Goal: Task Accomplishment & Management: Complete application form

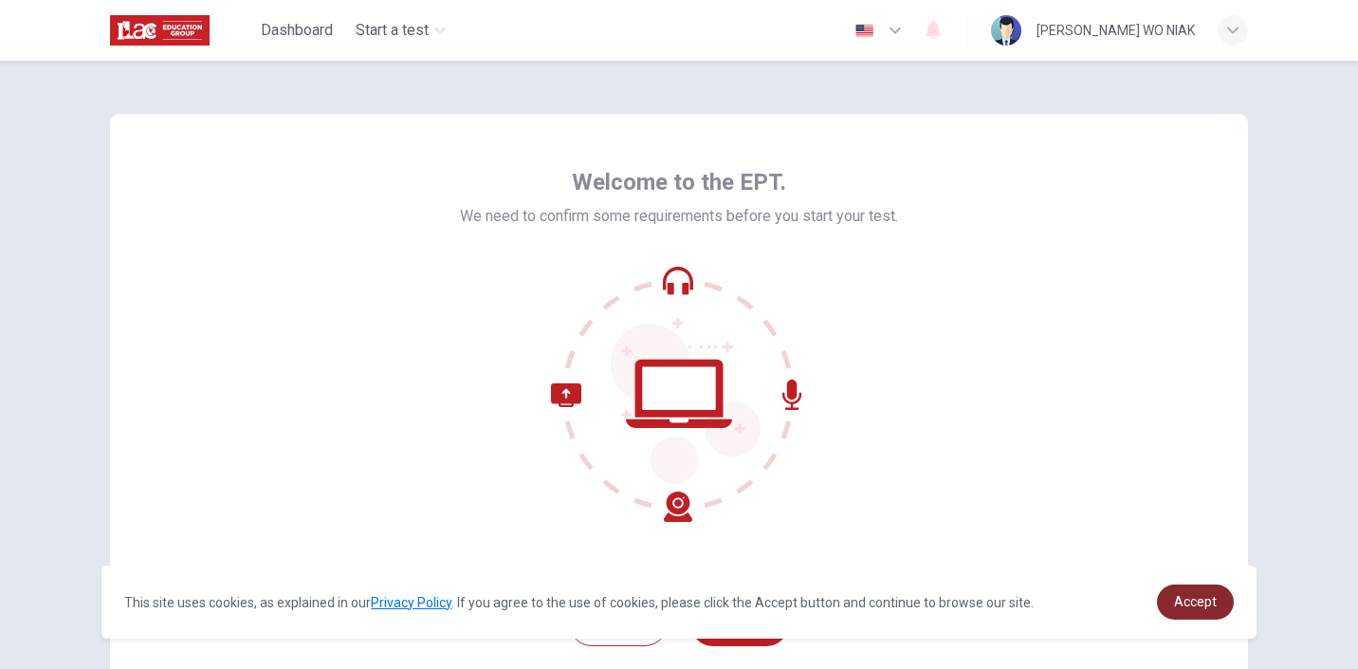
click at [1192, 606] on span "Accept" at bounding box center [1195, 601] width 43 height 15
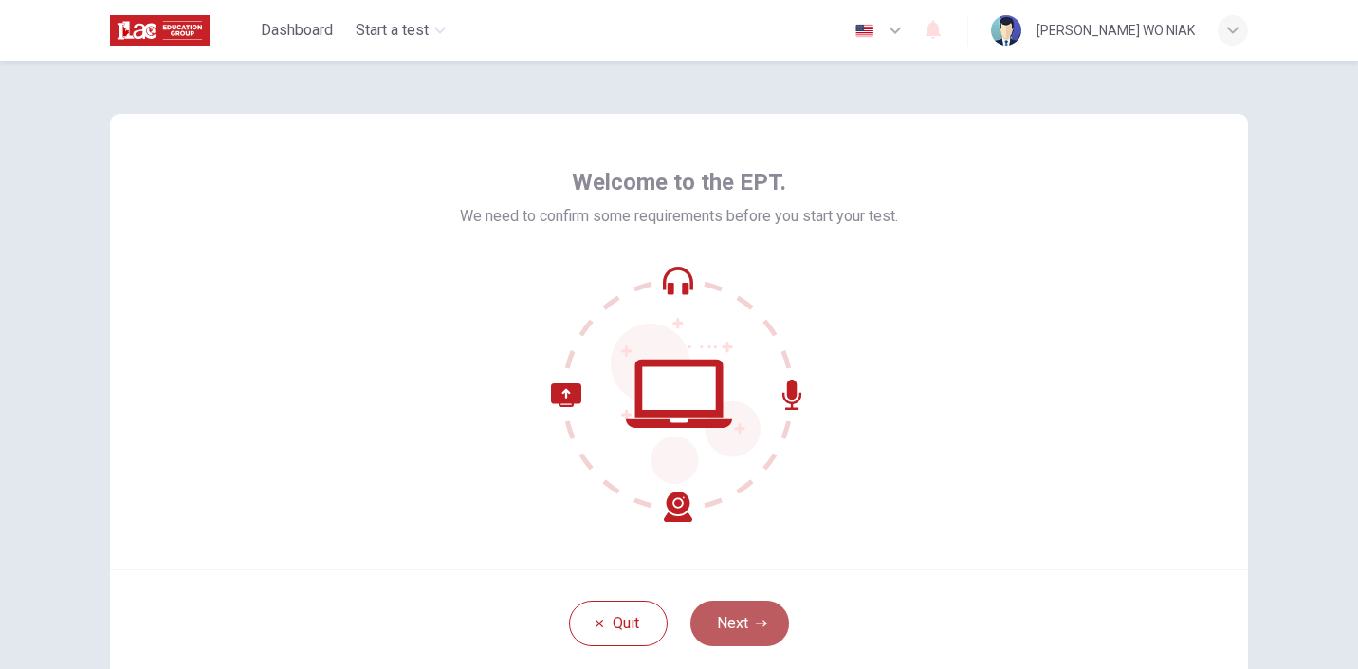
click at [734, 631] on button "Next" at bounding box center [739, 623] width 99 height 46
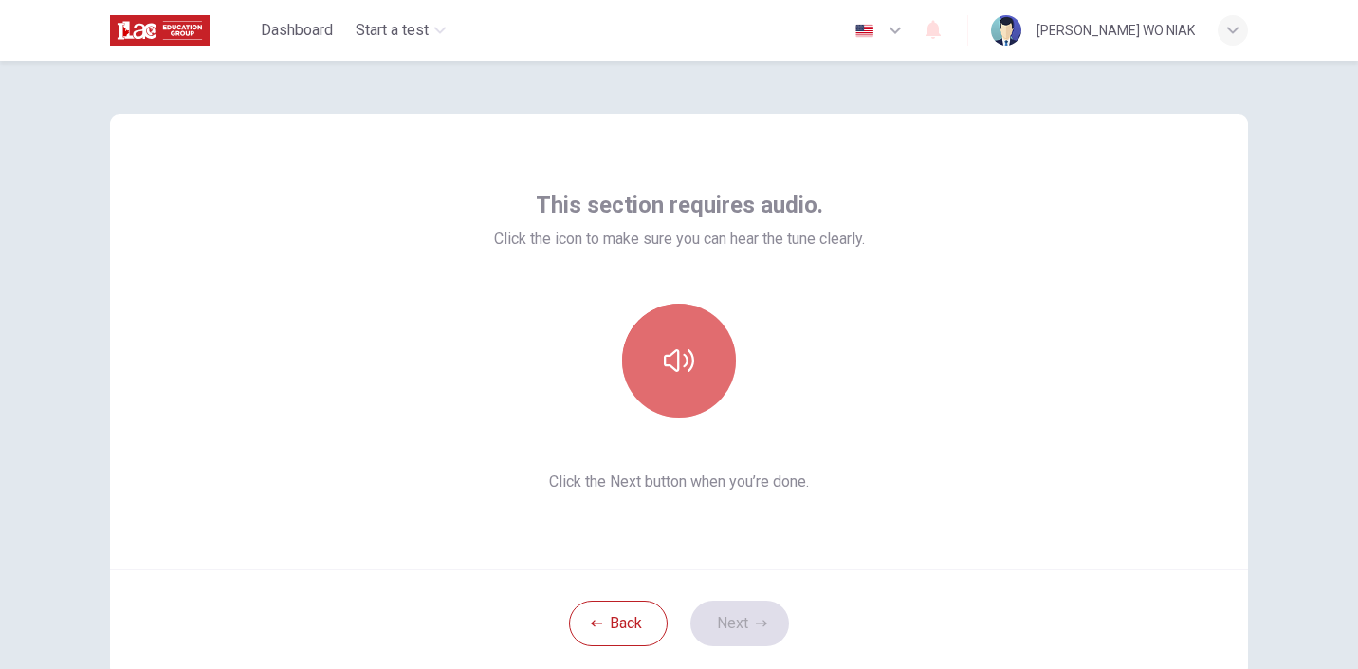
click at [680, 361] on icon "button" at bounding box center [679, 360] width 30 height 30
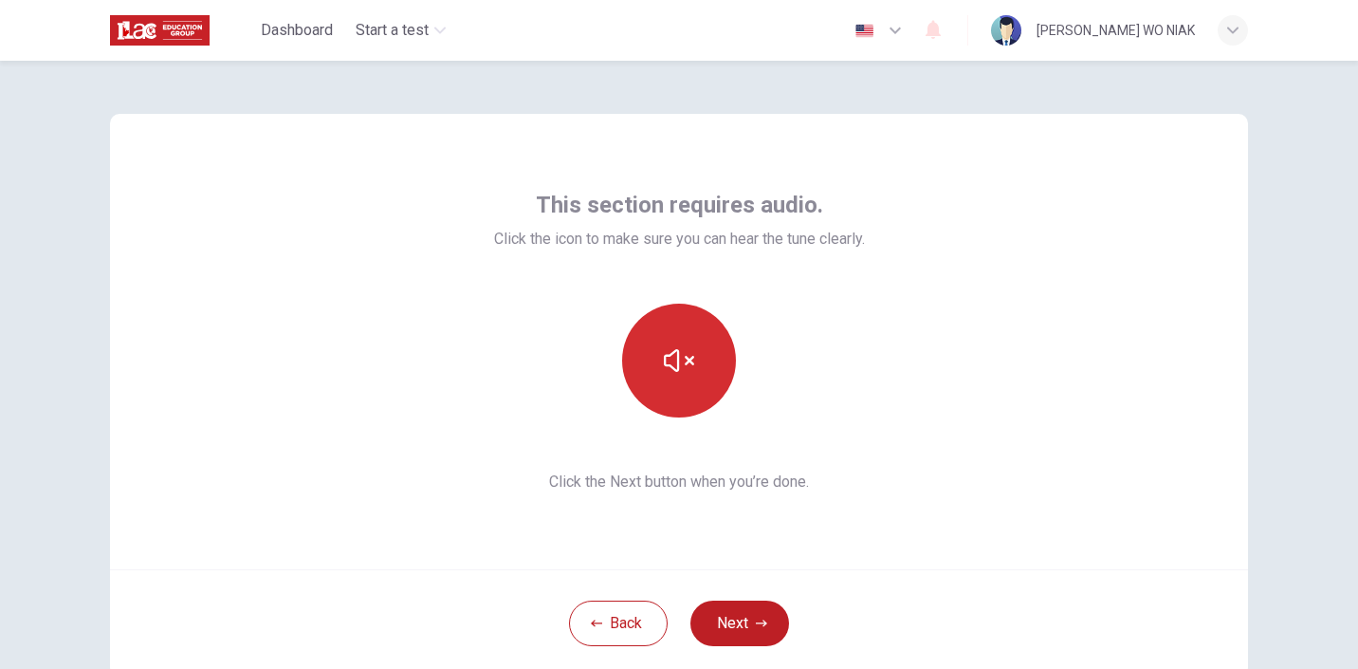
click at [689, 361] on icon "button" at bounding box center [679, 360] width 30 height 23
click at [689, 361] on icon "button" at bounding box center [679, 360] width 30 height 30
click at [736, 616] on button "Next" at bounding box center [739, 623] width 99 height 46
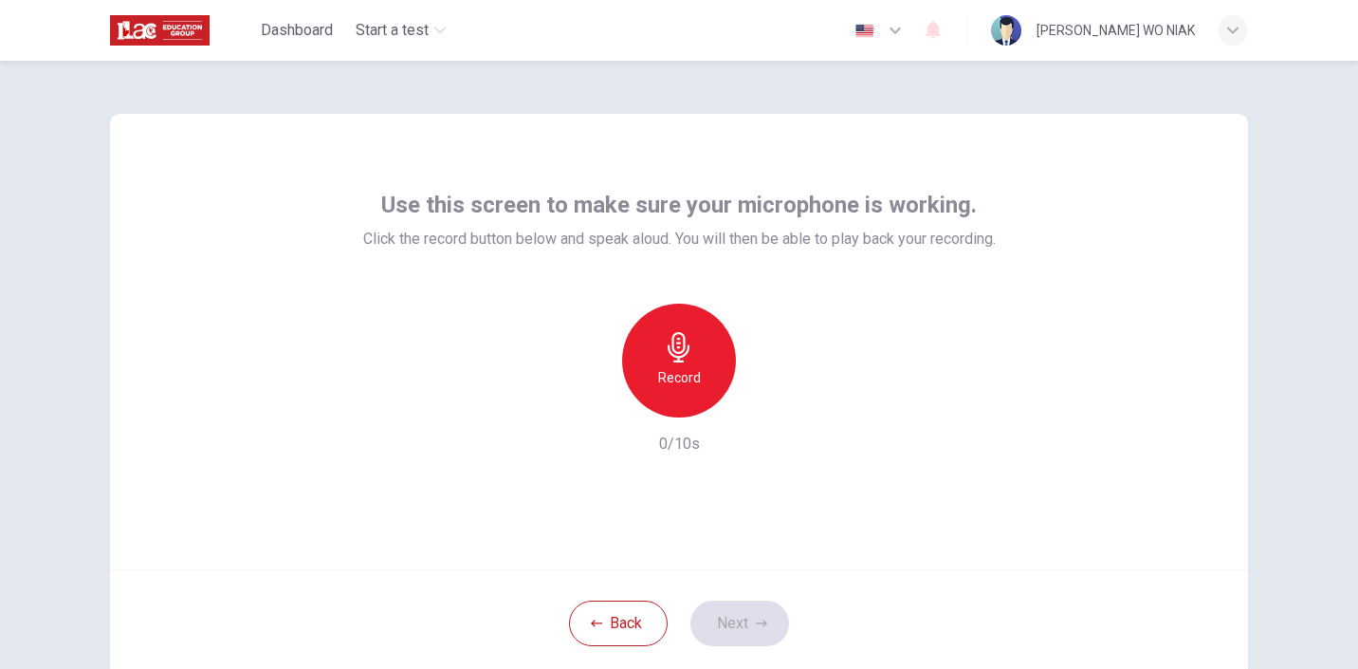
click at [690, 369] on h6 "Record" at bounding box center [679, 377] width 43 height 23
click at [743, 618] on button "Next" at bounding box center [739, 623] width 99 height 46
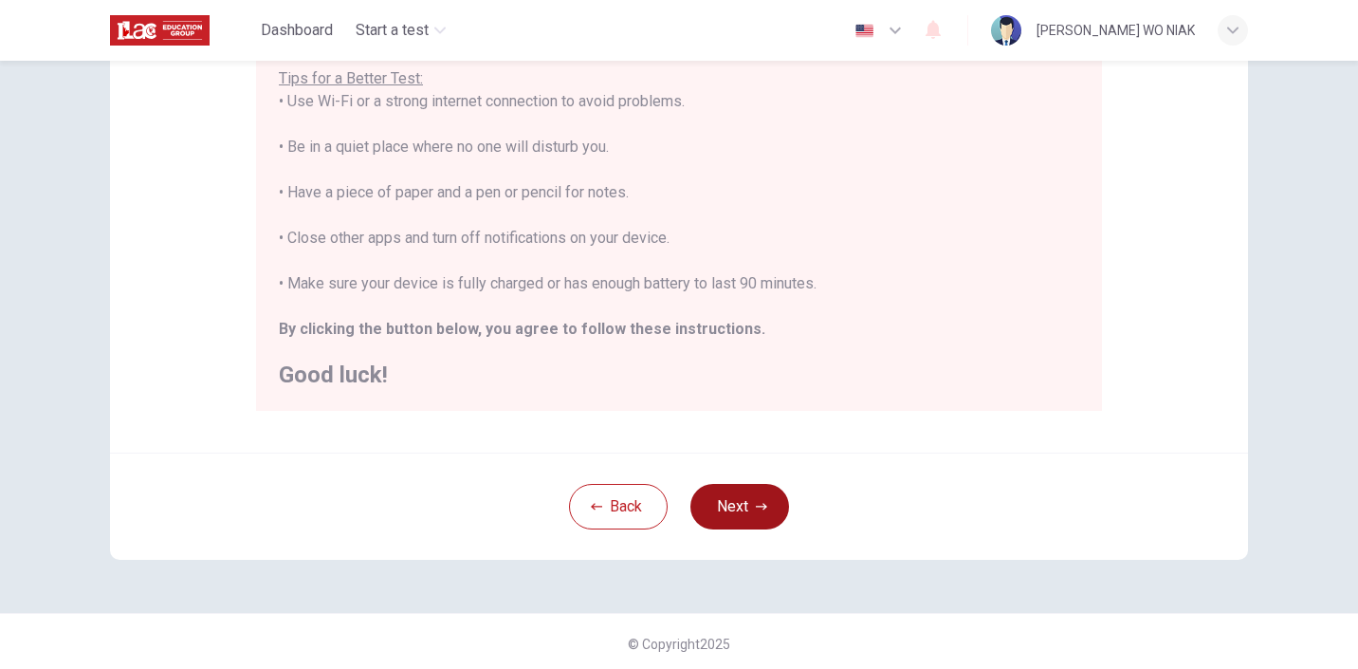
scroll to position [383, 0]
click at [750, 507] on button "Next" at bounding box center [739, 505] width 99 height 46
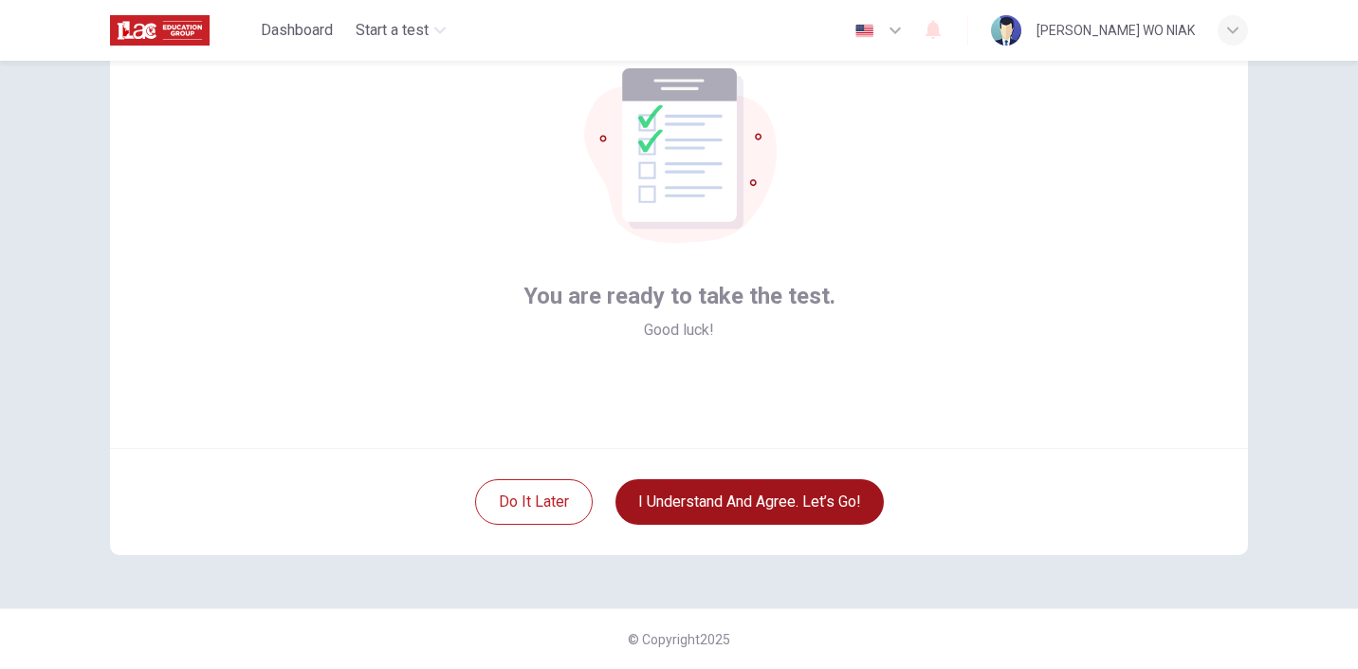
scroll to position [121, 0]
click at [752, 506] on button "I understand and agree. Let’s go!" at bounding box center [750, 502] width 268 height 46
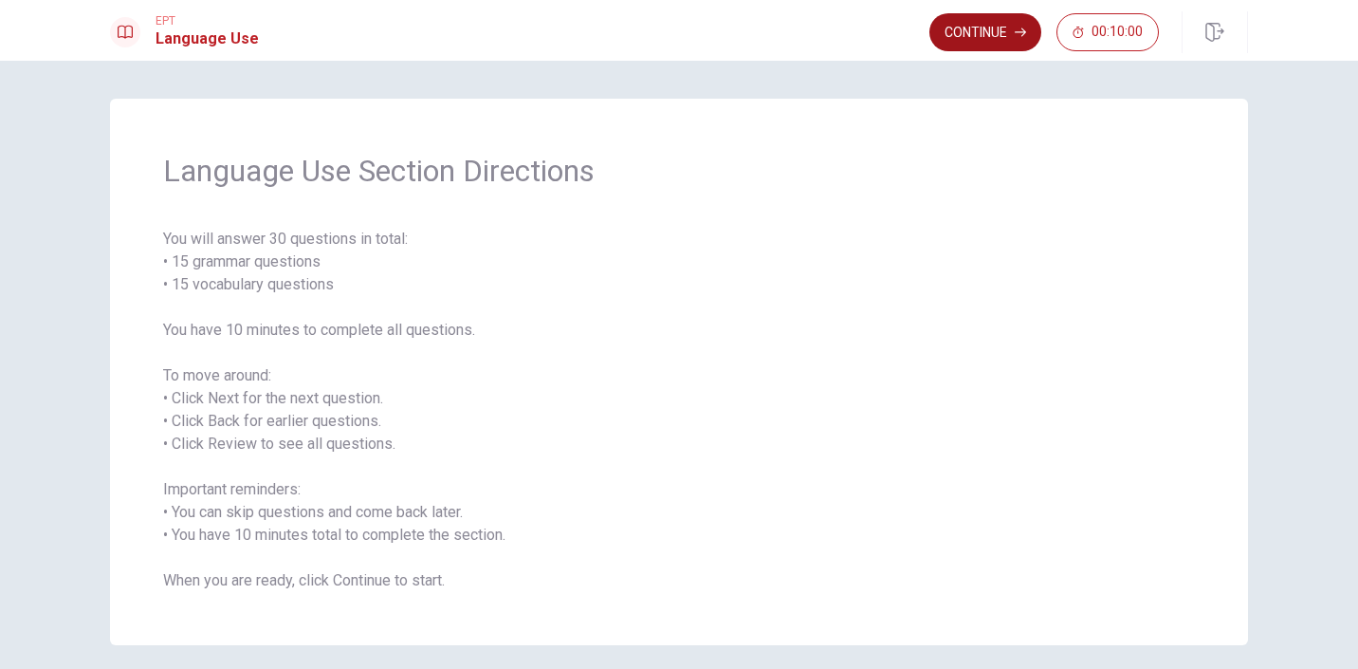
click at [985, 34] on button "Continue" at bounding box center [985, 32] width 112 height 38
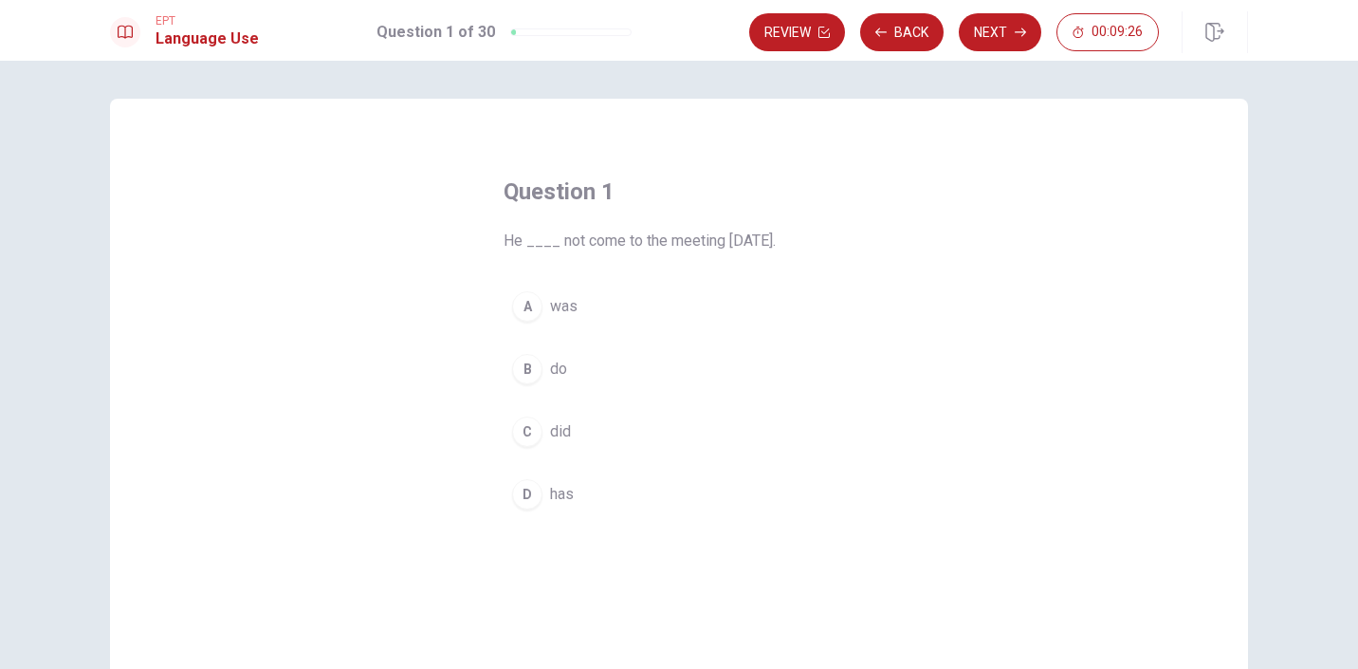
click at [556, 371] on span "do" at bounding box center [558, 369] width 17 height 23
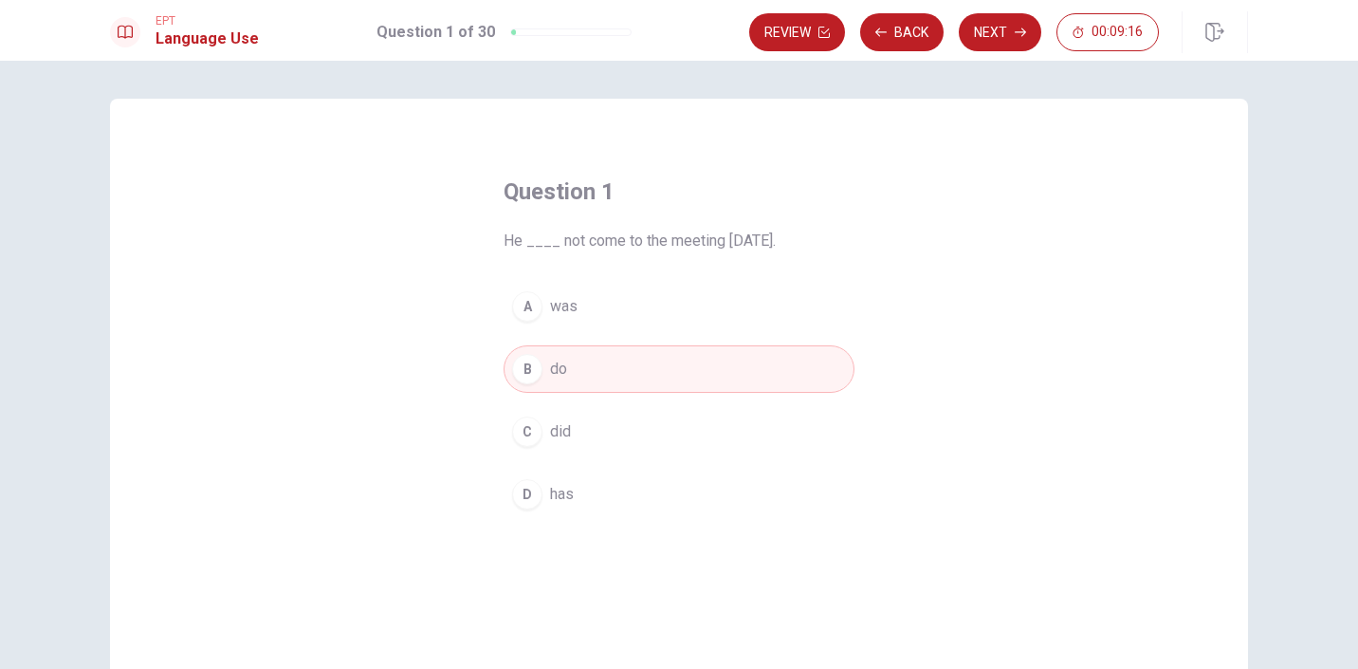
click at [561, 438] on span "did" at bounding box center [560, 431] width 21 height 23
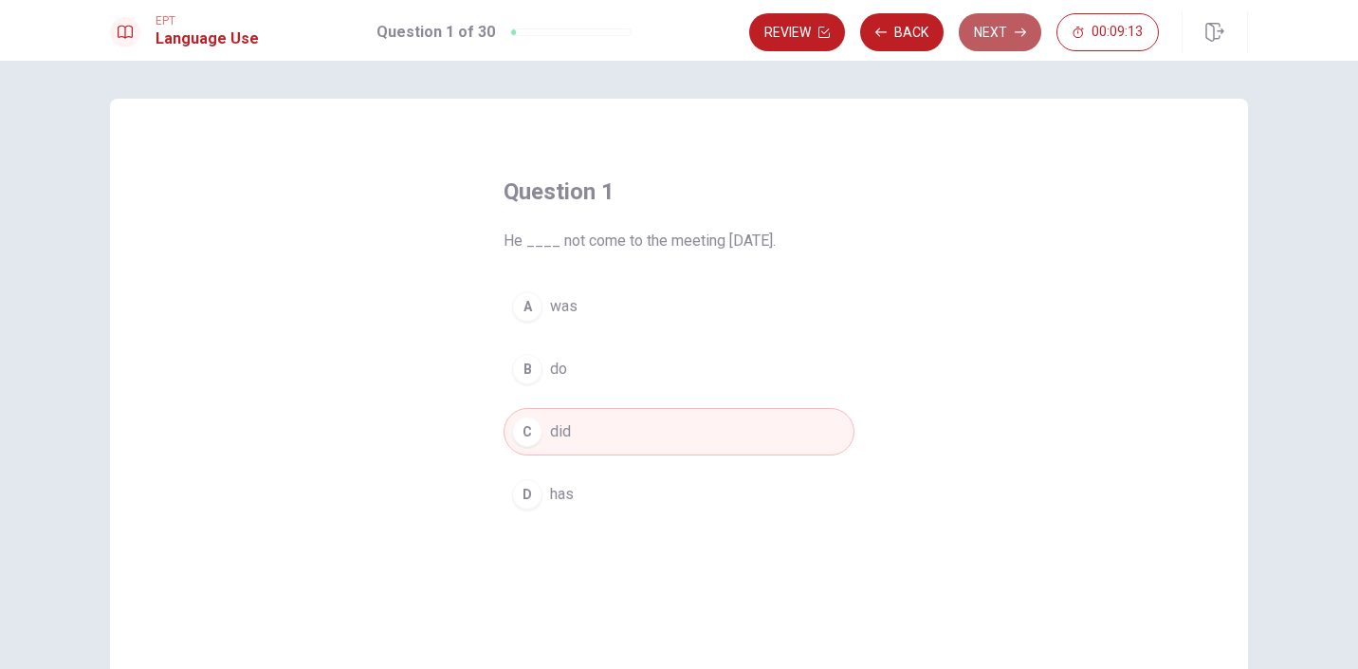
click at [986, 33] on button "Next" at bounding box center [1000, 32] width 83 height 38
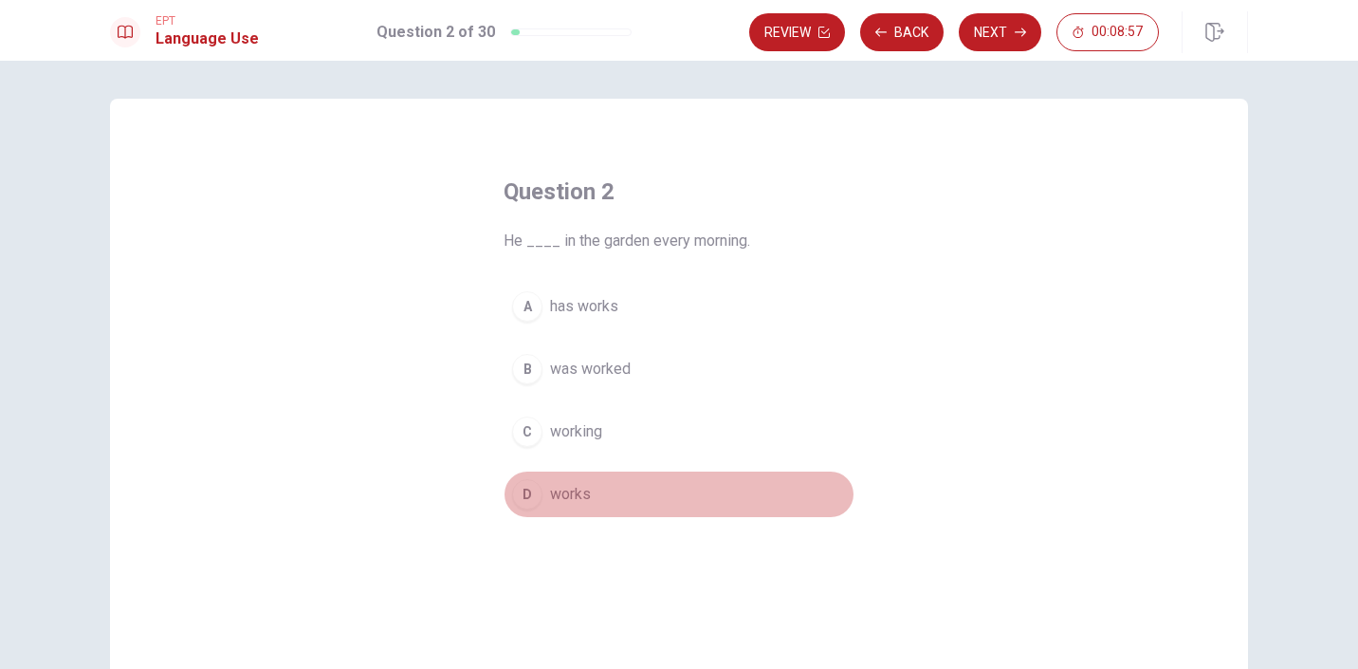
click at [577, 502] on span "works" at bounding box center [570, 494] width 41 height 23
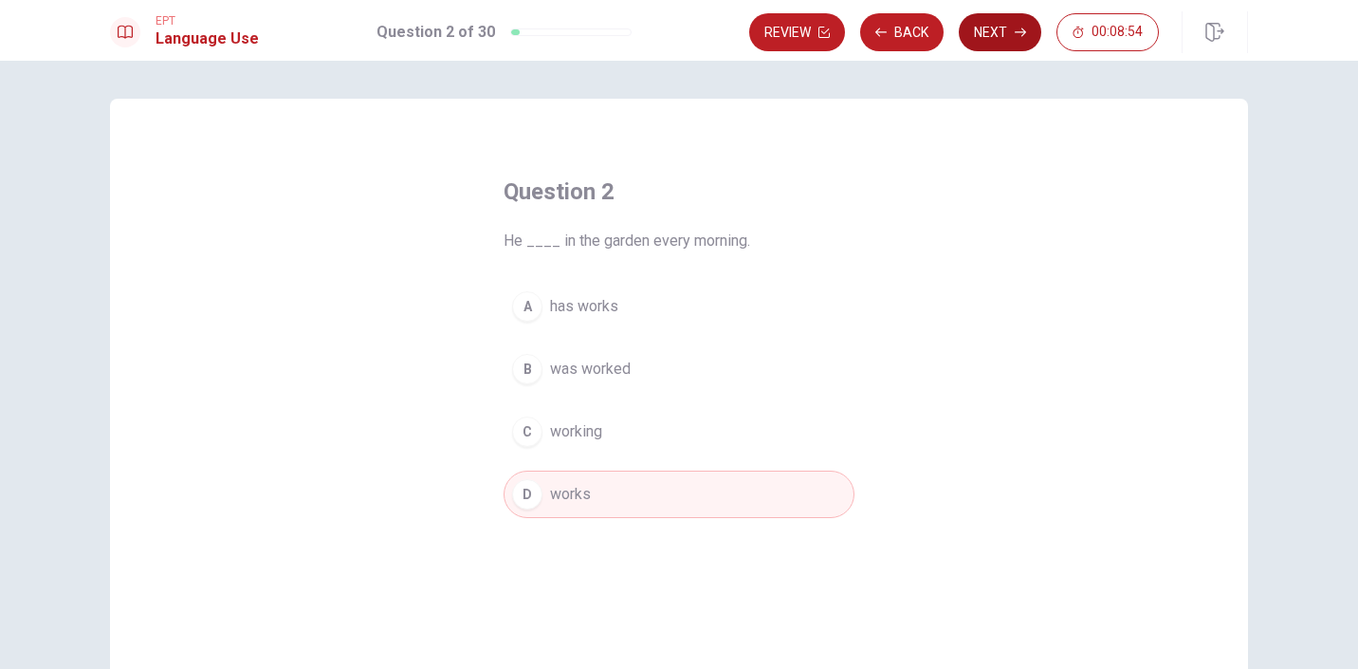
click at [998, 41] on button "Next" at bounding box center [1000, 32] width 83 height 38
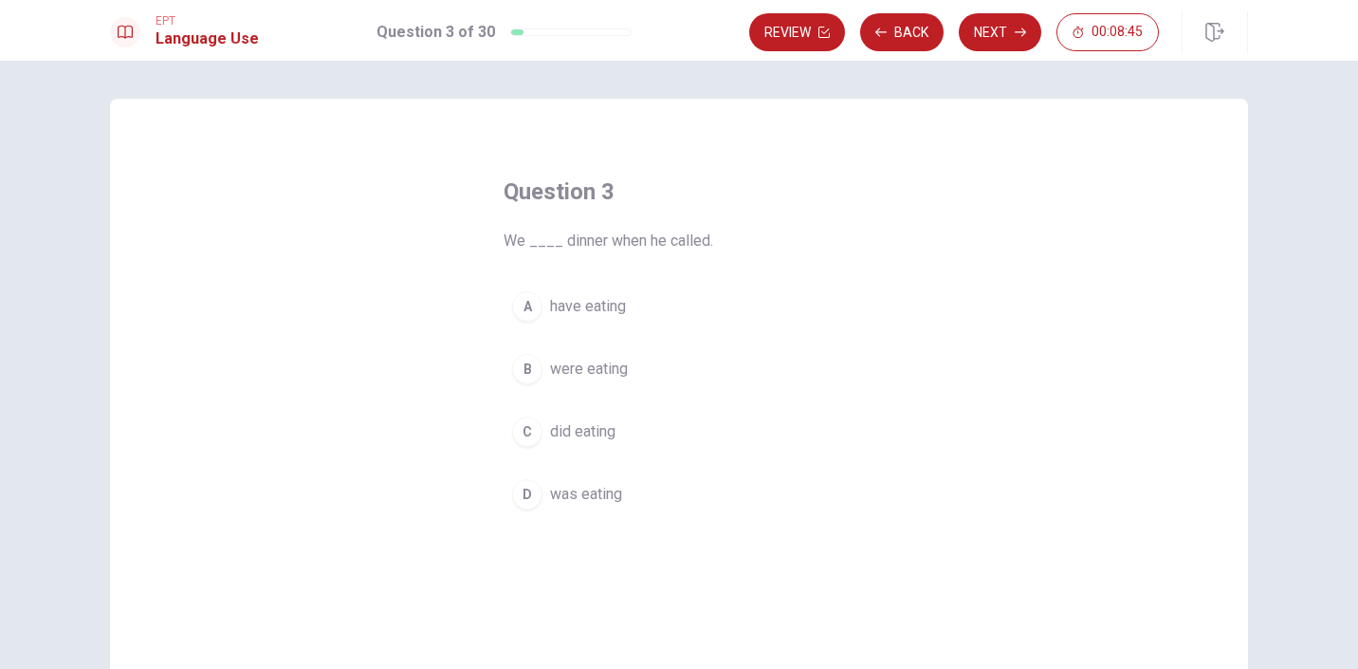
click at [536, 435] on div "C" at bounding box center [527, 431] width 30 height 30
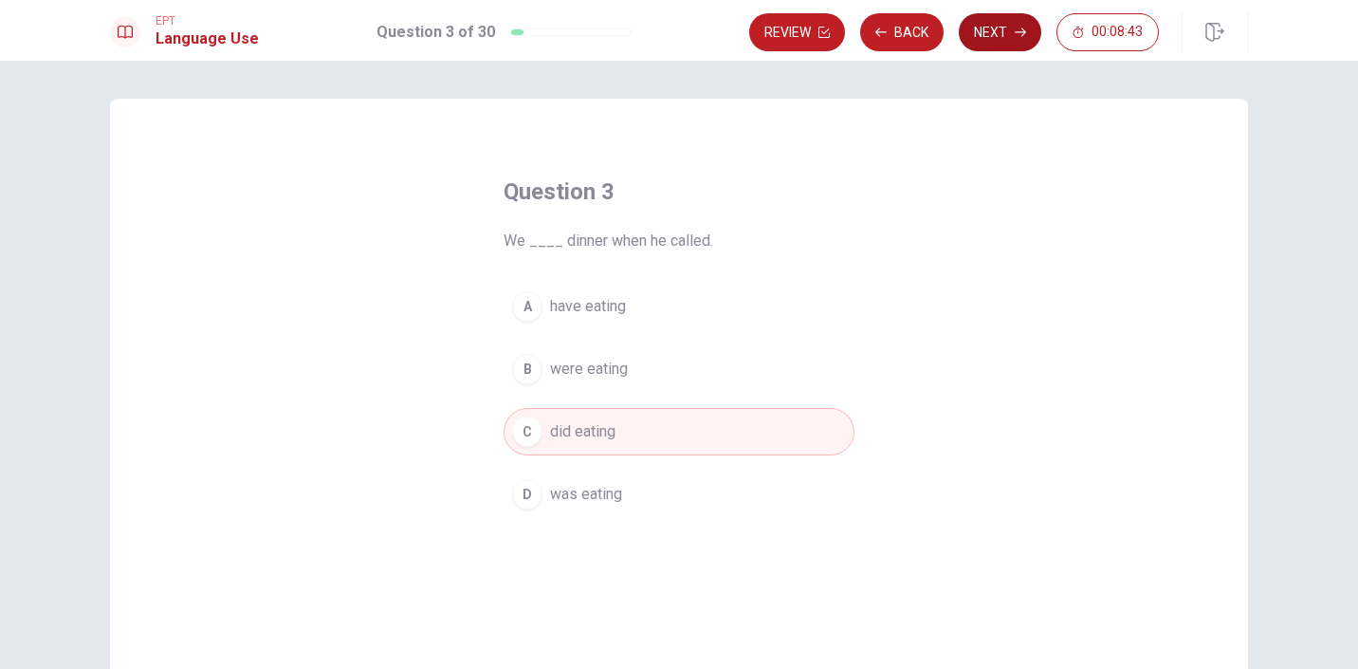
click at [991, 32] on button "Next" at bounding box center [1000, 32] width 83 height 38
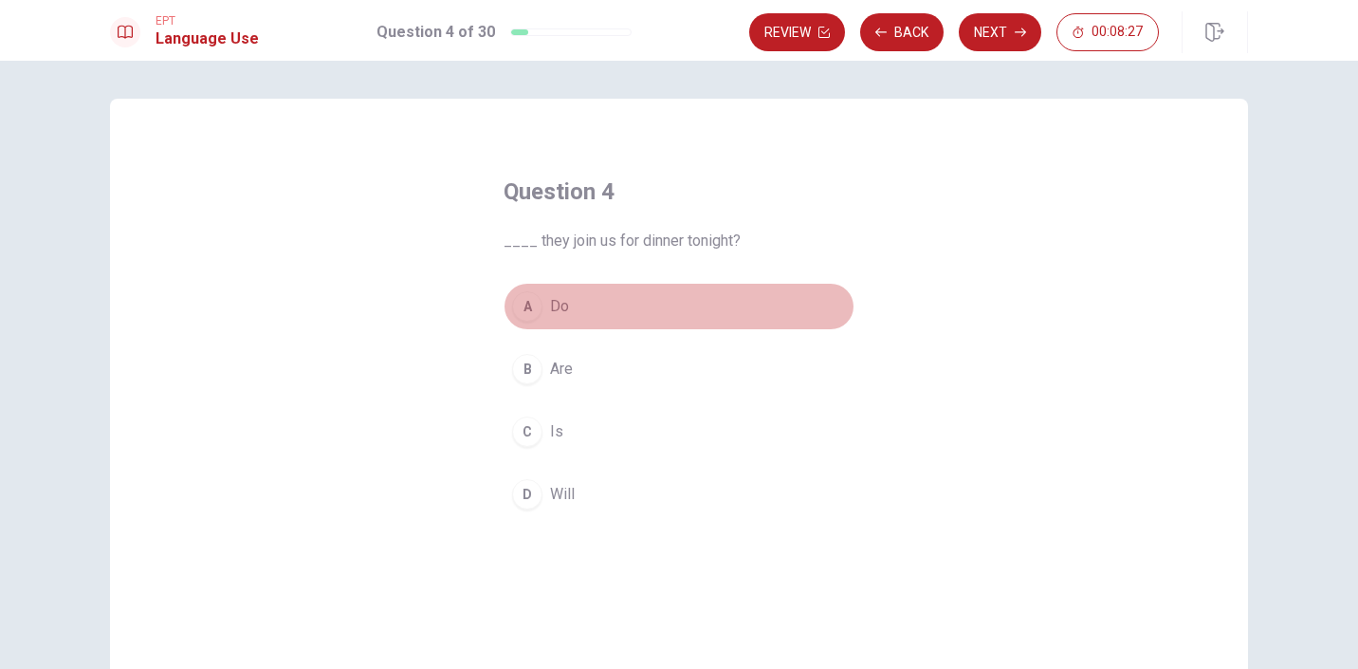
click at [526, 313] on div "A" at bounding box center [527, 306] width 30 height 30
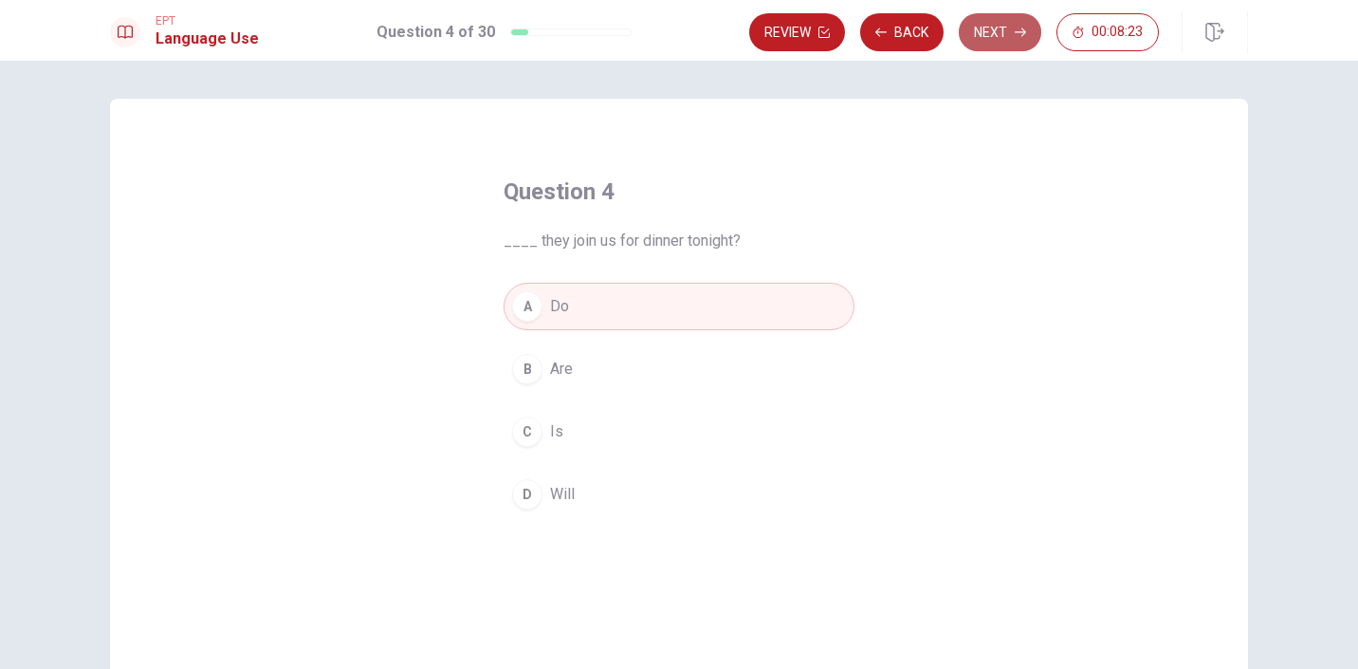
click at [992, 29] on button "Next" at bounding box center [1000, 32] width 83 height 38
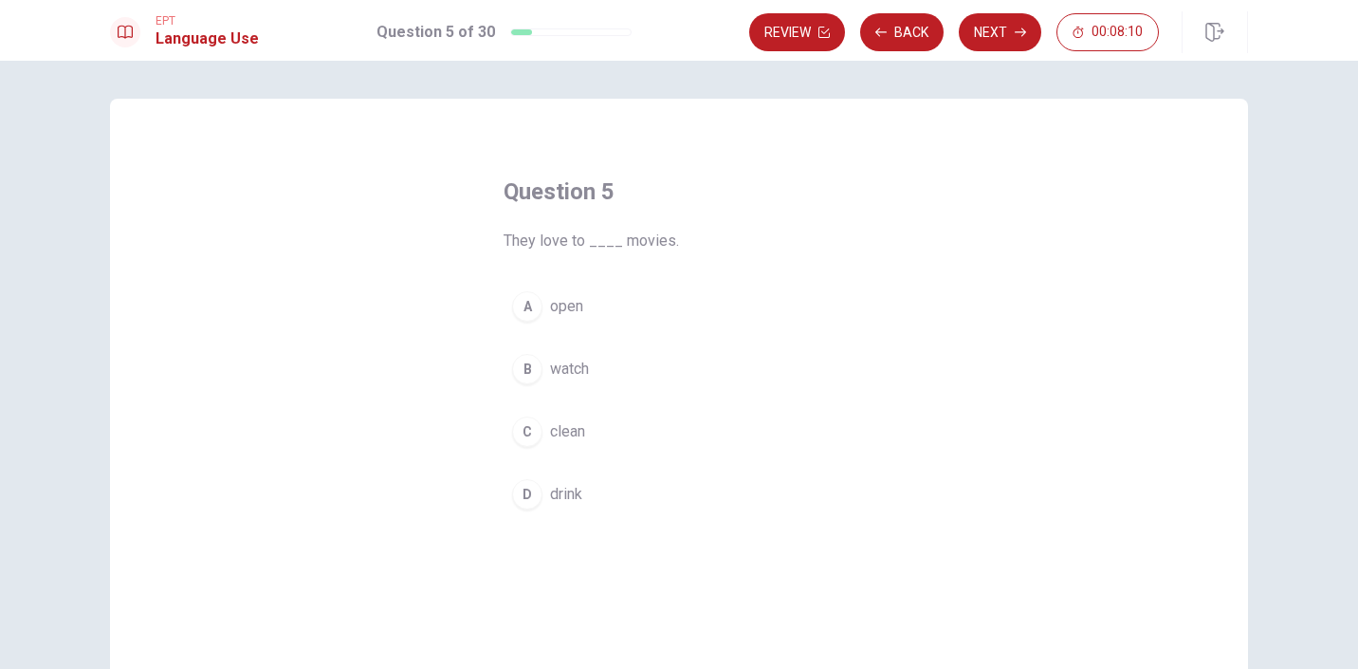
click at [567, 370] on span "watch" at bounding box center [569, 369] width 39 height 23
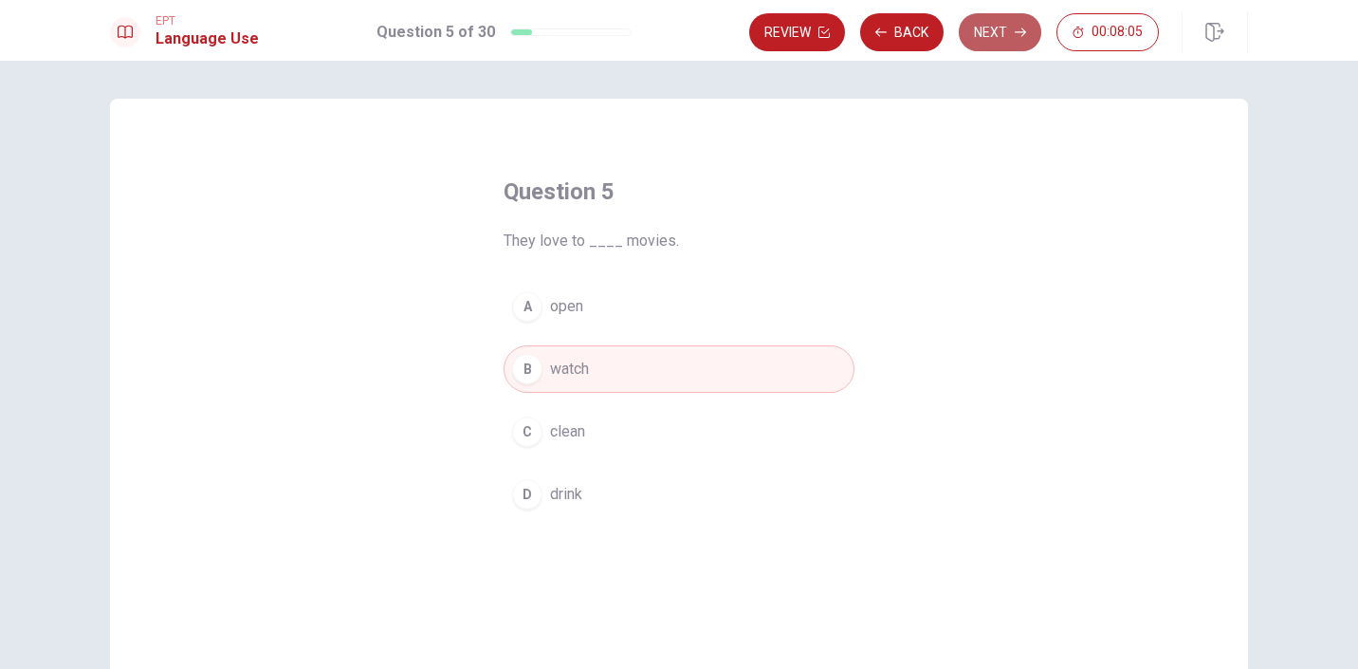
click at [1016, 40] on button "Next" at bounding box center [1000, 32] width 83 height 38
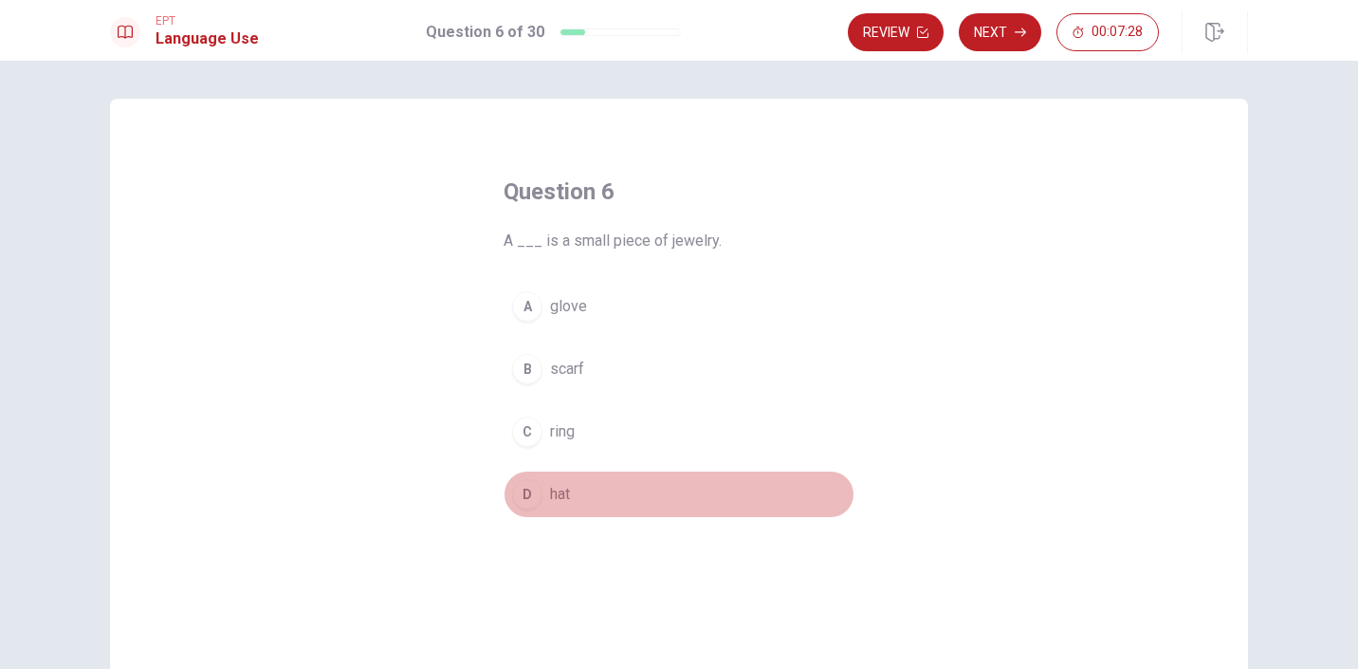
click at [534, 495] on div "D" at bounding box center [527, 494] width 30 height 30
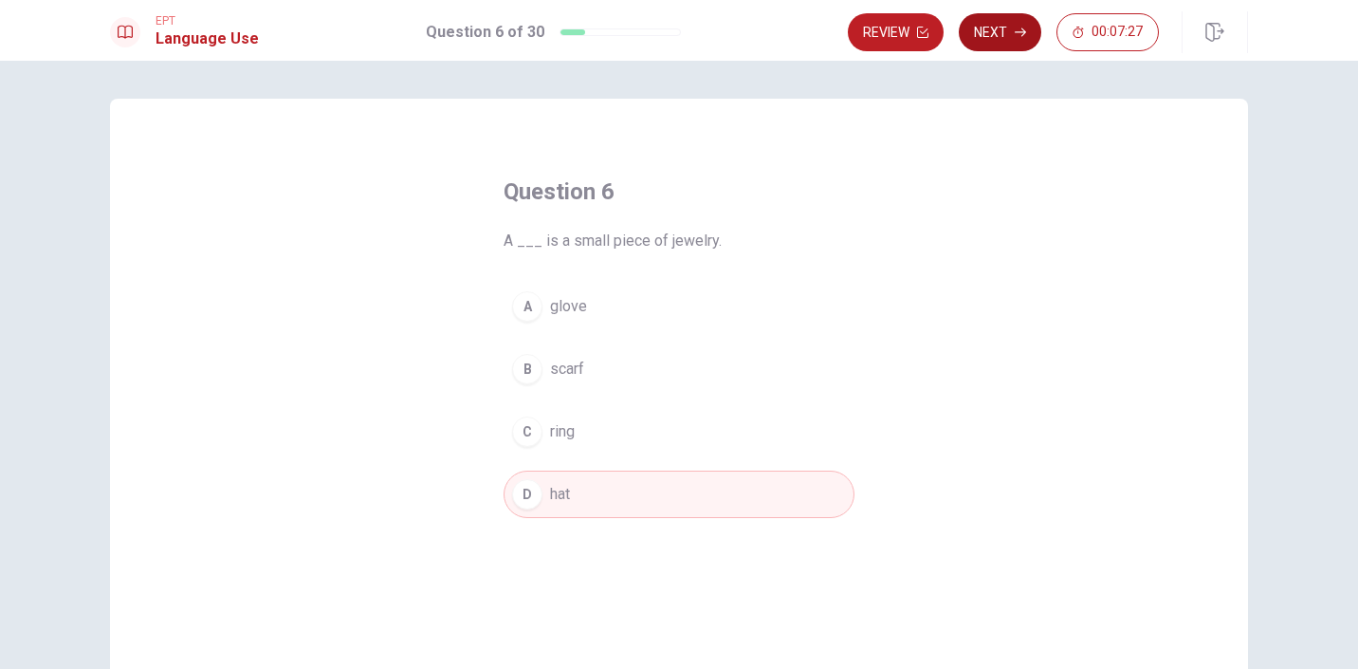
click at [1008, 42] on button "Next" at bounding box center [1000, 32] width 83 height 38
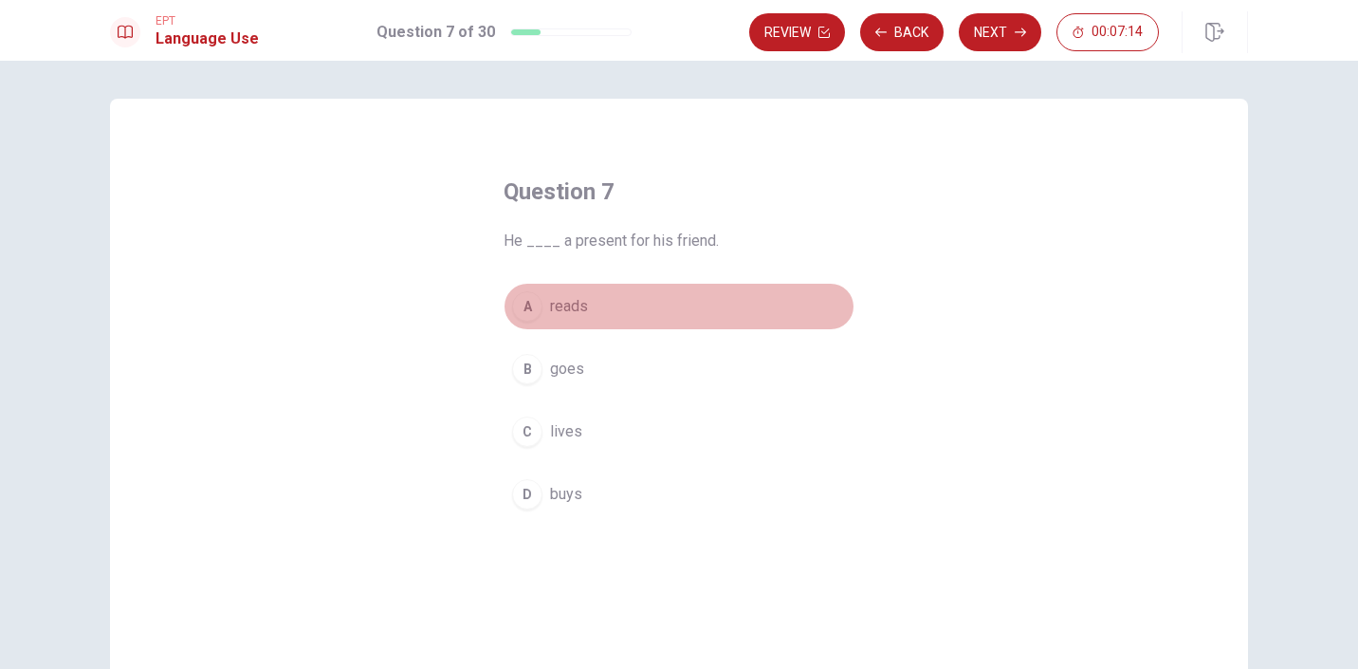
click at [530, 310] on div "A" at bounding box center [527, 306] width 30 height 30
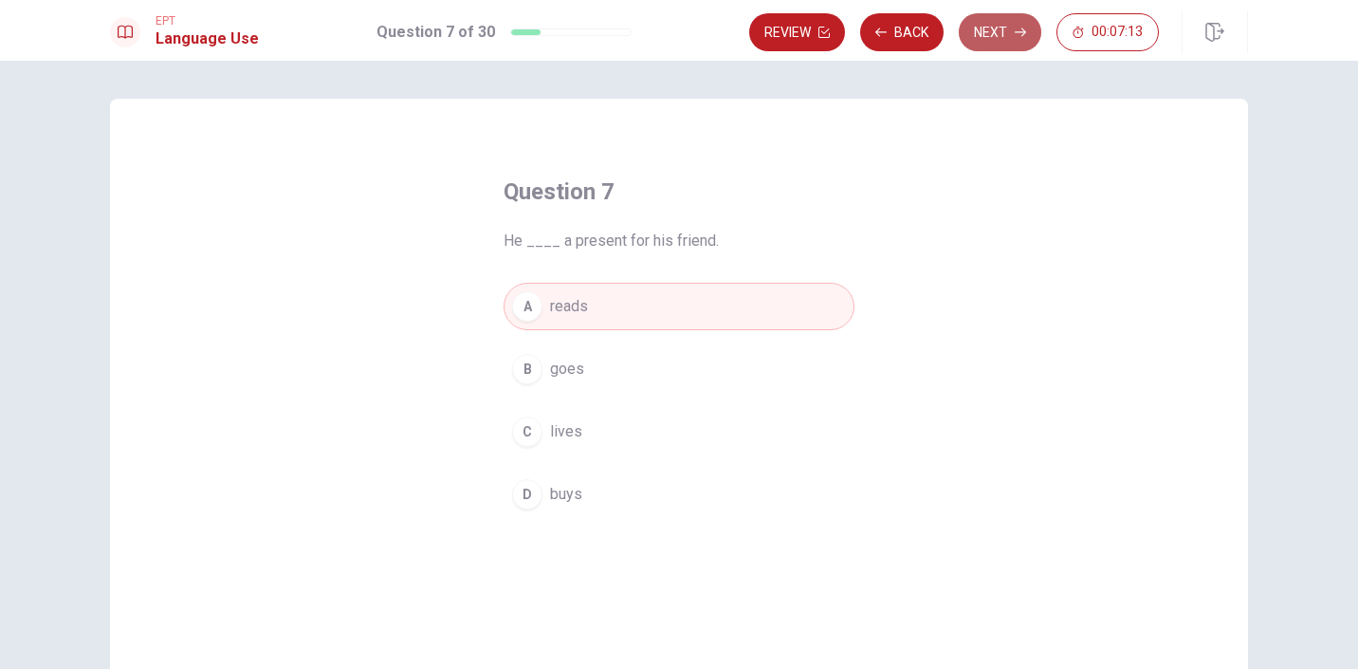
click at [1015, 35] on icon "button" at bounding box center [1020, 32] width 11 height 11
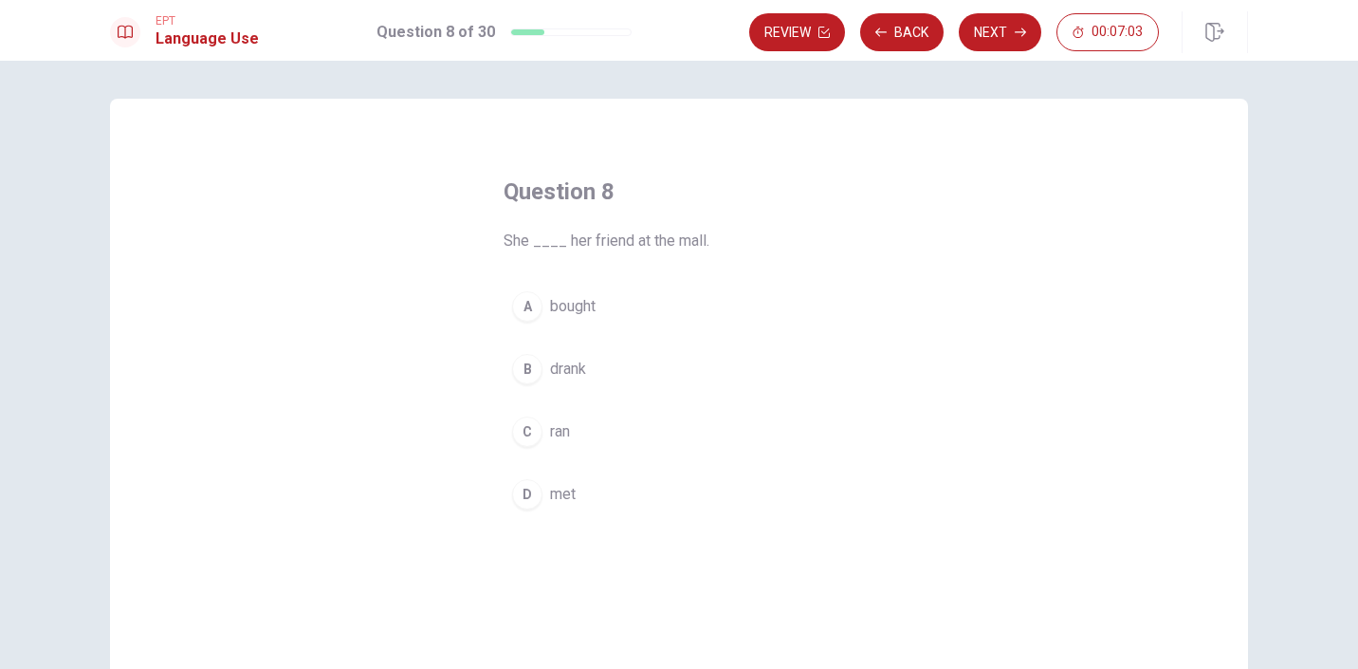
click at [530, 429] on div "C" at bounding box center [527, 431] width 30 height 30
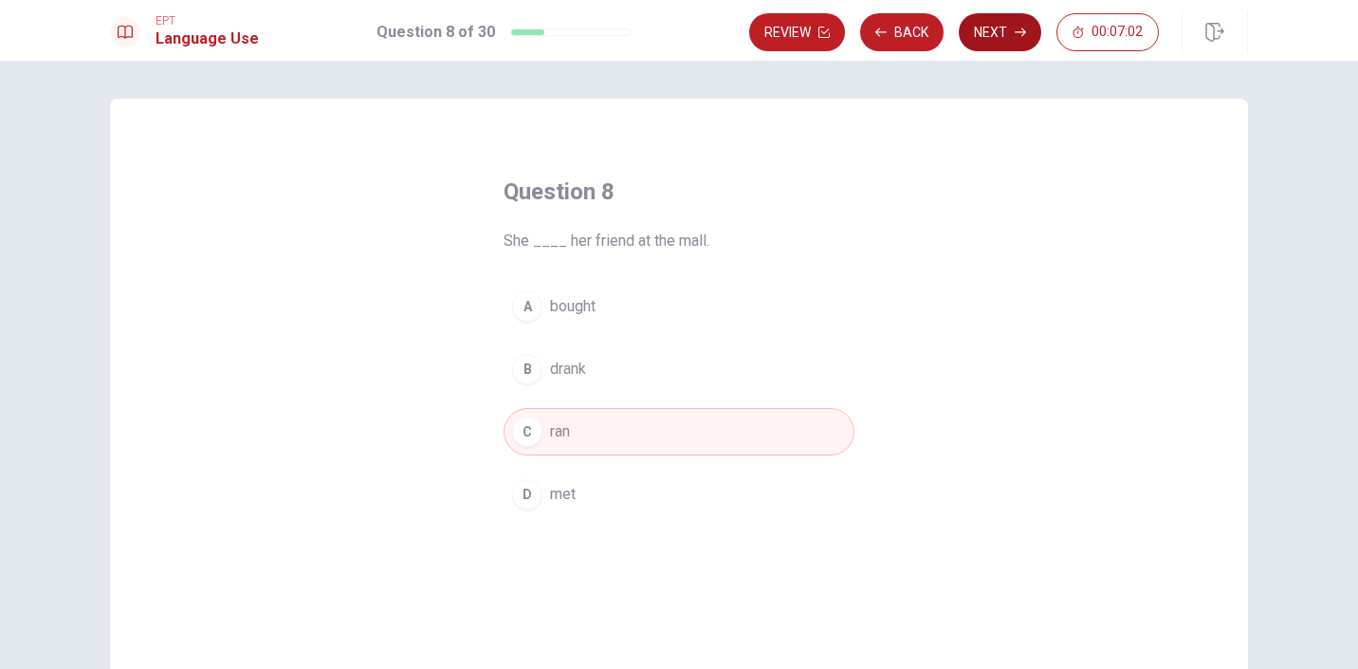
click at [1019, 37] on icon "button" at bounding box center [1020, 32] width 11 height 11
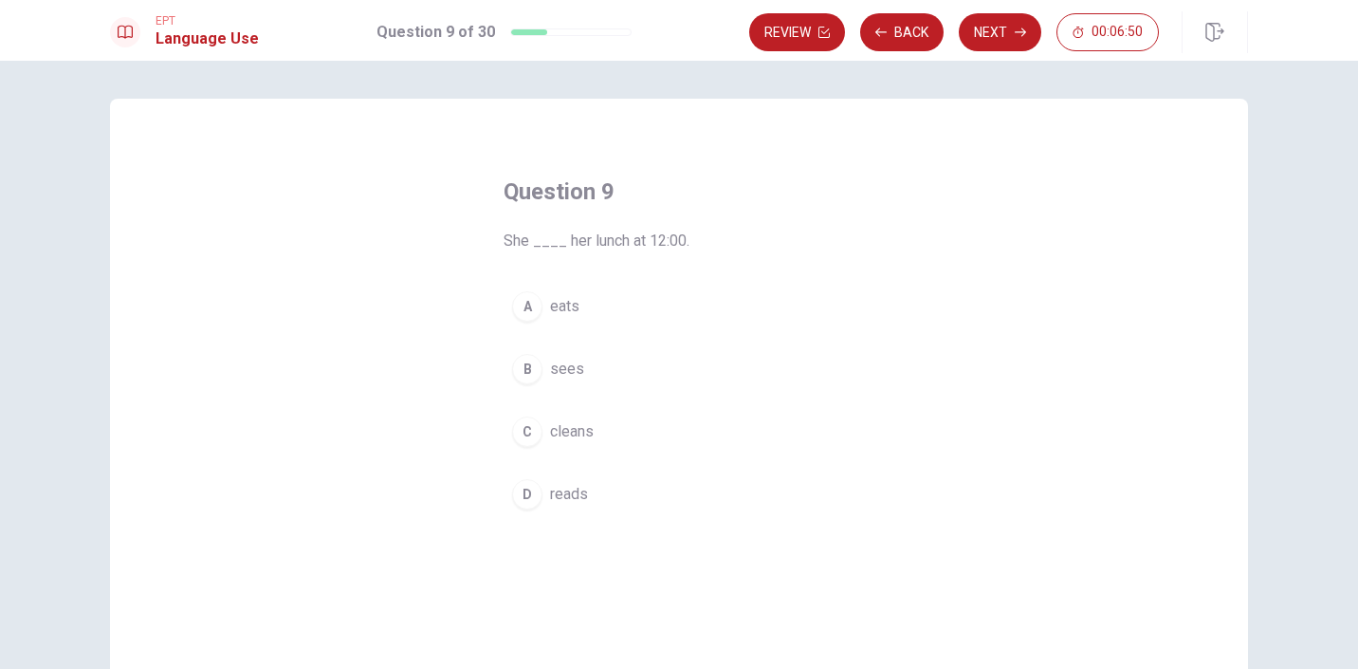
click at [526, 442] on div "C" at bounding box center [527, 431] width 30 height 30
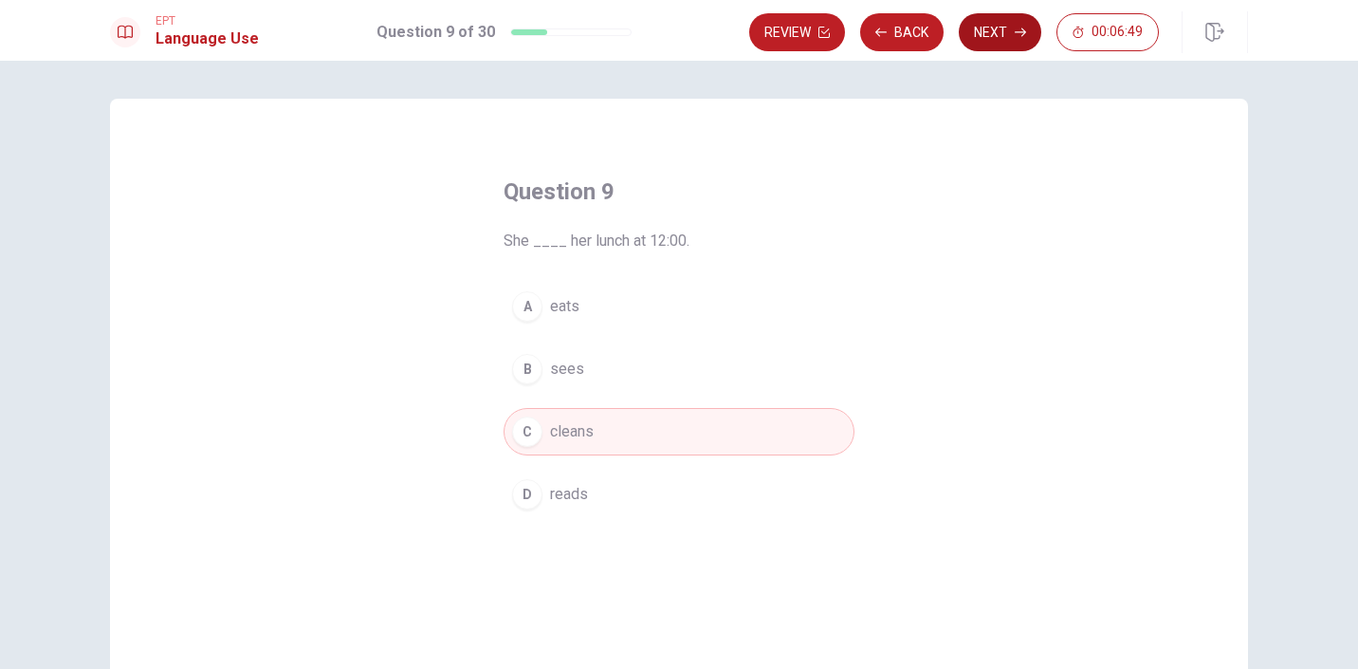
click at [979, 37] on button "Next" at bounding box center [1000, 32] width 83 height 38
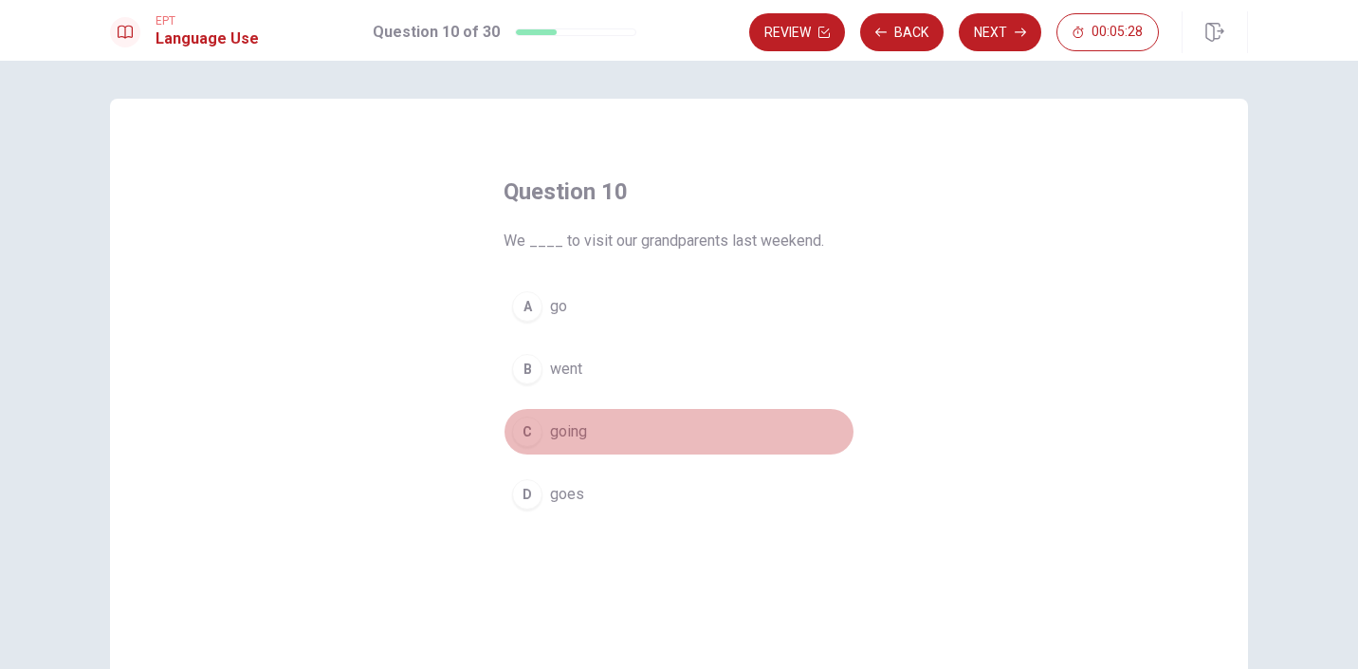
click at [579, 424] on span "going" at bounding box center [568, 431] width 37 height 23
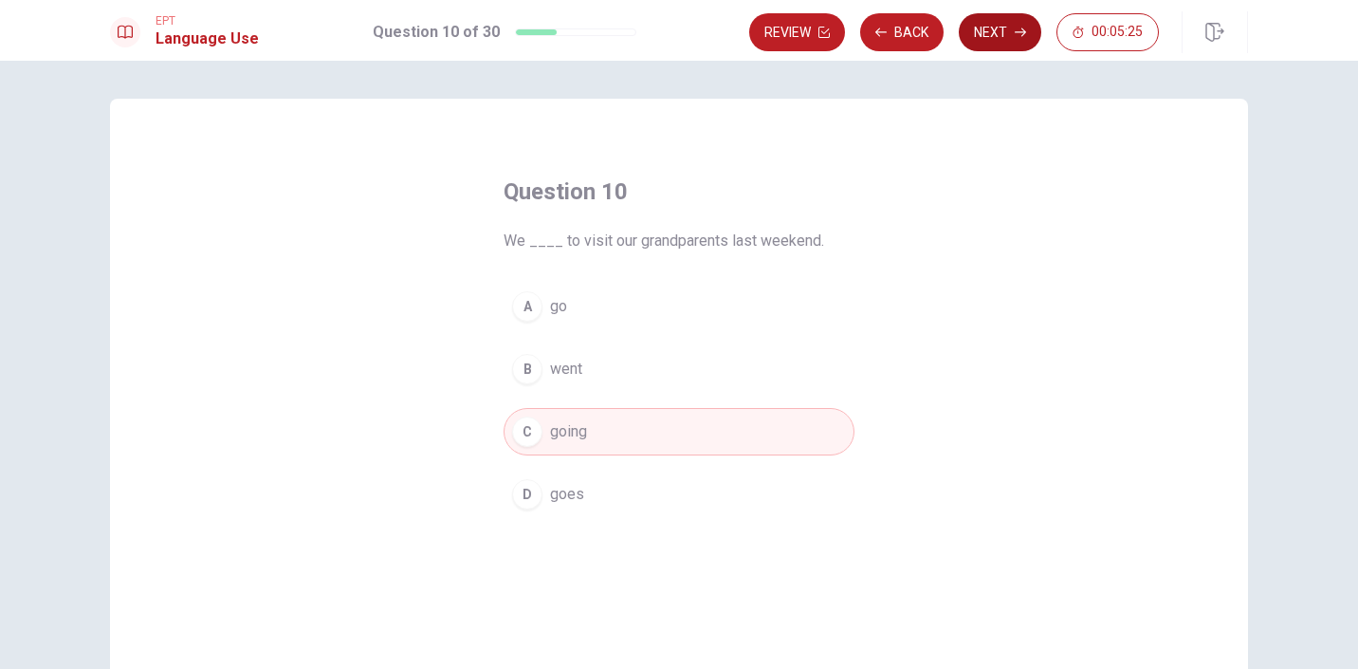
click at [983, 46] on button "Next" at bounding box center [1000, 32] width 83 height 38
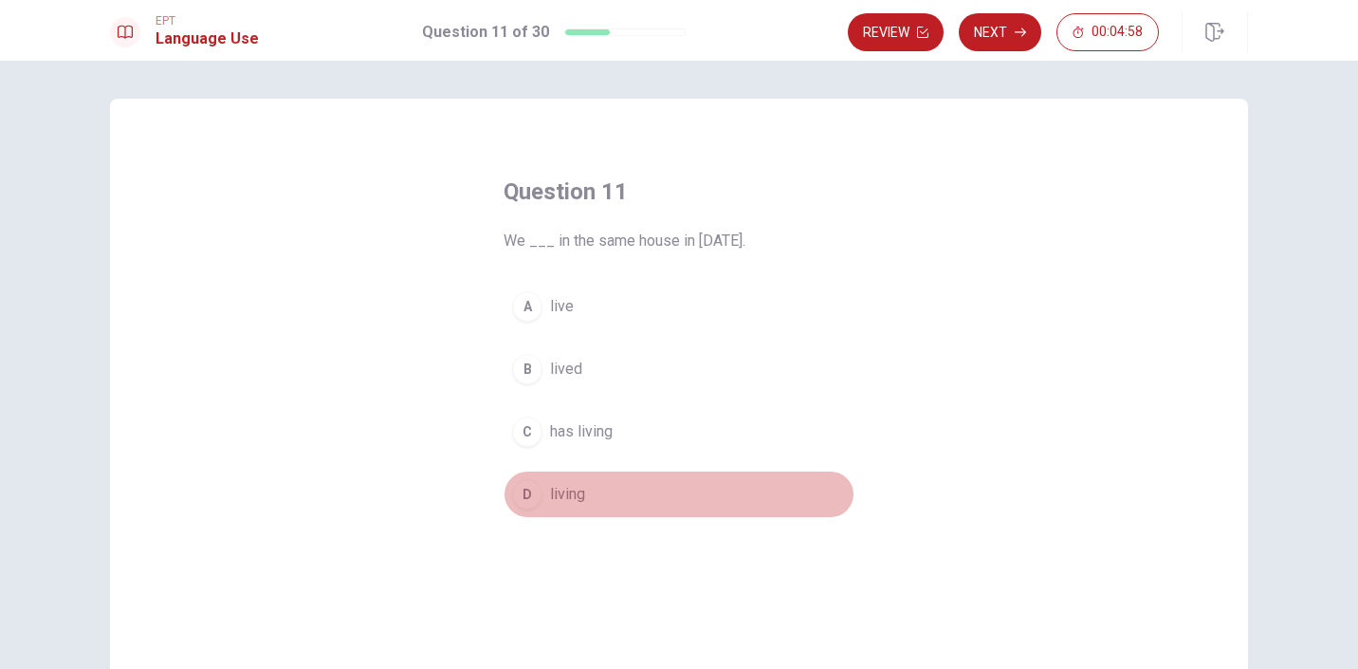
click at [535, 499] on div "D" at bounding box center [527, 494] width 30 height 30
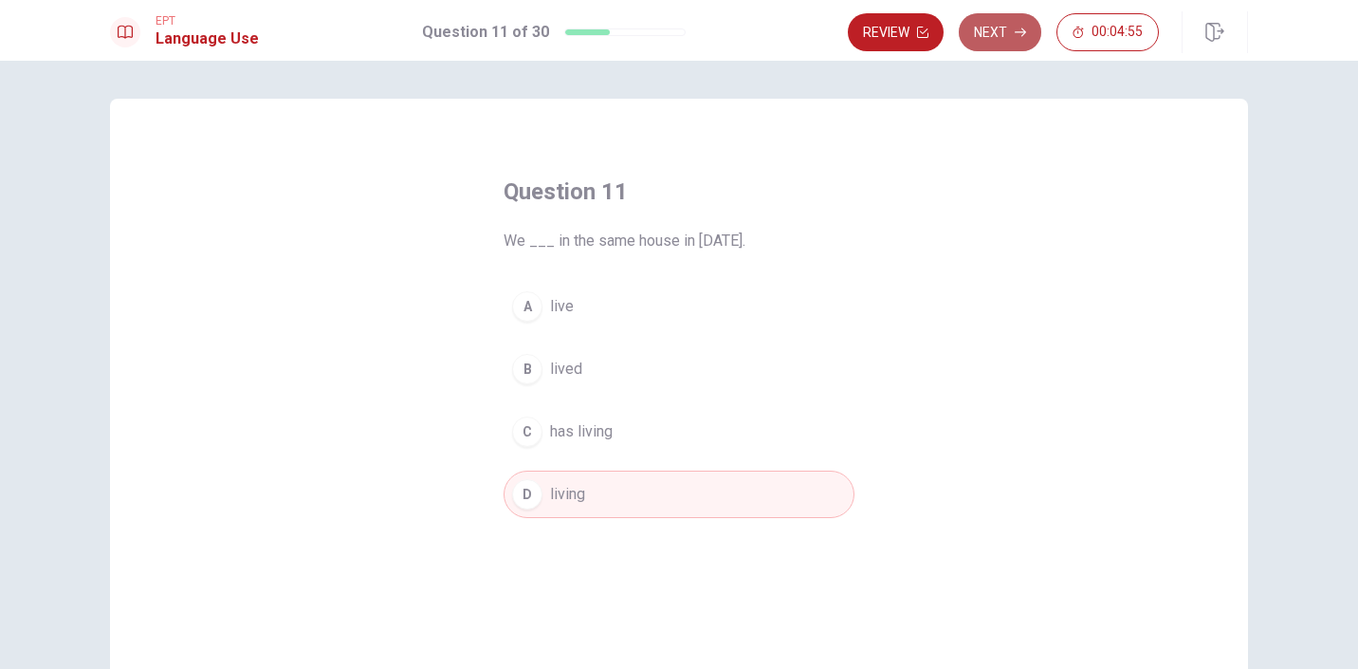
click at [1028, 33] on button "Next" at bounding box center [1000, 32] width 83 height 38
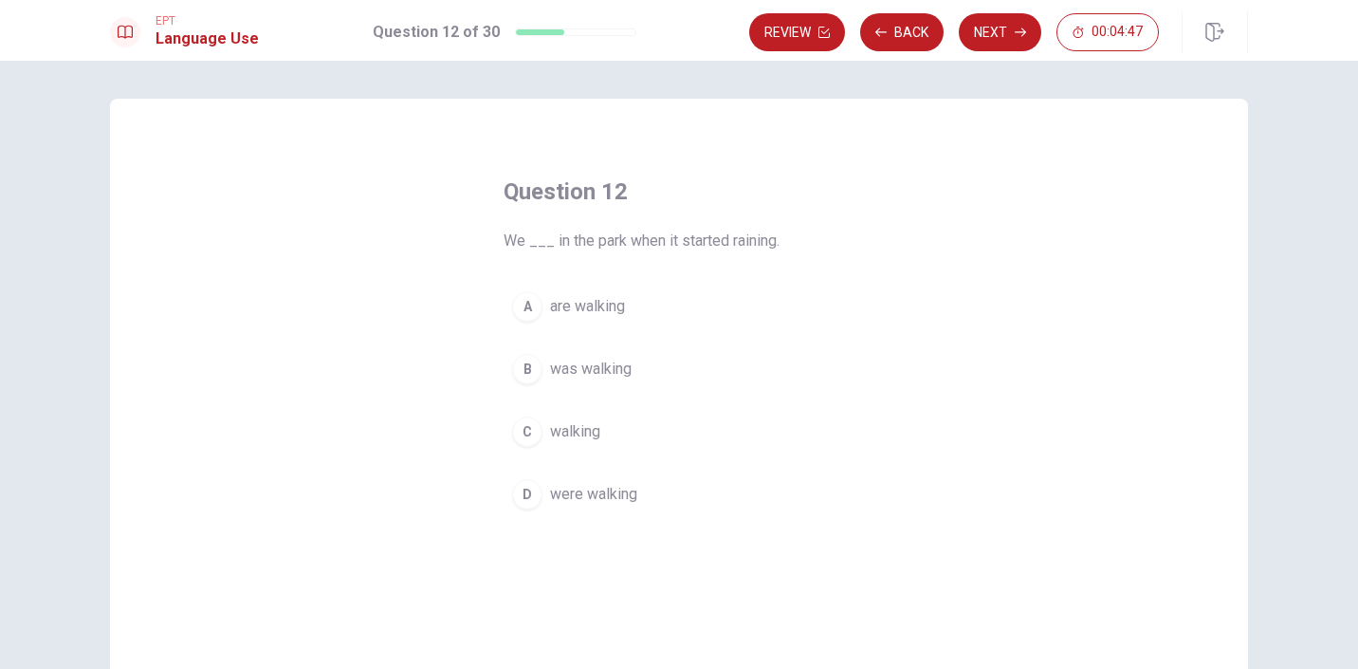
click at [595, 432] on span "walking" at bounding box center [575, 431] width 50 height 23
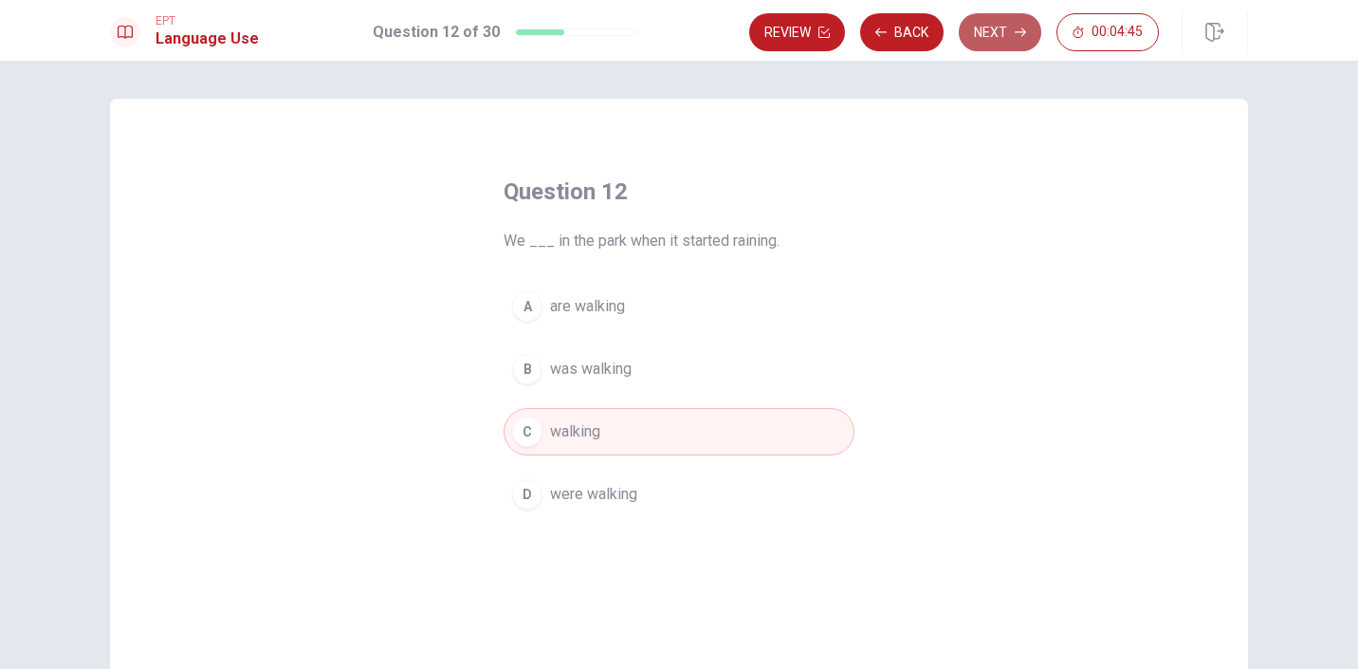
click at [999, 39] on button "Next" at bounding box center [1000, 32] width 83 height 38
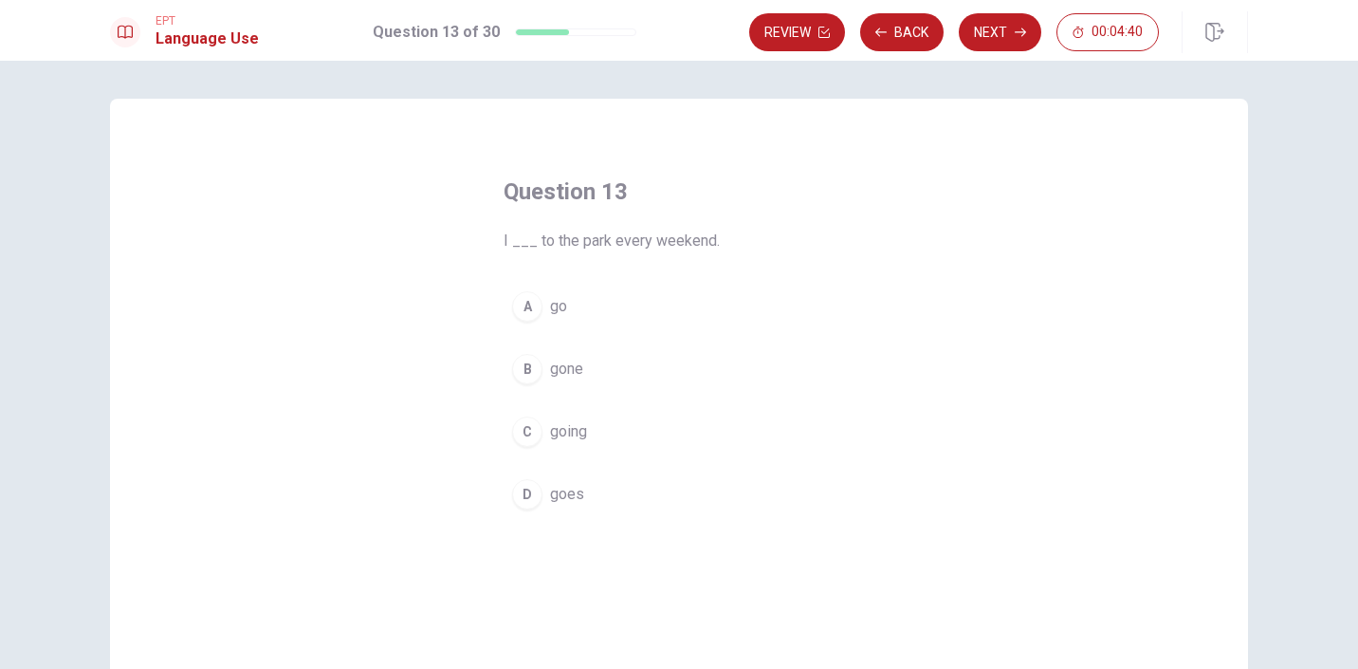
click at [533, 305] on div "A" at bounding box center [527, 306] width 30 height 30
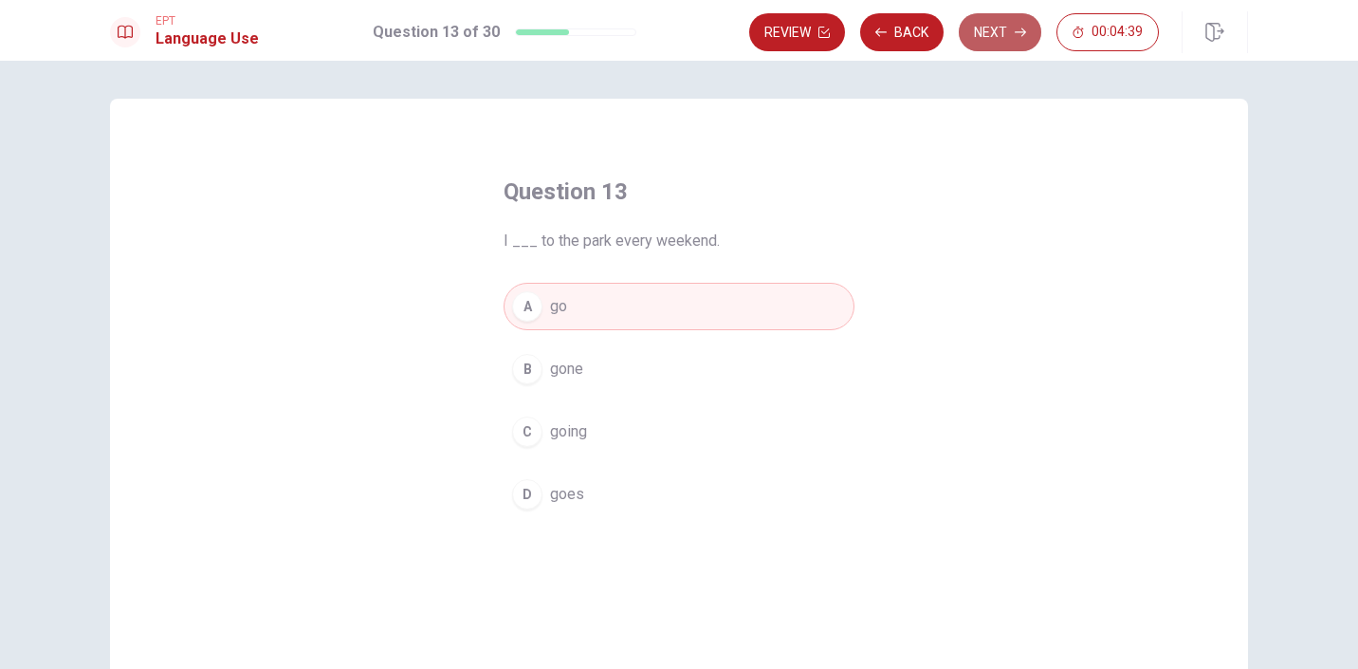
click at [1003, 42] on button "Next" at bounding box center [1000, 32] width 83 height 38
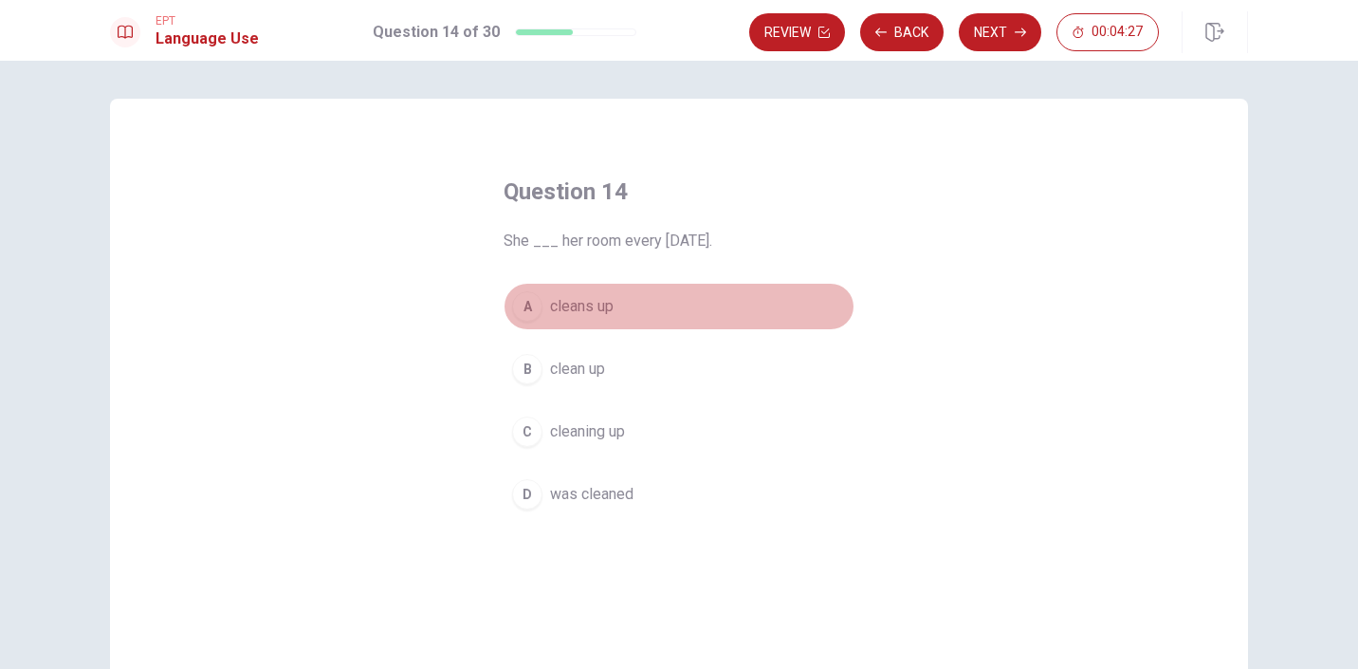
click at [529, 318] on div "A" at bounding box center [527, 306] width 30 height 30
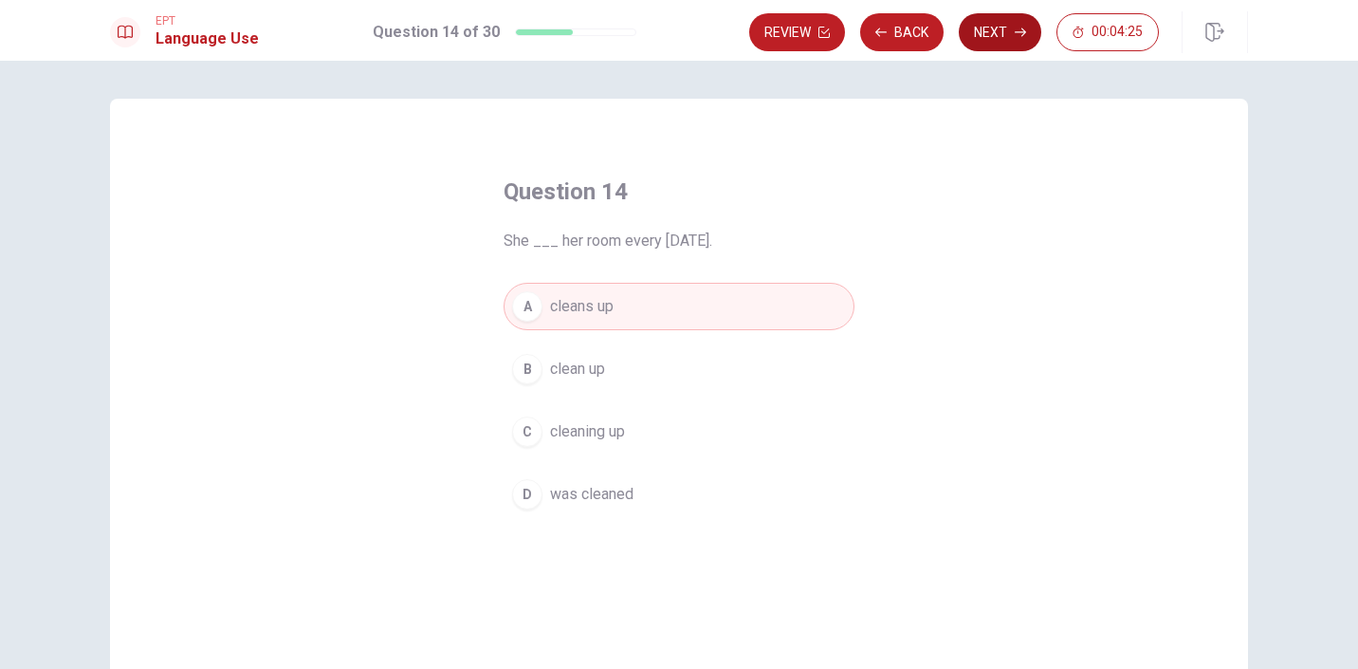
click at [986, 42] on button "Next" at bounding box center [1000, 32] width 83 height 38
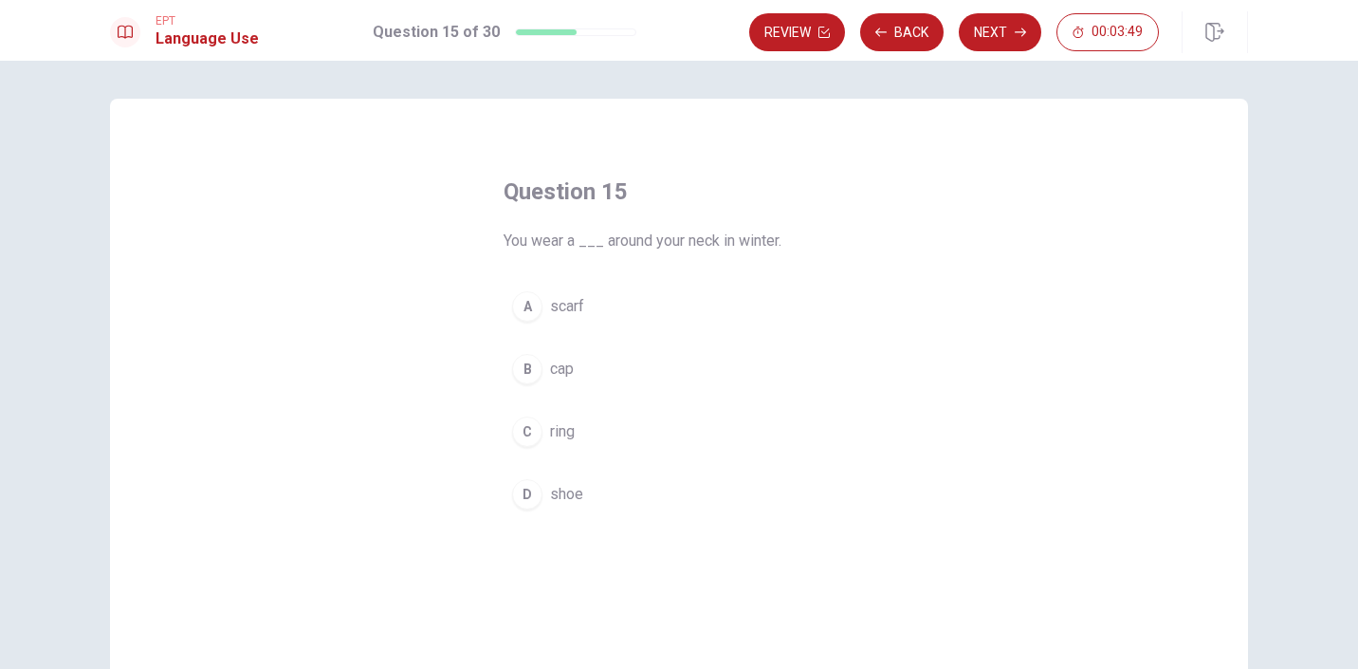
click at [531, 492] on div "D" at bounding box center [527, 494] width 30 height 30
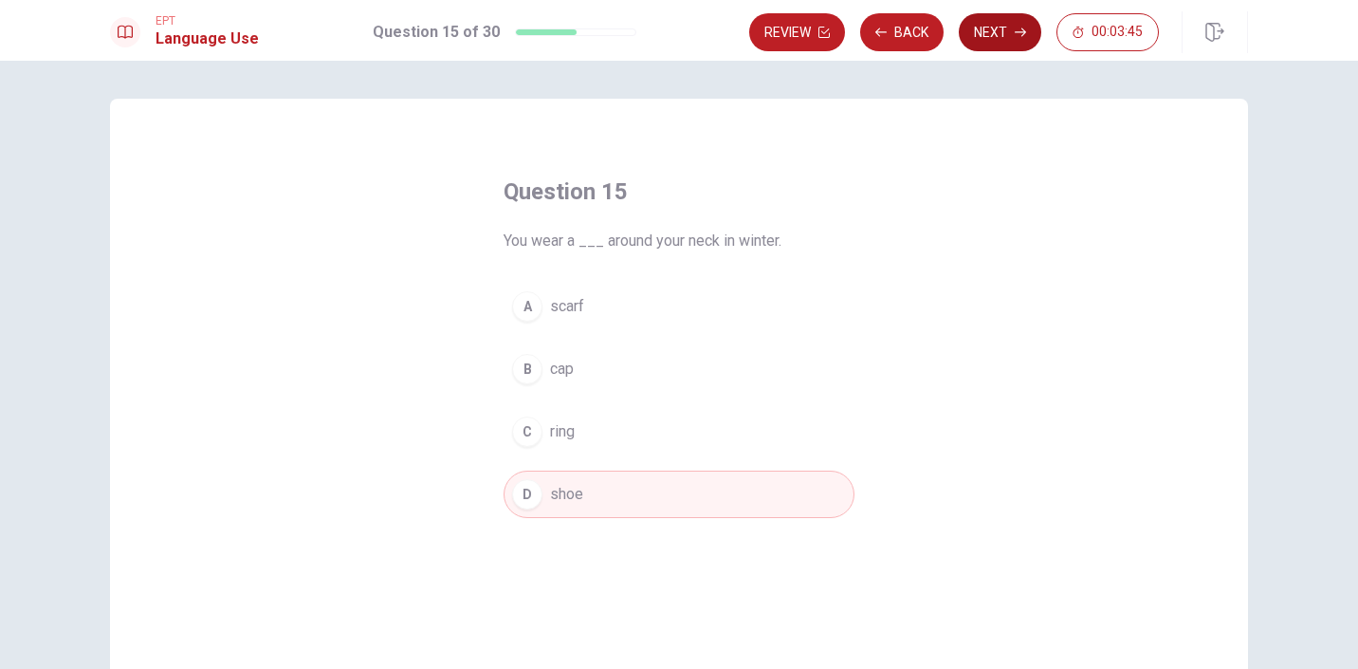
click at [980, 39] on button "Next" at bounding box center [1000, 32] width 83 height 38
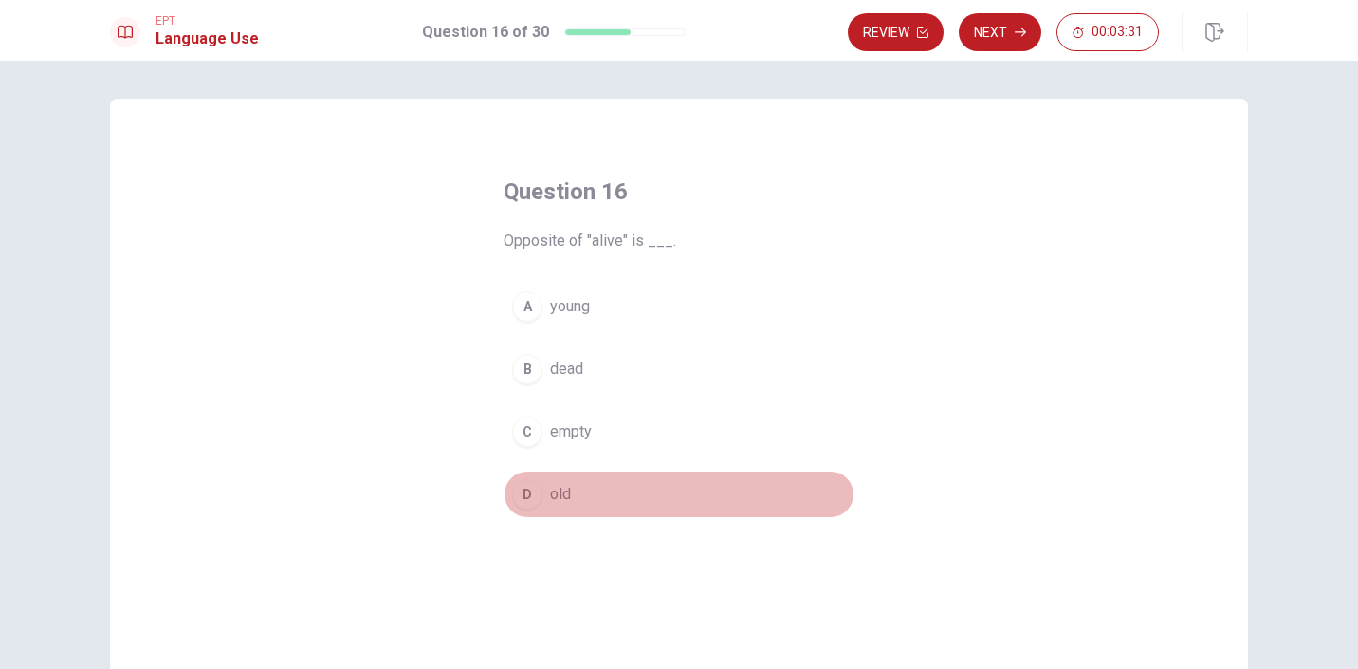
click at [532, 498] on div "D" at bounding box center [527, 494] width 30 height 30
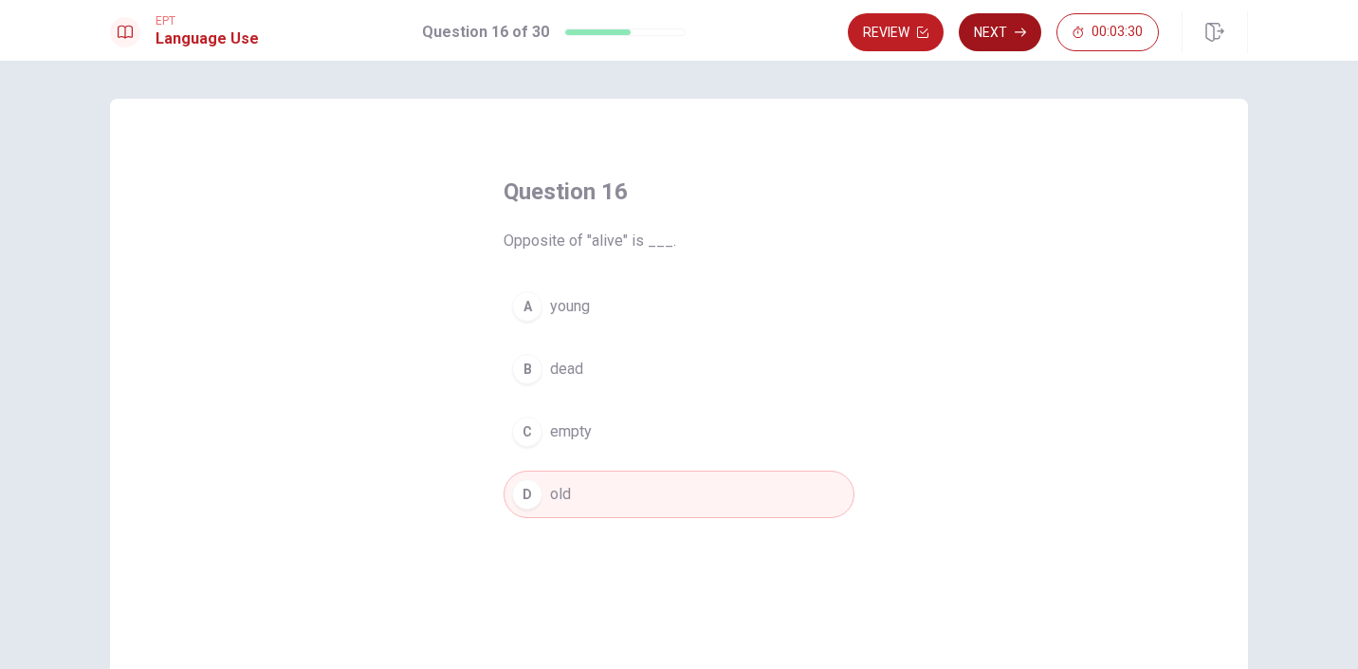
click at [1002, 37] on button "Next" at bounding box center [1000, 32] width 83 height 38
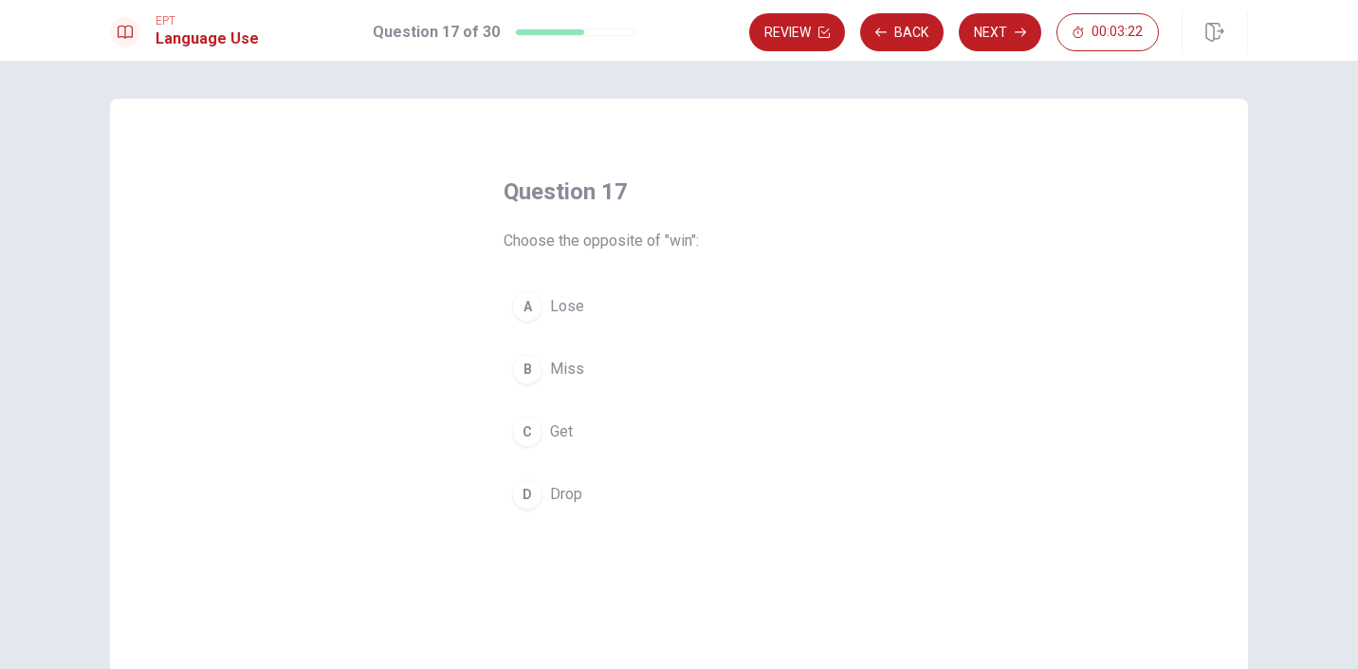
click at [555, 369] on span "Miss" at bounding box center [567, 369] width 34 height 23
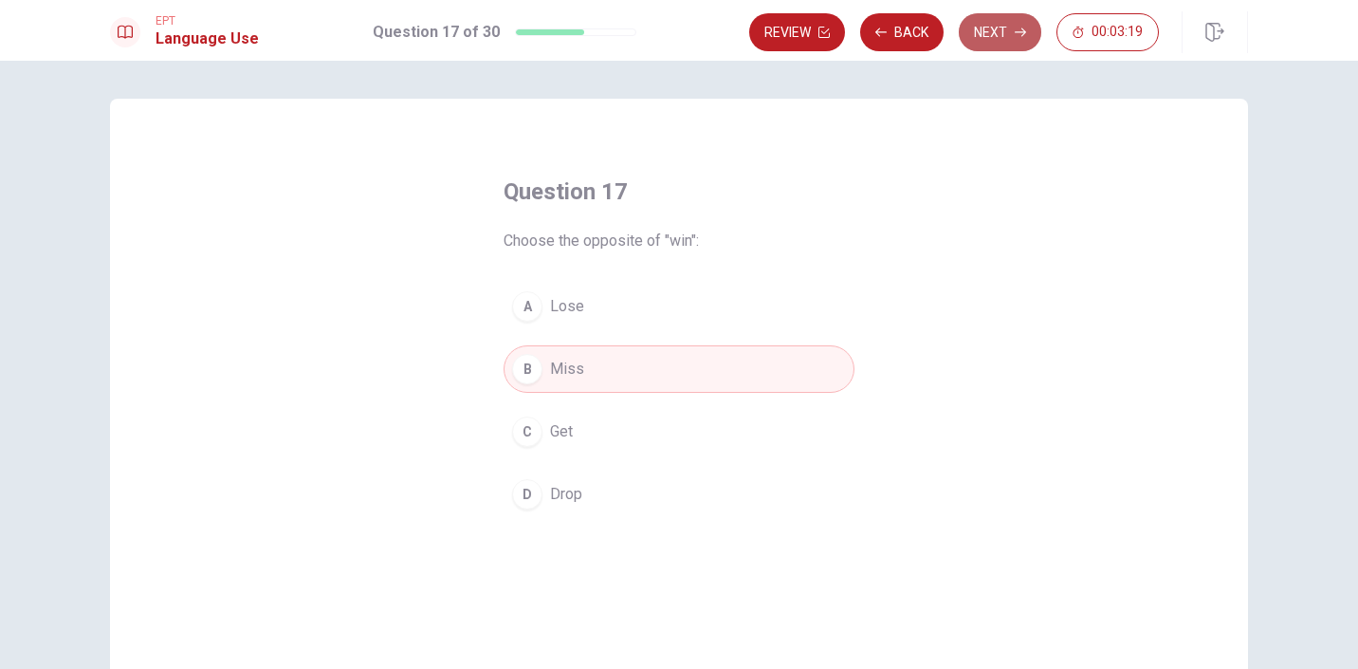
click at [1008, 33] on button "Next" at bounding box center [1000, 32] width 83 height 38
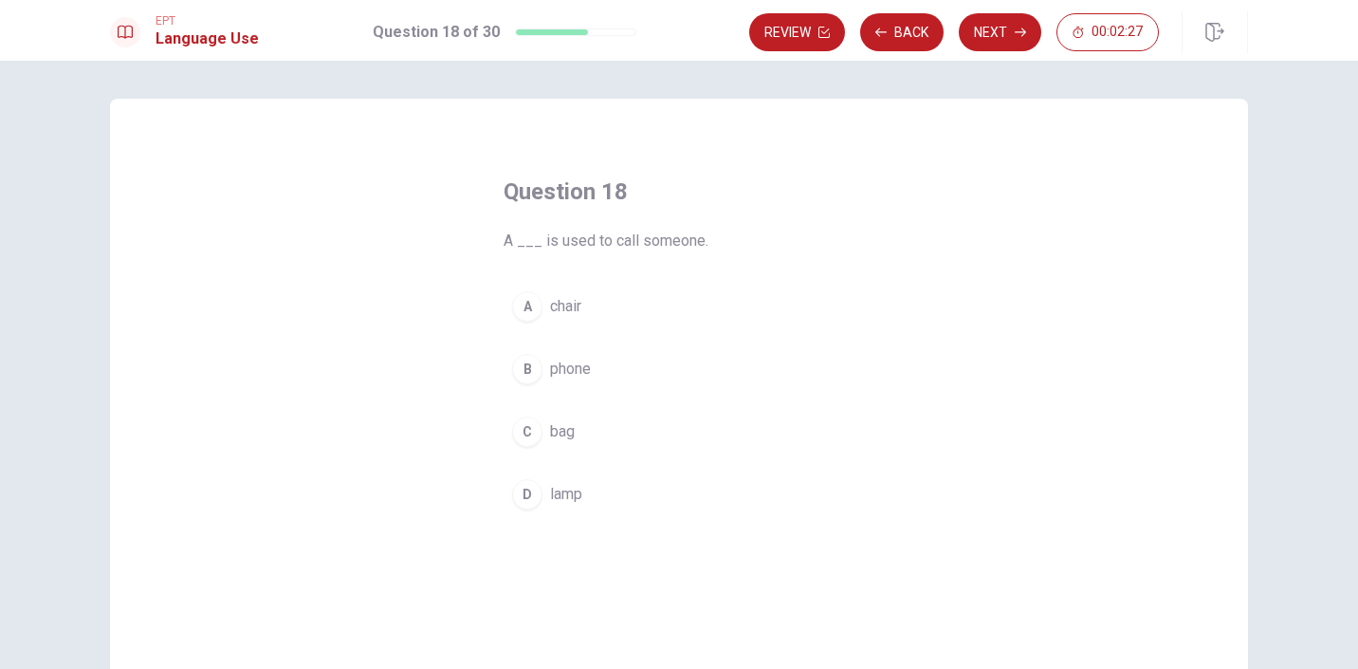
click at [567, 372] on span "phone" at bounding box center [570, 369] width 41 height 23
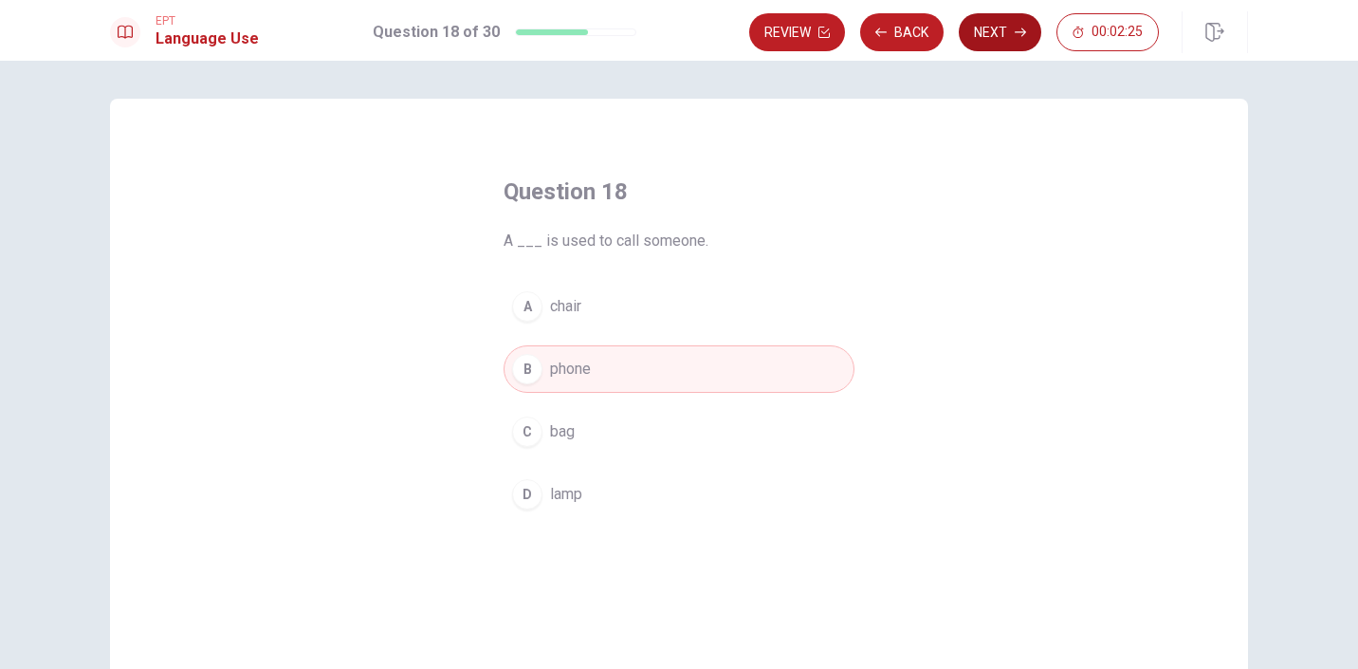
click at [1003, 38] on button "Next" at bounding box center [1000, 32] width 83 height 38
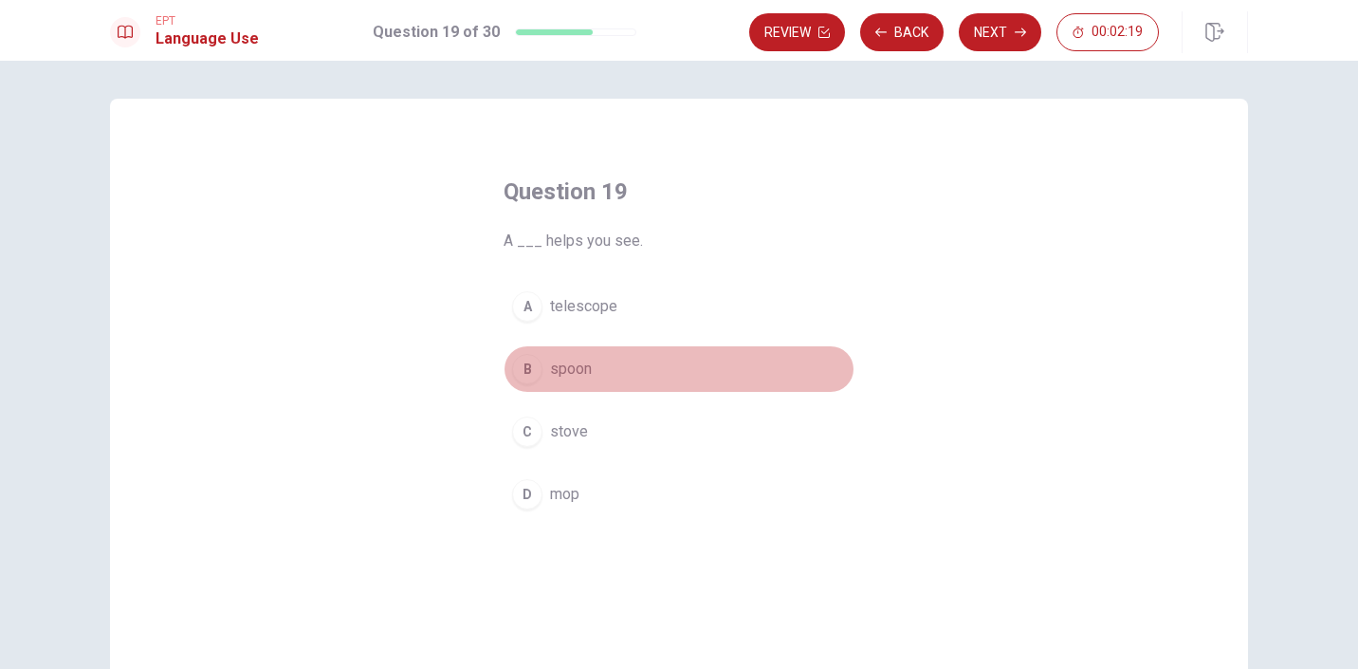
click at [535, 363] on div "B" at bounding box center [527, 369] width 30 height 30
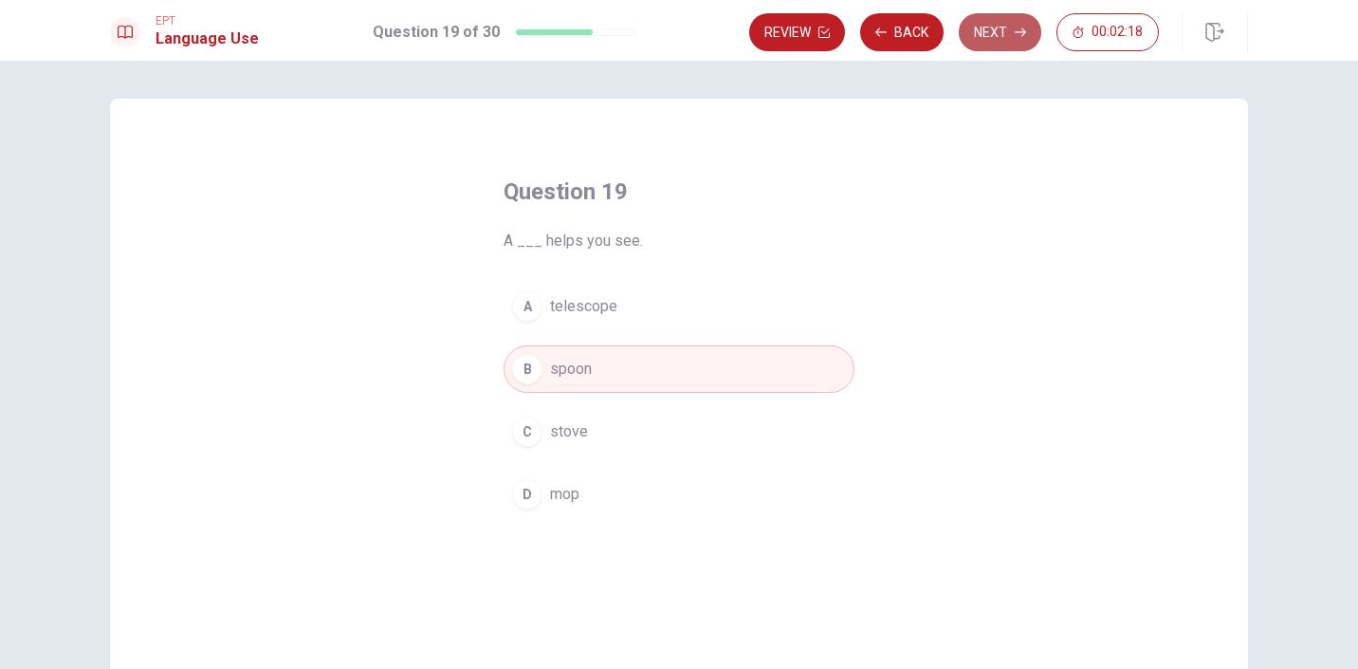
click at [984, 47] on button "Next" at bounding box center [1000, 32] width 83 height 38
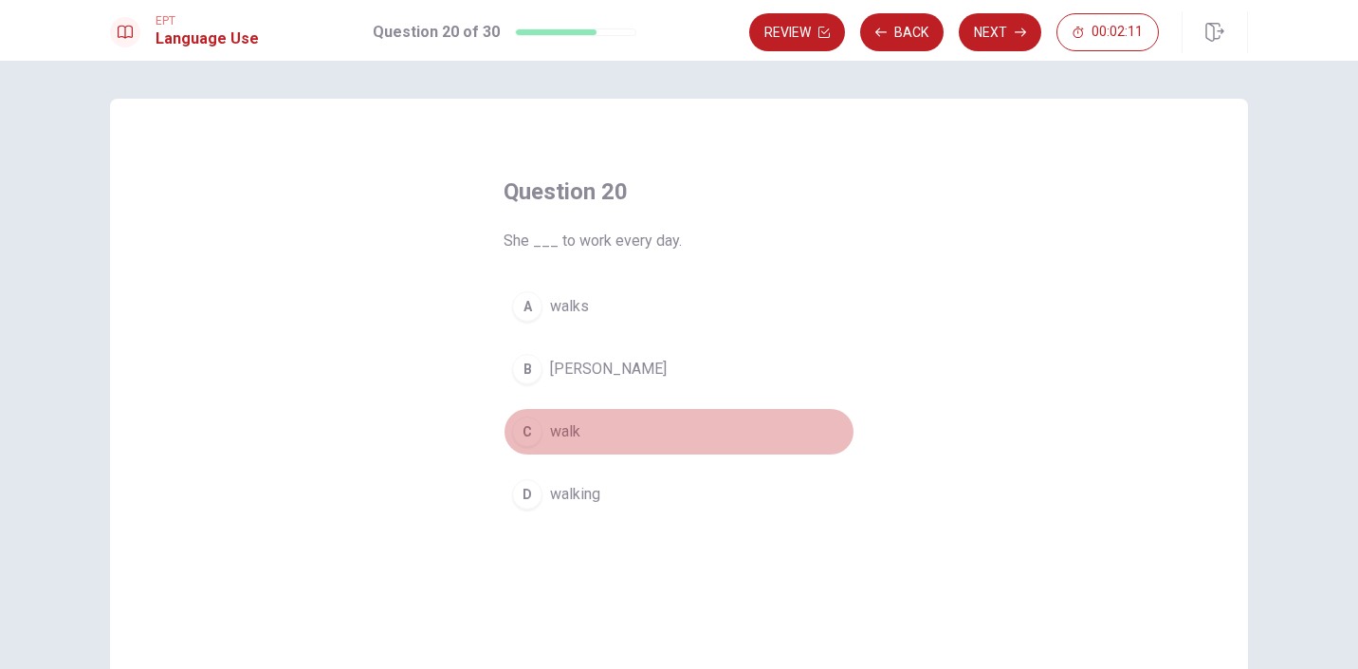
click at [527, 422] on div "C" at bounding box center [527, 431] width 30 height 30
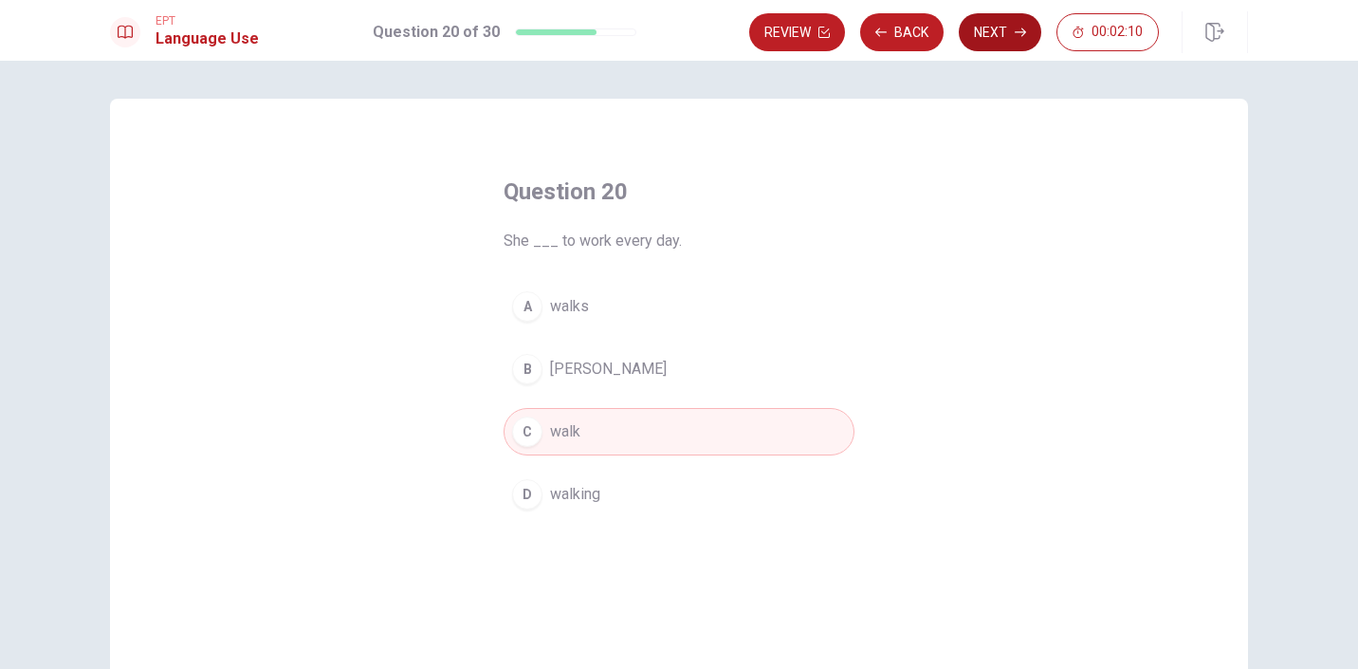
click at [986, 35] on button "Next" at bounding box center [1000, 32] width 83 height 38
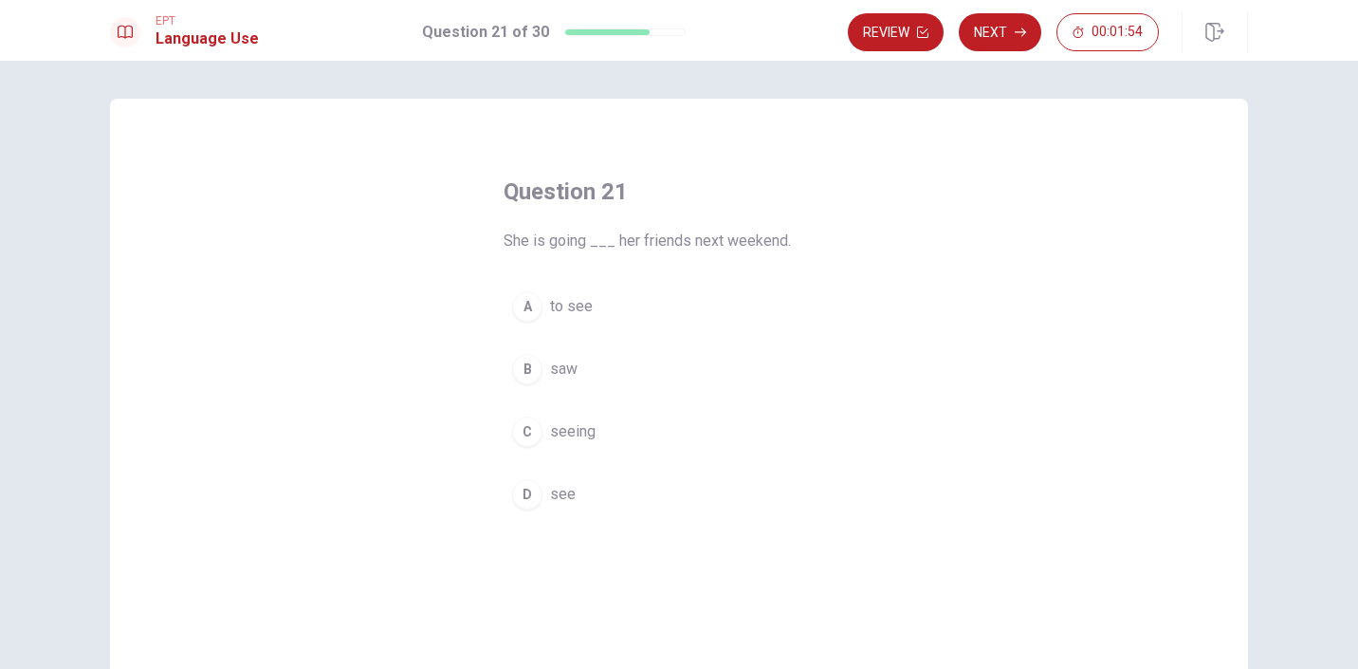
click at [529, 372] on div "B" at bounding box center [527, 369] width 30 height 30
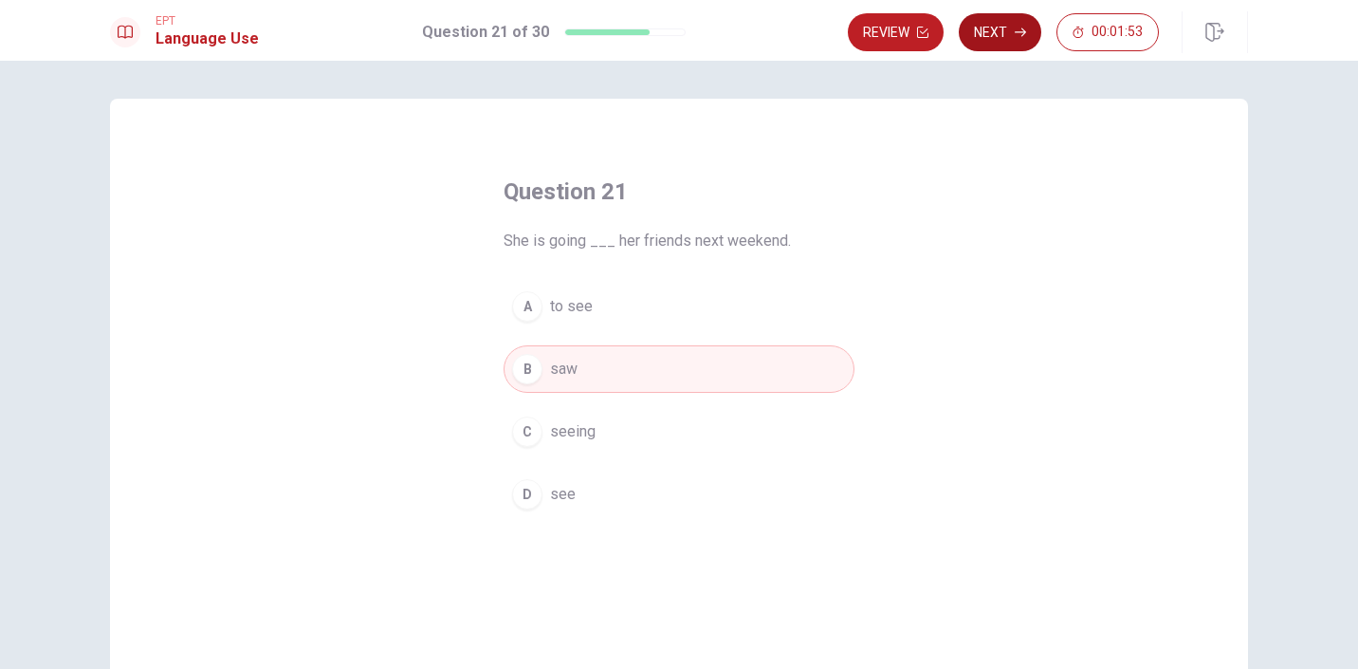
click at [1008, 23] on button "Next" at bounding box center [1000, 32] width 83 height 38
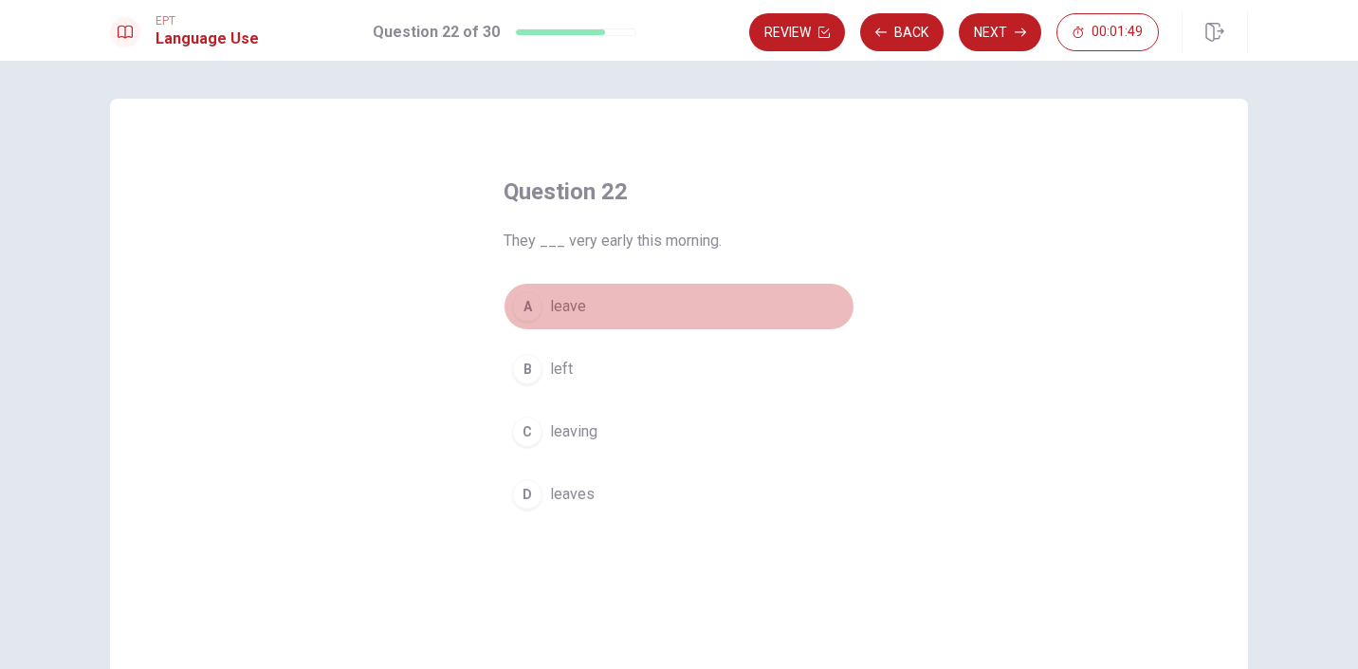
click at [534, 305] on div "A" at bounding box center [527, 306] width 30 height 30
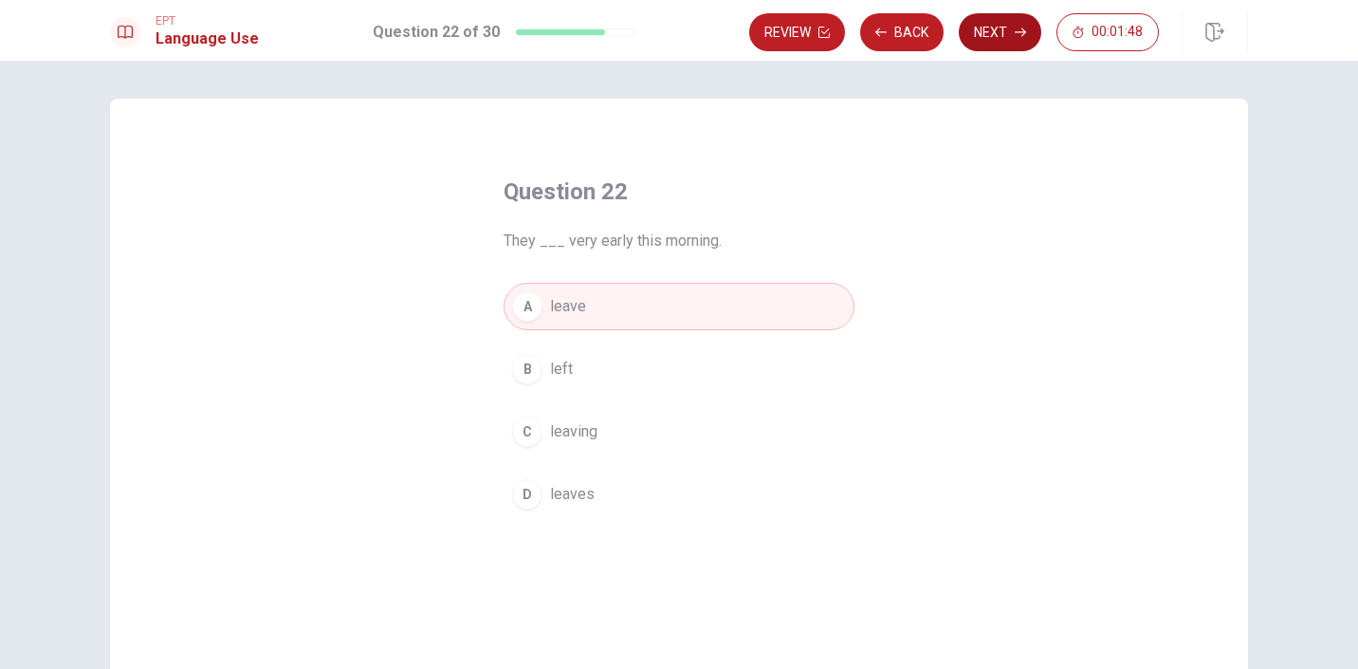
click at [1021, 27] on icon "button" at bounding box center [1020, 32] width 11 height 11
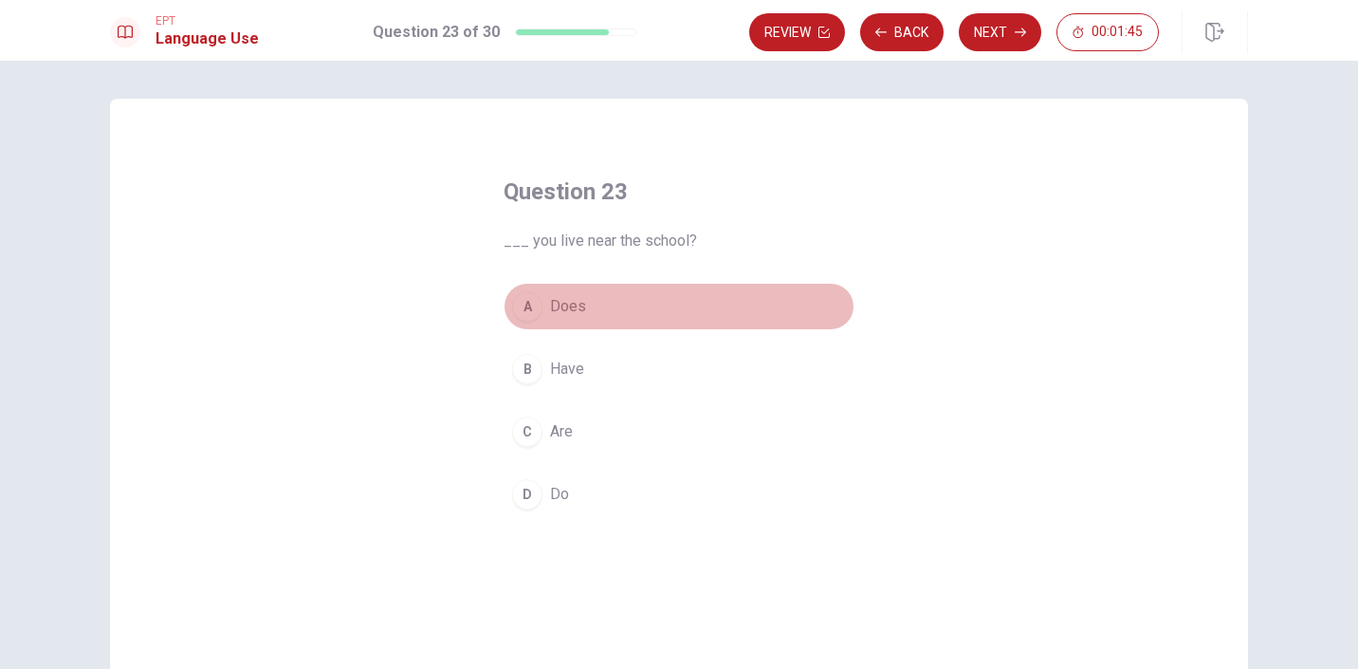
click at [528, 309] on div "A" at bounding box center [527, 306] width 30 height 30
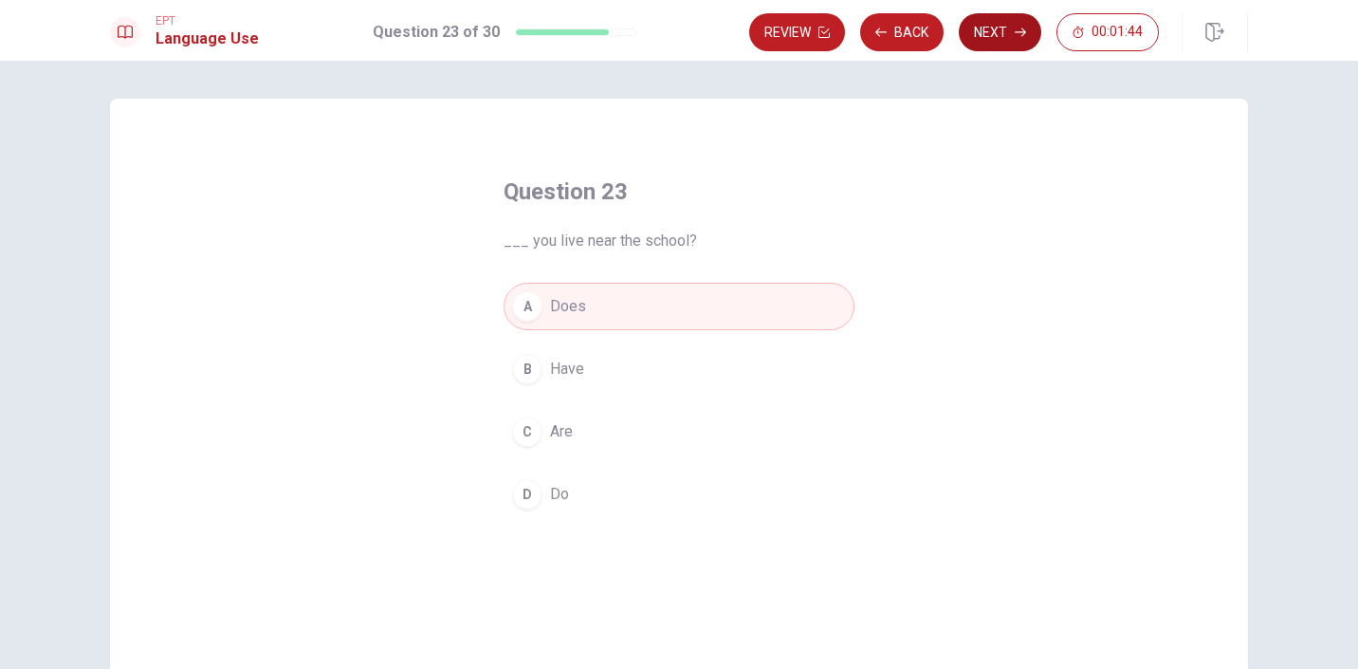
click at [1008, 47] on button "Next" at bounding box center [1000, 32] width 83 height 38
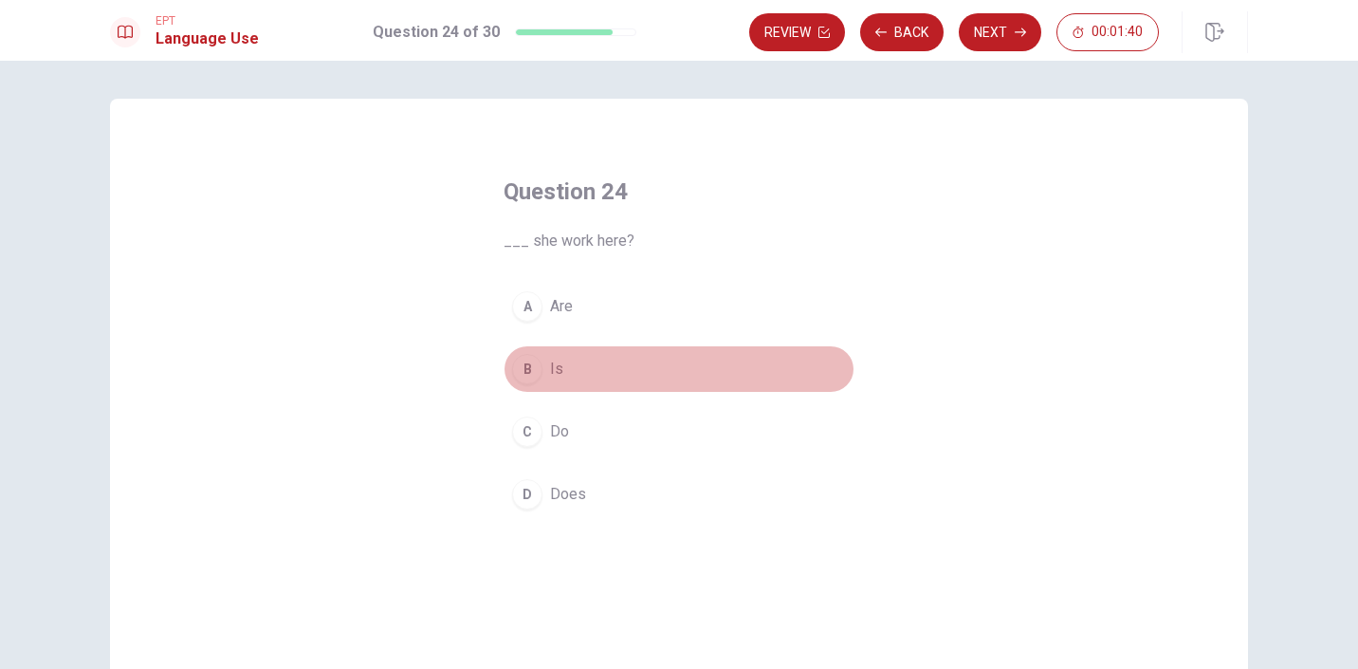
click at [533, 375] on div "B" at bounding box center [527, 369] width 30 height 30
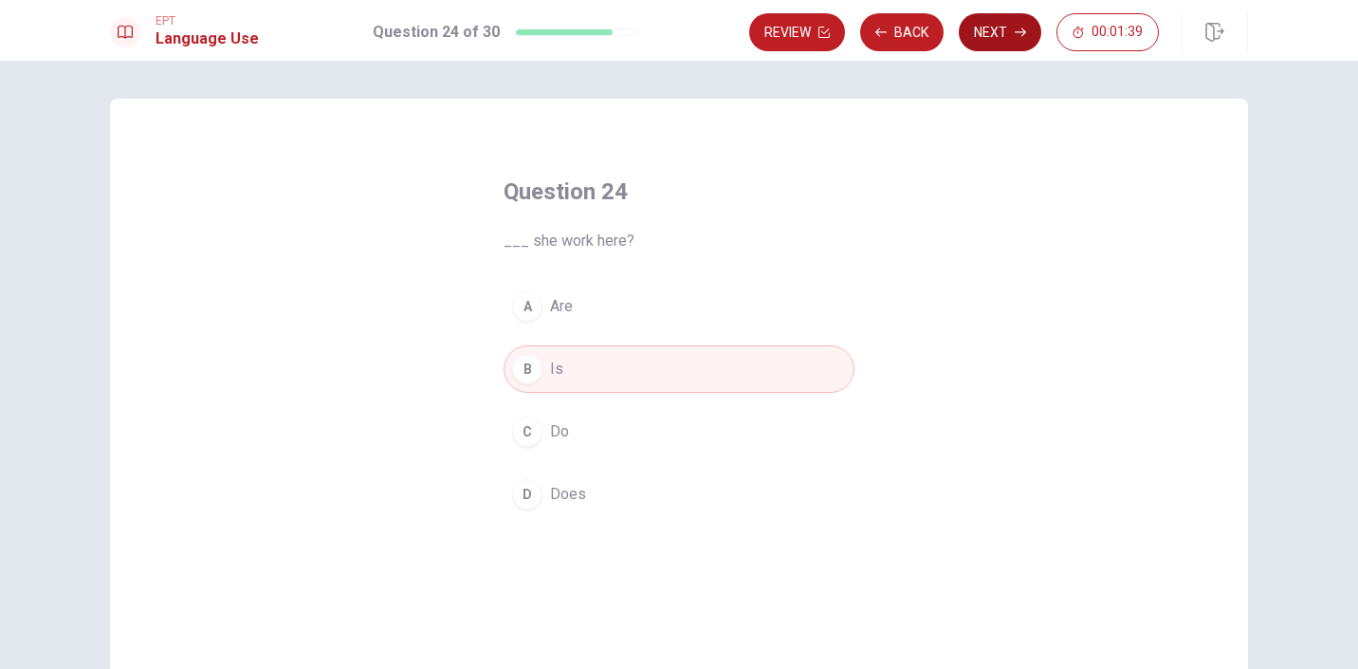
click at [983, 35] on button "Next" at bounding box center [1000, 32] width 83 height 38
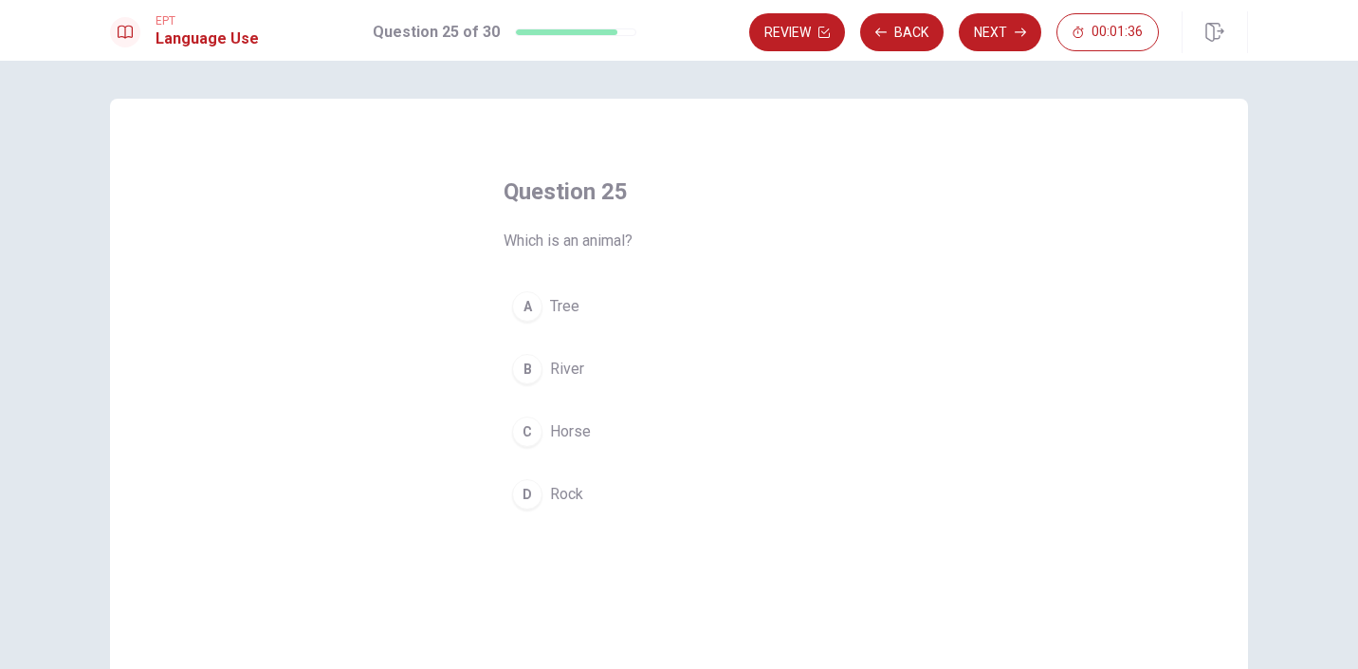
click at [529, 431] on div "C" at bounding box center [527, 431] width 30 height 30
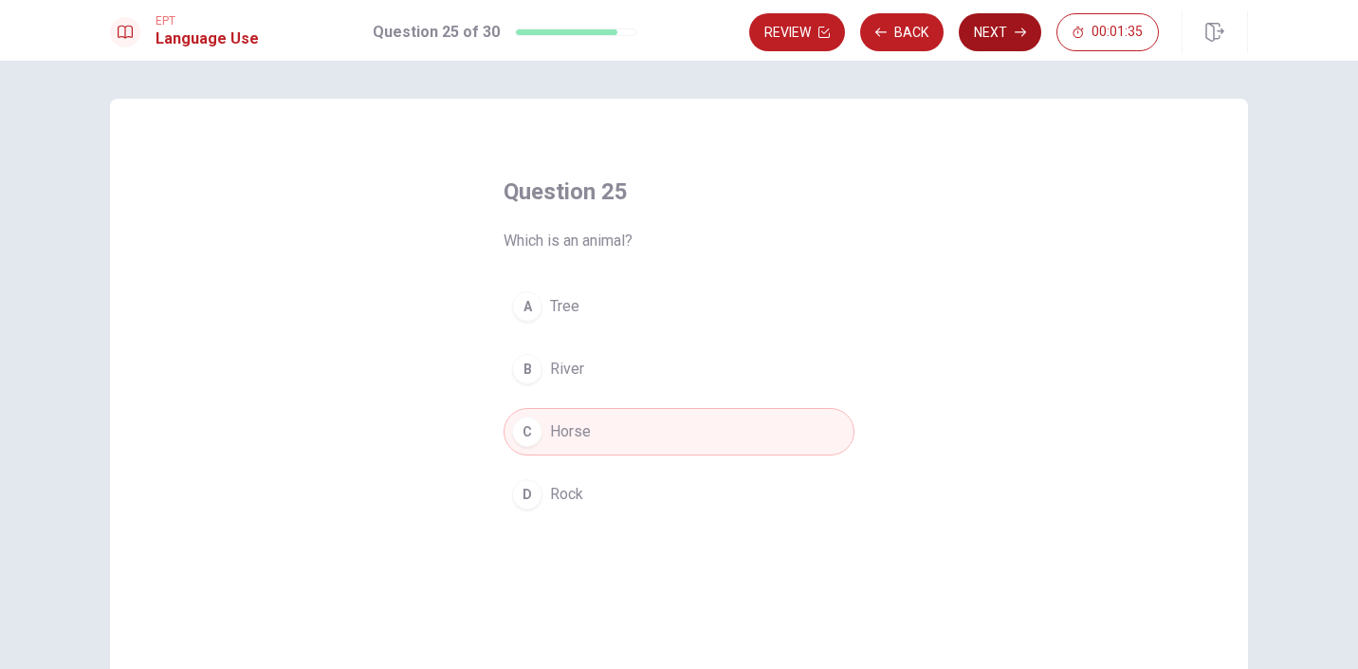
click at [1007, 38] on button "Next" at bounding box center [1000, 32] width 83 height 38
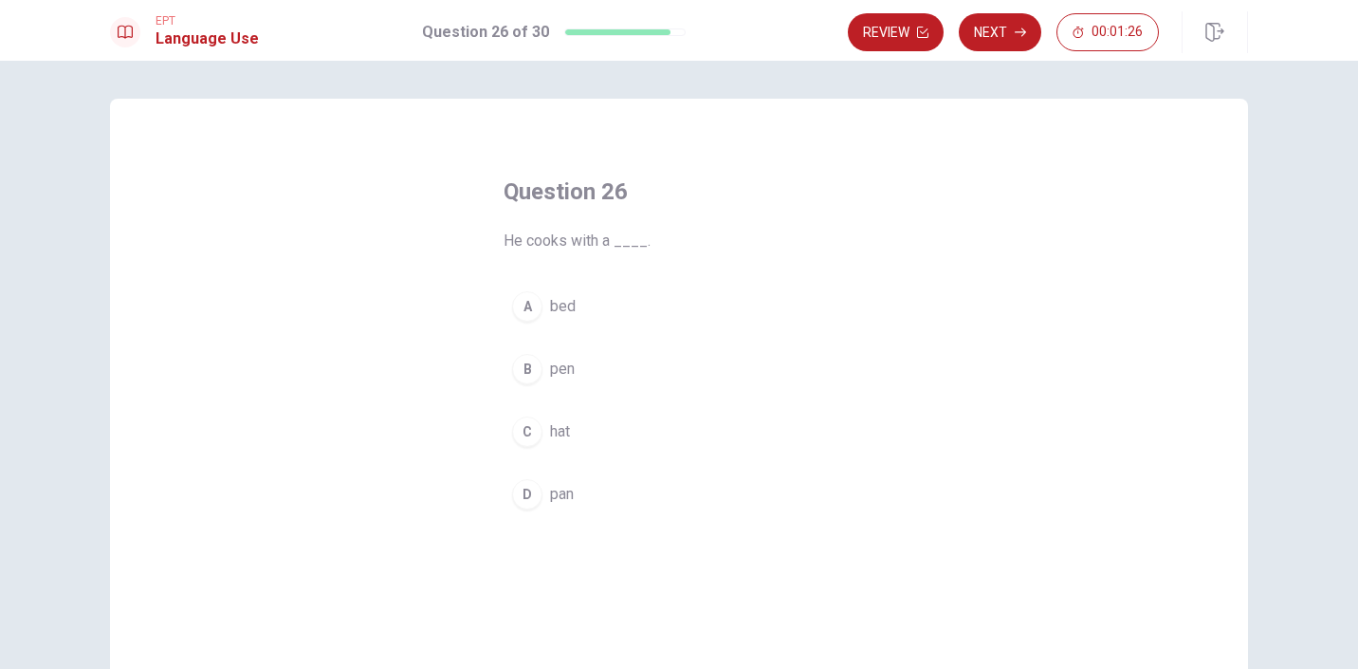
click at [524, 429] on div "C" at bounding box center [527, 431] width 30 height 30
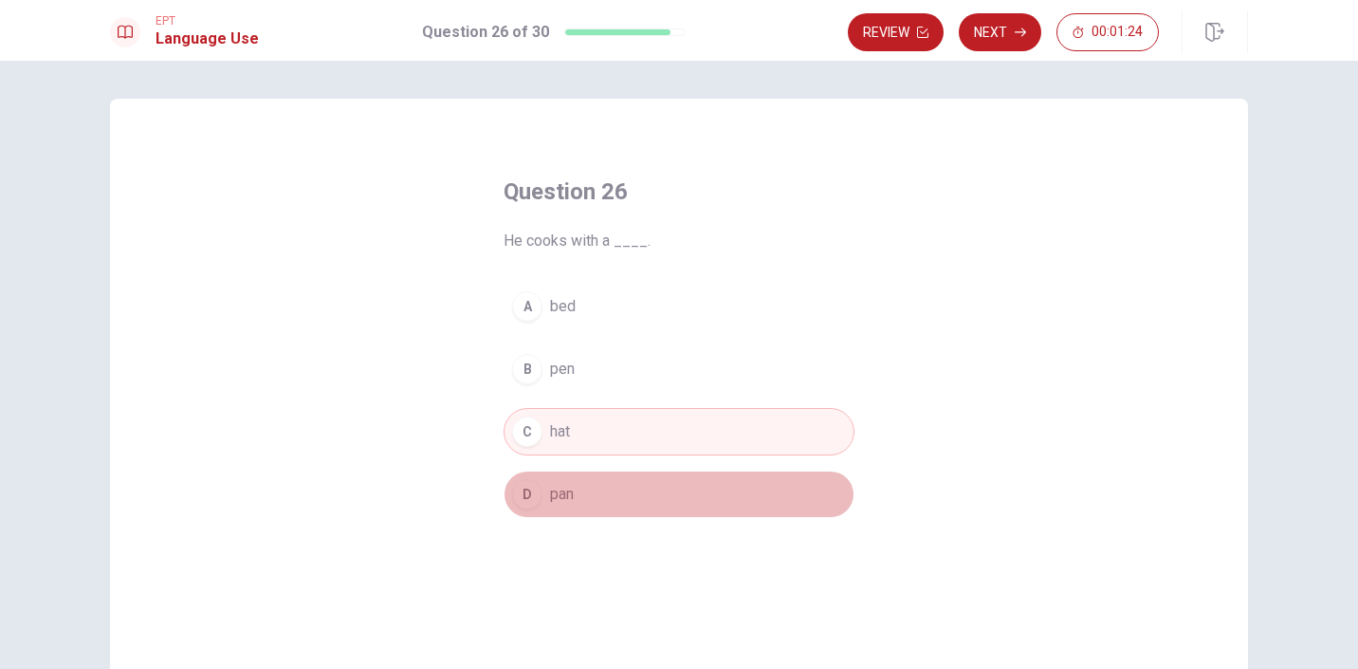
click at [532, 498] on div "D" at bounding box center [527, 494] width 30 height 30
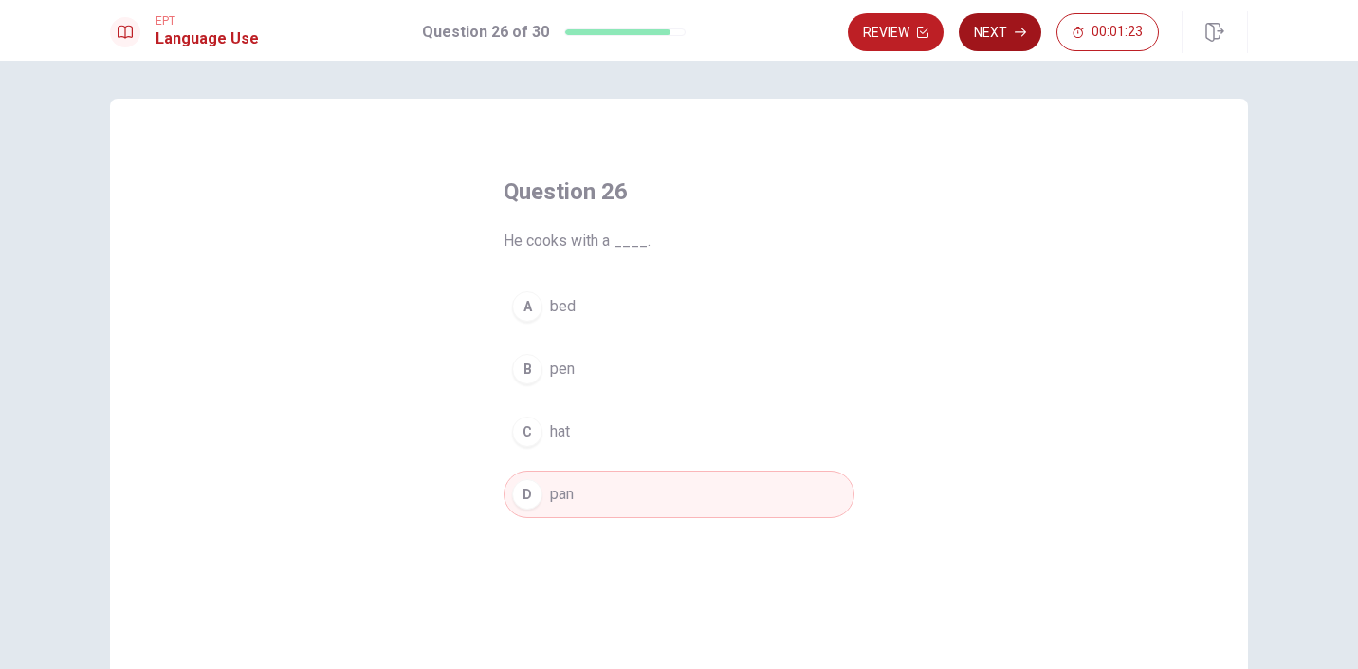
click at [987, 37] on button "Next" at bounding box center [1000, 32] width 83 height 38
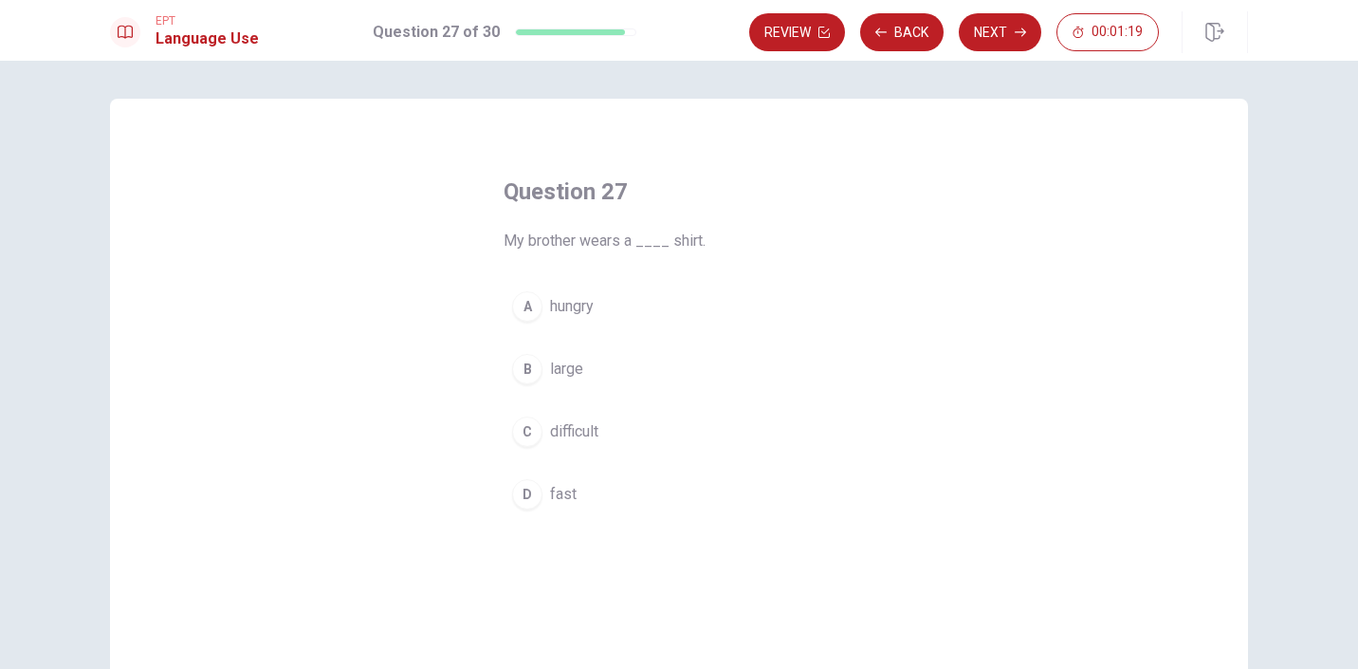
click at [524, 422] on div "C" at bounding box center [527, 431] width 30 height 30
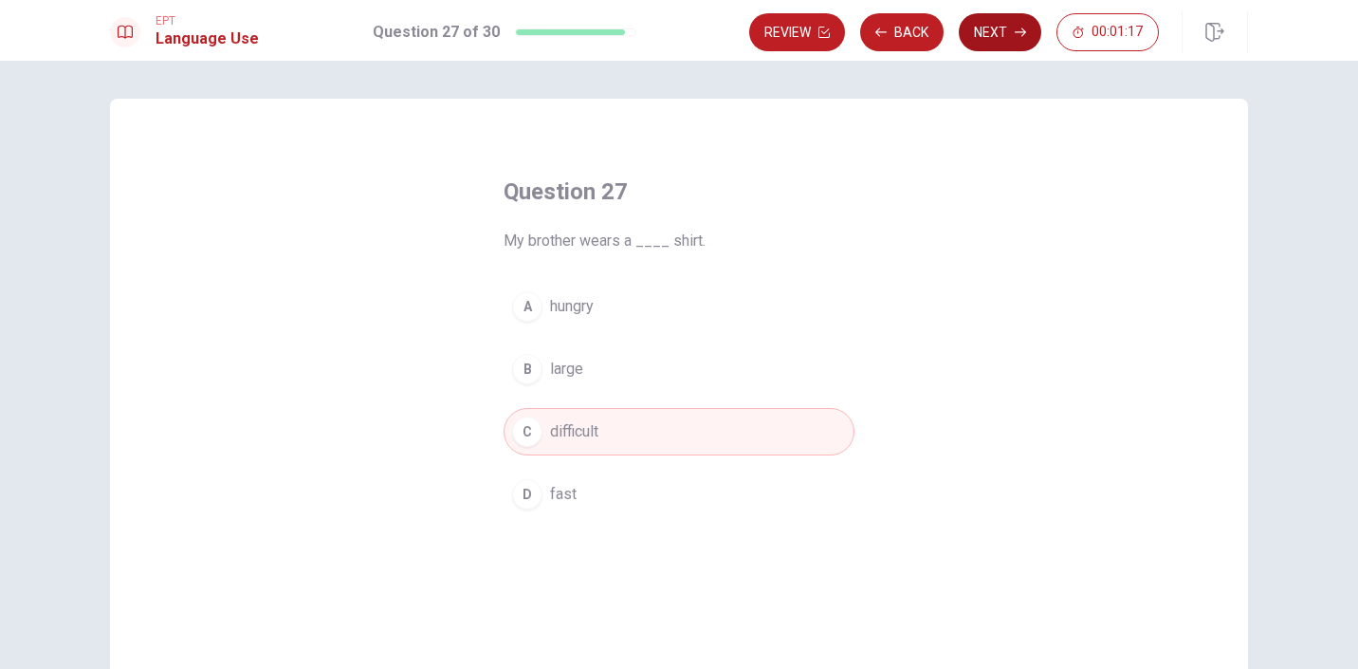
click at [998, 33] on button "Next" at bounding box center [1000, 32] width 83 height 38
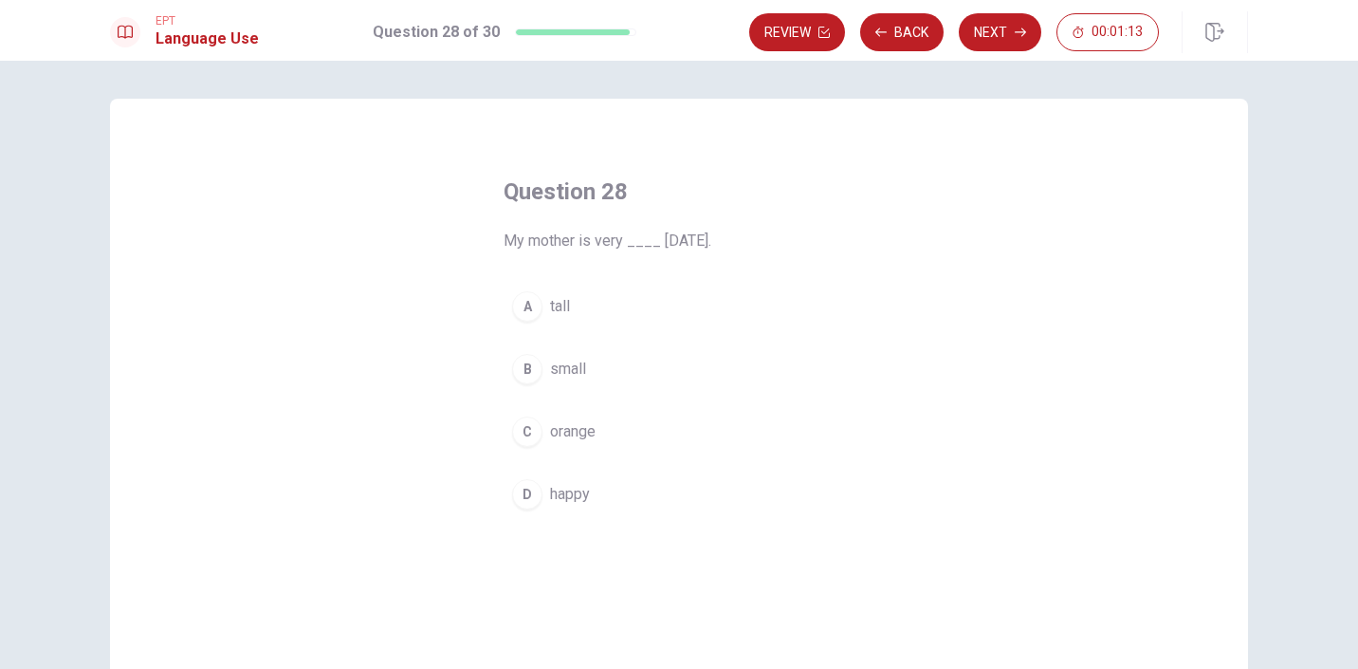
click at [520, 432] on div "C" at bounding box center [527, 431] width 30 height 30
click at [526, 318] on div "A" at bounding box center [527, 306] width 30 height 30
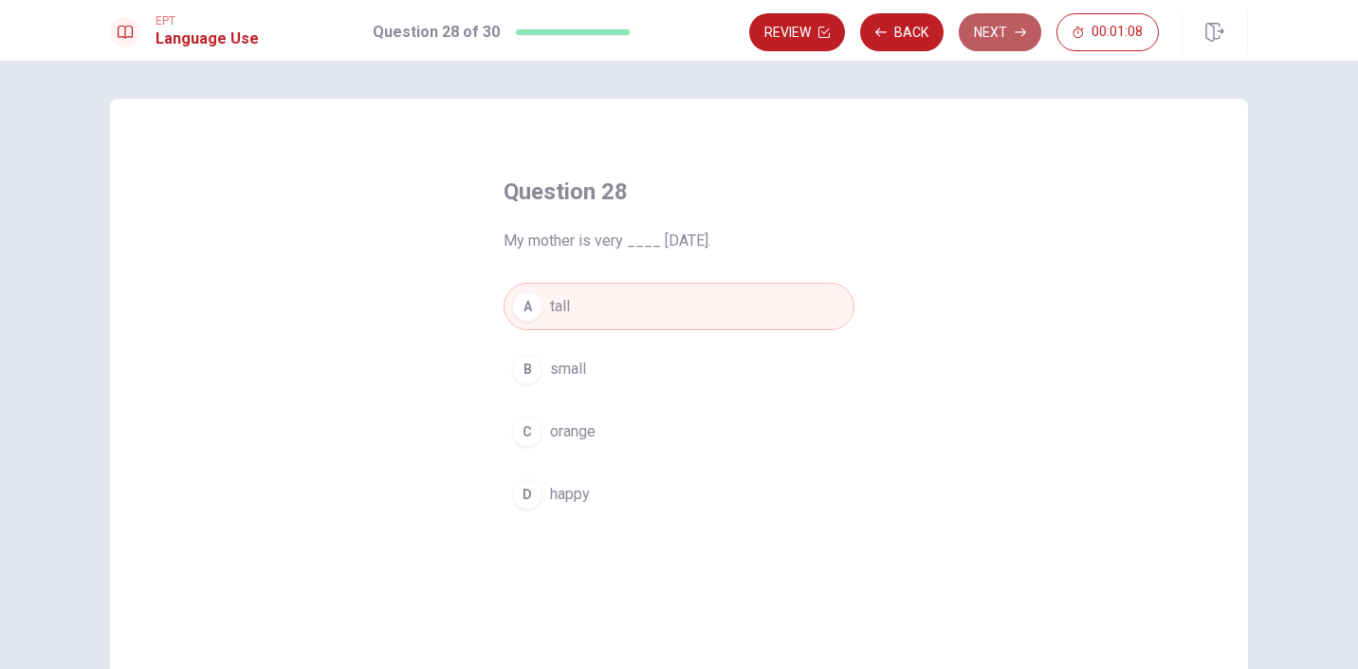
click at [982, 40] on button "Next" at bounding box center [1000, 32] width 83 height 38
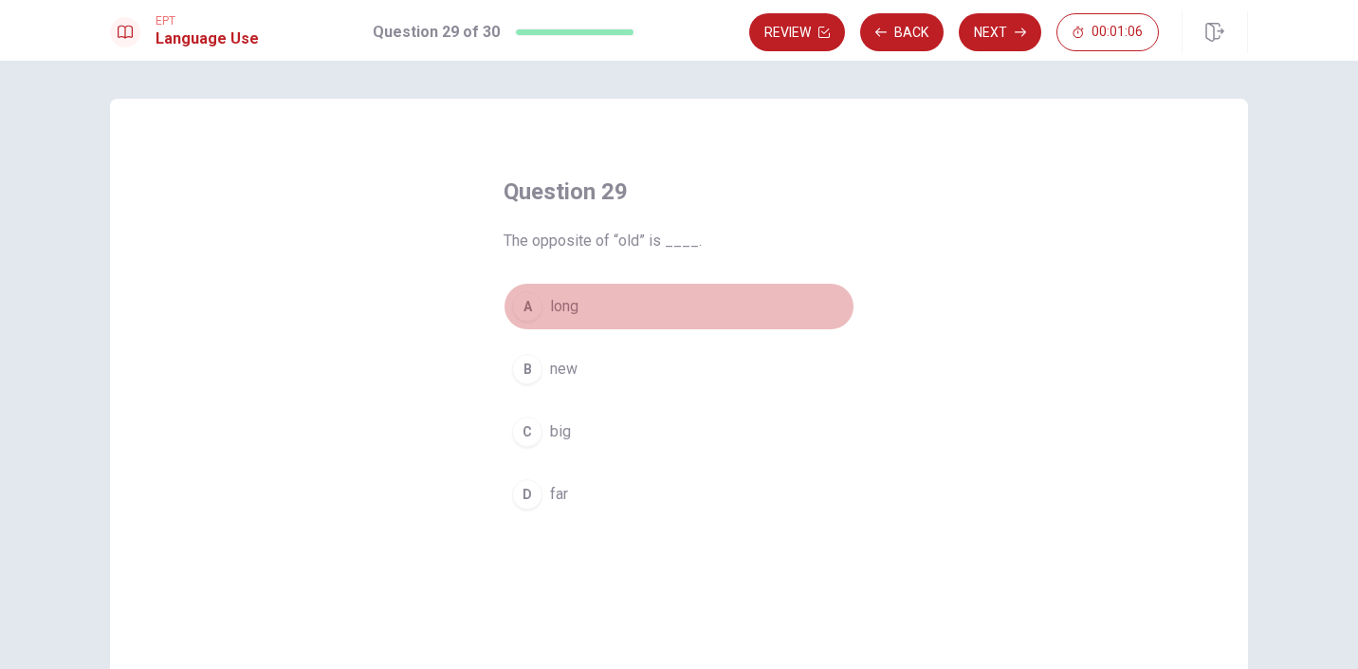
click at [527, 308] on div "A" at bounding box center [527, 306] width 30 height 30
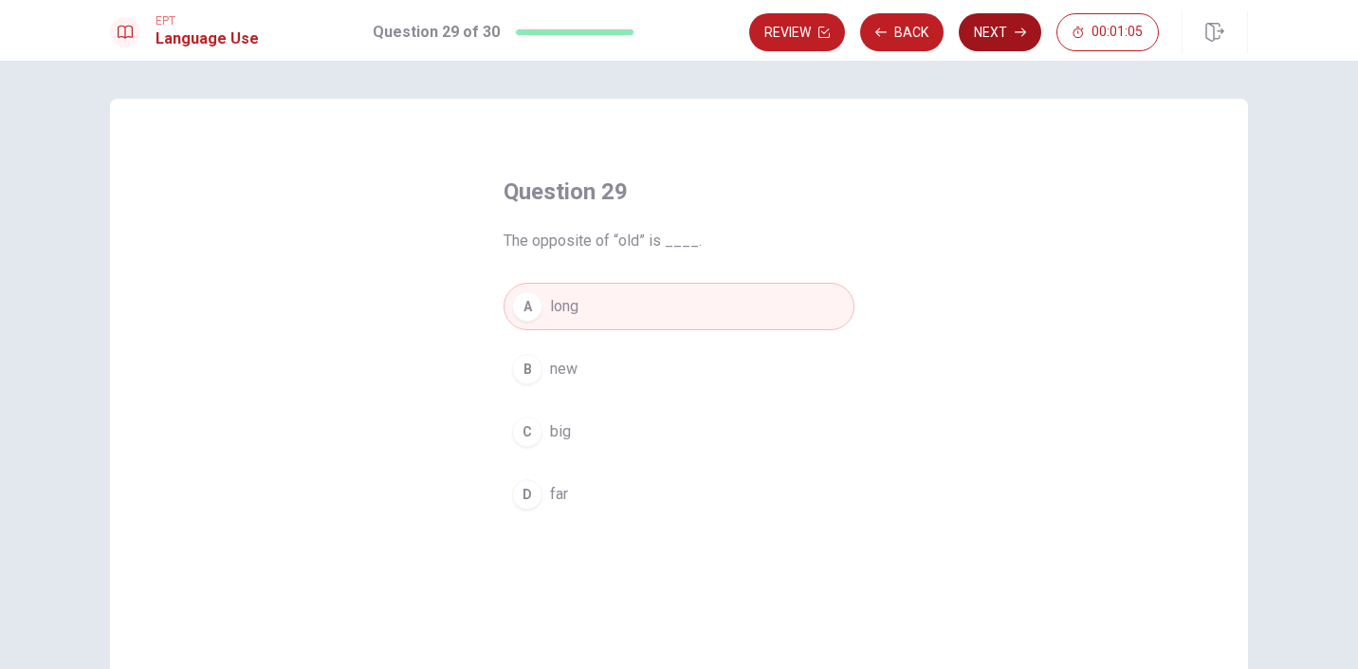
click at [986, 43] on button "Next" at bounding box center [1000, 32] width 83 height 38
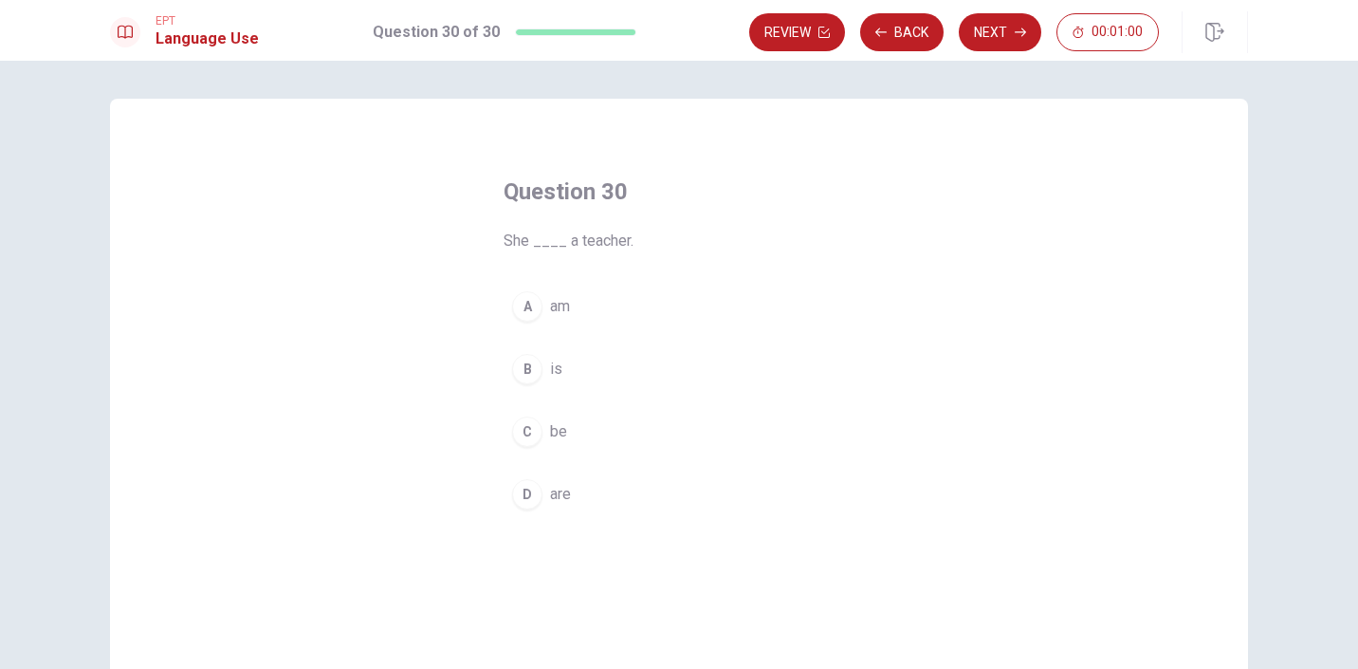
click at [529, 370] on div "B" at bounding box center [527, 369] width 30 height 30
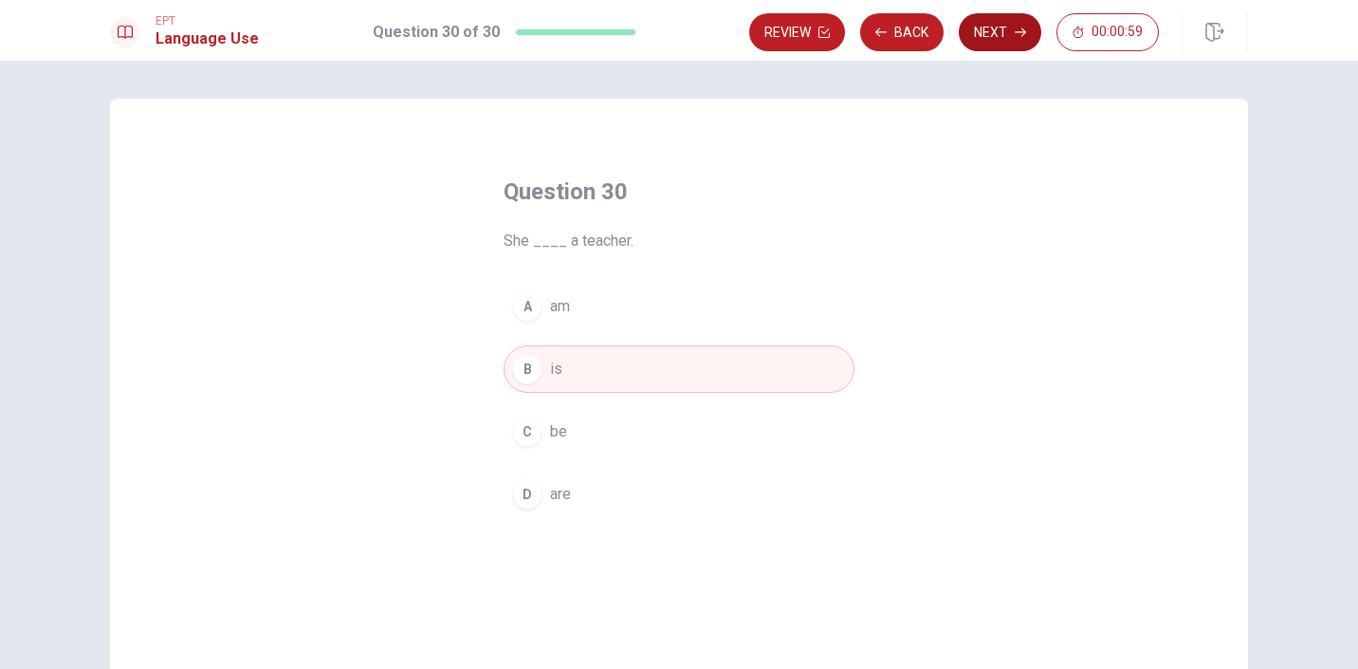
click at [986, 35] on button "Next" at bounding box center [1000, 32] width 83 height 38
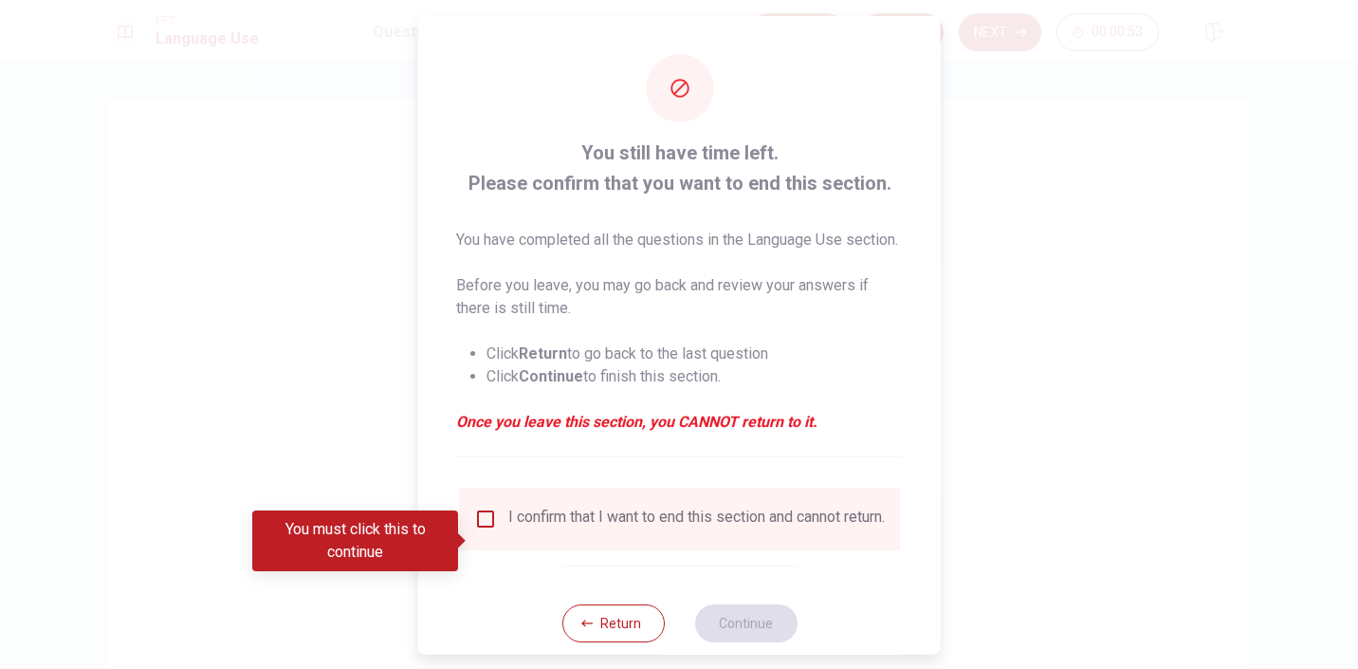
click at [482, 529] on input "You must click this to continue" at bounding box center [485, 517] width 23 height 23
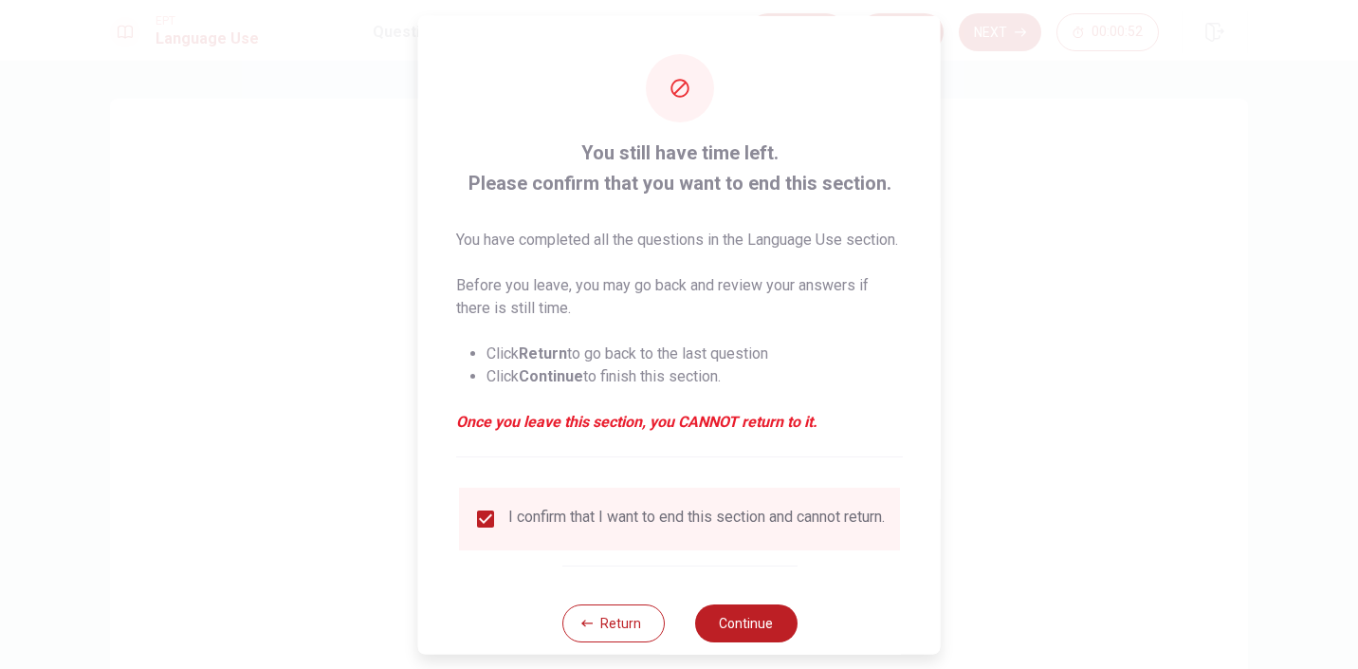
scroll to position [62, 0]
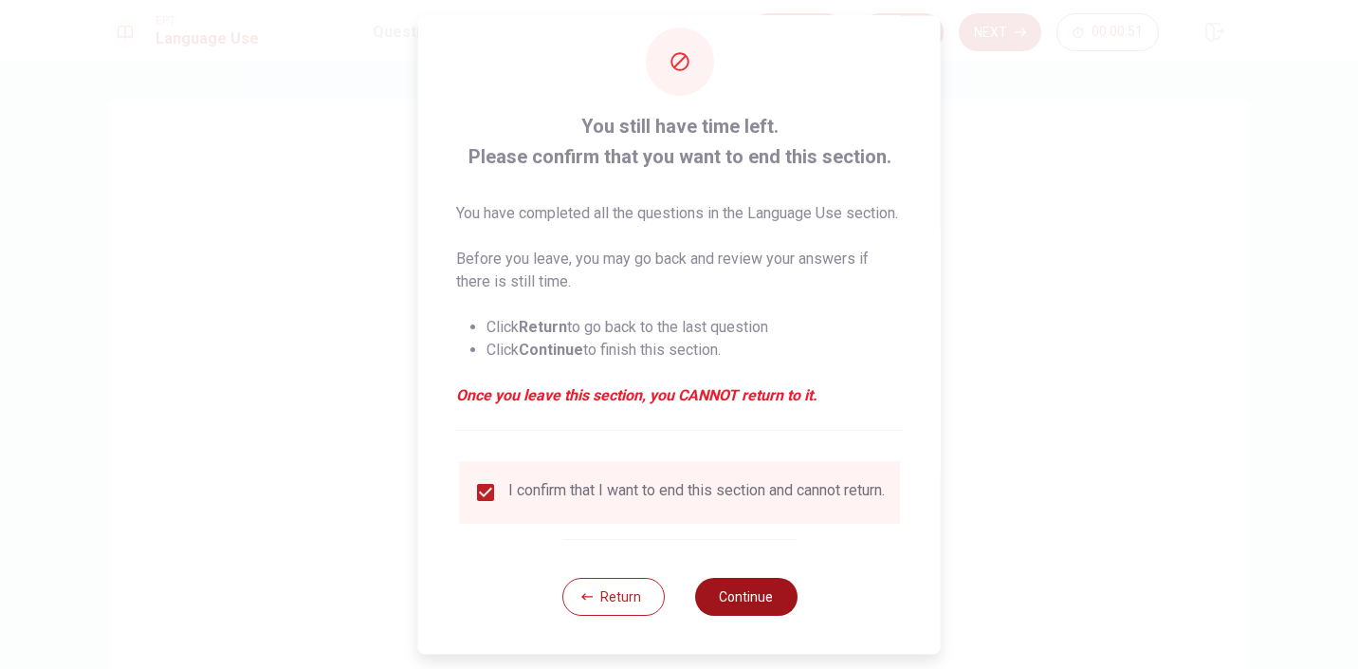
click at [731, 614] on button "Continue" at bounding box center [745, 597] width 102 height 38
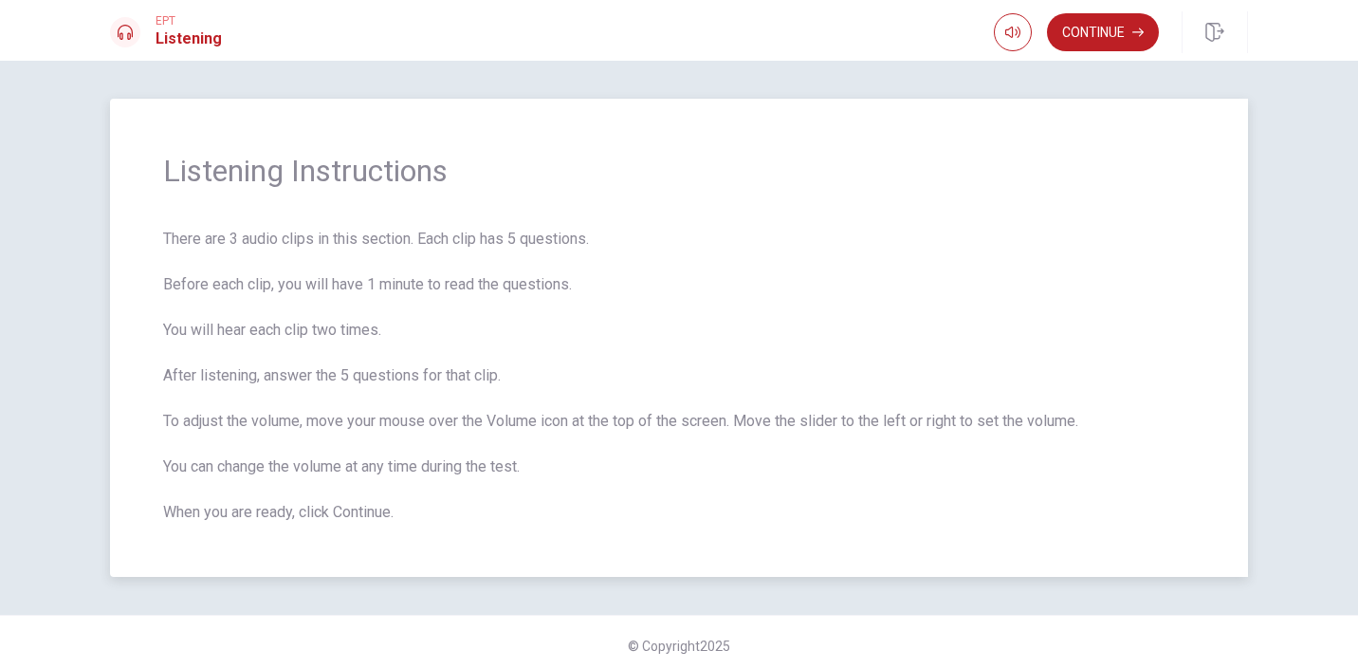
scroll to position [7, 0]
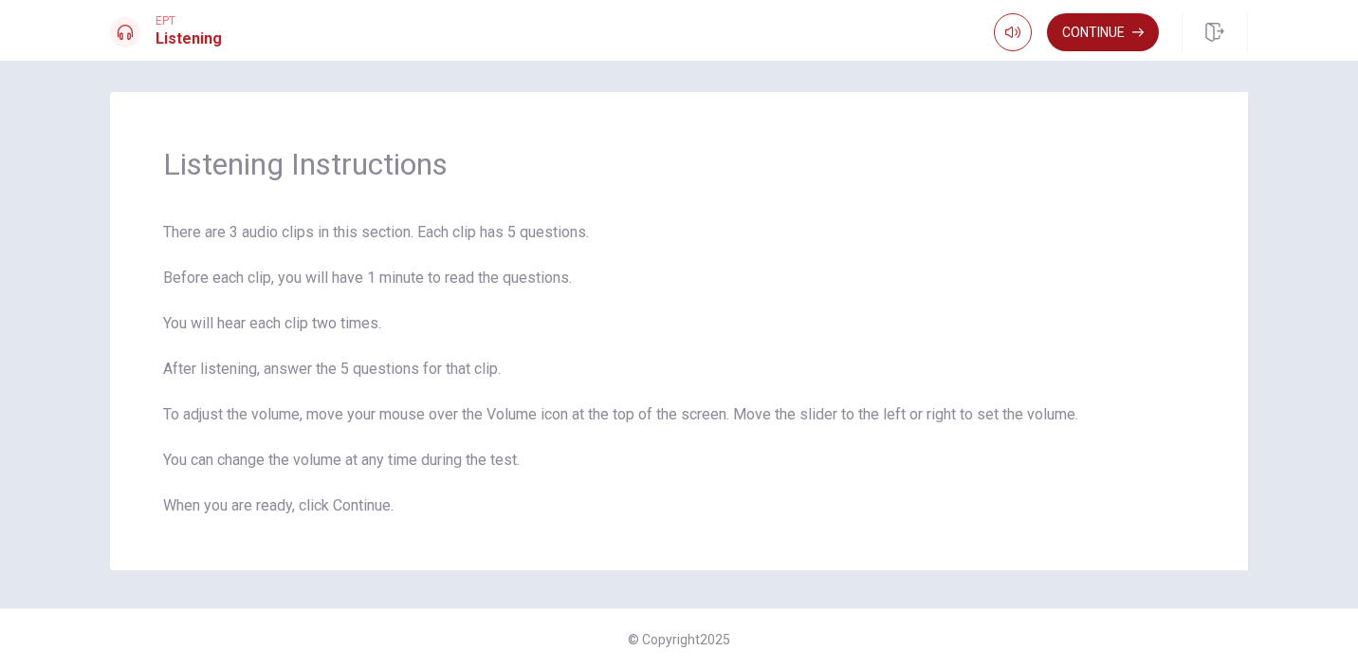
click at [1099, 36] on button "Continue" at bounding box center [1103, 32] width 112 height 38
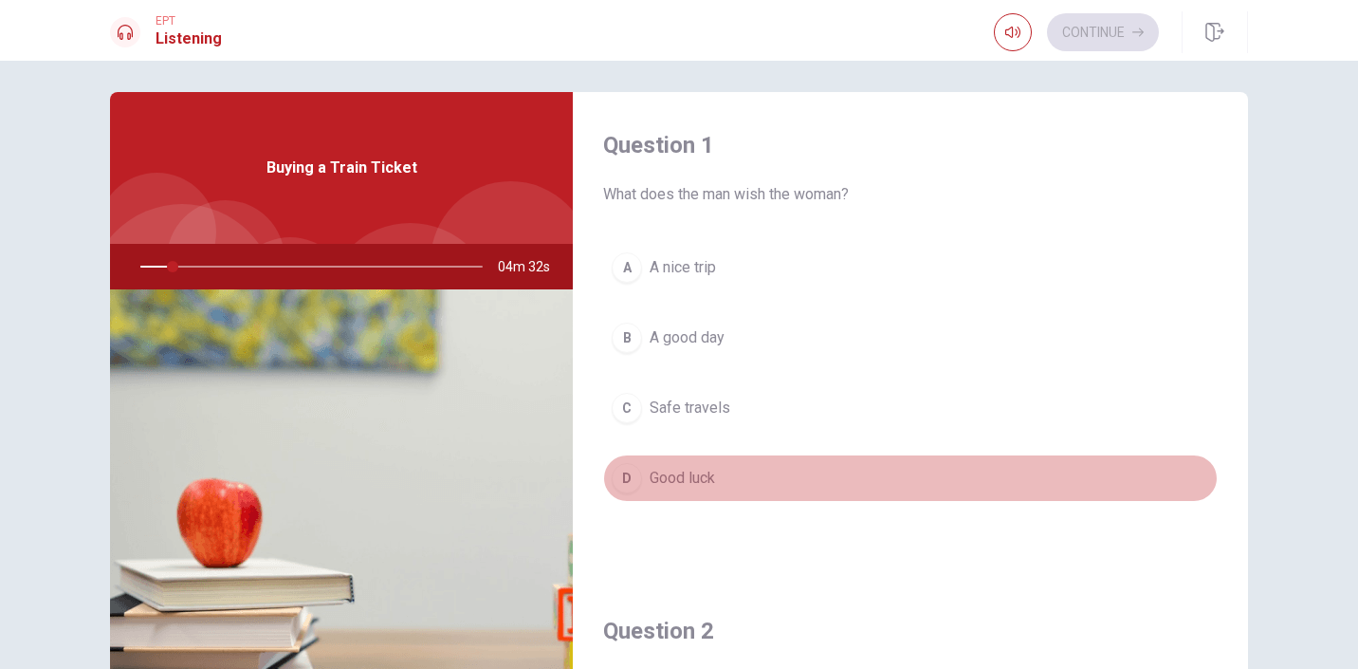
click at [666, 476] on span "Good luck" at bounding box center [682, 478] width 65 height 23
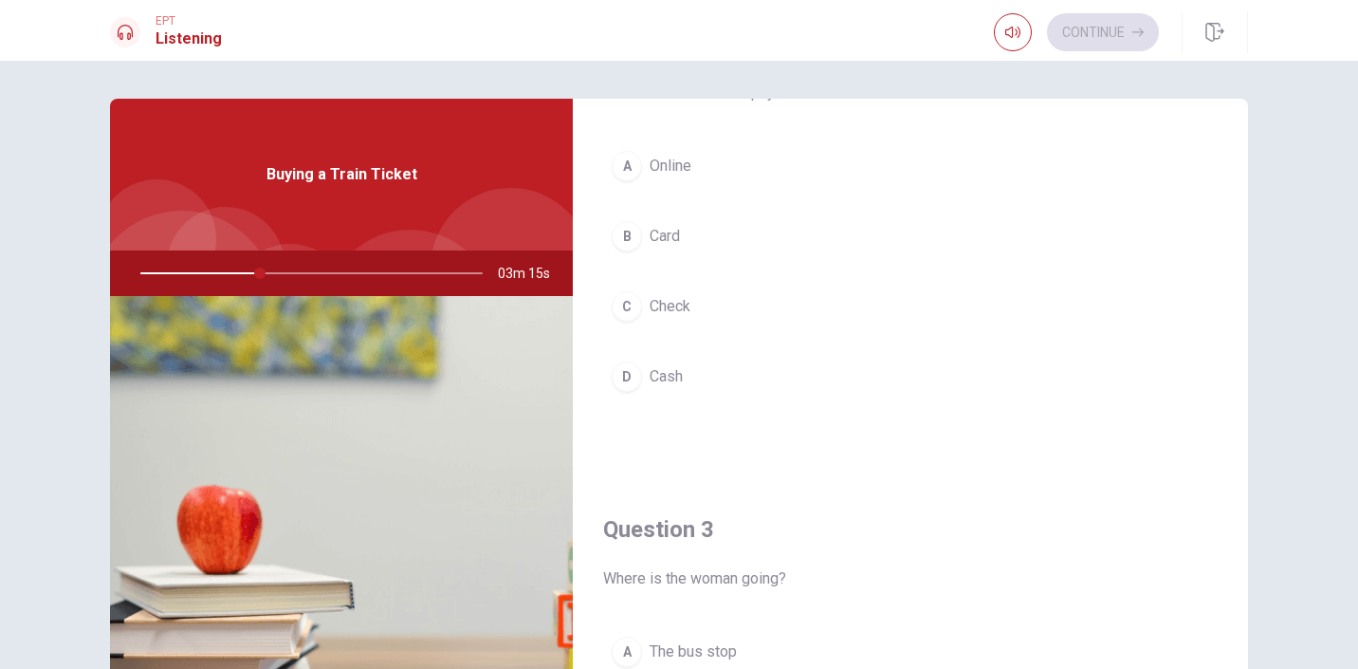
scroll to position [584, 0]
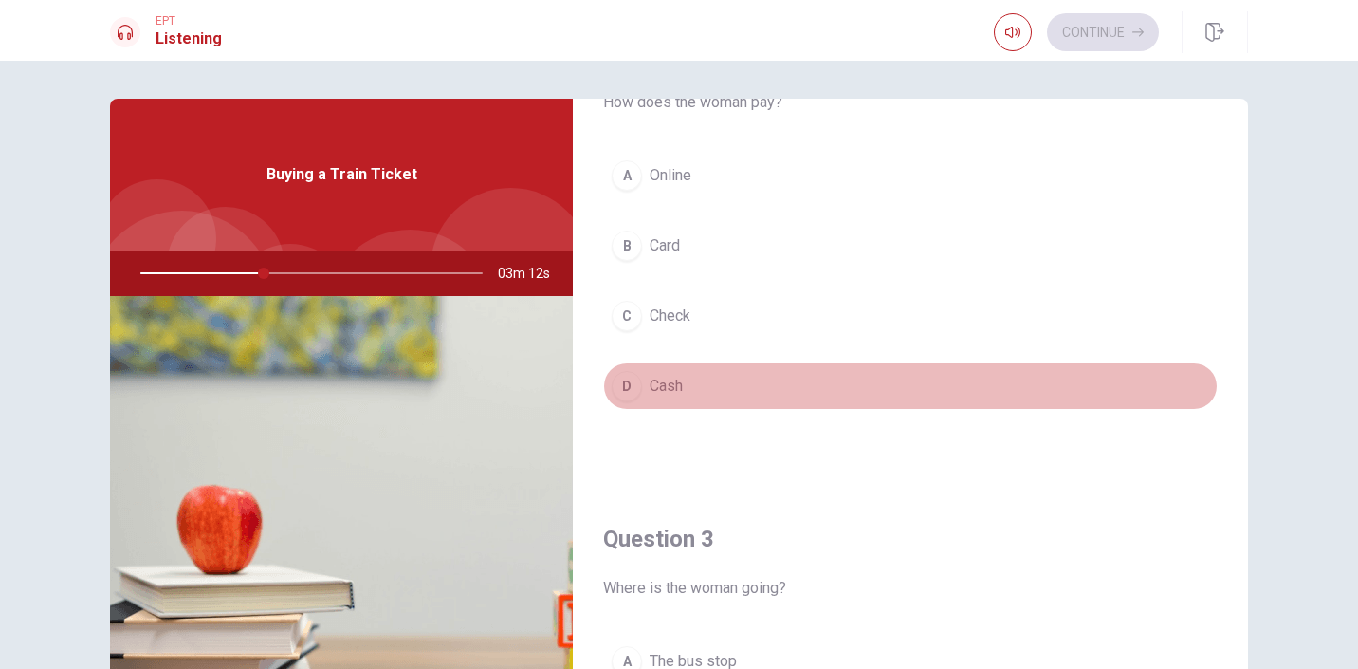
click at [635, 384] on div "D" at bounding box center [627, 386] width 30 height 30
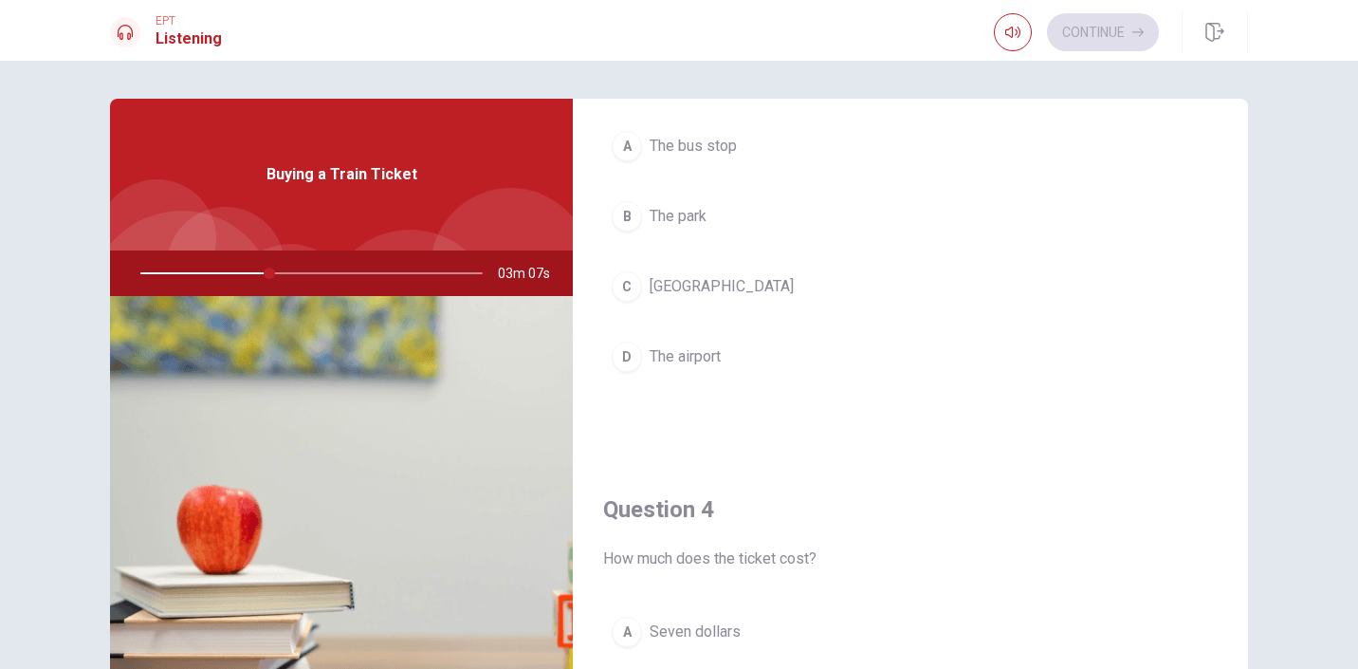
scroll to position [1102, 0]
click at [630, 359] on div "D" at bounding box center [627, 354] width 30 height 30
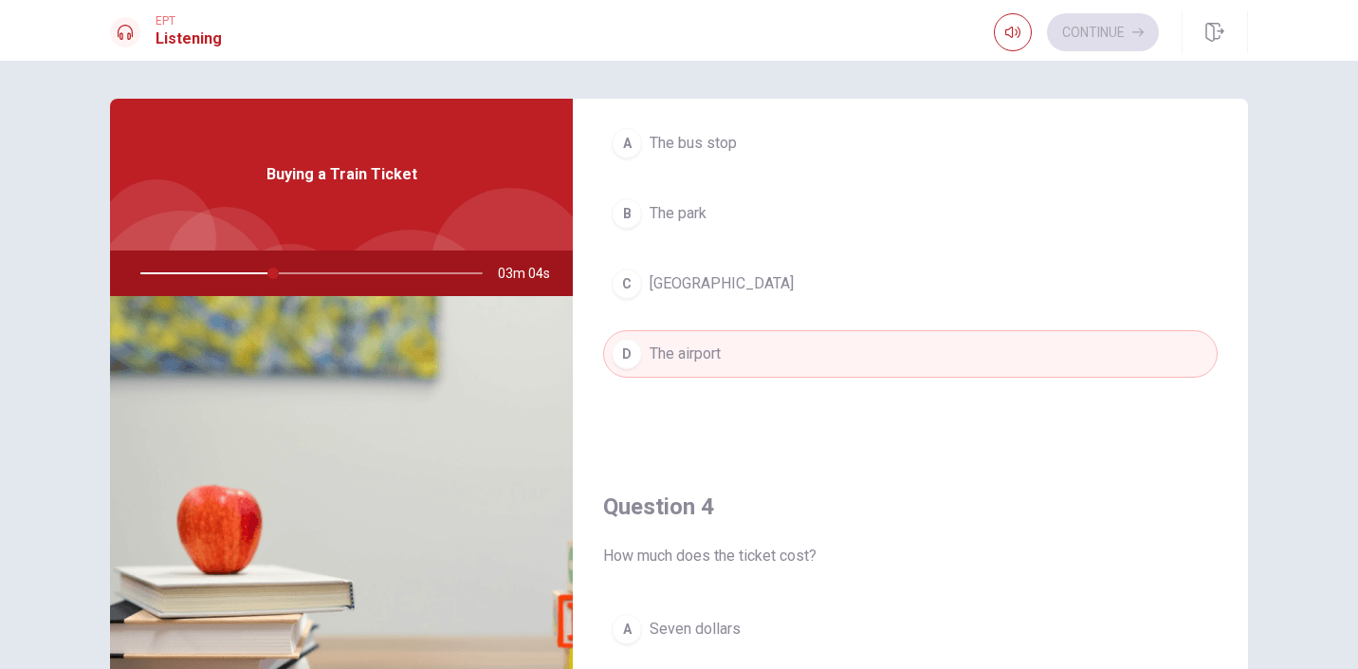
click at [635, 149] on div "A" at bounding box center [627, 143] width 30 height 30
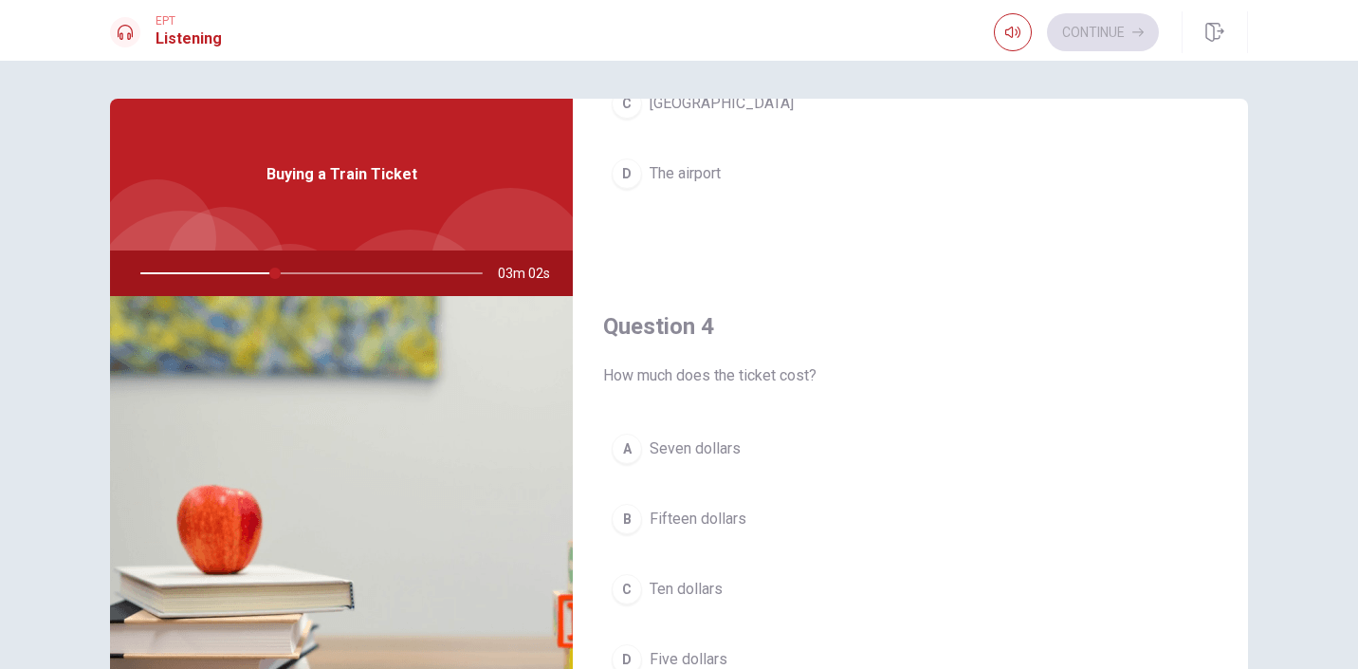
scroll to position [1393, 0]
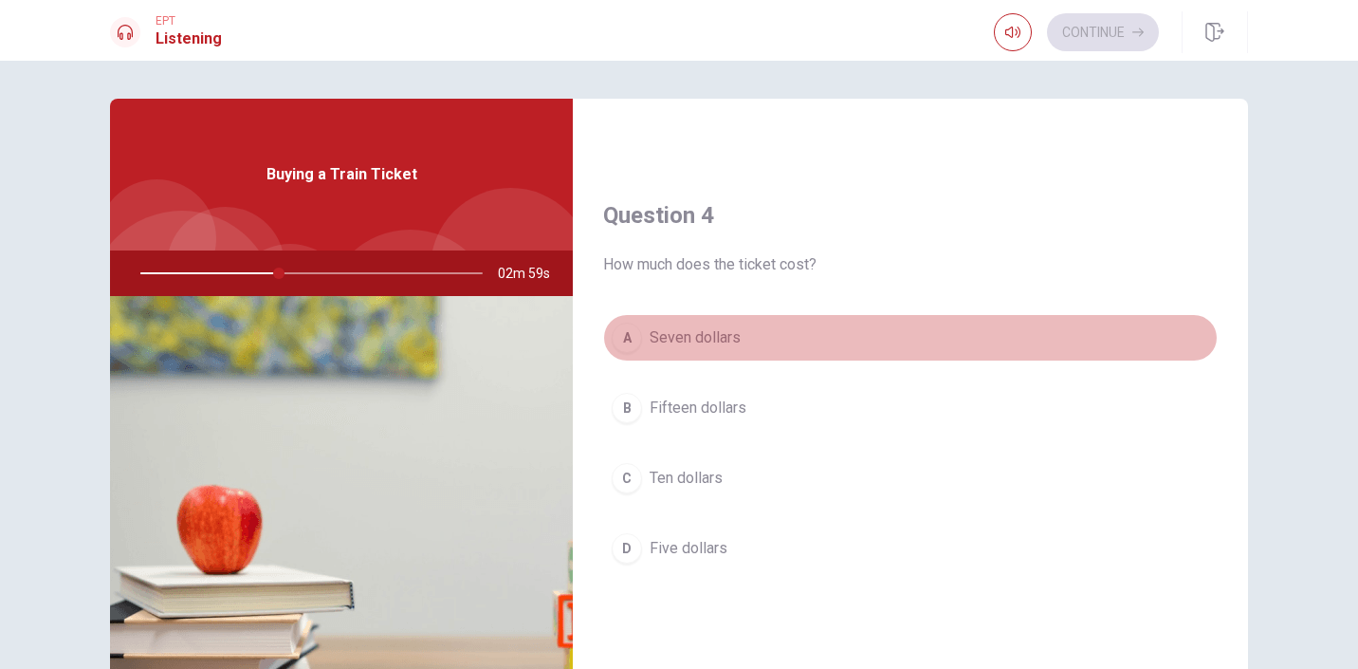
click at [634, 339] on div "A" at bounding box center [627, 337] width 30 height 30
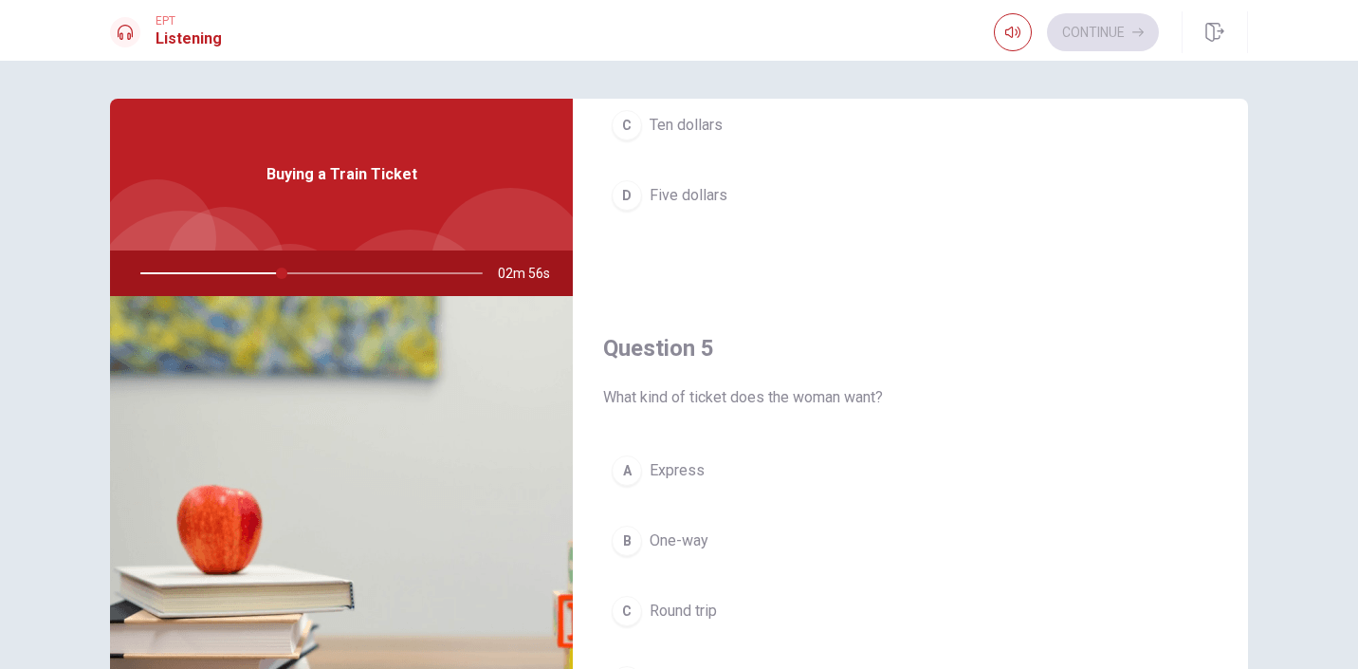
scroll to position [1769, 0]
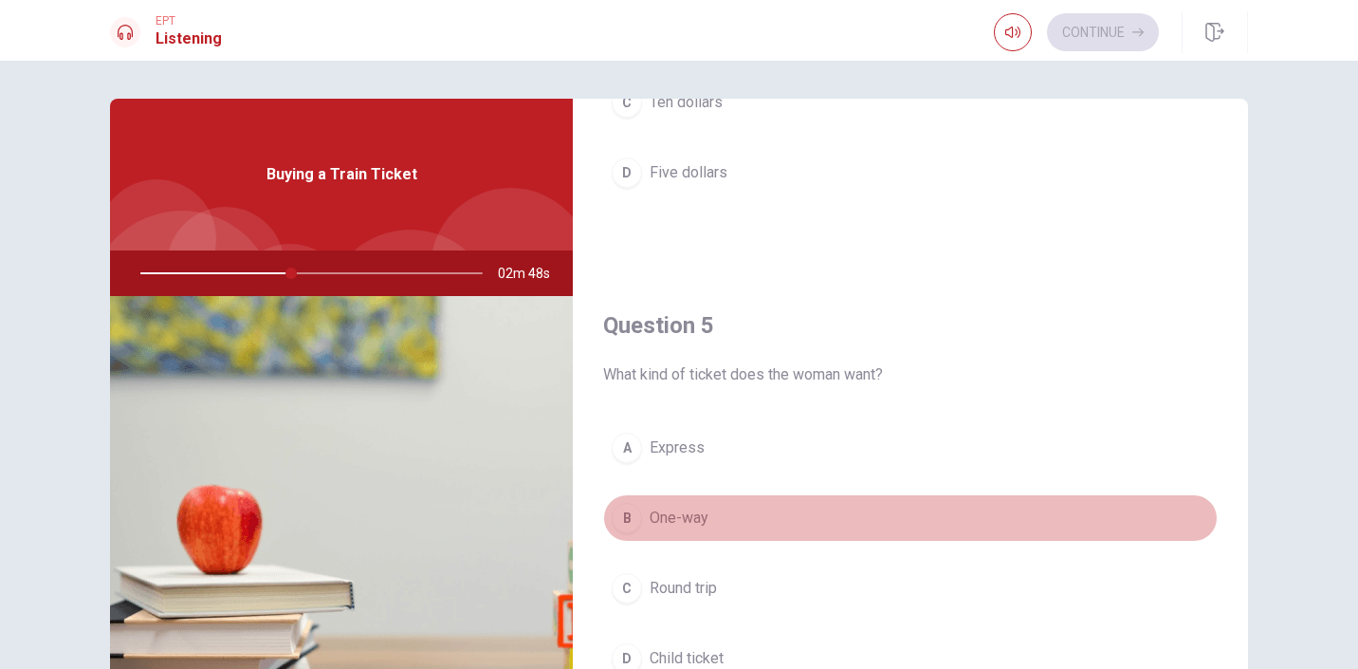
click at [632, 516] on div "B" at bounding box center [627, 518] width 30 height 30
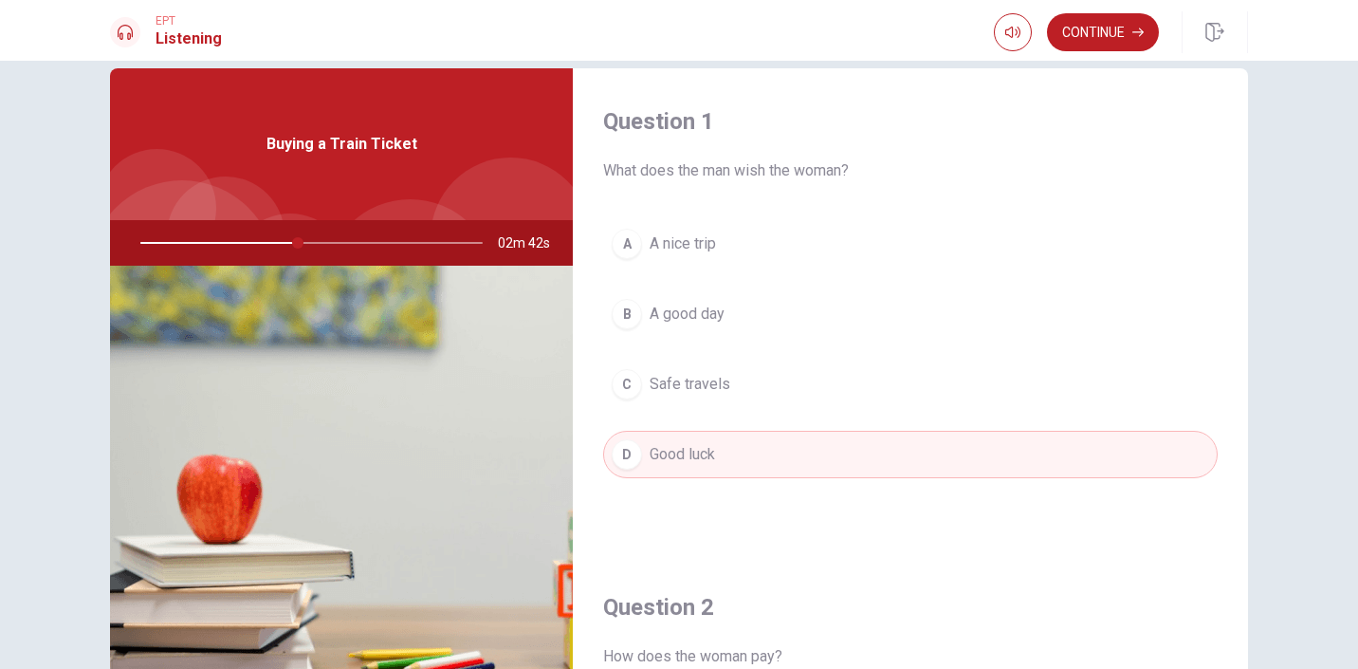
scroll to position [0, 0]
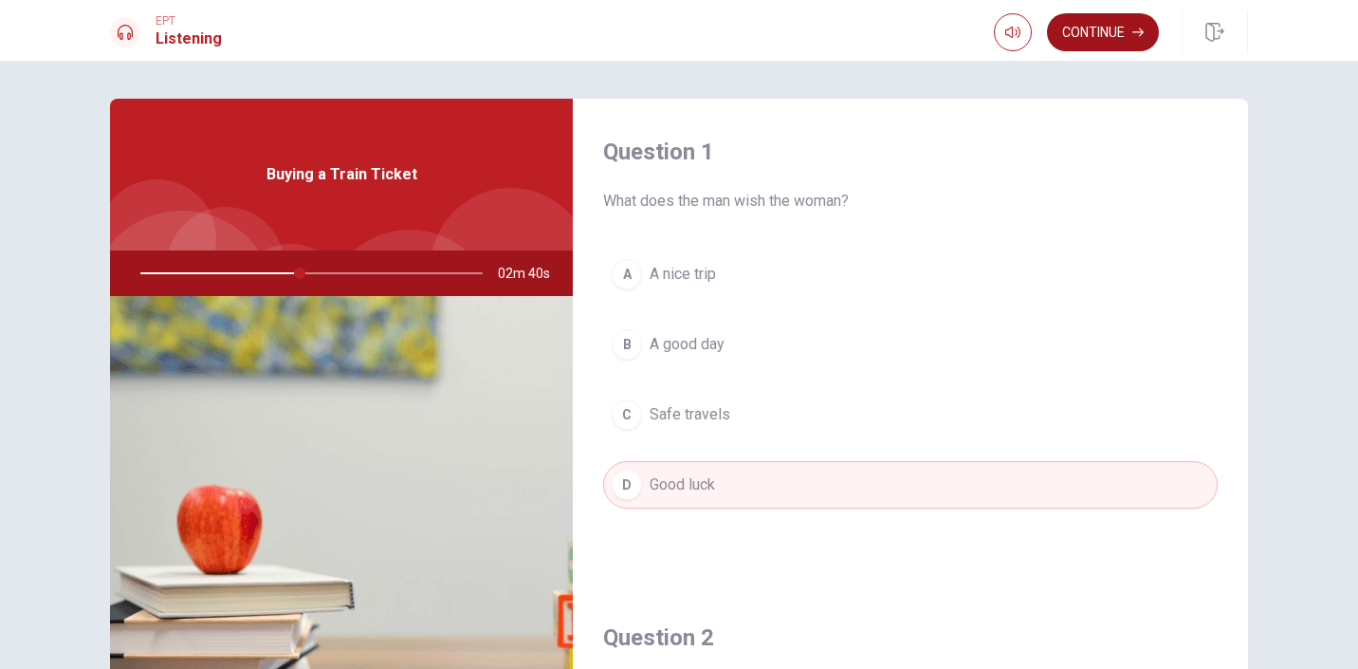
click at [1112, 39] on button "Continue" at bounding box center [1103, 32] width 112 height 38
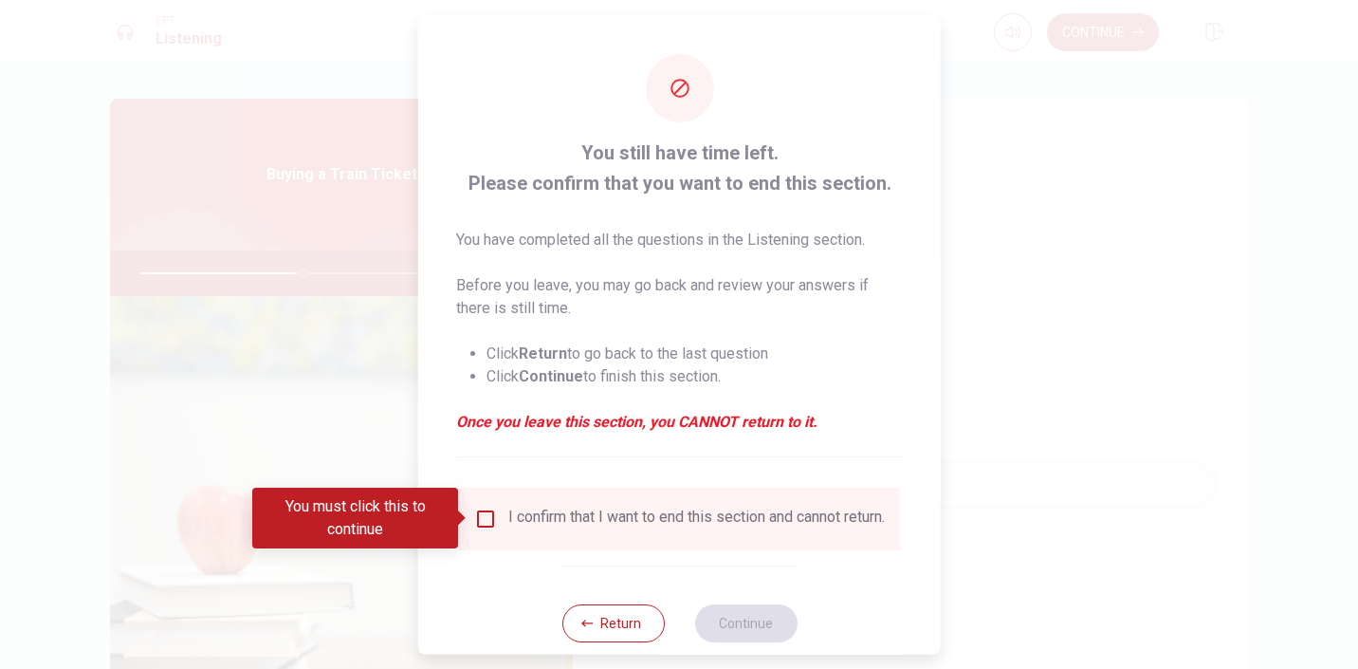
click at [485, 519] on input "You must click this to continue" at bounding box center [485, 517] width 23 height 23
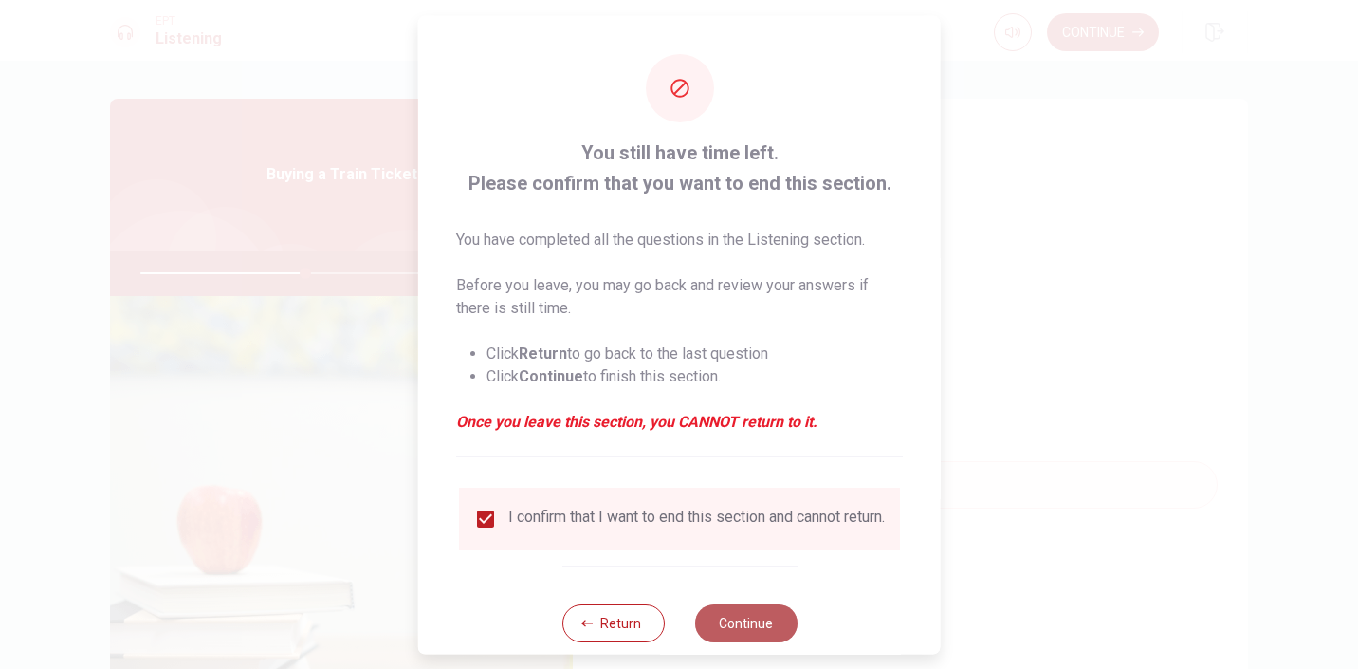
click at [741, 639] on button "Continue" at bounding box center [745, 622] width 102 height 38
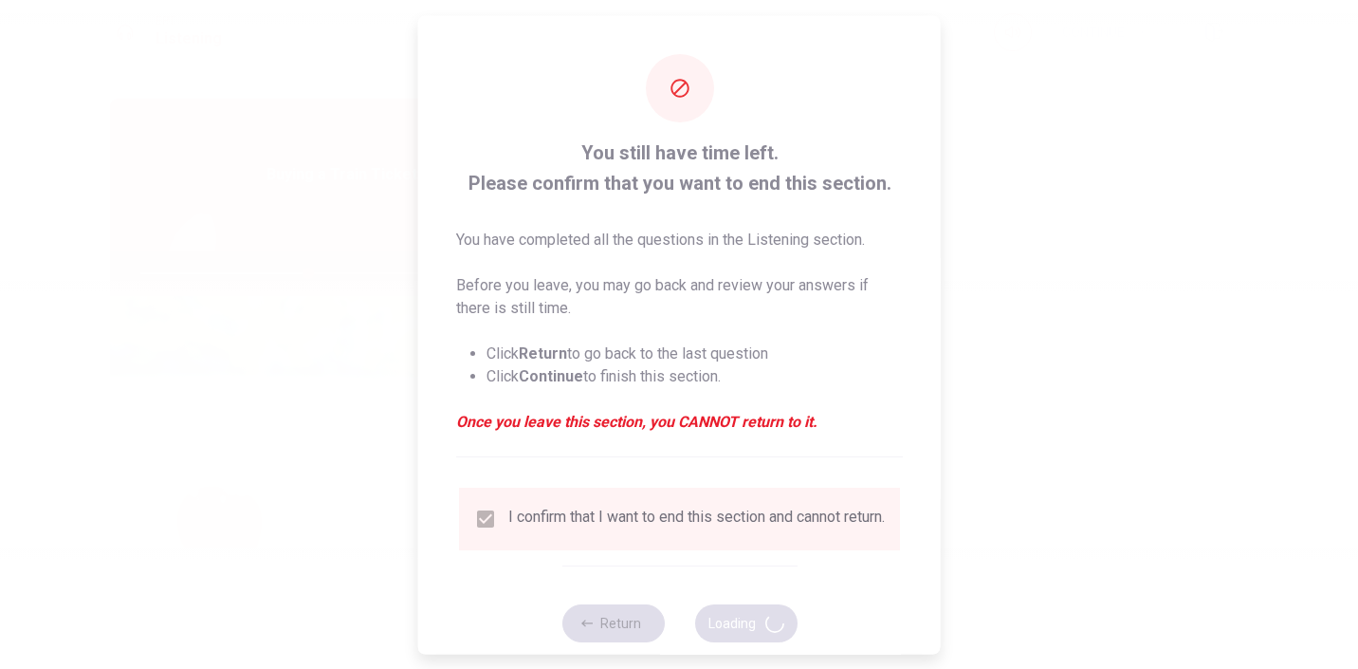
type input "49"
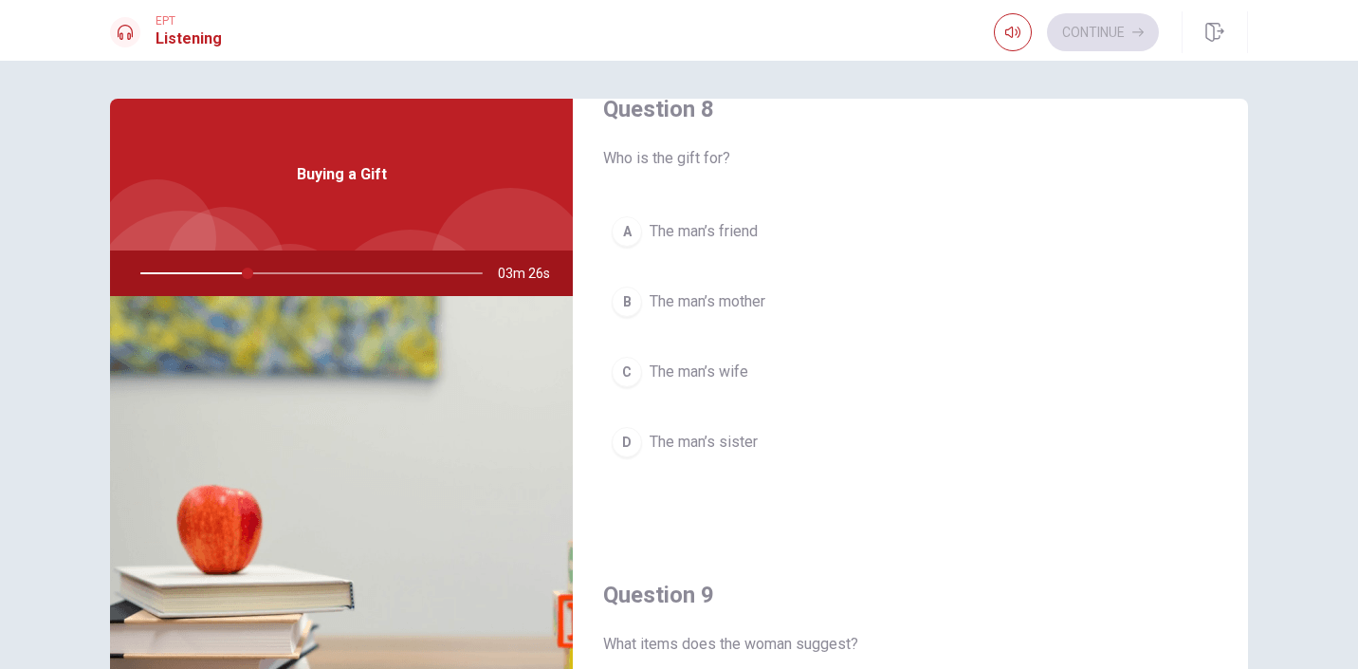
scroll to position [1002, 0]
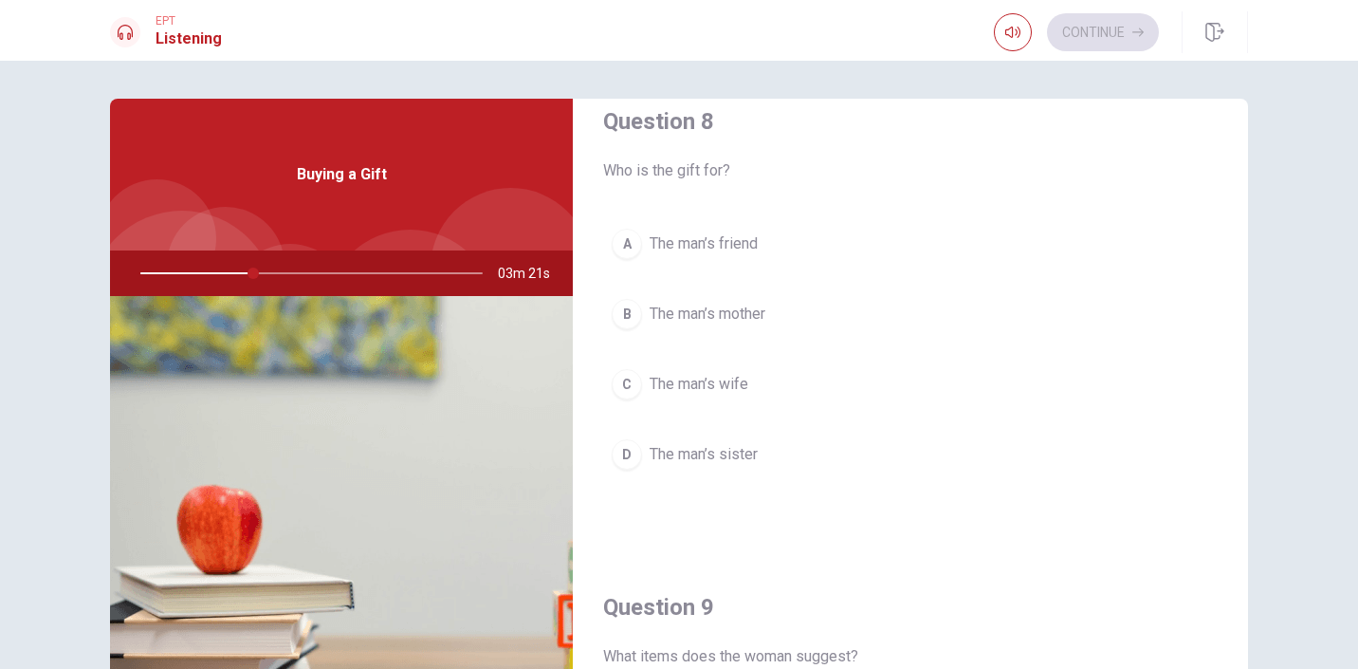
click at [630, 244] on div "A" at bounding box center [627, 244] width 30 height 30
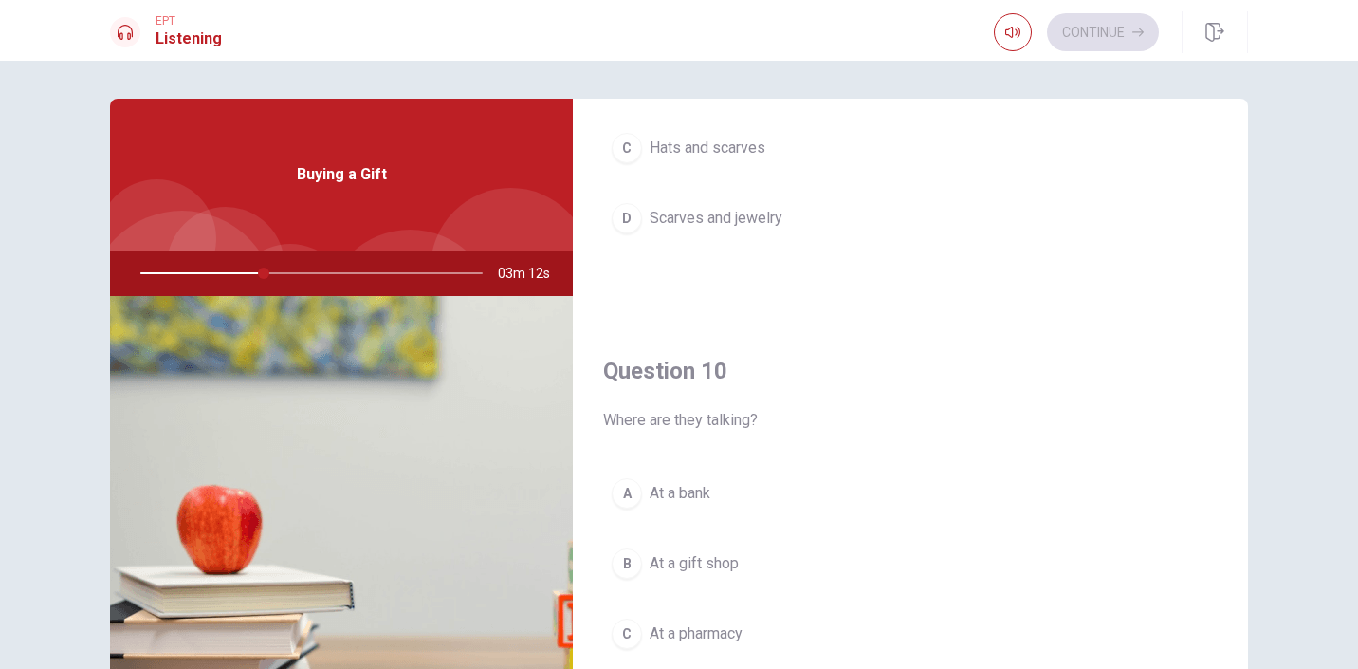
scroll to position [1769, 0]
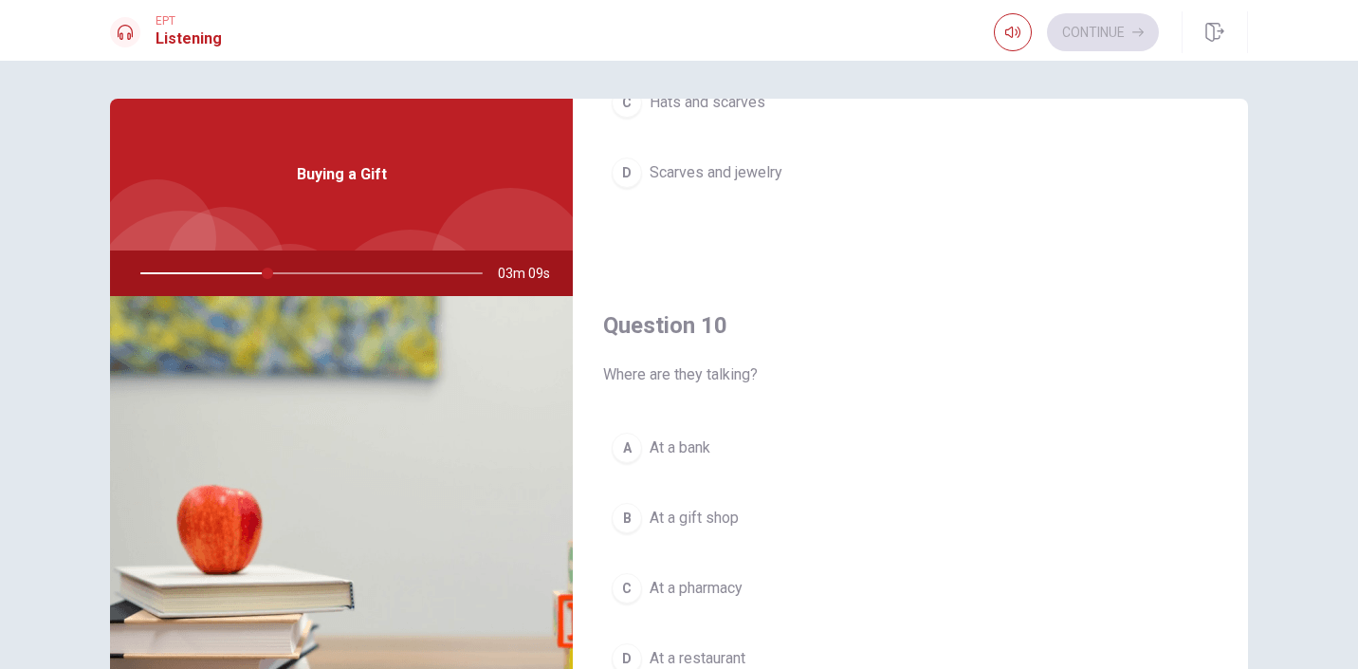
click at [629, 513] on div "B" at bounding box center [627, 518] width 30 height 30
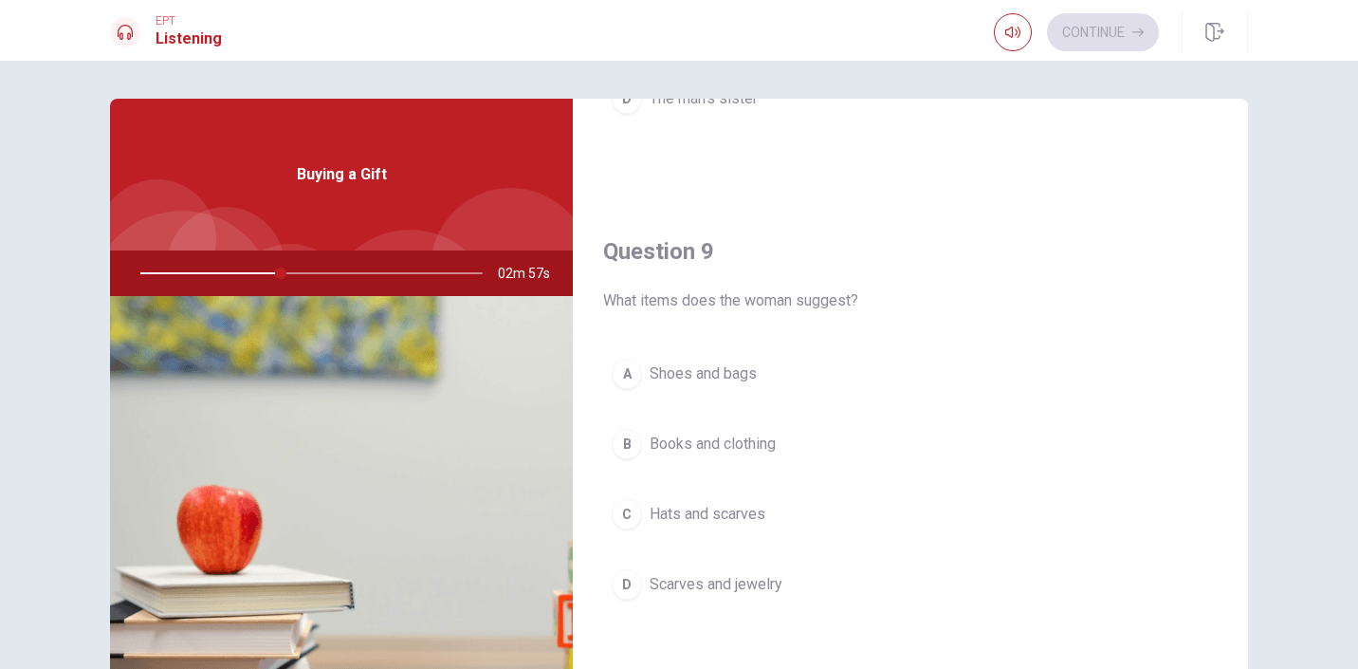
scroll to position [1364, 0]
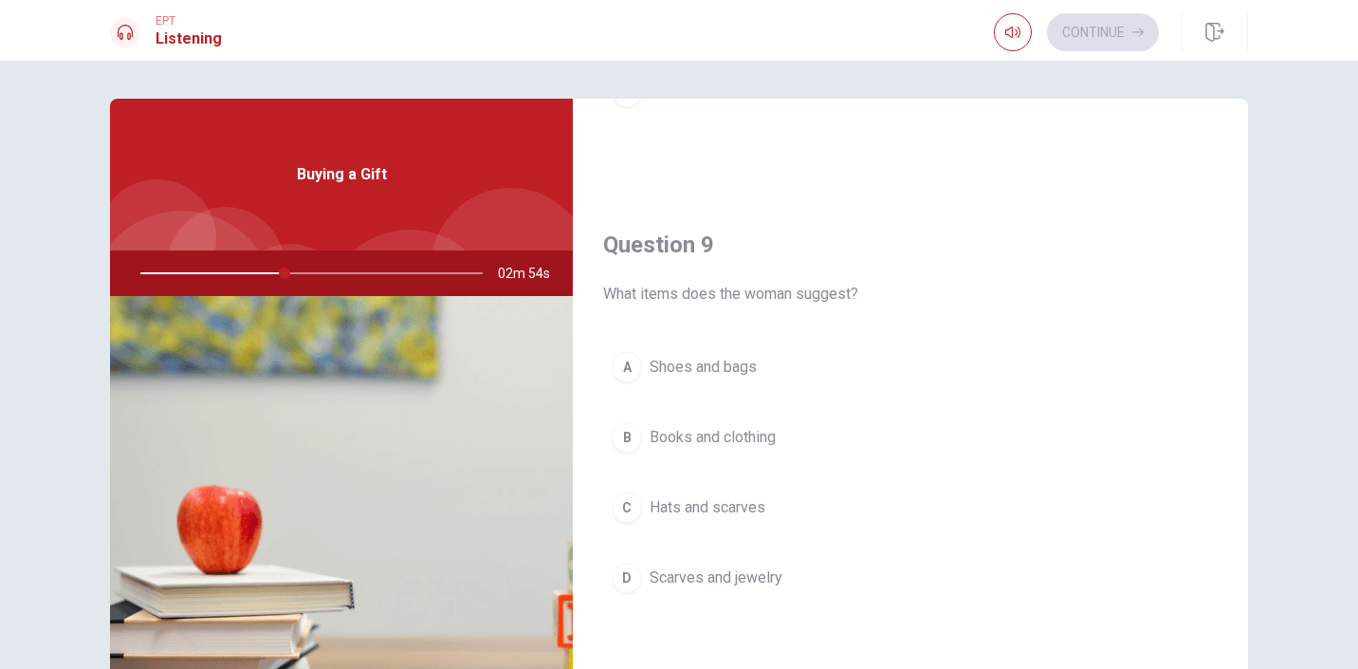
click at [627, 507] on div "C" at bounding box center [627, 507] width 30 height 30
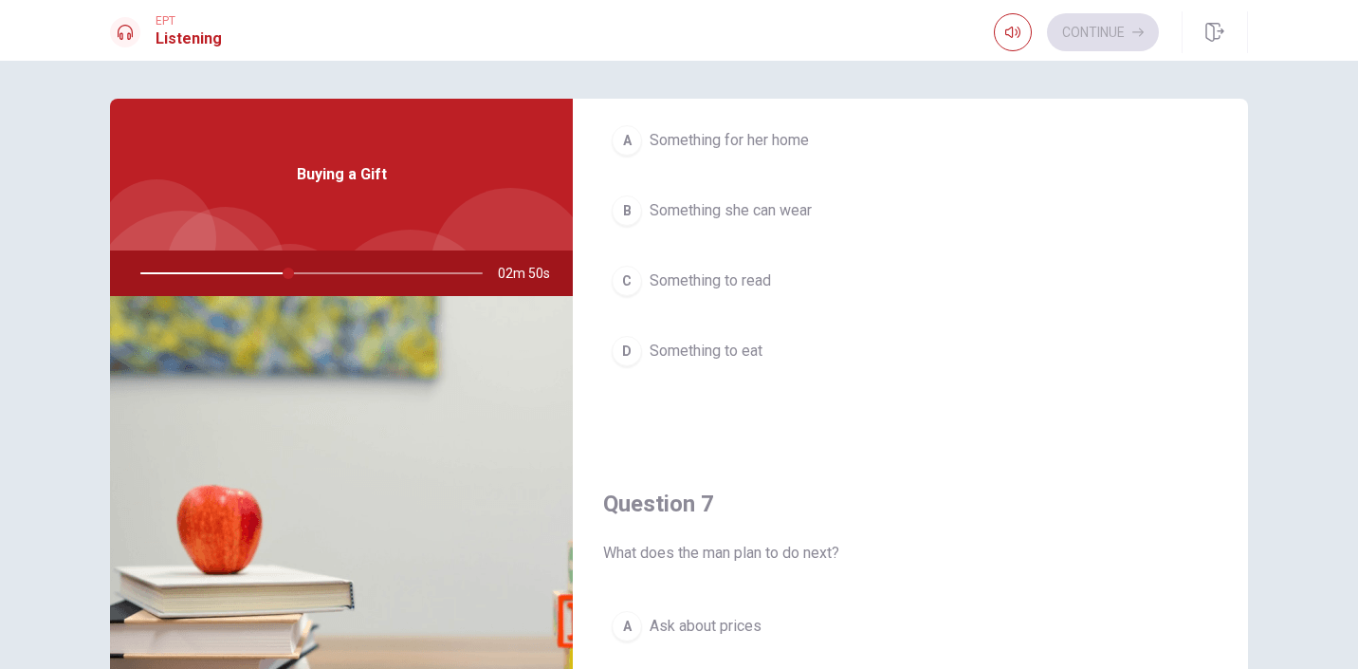
scroll to position [116, 0]
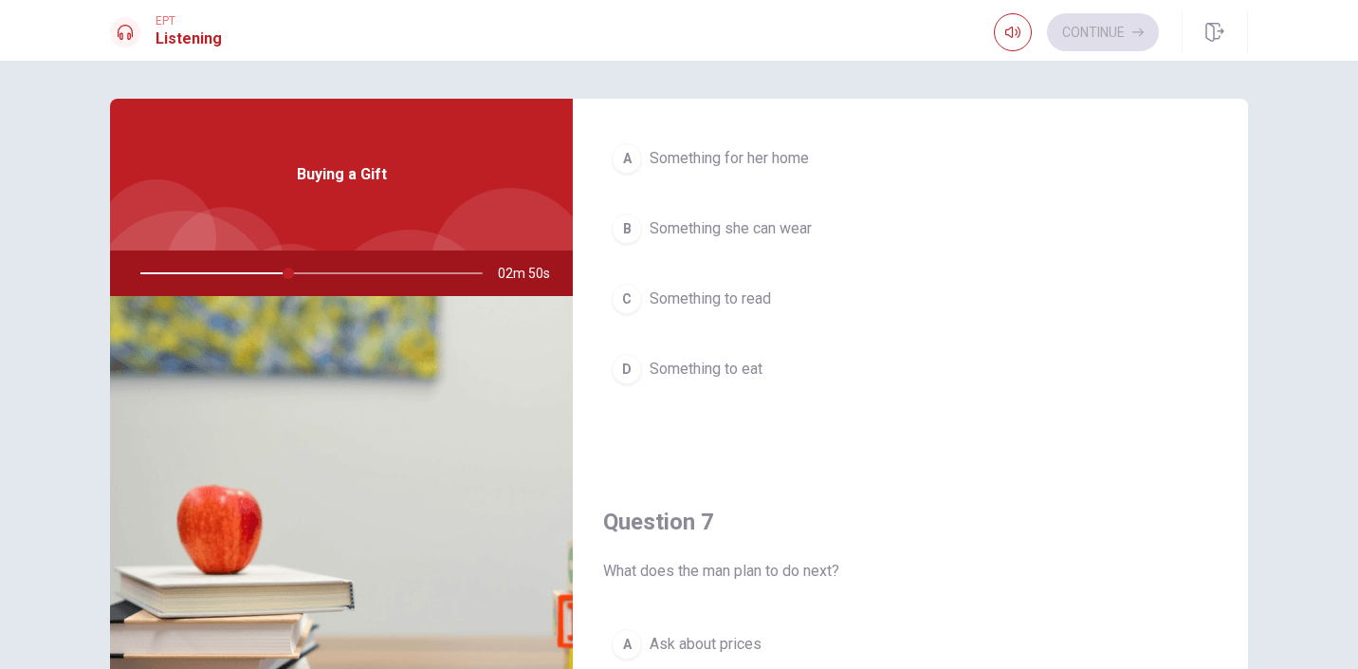
click at [632, 225] on div "B" at bounding box center [627, 228] width 30 height 30
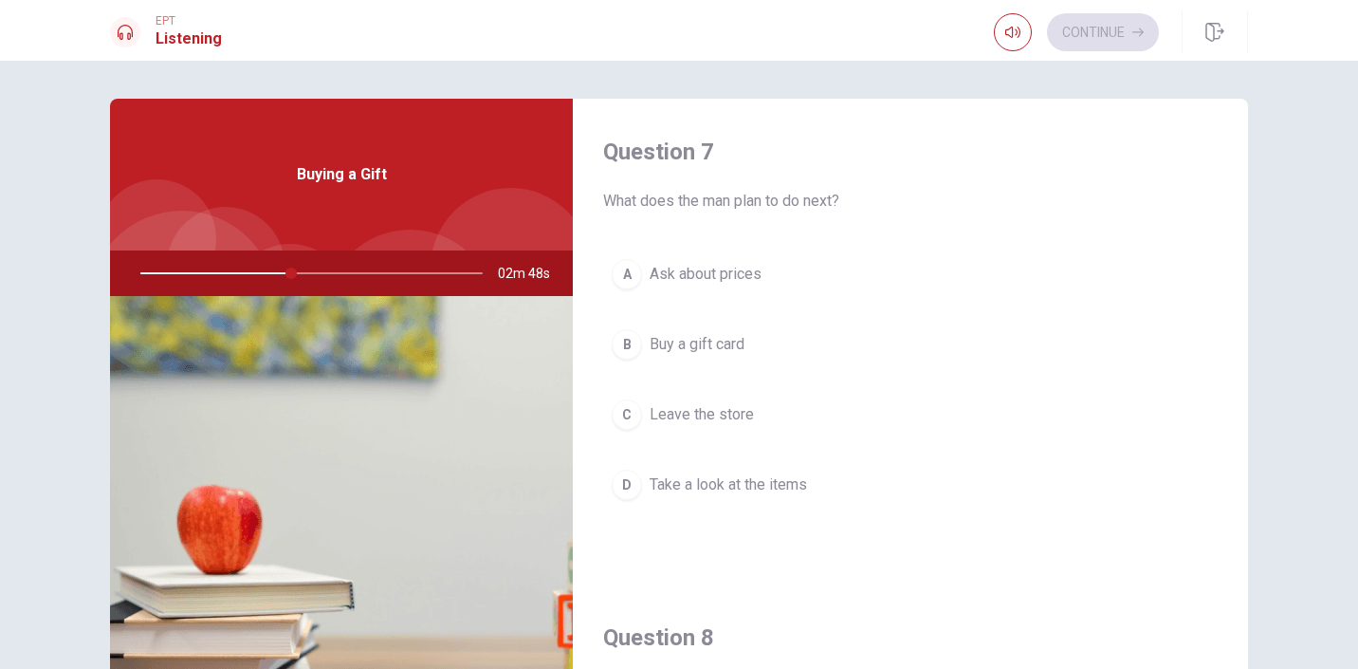
scroll to position [490, 0]
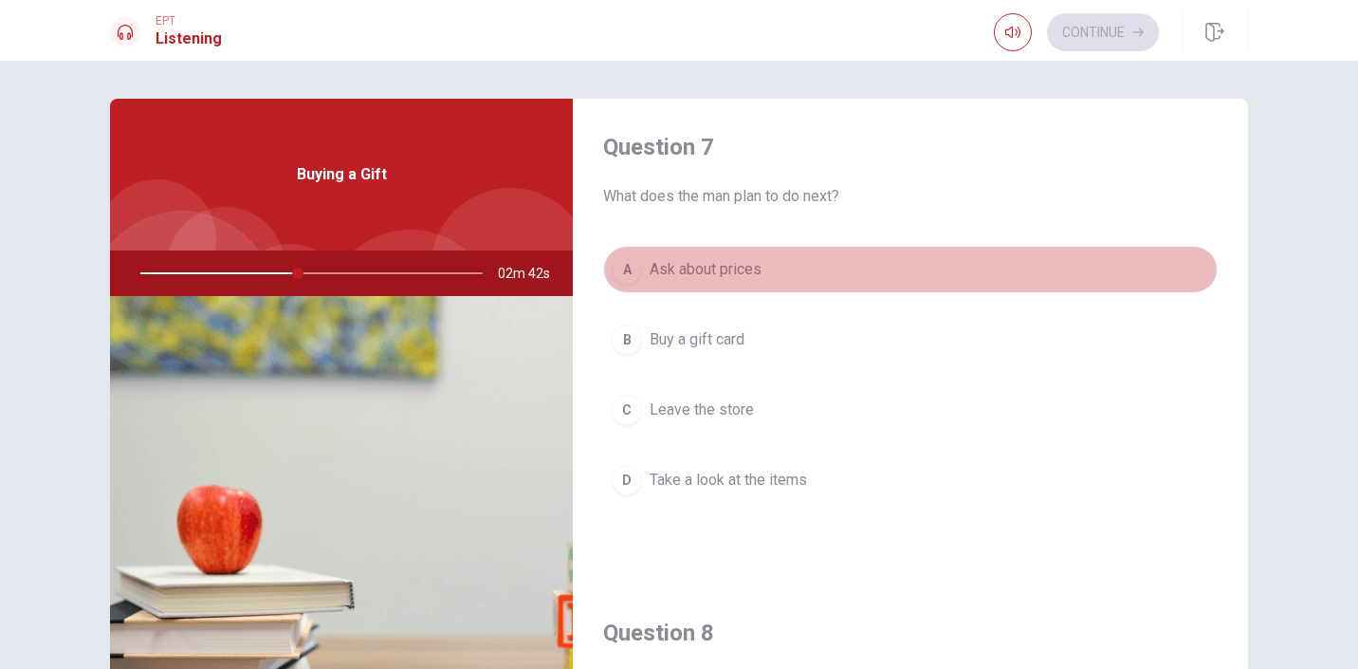
click at [635, 269] on div "A" at bounding box center [627, 269] width 30 height 30
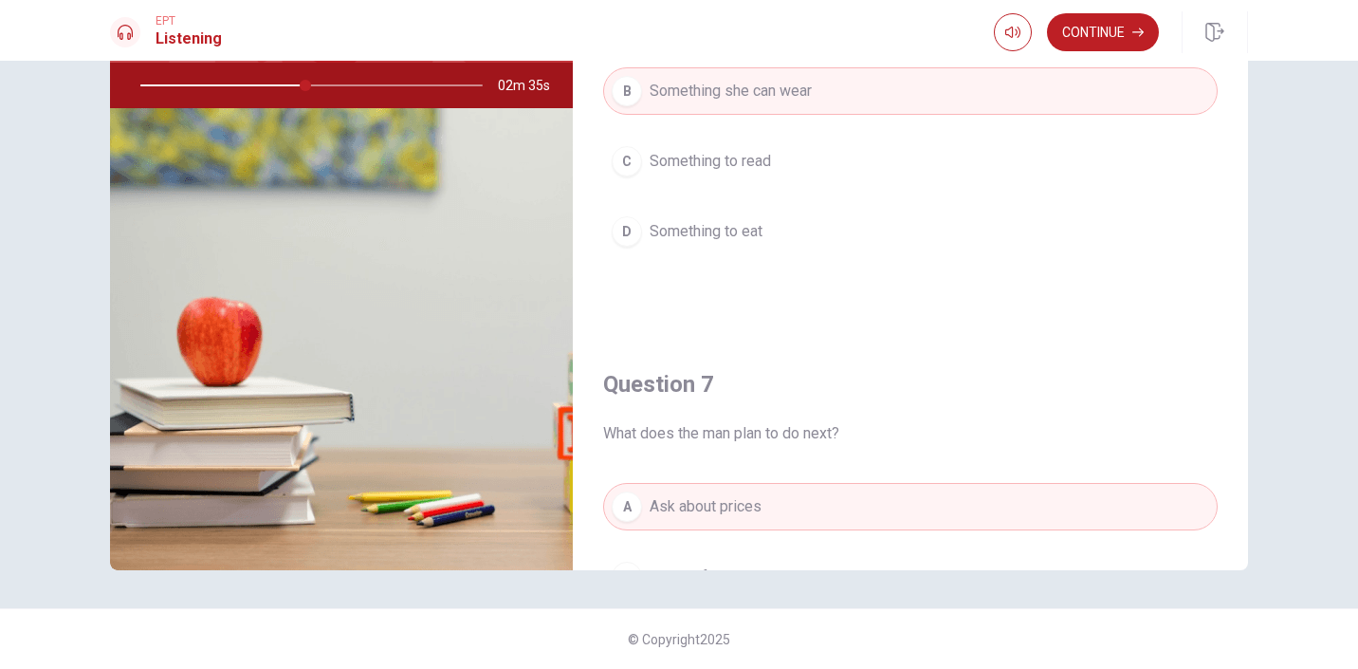
scroll to position [0, 0]
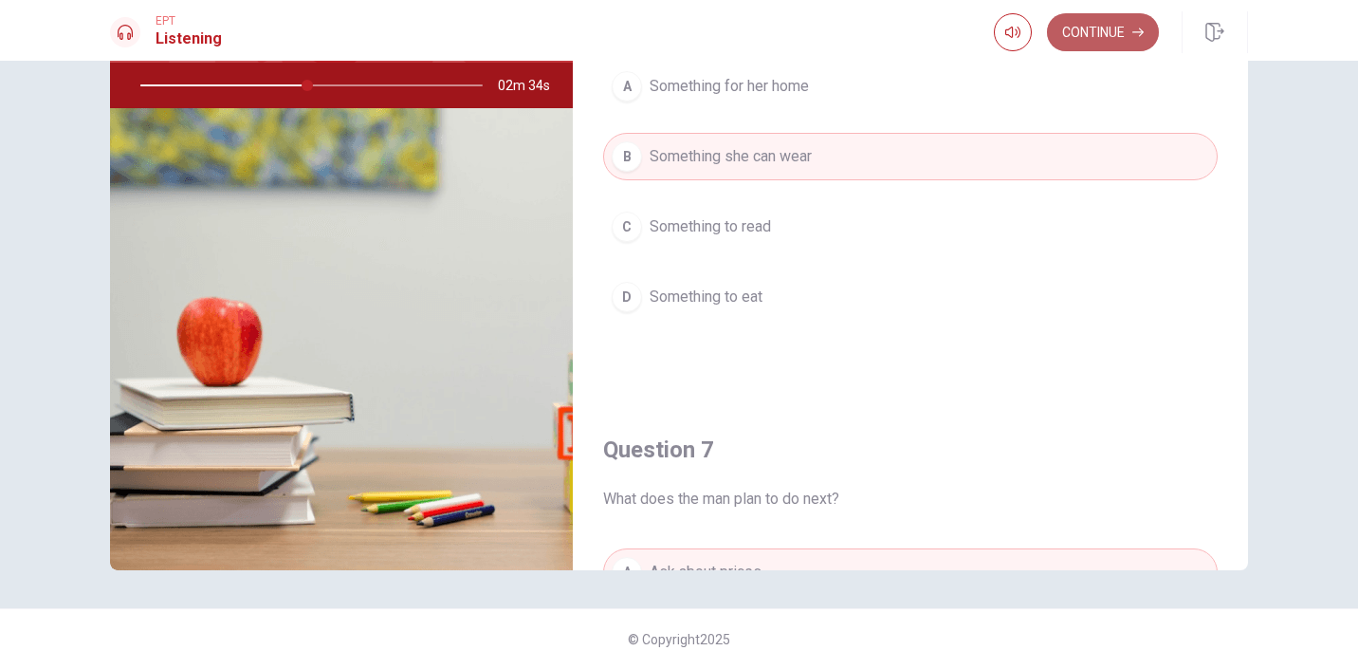
click at [1122, 39] on button "Continue" at bounding box center [1103, 32] width 112 height 38
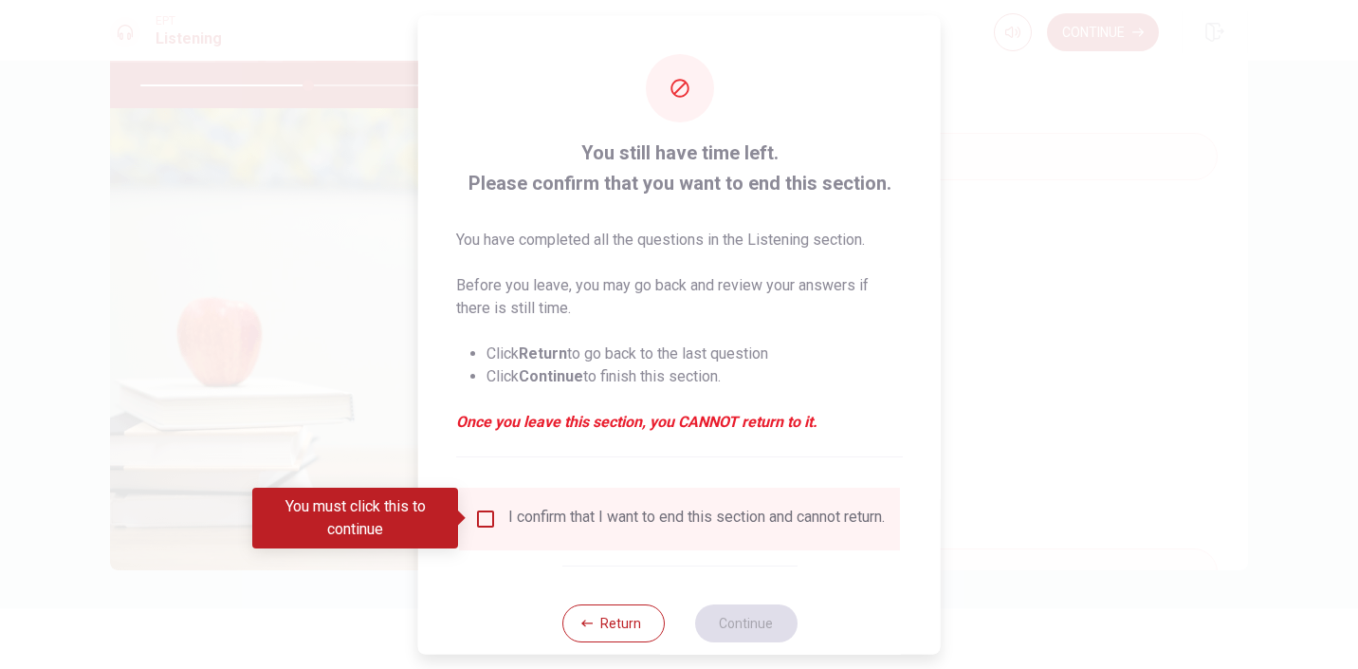
click at [484, 515] on input "You must click this to continue" at bounding box center [485, 517] width 23 height 23
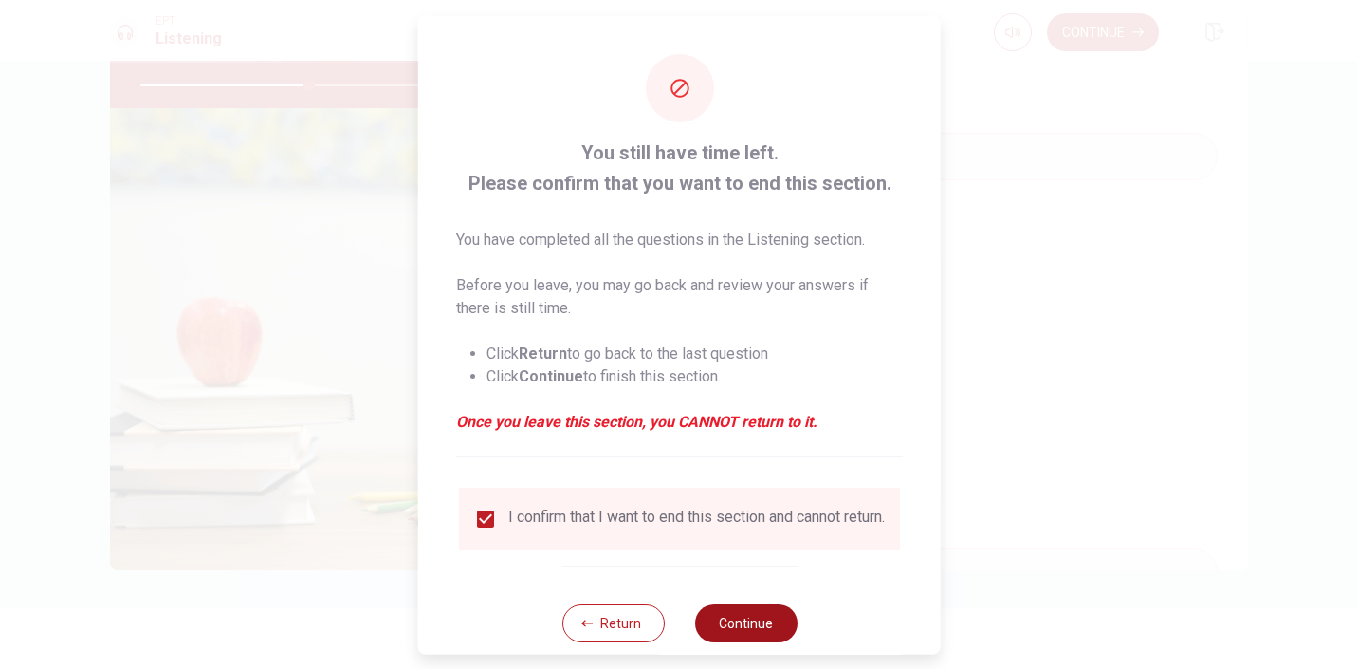
click at [744, 641] on button "Continue" at bounding box center [745, 622] width 102 height 38
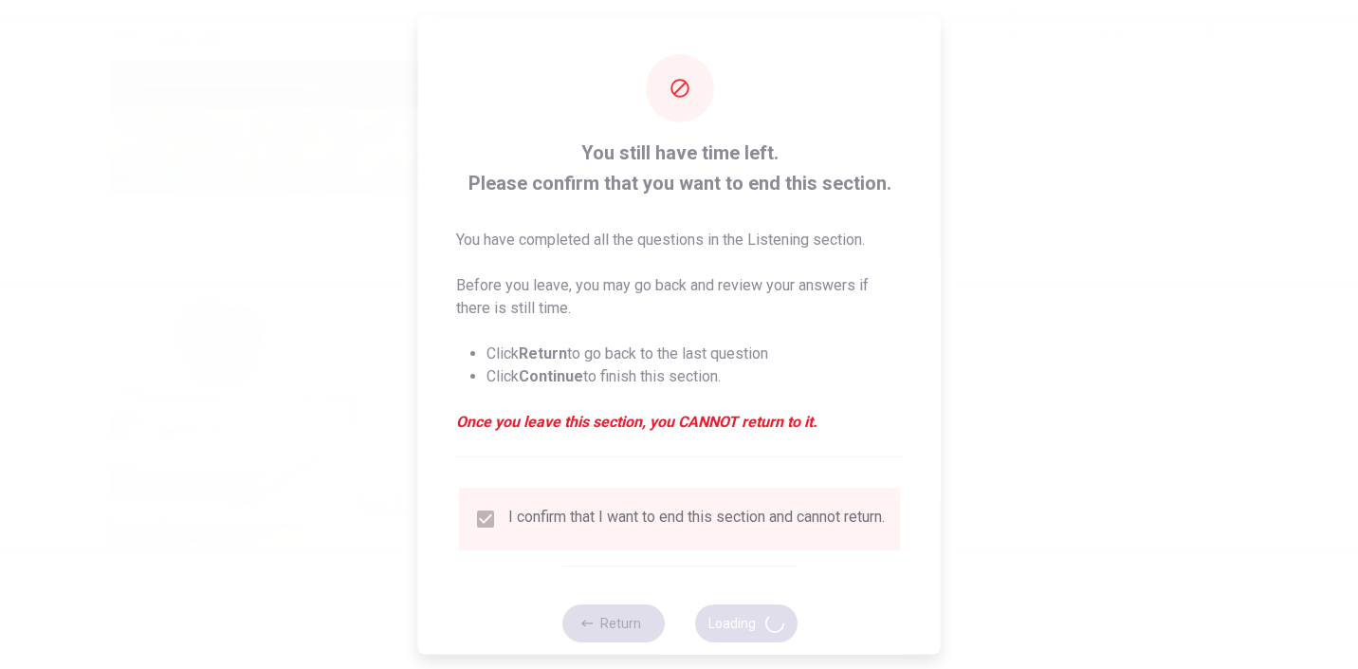
type input "50"
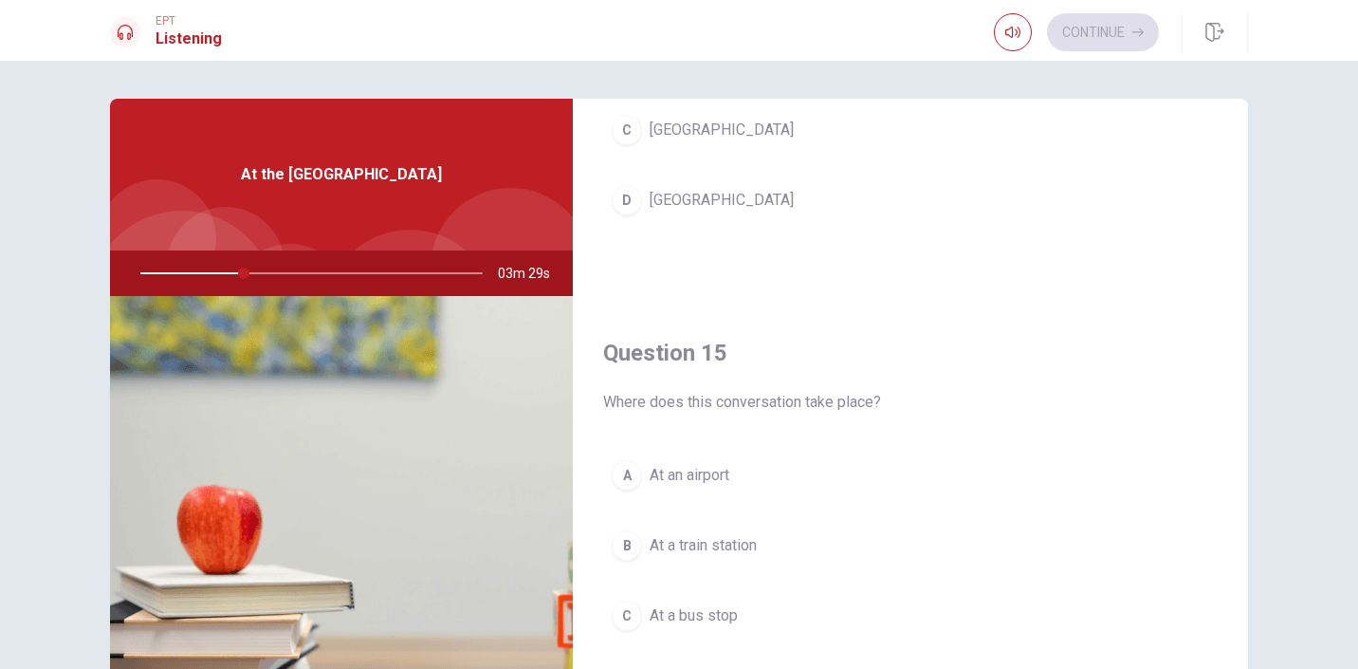
scroll to position [1739, 0]
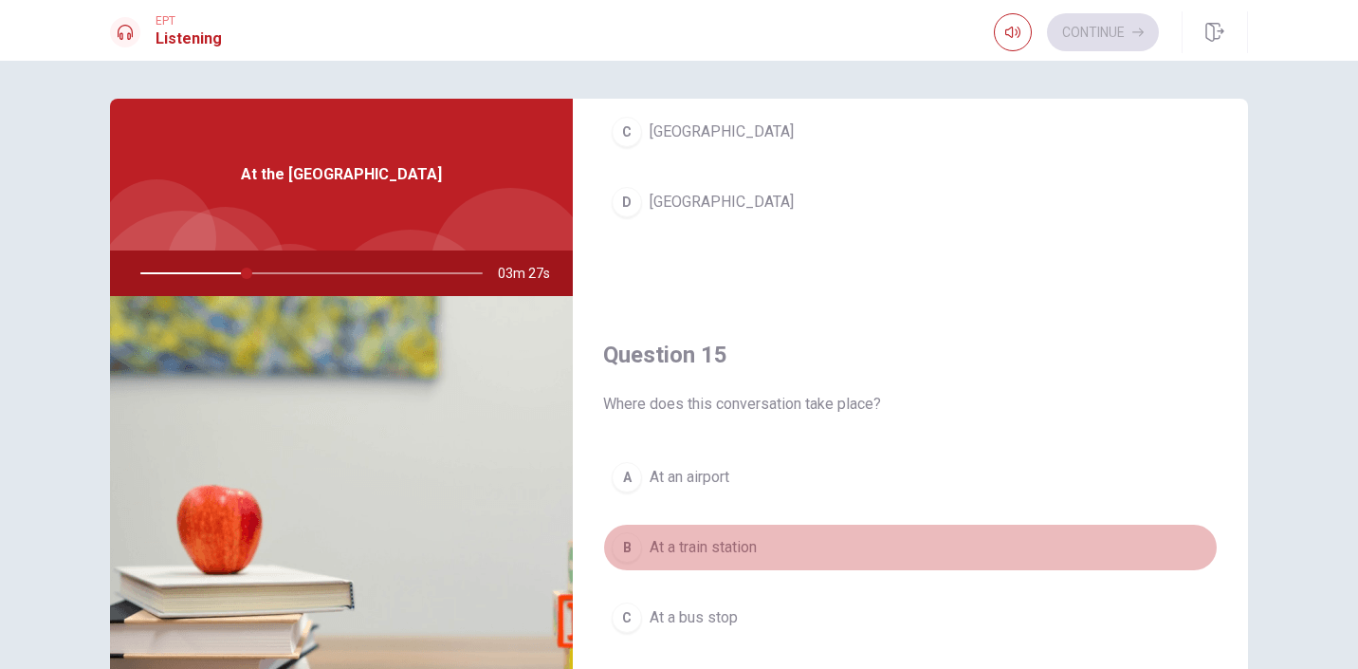
click at [748, 546] on span "At a train station" at bounding box center [703, 547] width 107 height 23
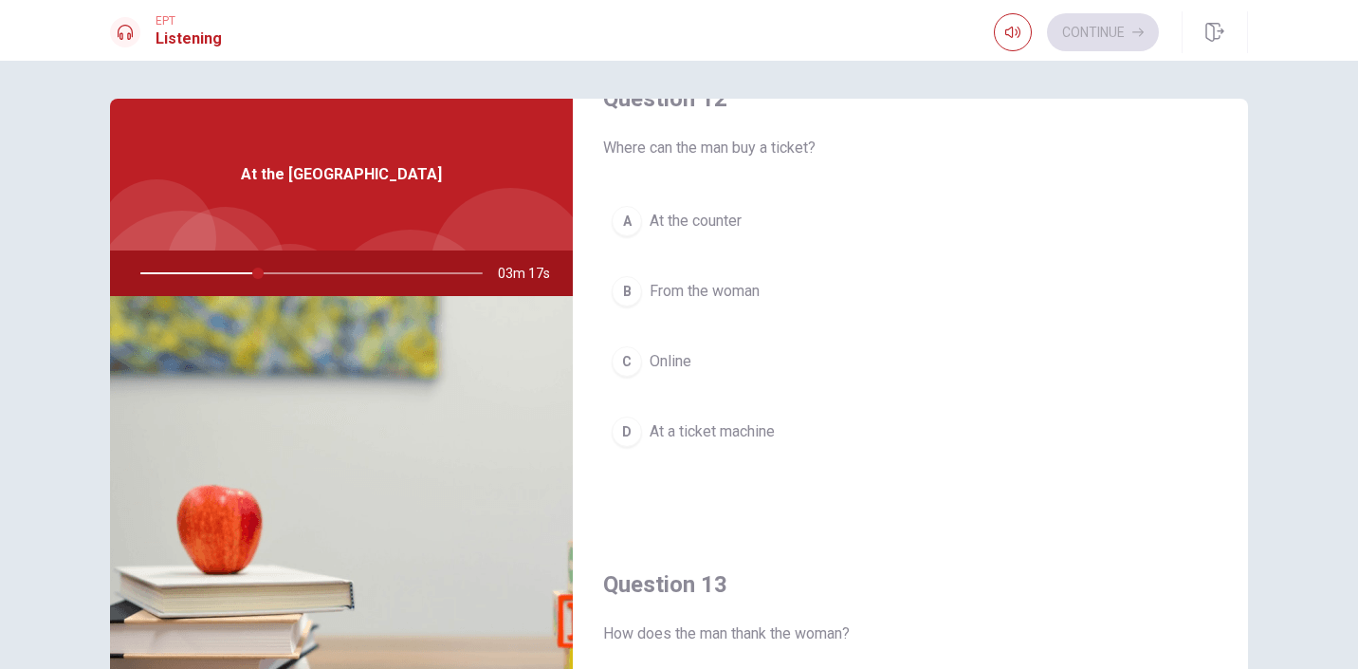
scroll to position [540, 0]
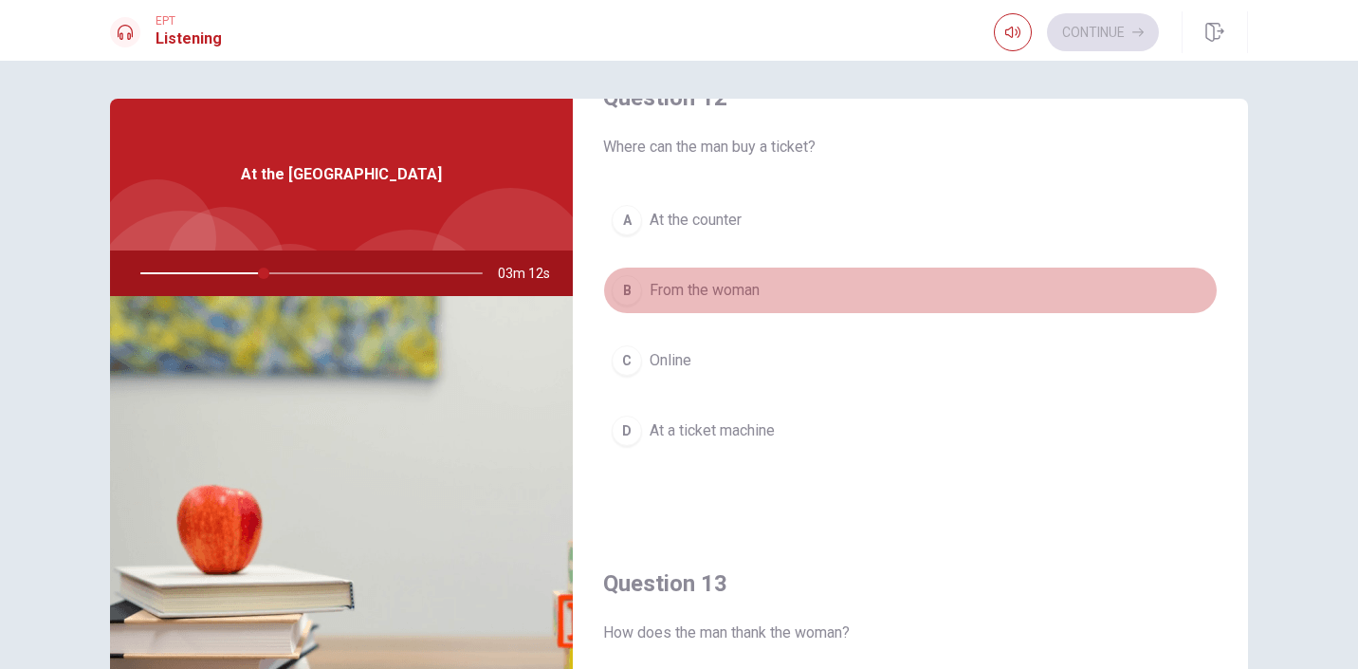
click at [632, 293] on div "B" at bounding box center [627, 290] width 30 height 30
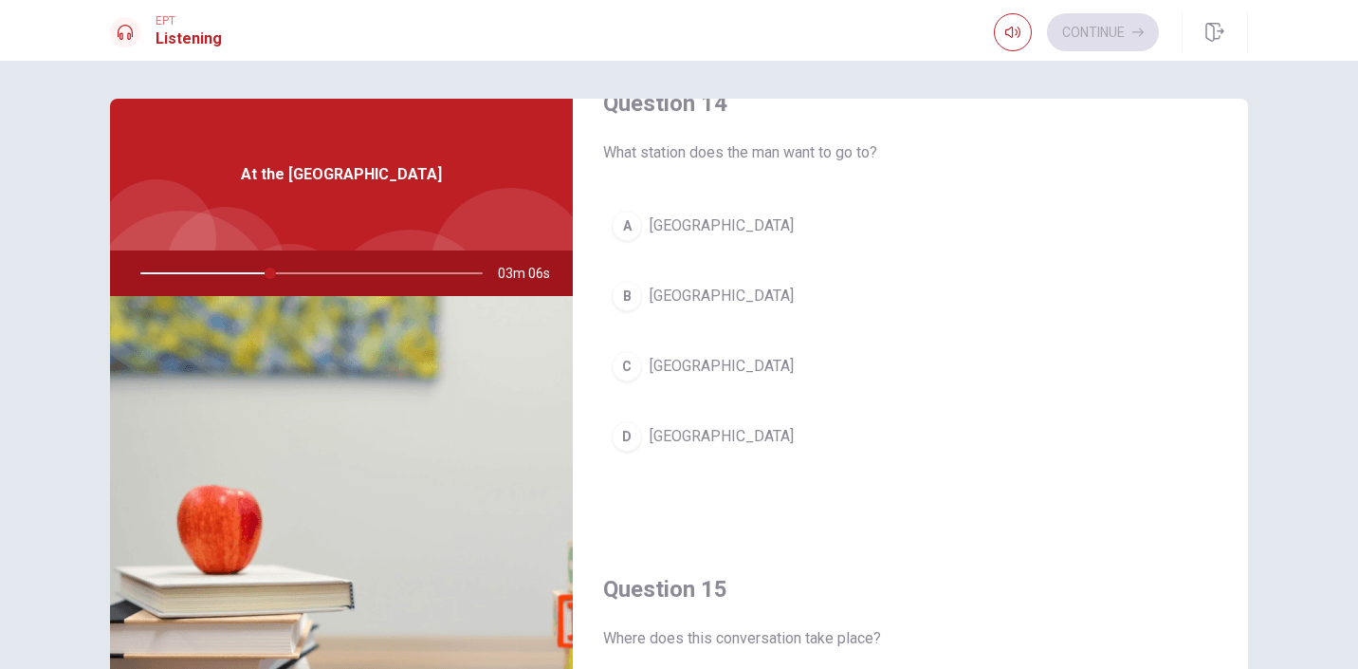
scroll to position [1501, 0]
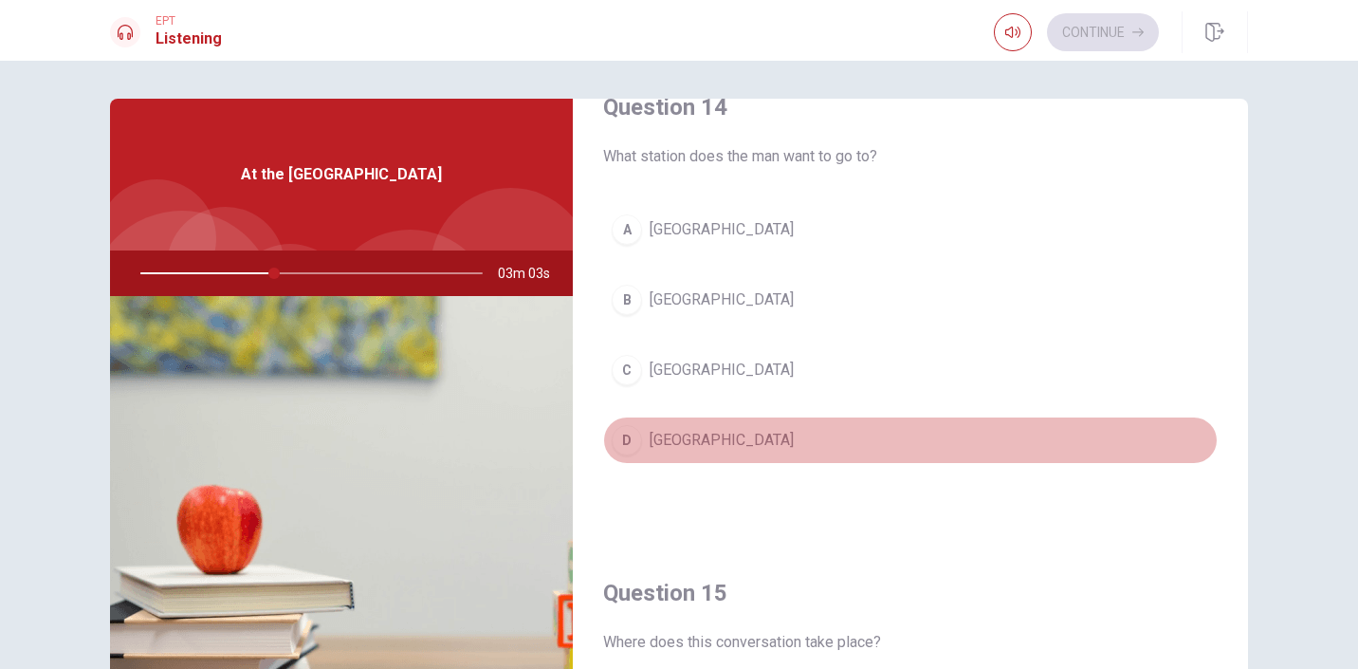
click at [625, 454] on div "D" at bounding box center [627, 440] width 30 height 30
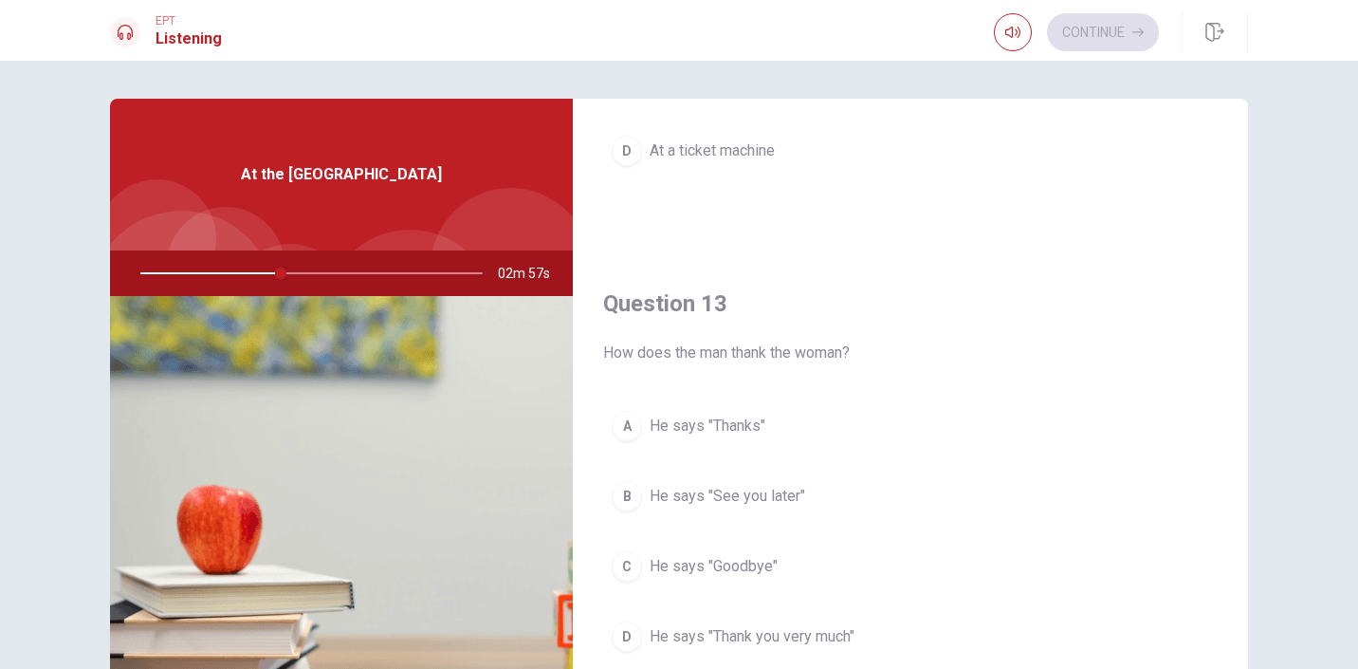
scroll to position [937, 0]
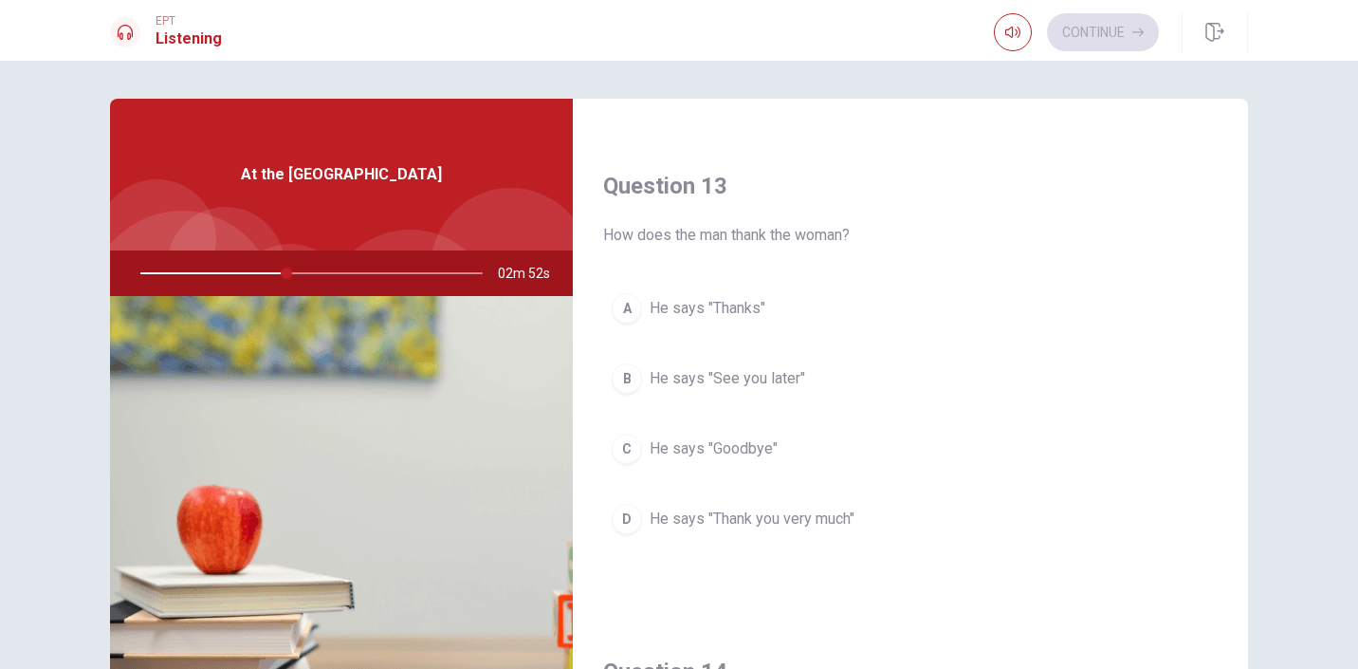
click at [627, 314] on div "A" at bounding box center [627, 308] width 30 height 30
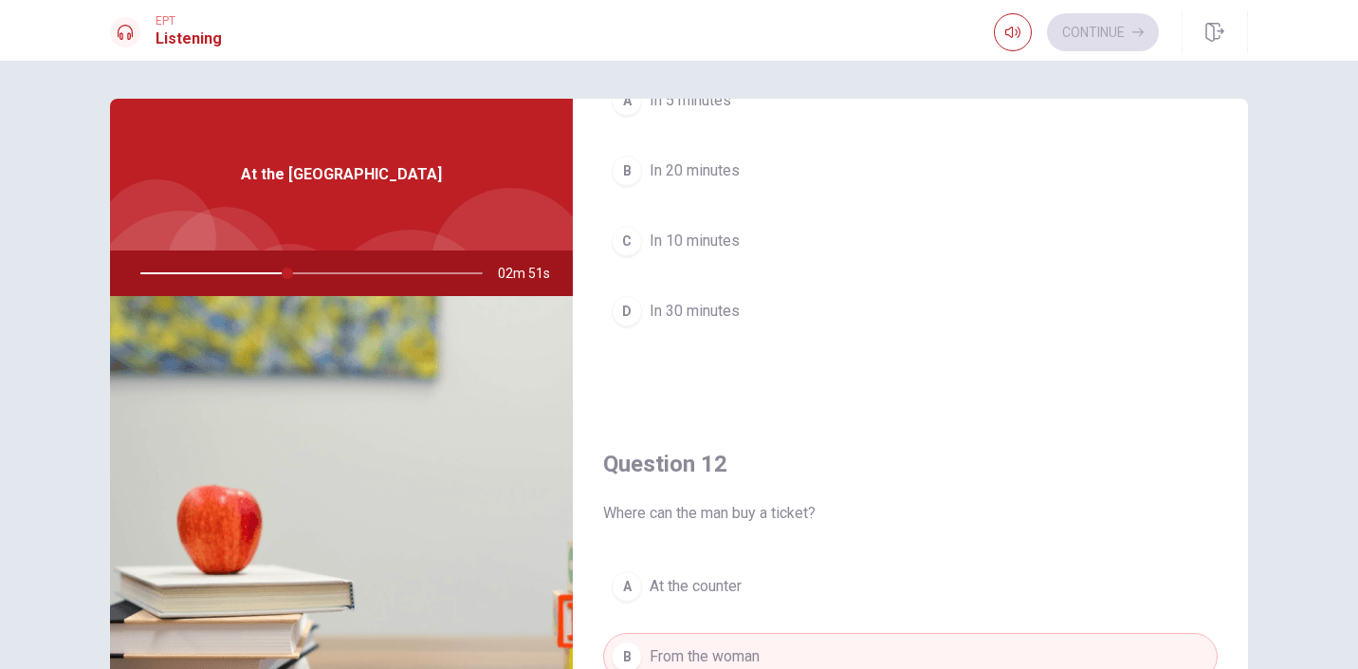
scroll to position [65, 0]
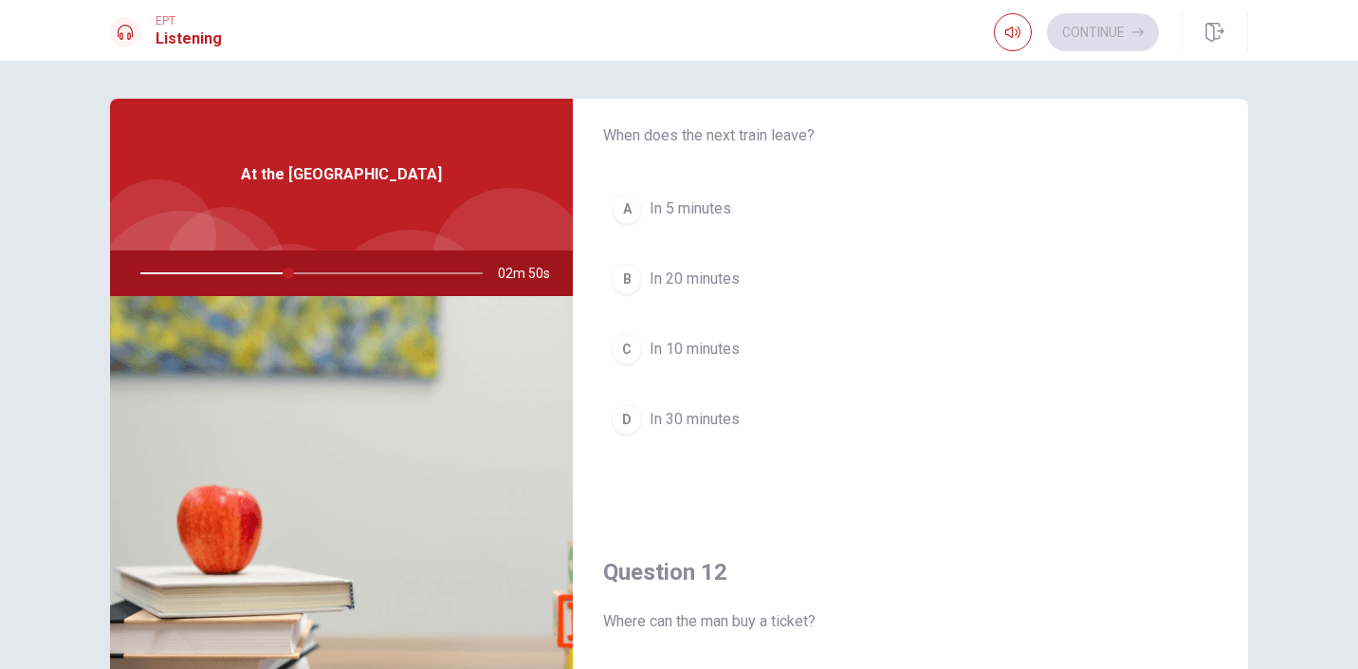
click at [629, 349] on div "C" at bounding box center [627, 349] width 30 height 30
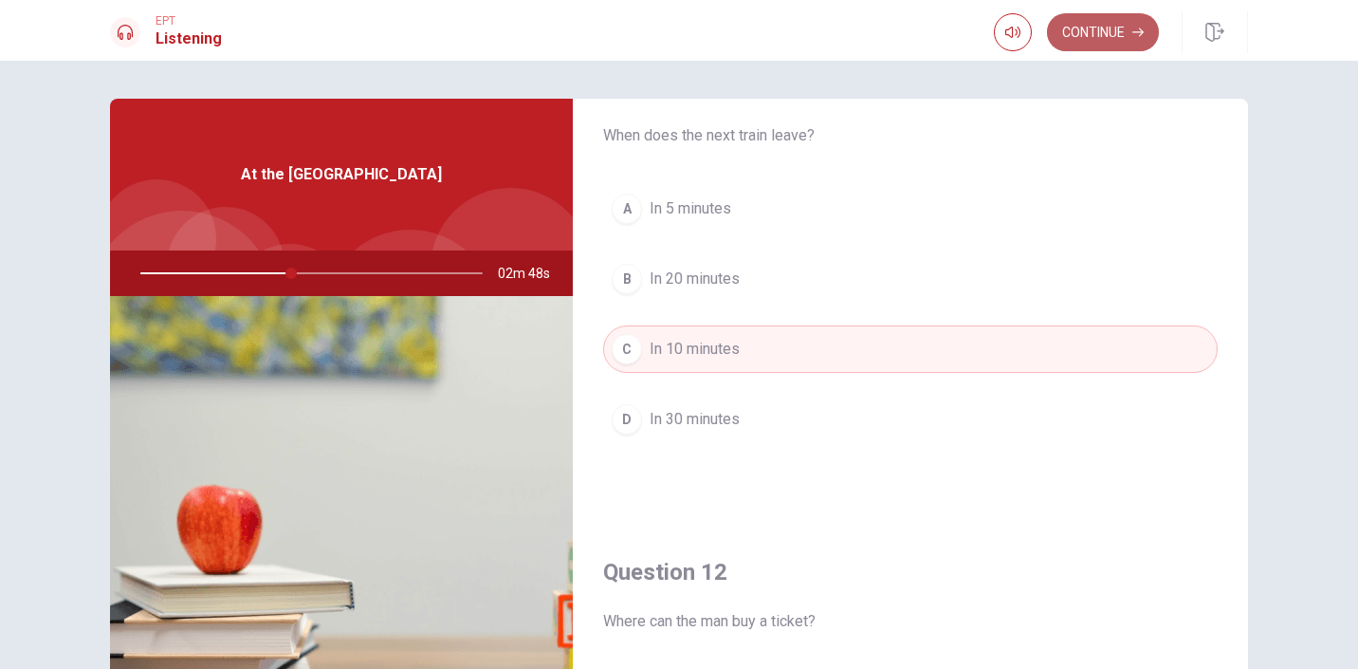
click at [1108, 35] on button "Continue" at bounding box center [1103, 32] width 112 height 38
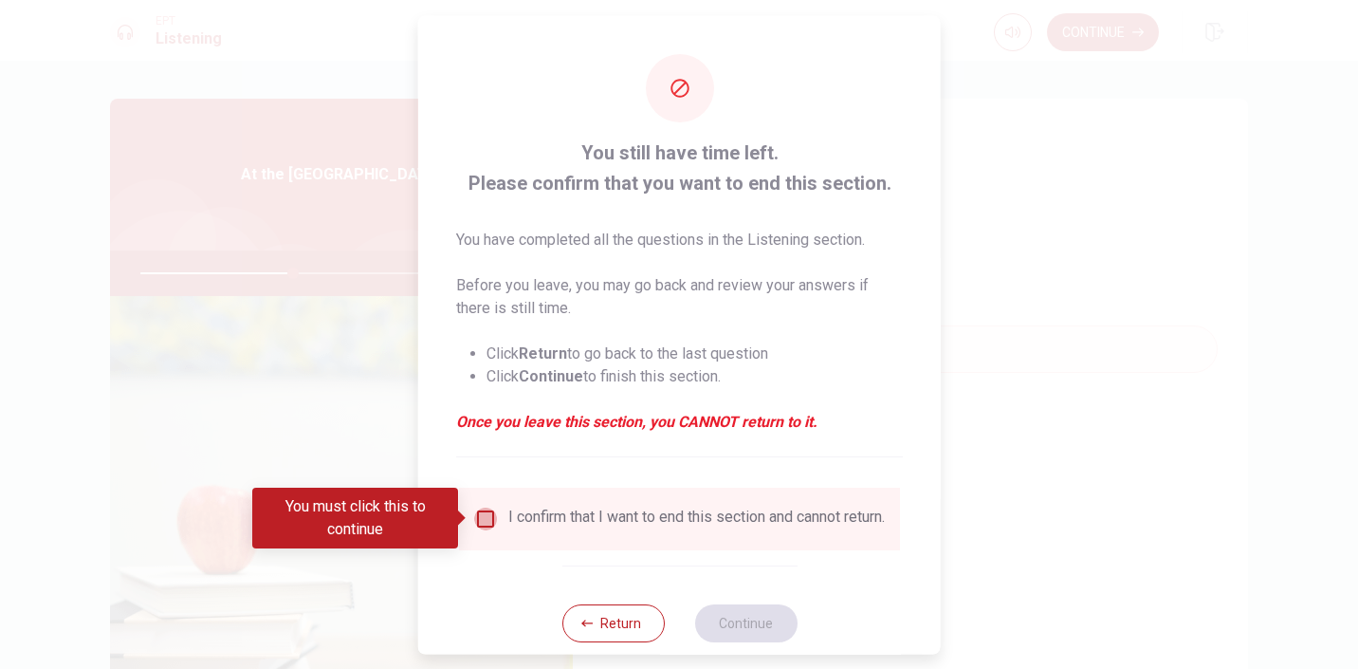
click at [479, 526] on input "You must click this to continue" at bounding box center [485, 517] width 23 height 23
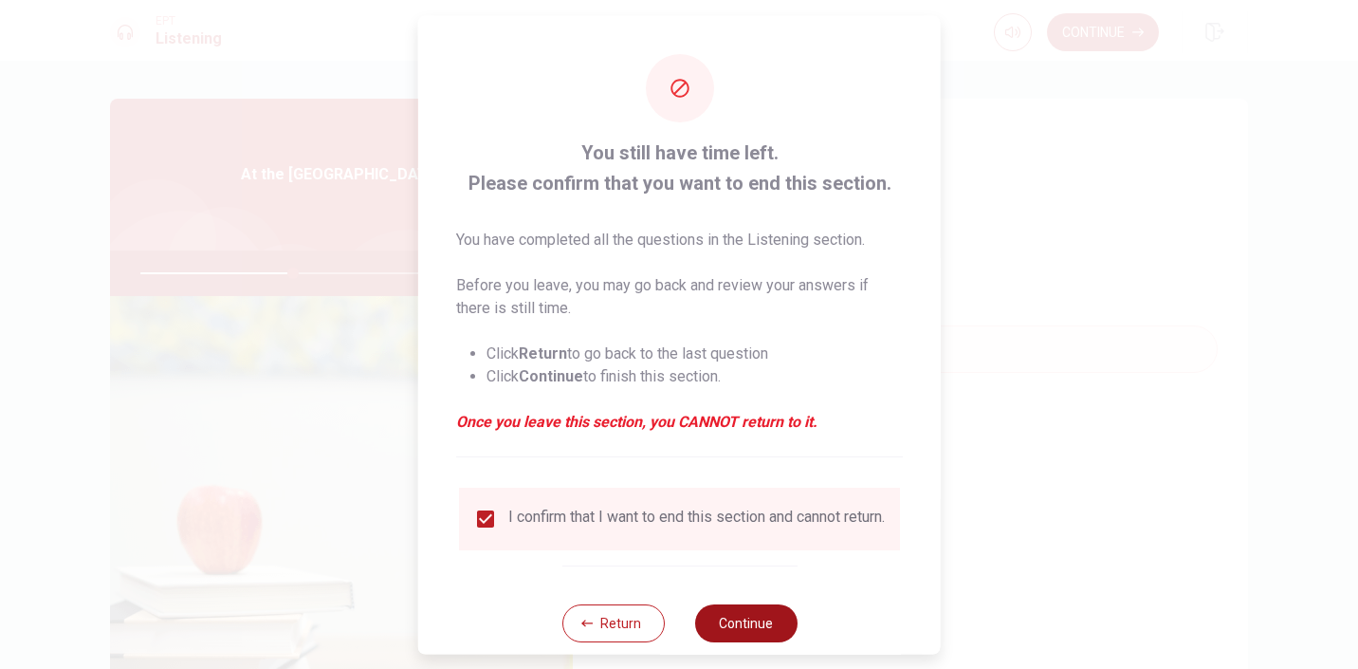
click at [746, 634] on button "Continue" at bounding box center [745, 622] width 102 height 38
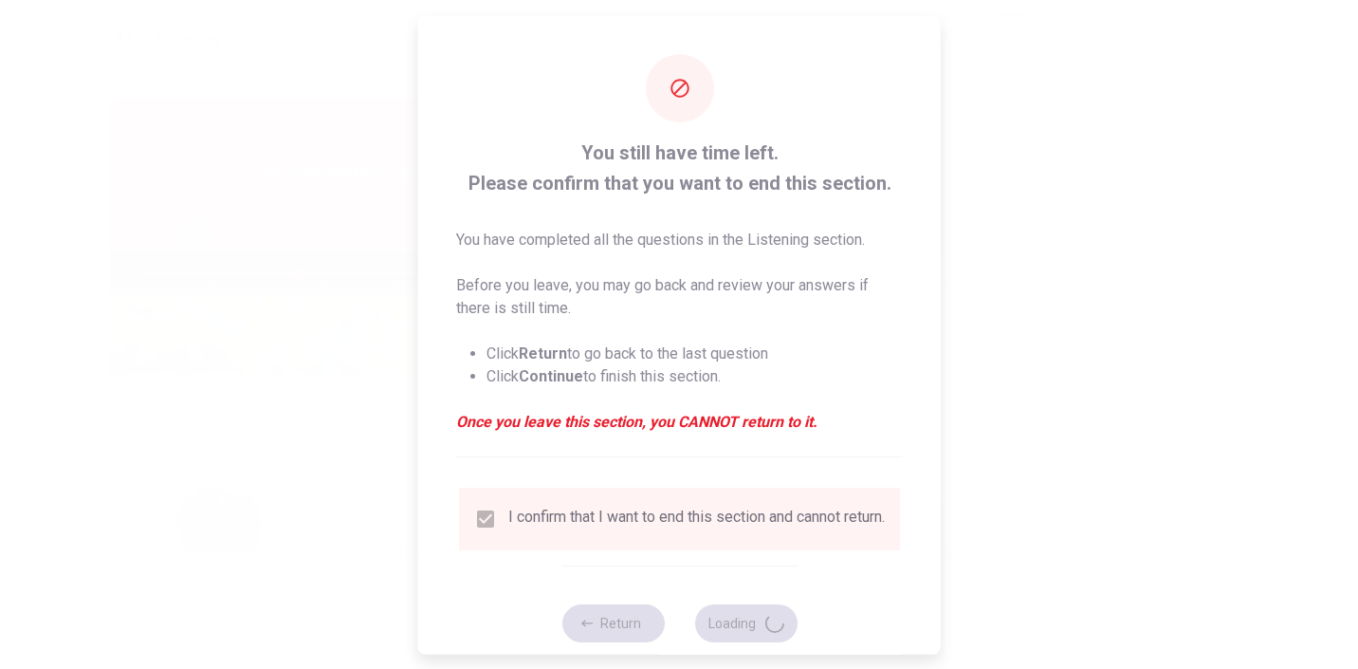
type input "46"
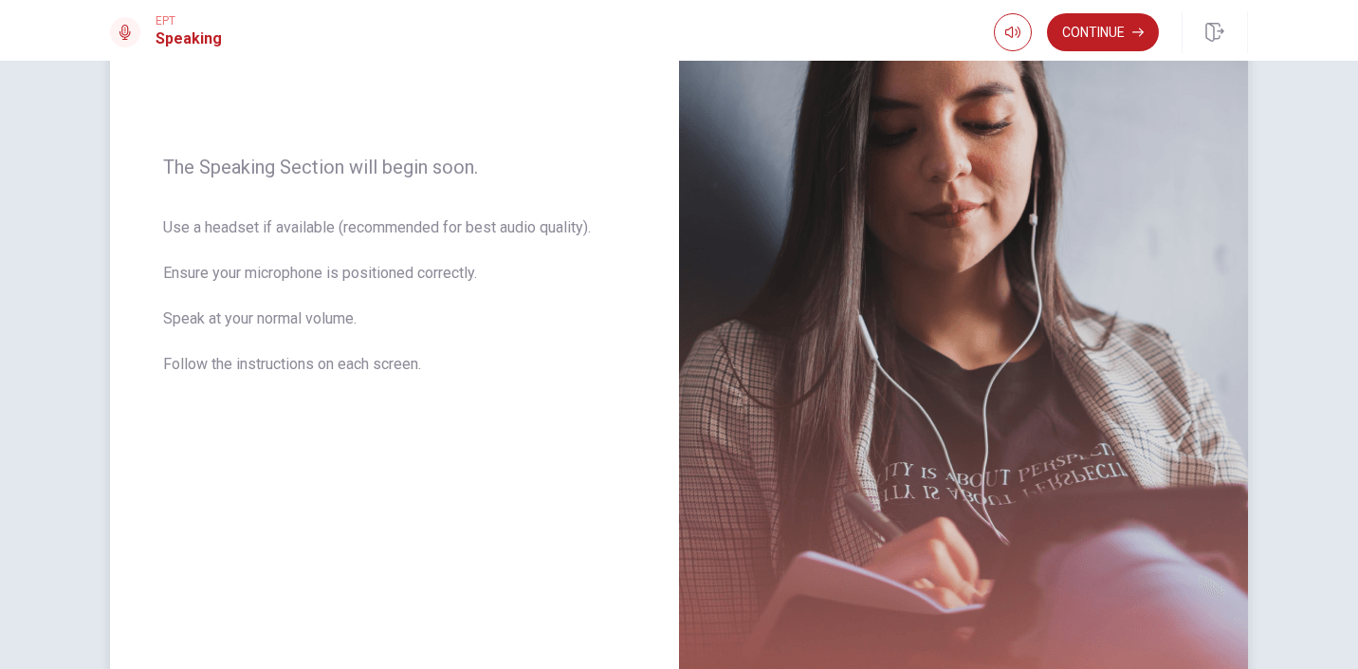
scroll to position [0, 0]
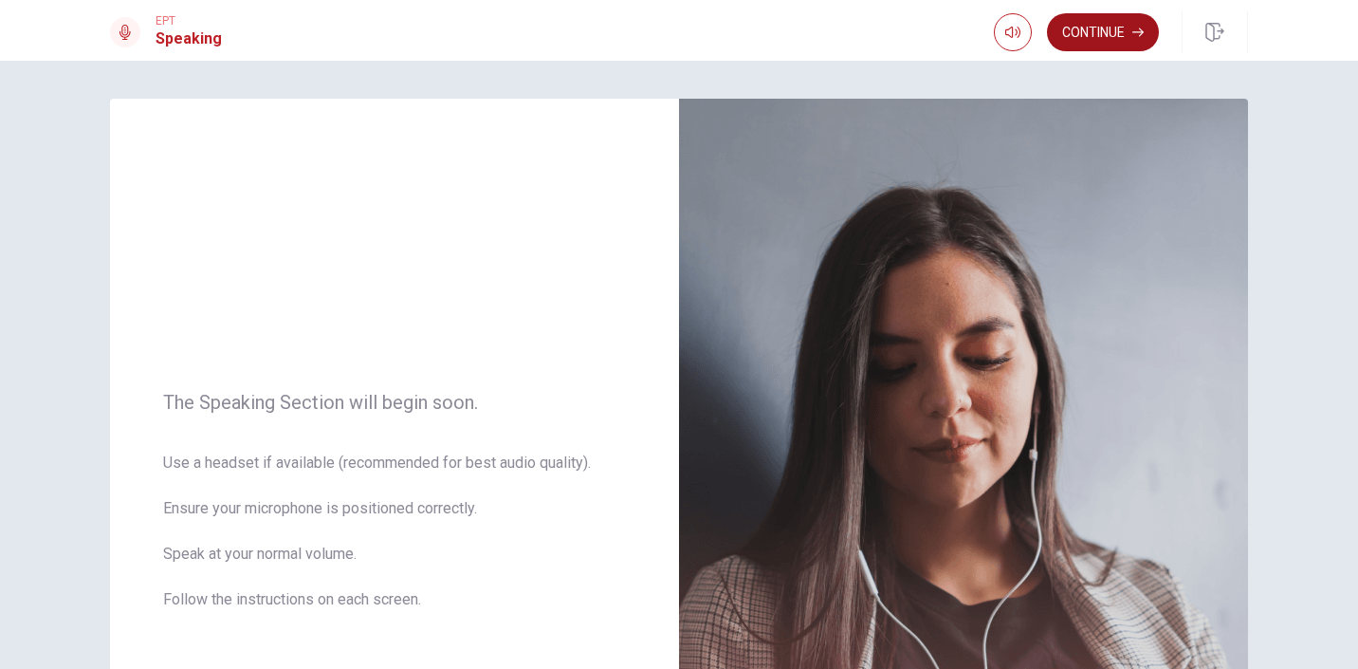
click at [1125, 24] on button "Continue" at bounding box center [1103, 32] width 112 height 38
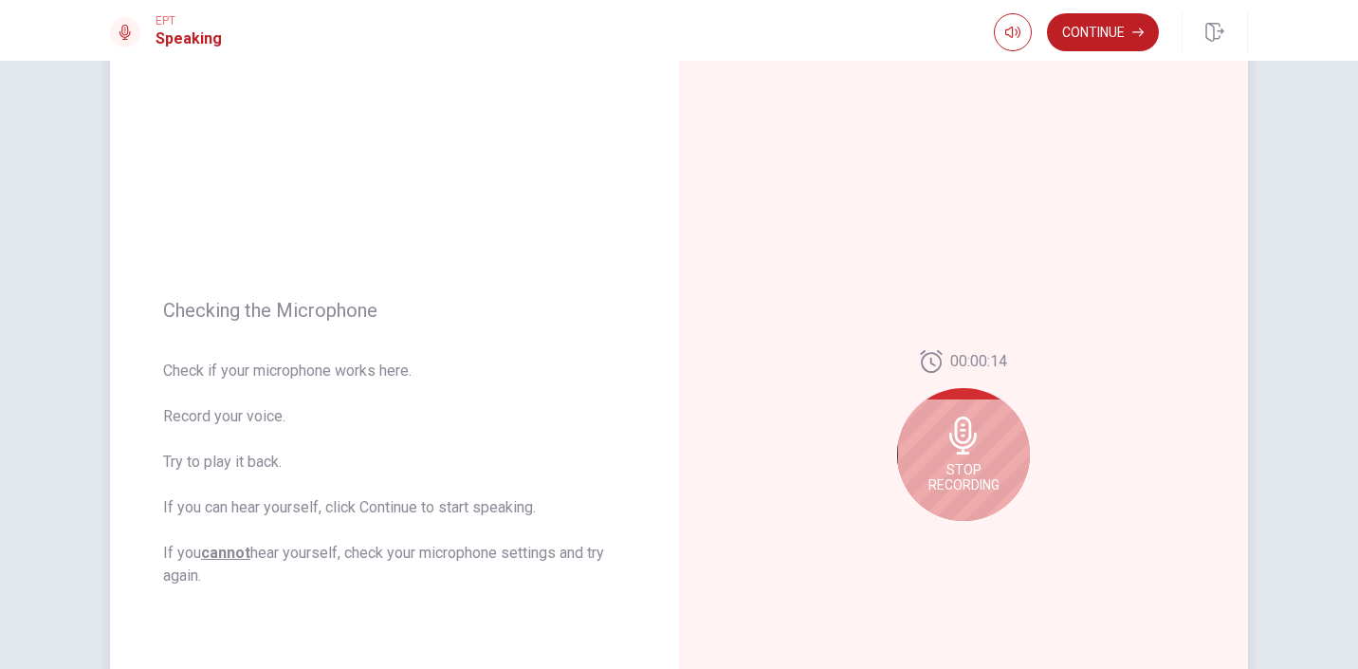
scroll to position [101, 0]
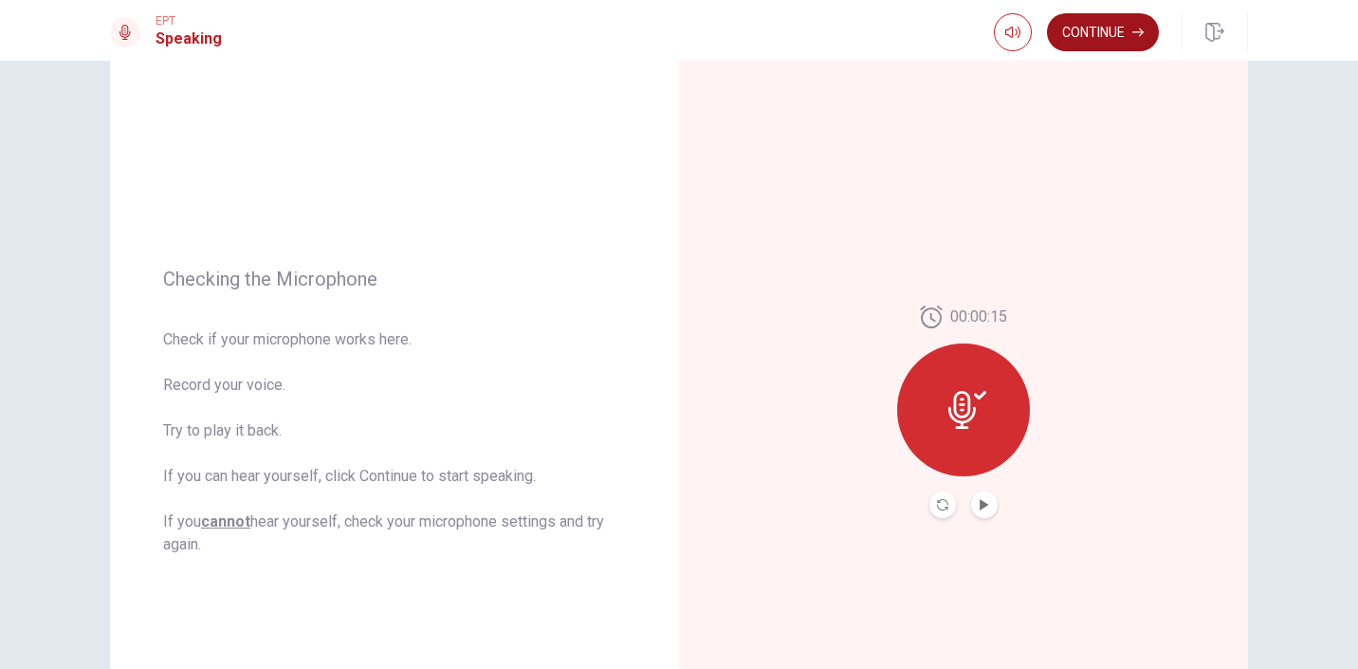
click at [1103, 37] on button "Continue" at bounding box center [1103, 32] width 112 height 38
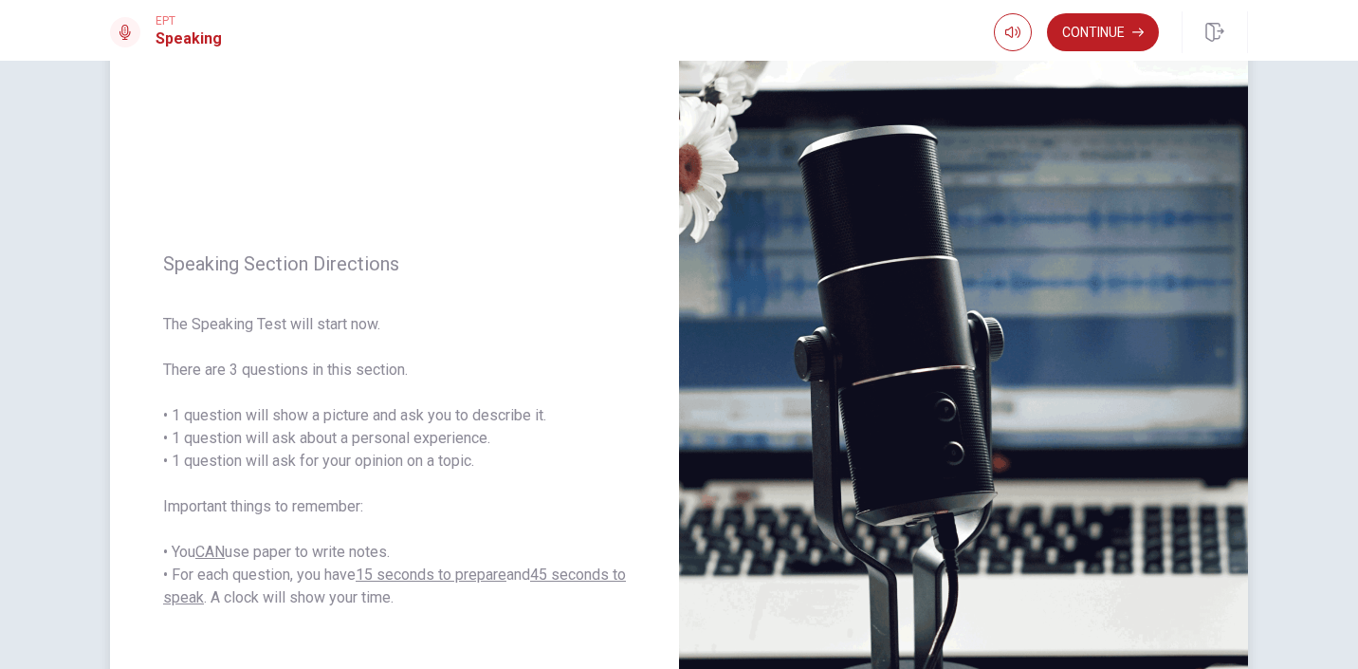
scroll to position [0, 0]
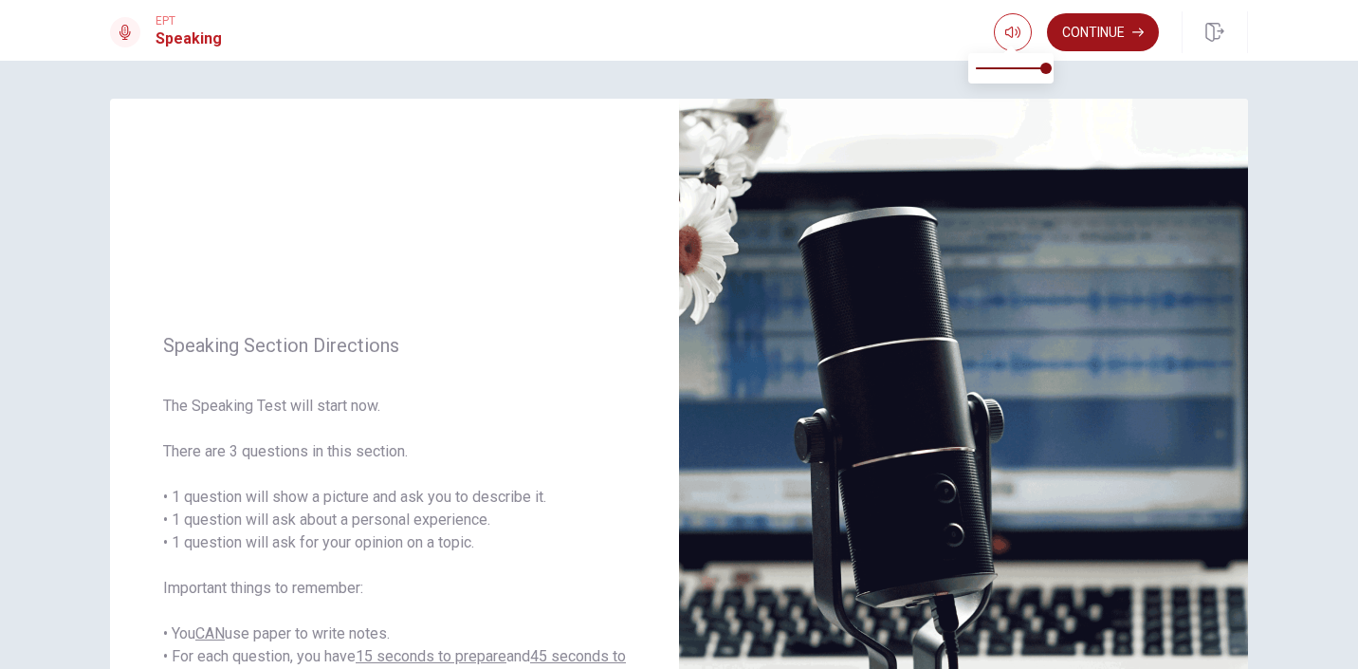
click at [1080, 25] on button "Continue" at bounding box center [1103, 32] width 112 height 38
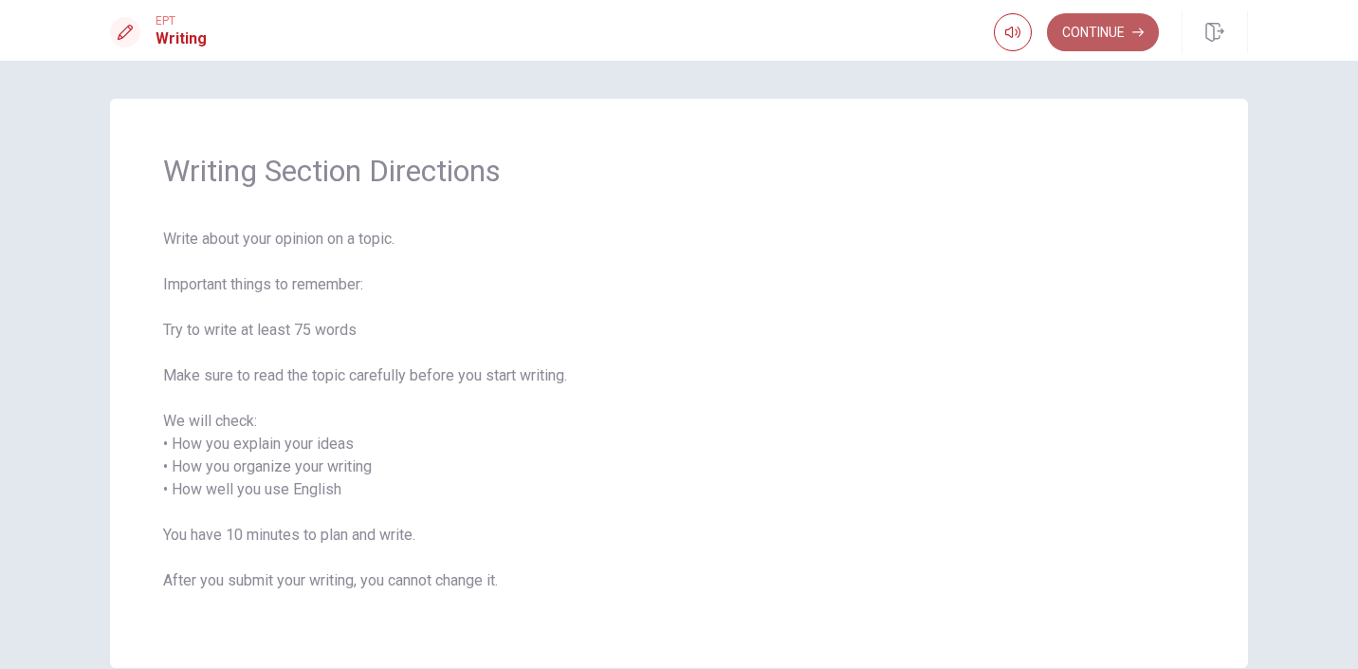
click at [1116, 37] on button "Continue" at bounding box center [1103, 32] width 112 height 38
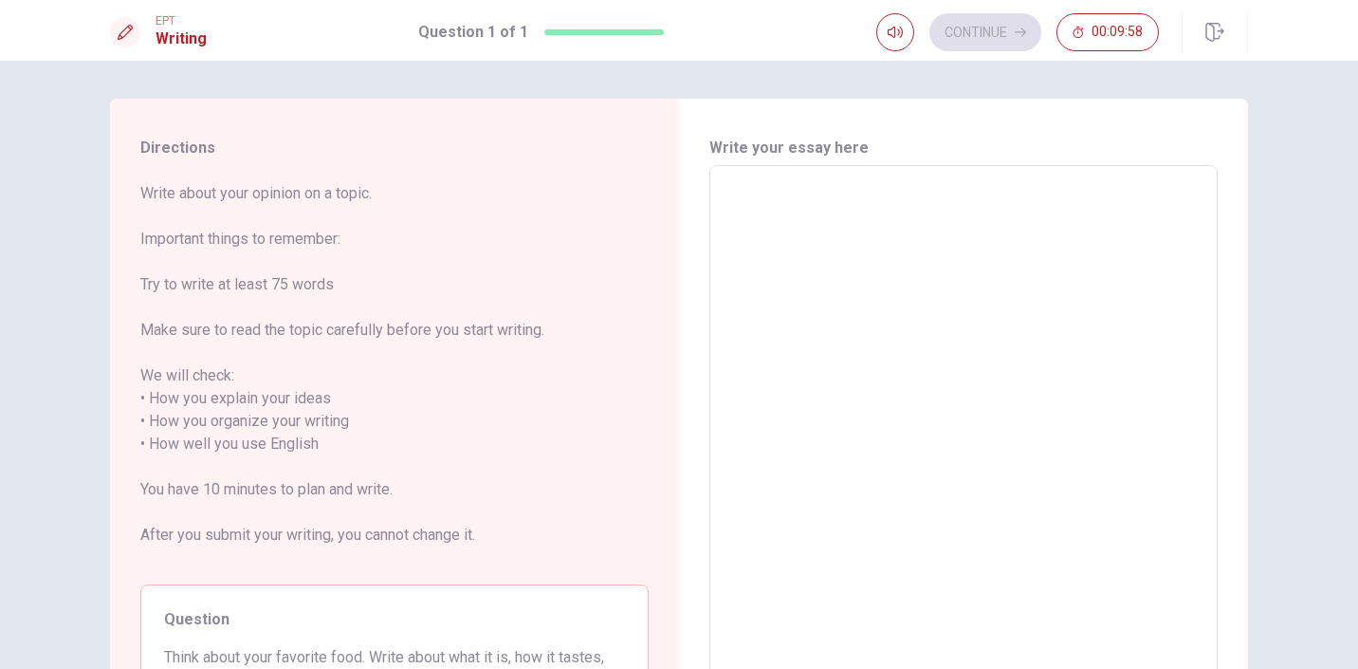
click at [773, 203] on textarea at bounding box center [964, 444] width 482 height 526
type textarea "I"
type textarea "x"
type textarea "I"
type textarea "x"
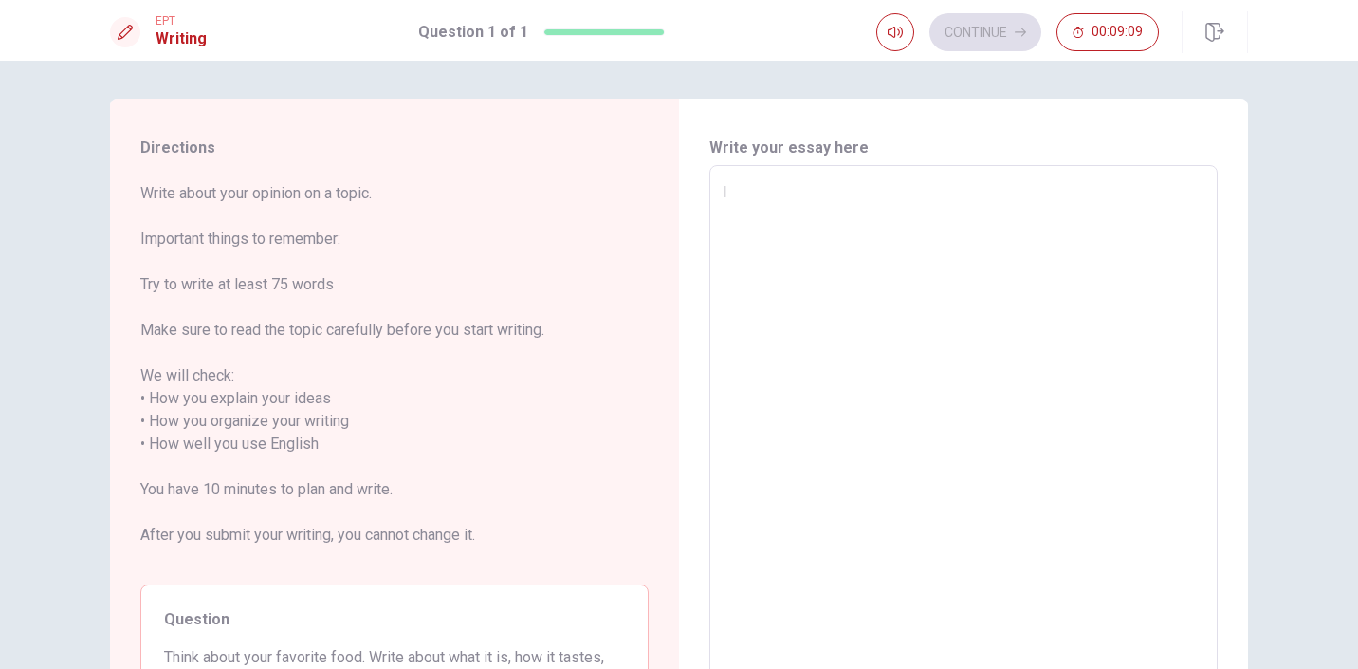
type textarea "I l"
type textarea "x"
type textarea "I li"
type textarea "x"
type textarea "I lik"
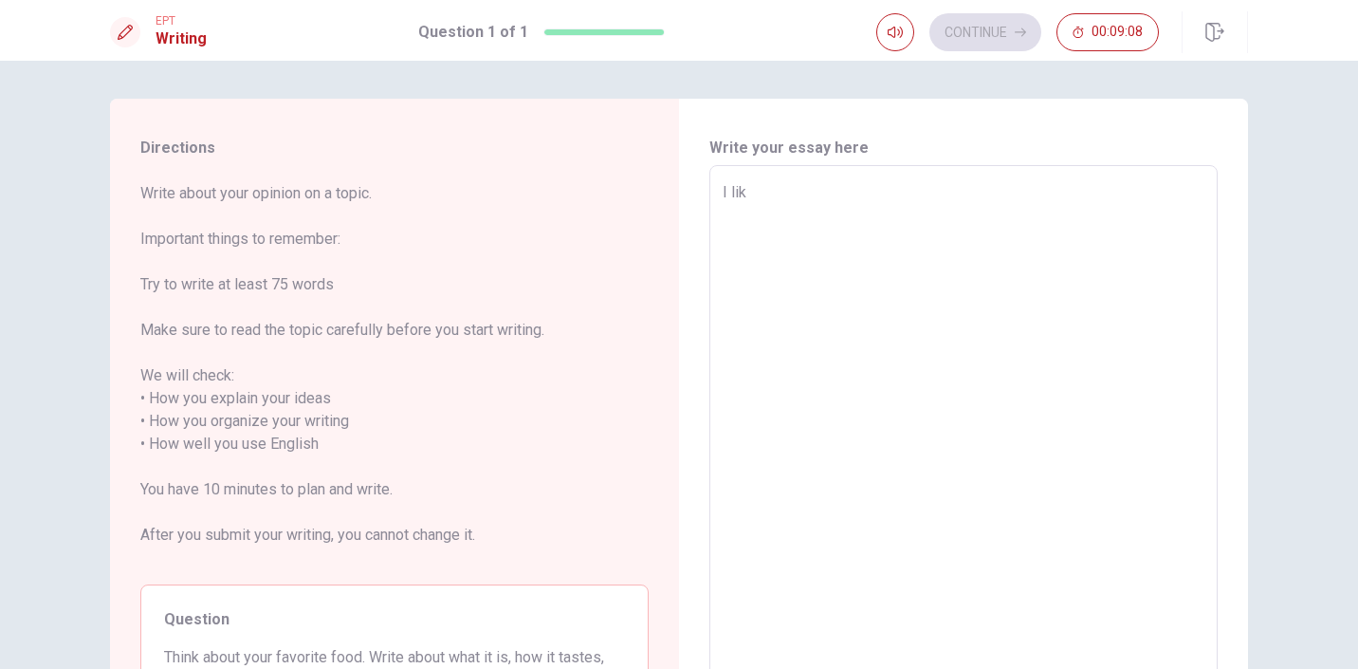
type textarea "x"
type textarea "I like"
type textarea "x"
type textarea "I like"
type textarea "x"
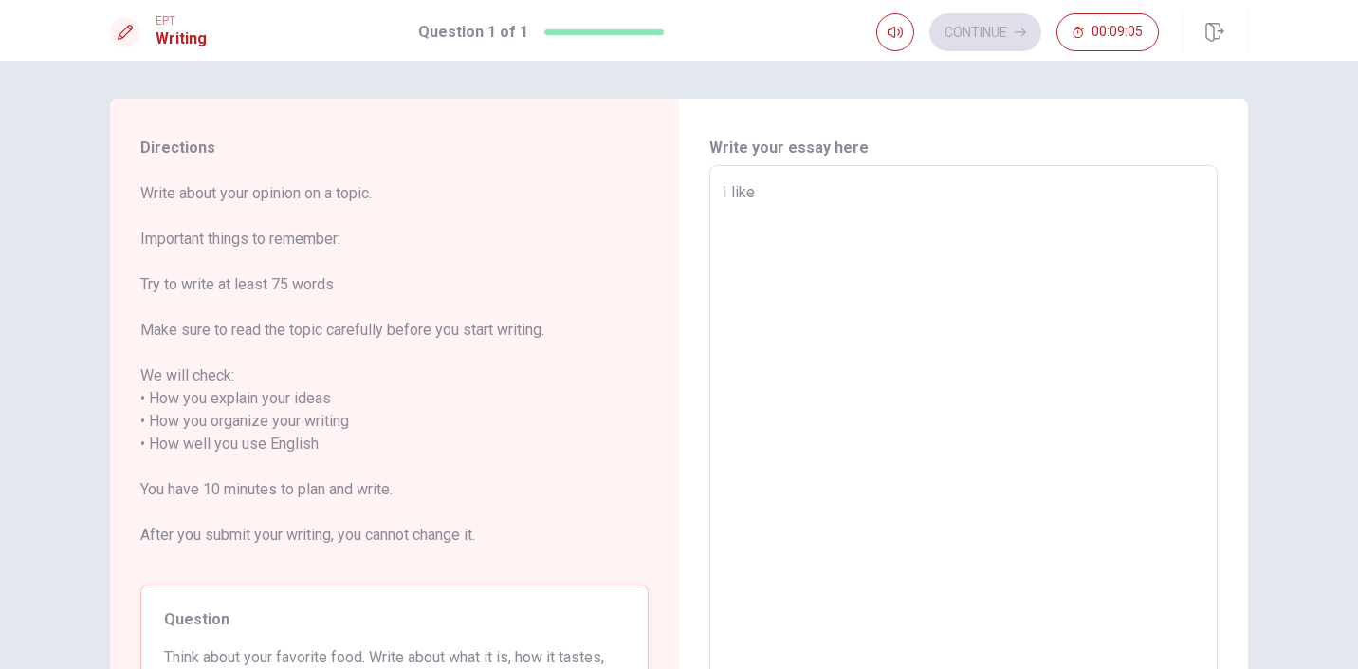
type textarea "I like e"
type textarea "x"
type textarea "I like ea"
type textarea "x"
type textarea "I like eat"
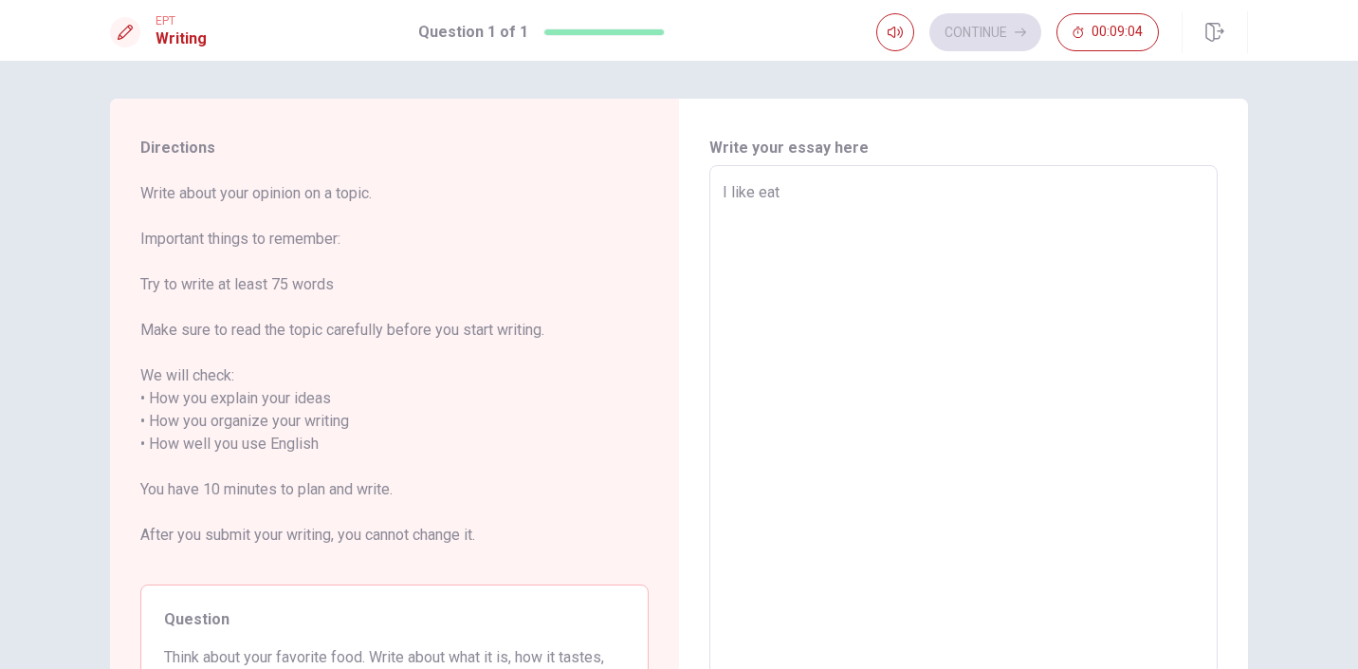
type textarea "x"
type textarea "I like eat"
type textarea "x"
type textarea "I like eat s"
type textarea "x"
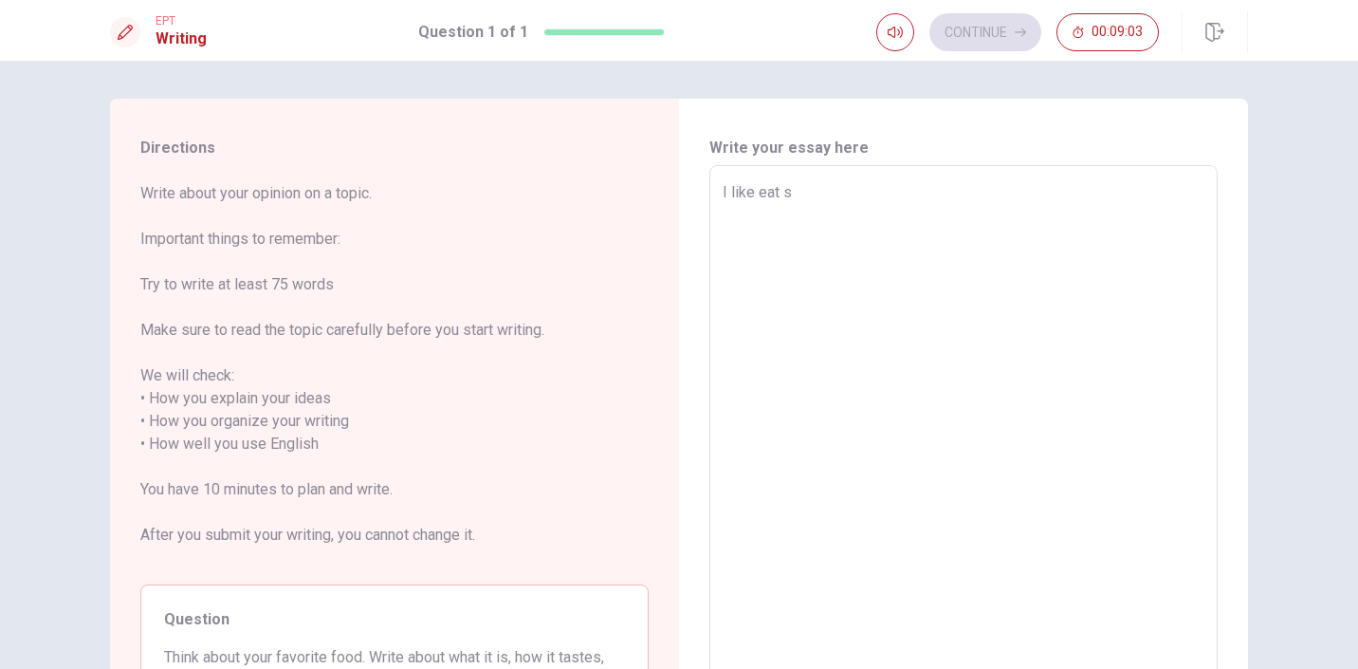
type textarea "I like eat sa"
type textarea "x"
type textarea "I like eat [PERSON_NAME]"
type textarea "x"
type textarea "I like eat sala"
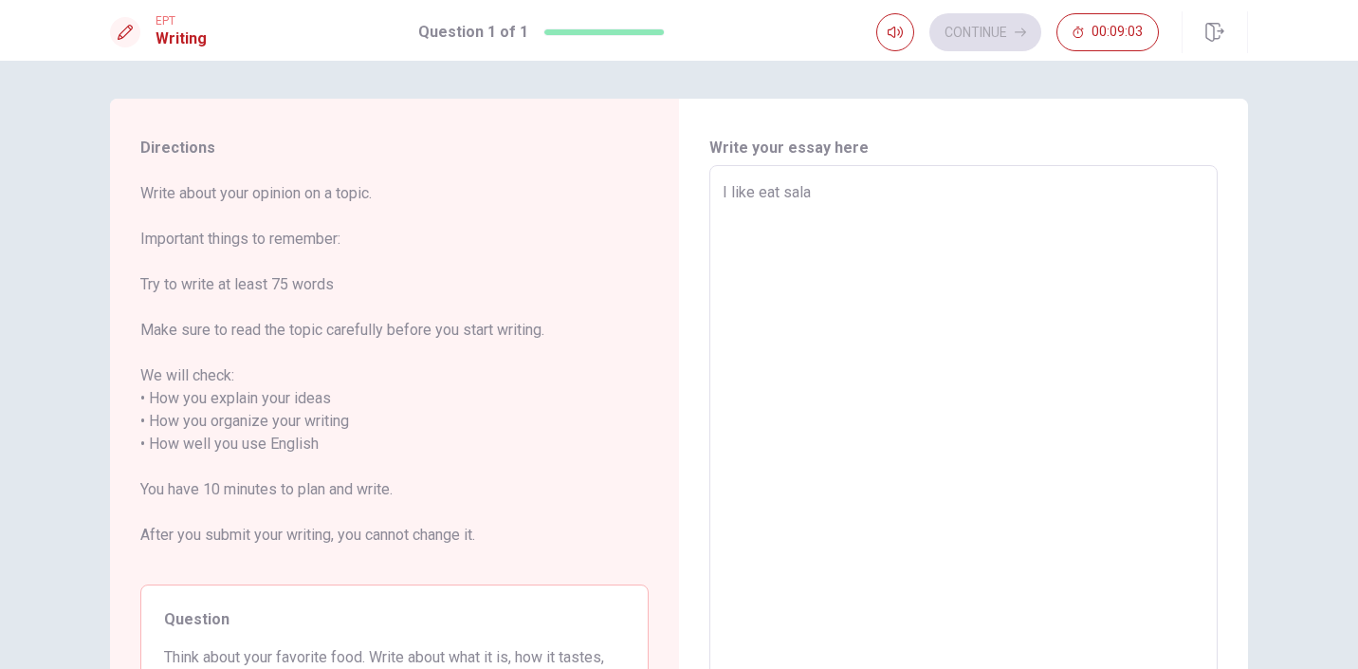
type textarea "x"
type textarea "I like eat salad"
type textarea "x"
type textarea "I like eat salads"
type textarea "x"
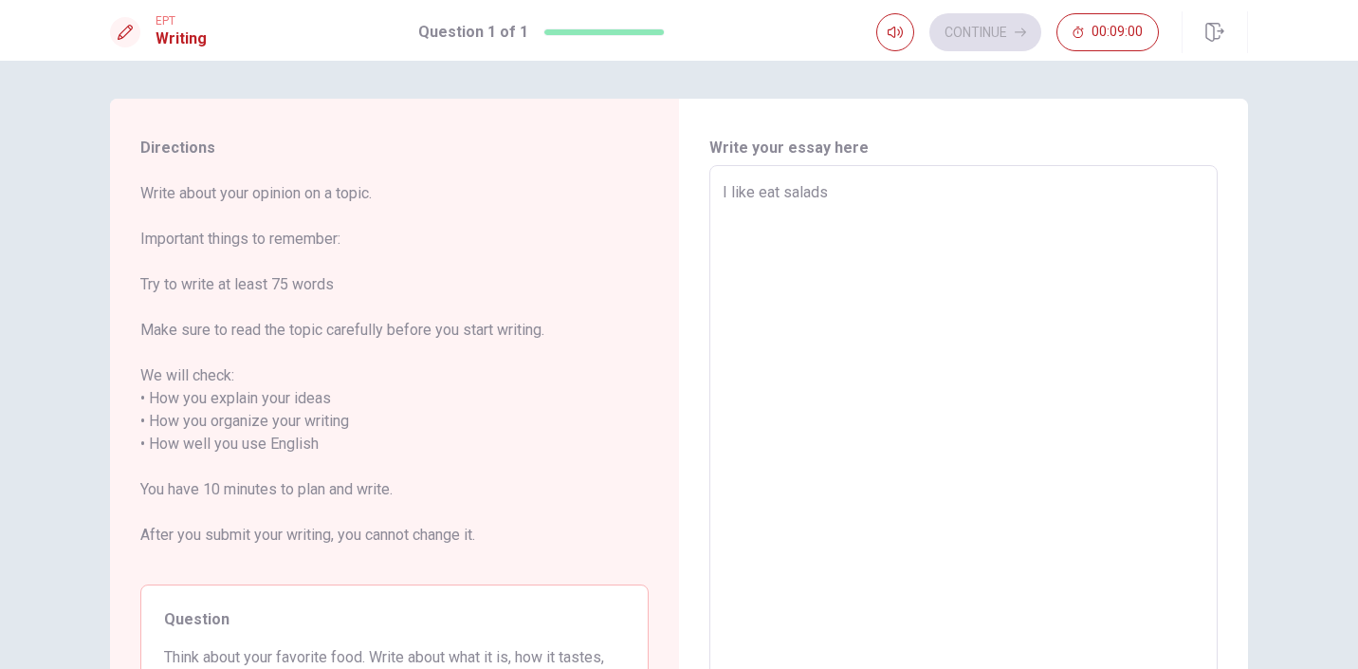
type textarea "I like eat salads."
type textarea "x"
type textarea "I like eat salads."
type textarea "x"
type textarea "I like eat salads."
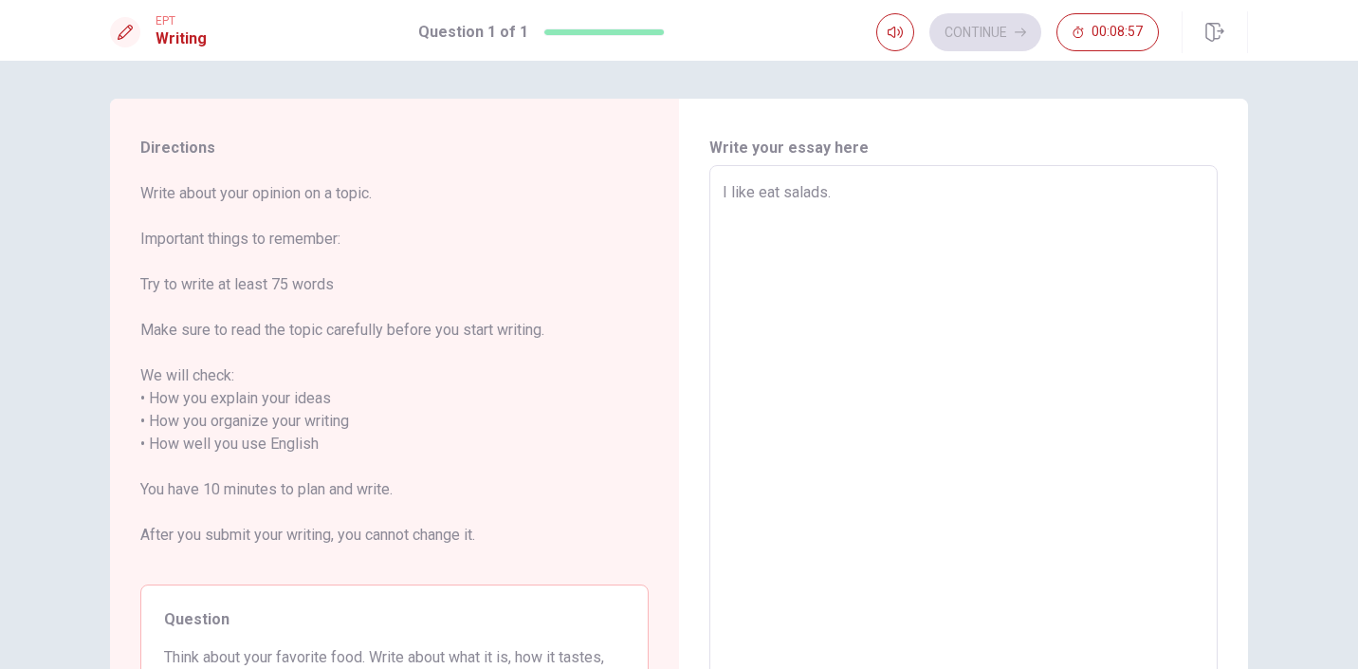
type textarea "x"
type textarea "I like eat salads"
type textarea "x"
type textarea "I like eat salads"
type textarea "x"
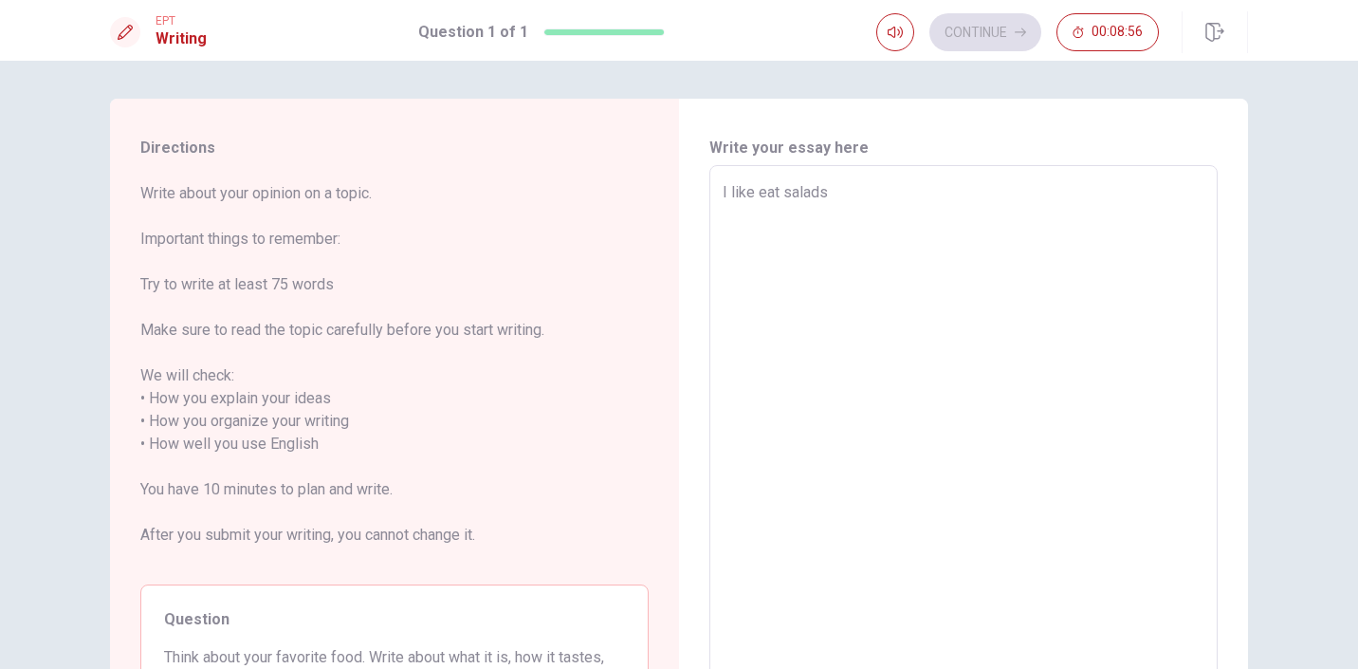
type textarea "I like eat salads w"
type textarea "x"
type textarea "I like eat salads wi"
type textarea "x"
type textarea "I like eat salads wit"
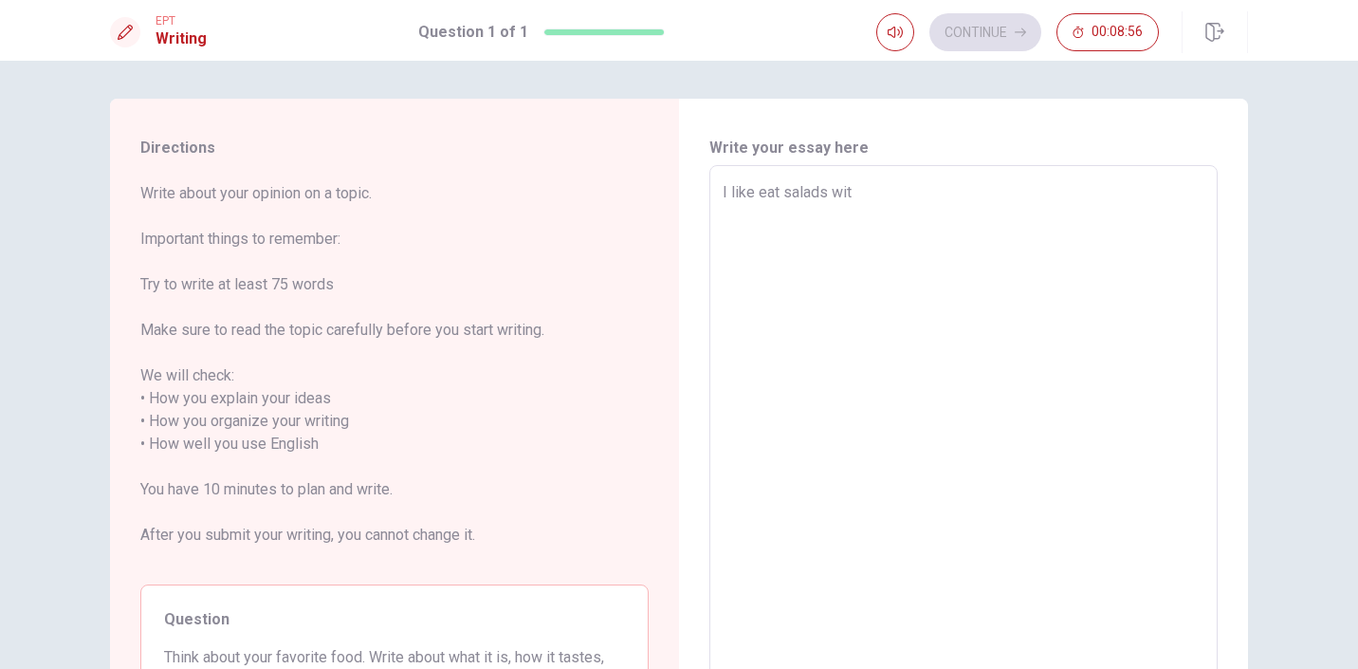
type textarea "x"
type textarea "I like eat salads with"
type textarea "x"
type textarea "I like eat salads with"
type textarea "x"
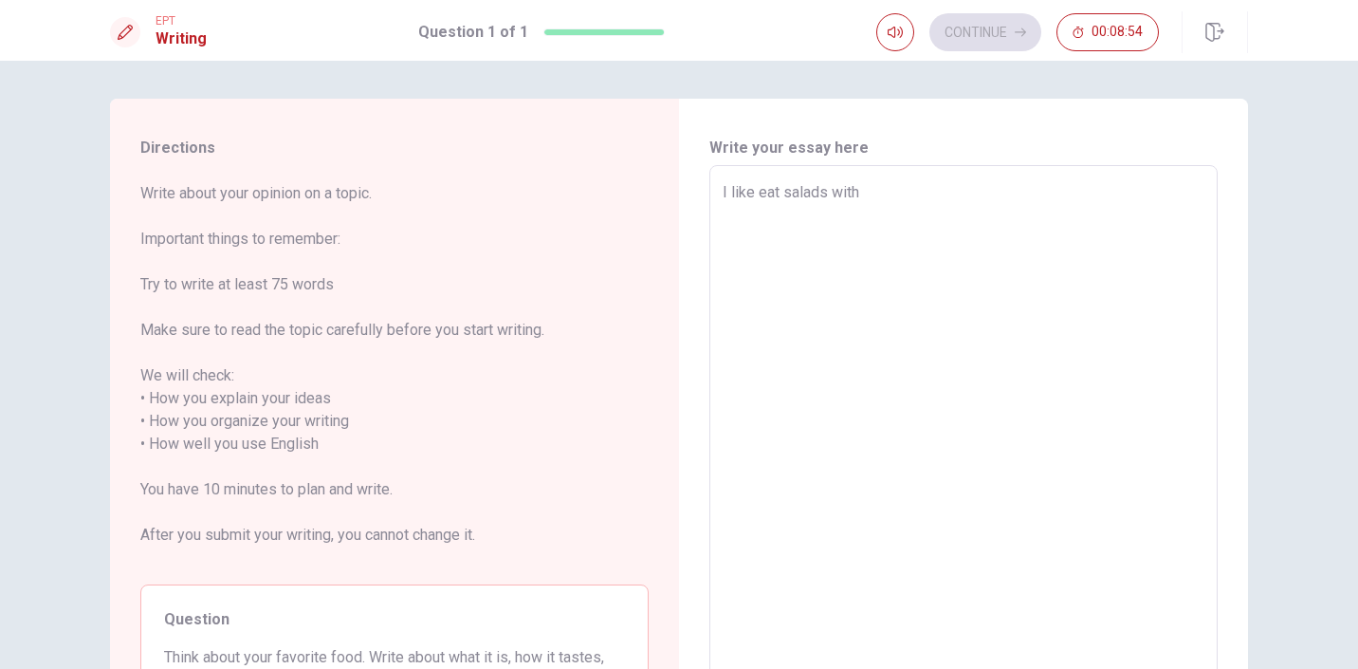
type textarea "I like eat salads with c"
type textarea "x"
type textarea "I like eat salads with ch"
type textarea "x"
type textarea "I like eat salads with chi"
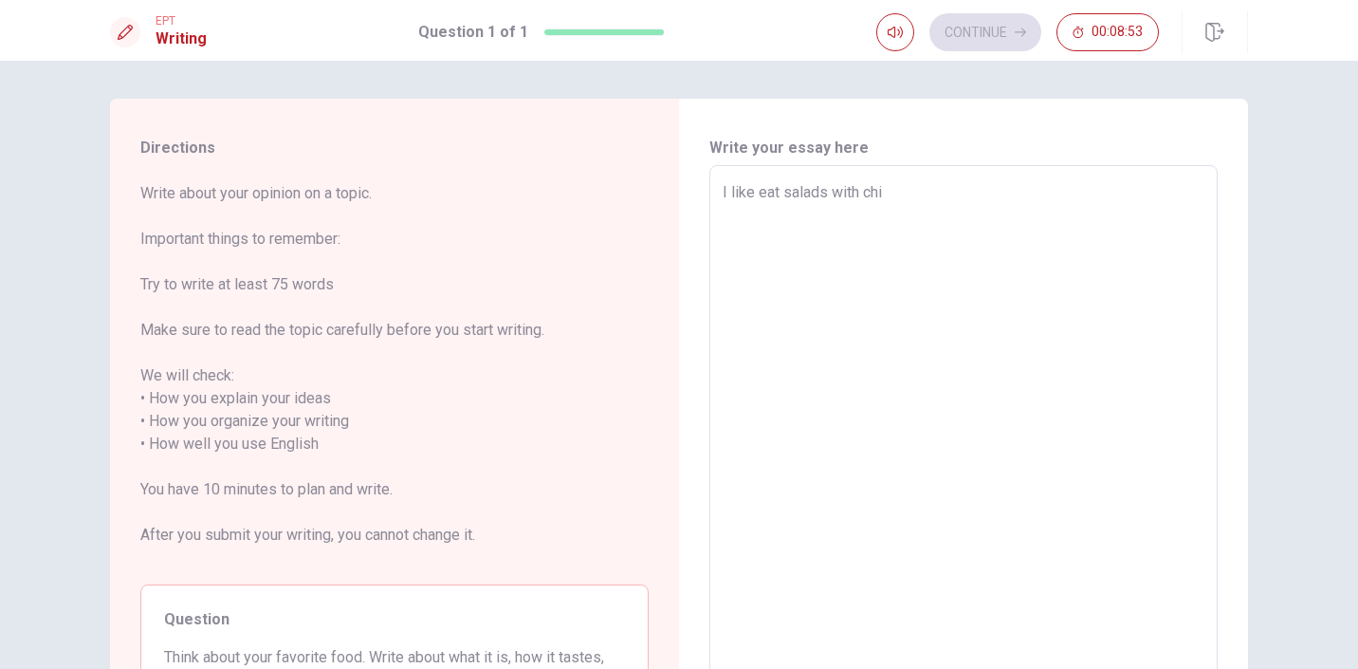
type textarea "x"
type textarea "I like eat salads with chic"
type textarea "x"
type textarea "I like eat salads with [DEMOGRAPHIC_DATA]"
type textarea "x"
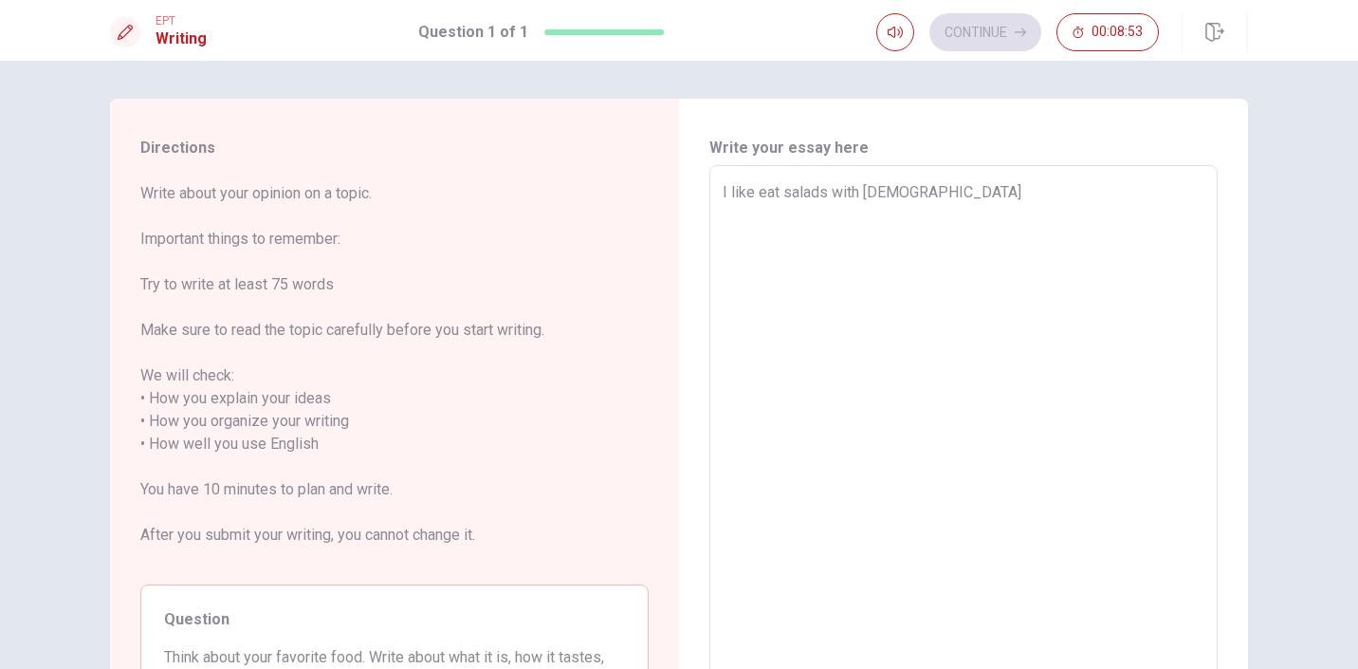
type textarea "I like eat salads with chicke"
type textarea "x"
type textarea "I like eat salads with chicken"
type textarea "x"
type textarea "I like eat salads with chicken."
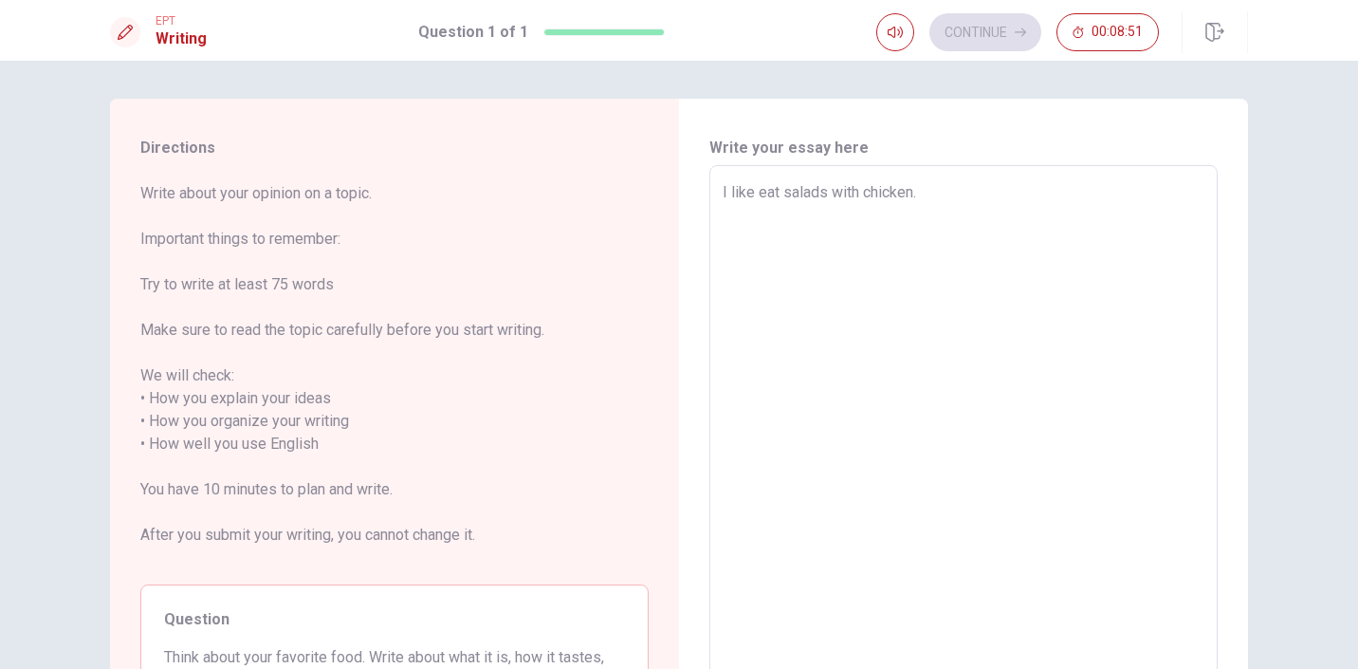
type textarea "x"
type textarea "I like eat salads with chicken."
type textarea "x"
type textarea "I like eat salads with chicken. T"
type textarea "x"
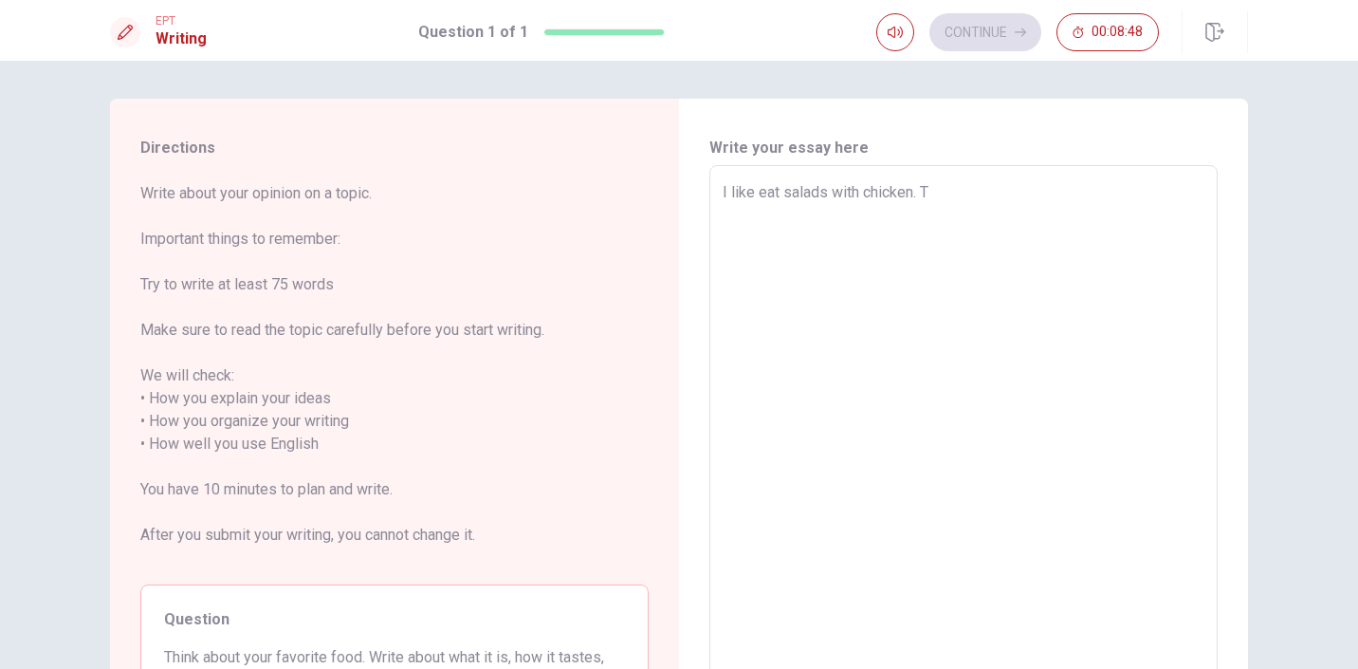
type textarea "I like eat salads with chicken. Th"
type textarea "x"
type textarea "I like eat salads with chicken. Thi"
type textarea "x"
type textarea "I like eat salads with chicken. This"
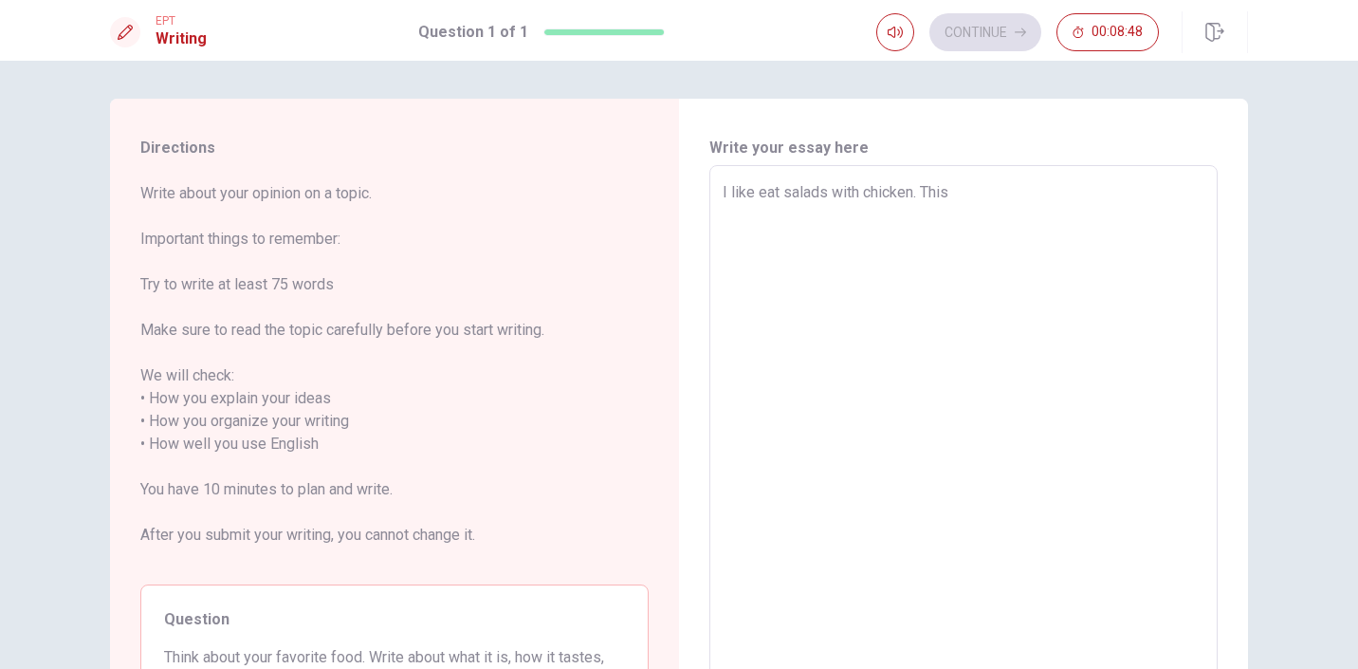
type textarea "x"
type textarea "I like eat salads with chicken. This"
type textarea "x"
type textarea "I like eat salads with chicken. This i"
type textarea "x"
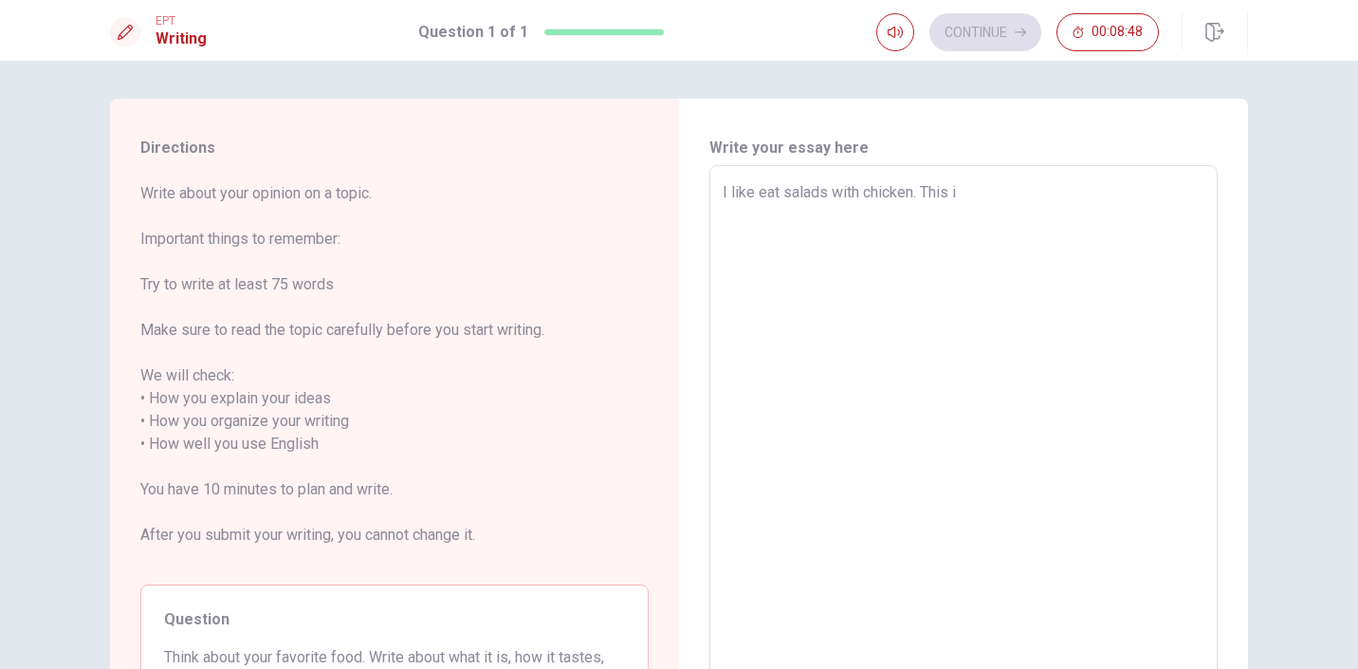
type textarea "I like eat salads with chicken. This is"
type textarea "x"
type textarea "I like eat salads with chicken. This is"
type textarea "x"
type textarea "I like eat salads with chicken. This is v"
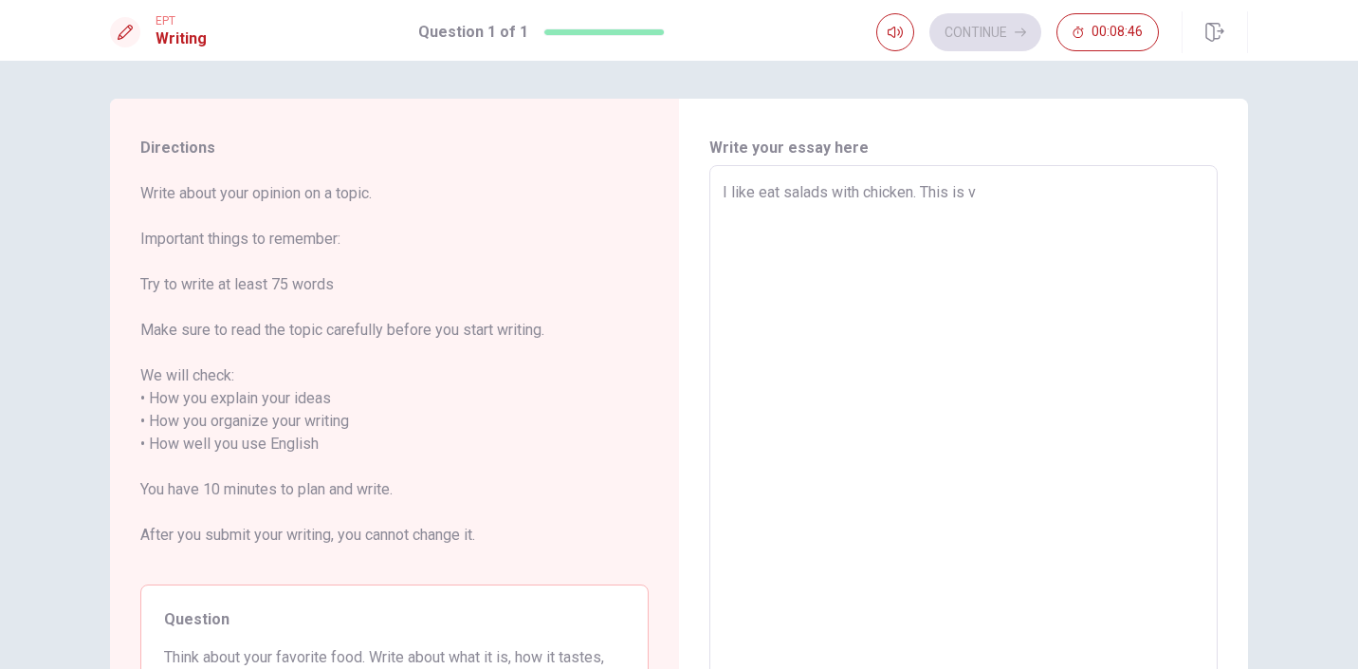
type textarea "x"
type textarea "I like eat salads with chicken. This is ve"
type textarea "x"
type textarea "I like eat salads with chicken. This is ver"
type textarea "x"
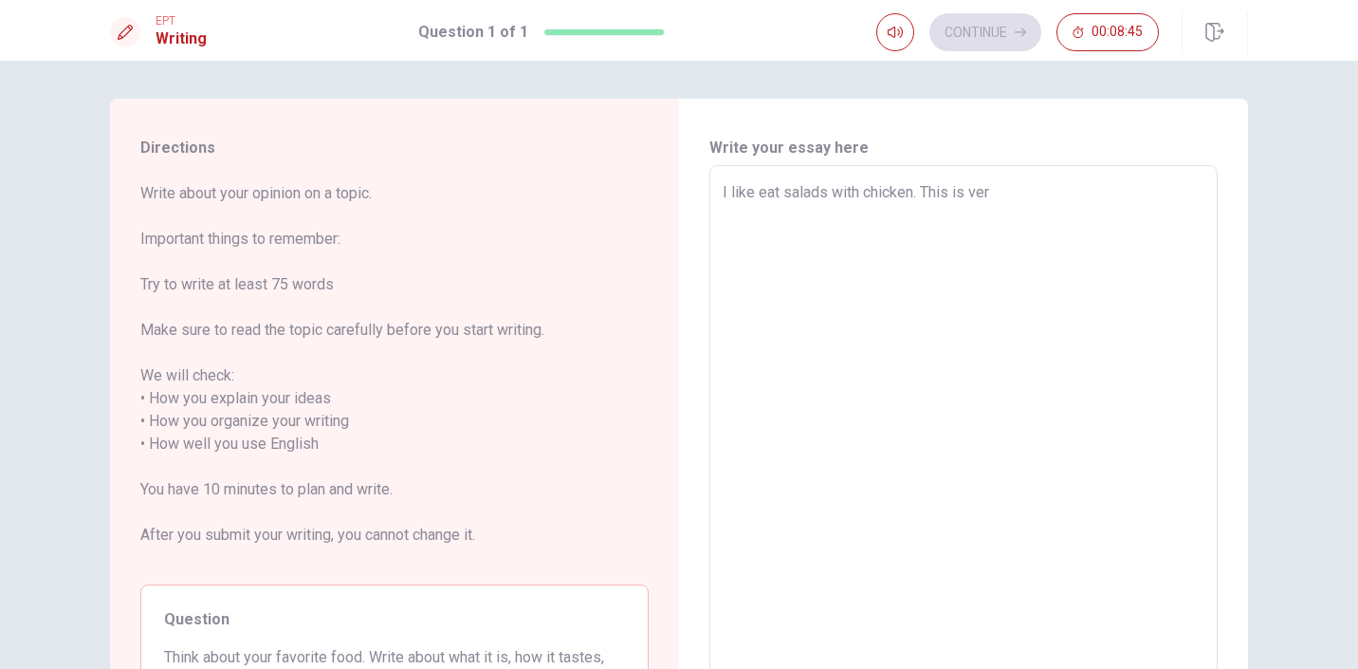
type textarea "I like eat salads with chicken. This is very"
type textarea "x"
type textarea "I like eat salads with chicken. This is very"
type textarea "x"
type textarea "I like eat salads with chicken. This is very h"
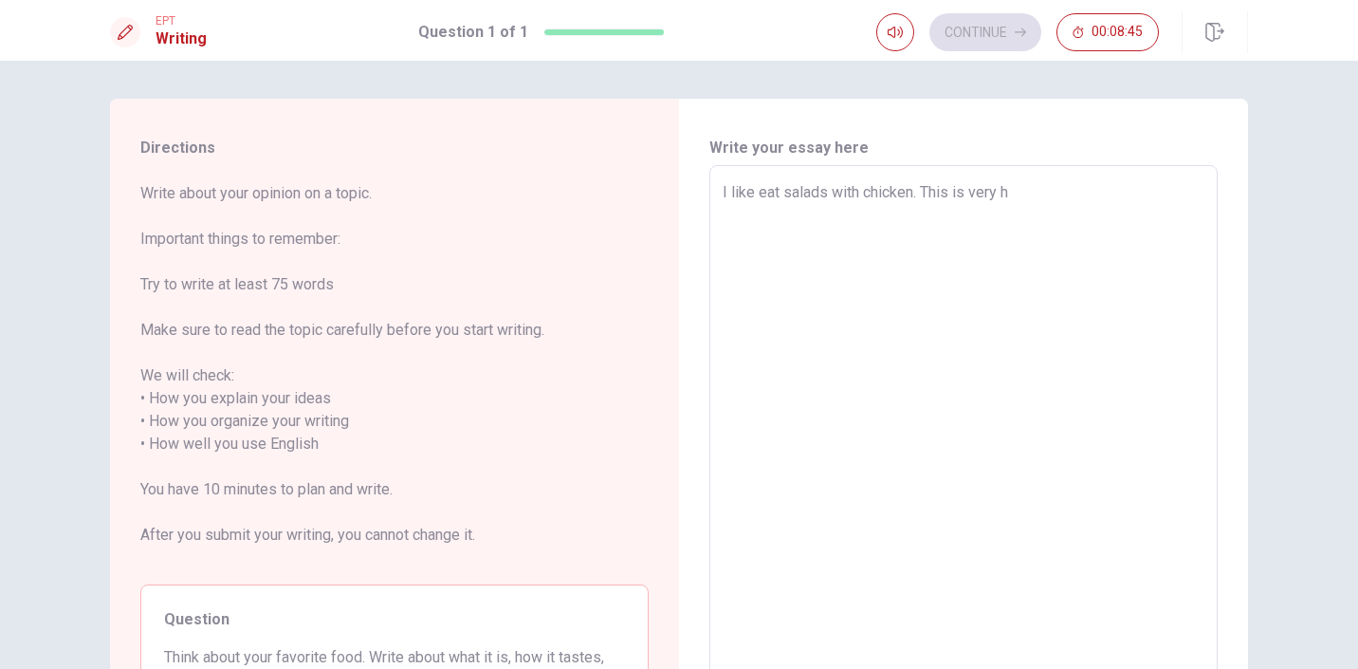
type textarea "x"
type textarea "I like eat salads with chicken. This is very he"
type textarea "x"
type textarea "I like eat salads with chicken. This is very hea"
type textarea "x"
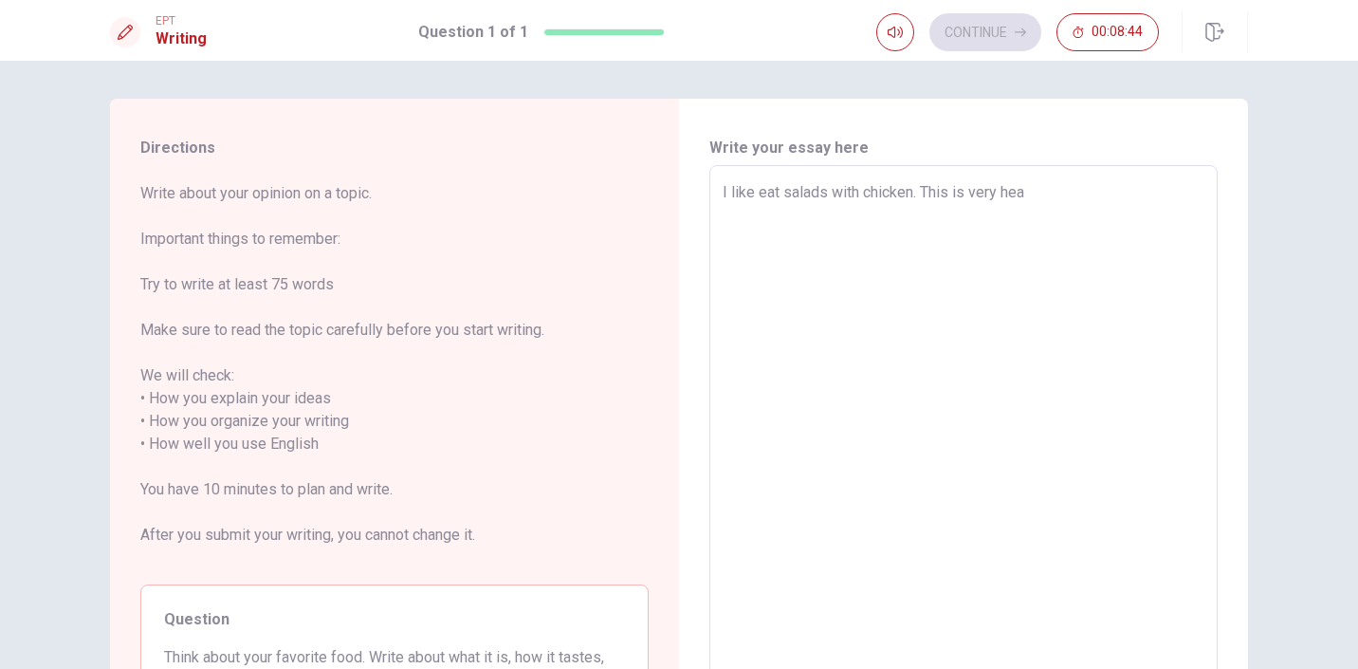
type textarea "I like eat salads with chicken. This is very heal"
type textarea "x"
type textarea "I like eat salads with chicken. This is very healt"
type textarea "x"
type textarea "I like eat salads with chicken. This is very health"
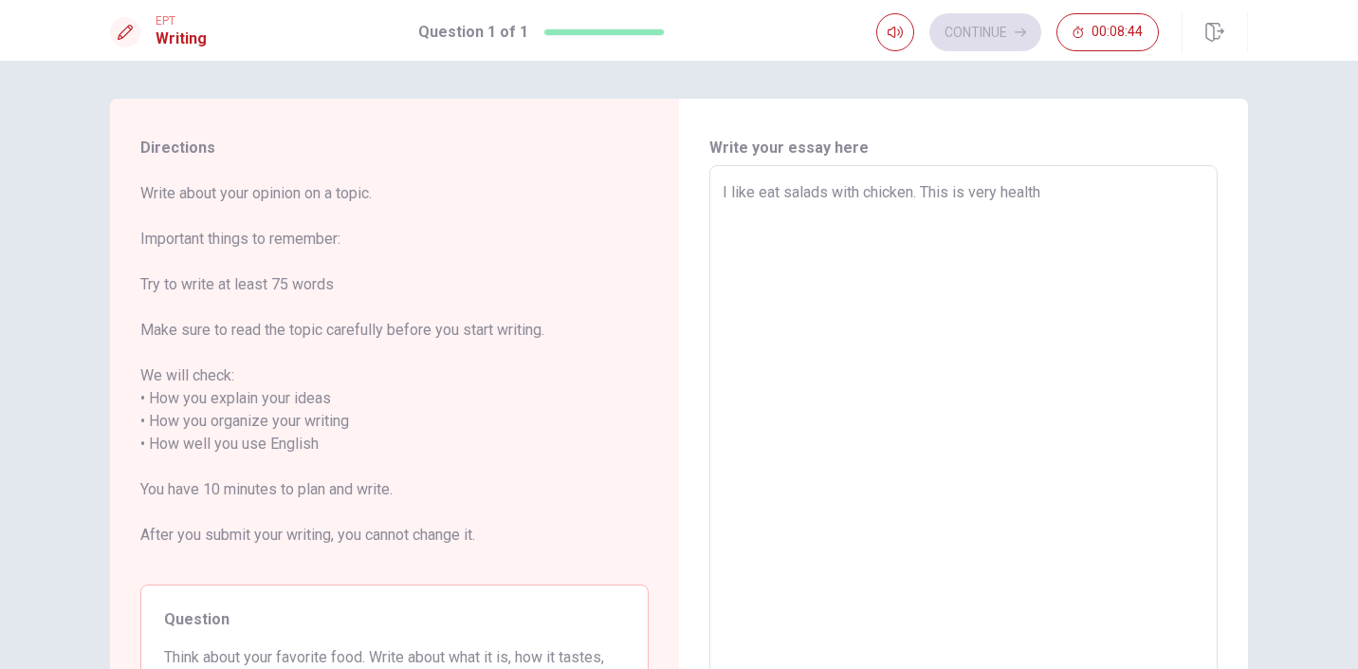
type textarea "x"
type textarea "I like eat salads with chicken. This is very healthy"
type textarea "x"
type textarea "I like eat salads with chicken. This is very healthy"
type textarea "x"
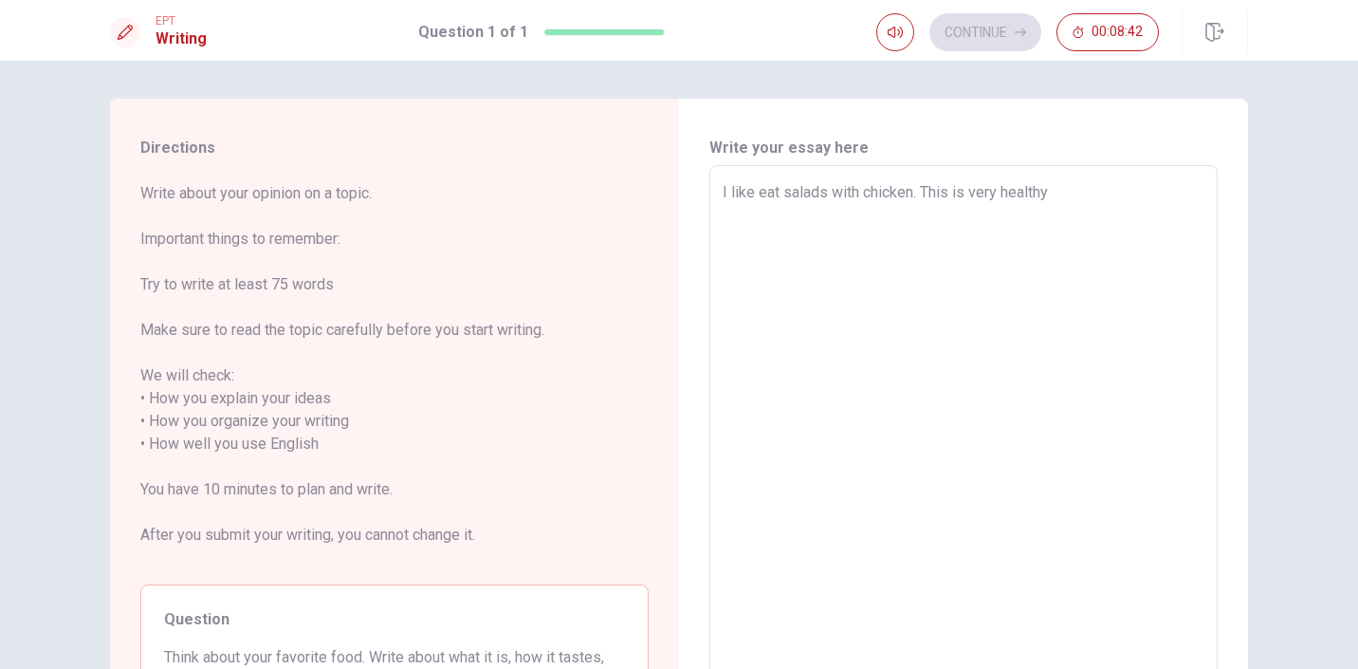
type textarea "I like eat salads with chicken. This is very healthy f"
type textarea "x"
type textarea "I like eat salads with chicken. This is very healthy fo"
type textarea "x"
type textarea "I like eat salads with chicken. This is very healthy foo"
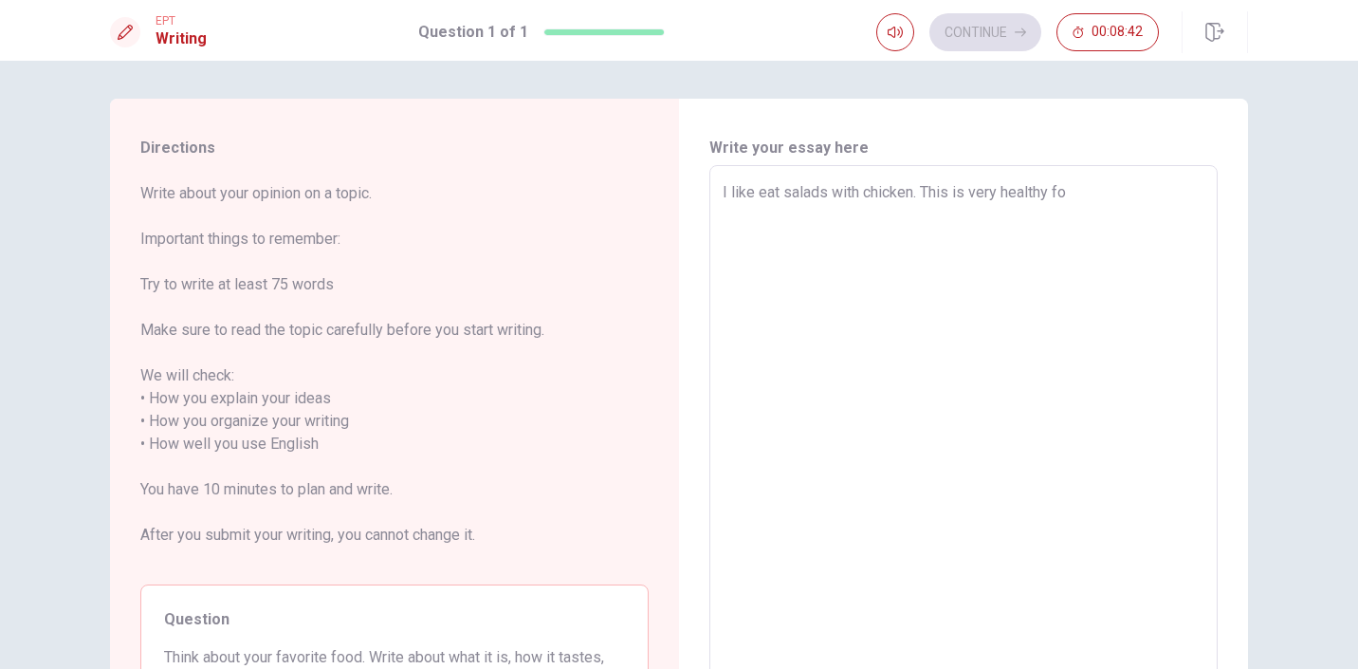
type textarea "x"
type textarea "I like eat salads with chicken. This is very healthy food"
type textarea "x"
type textarea "I like eat salads with chicken. This is very healthy food."
type textarea "x"
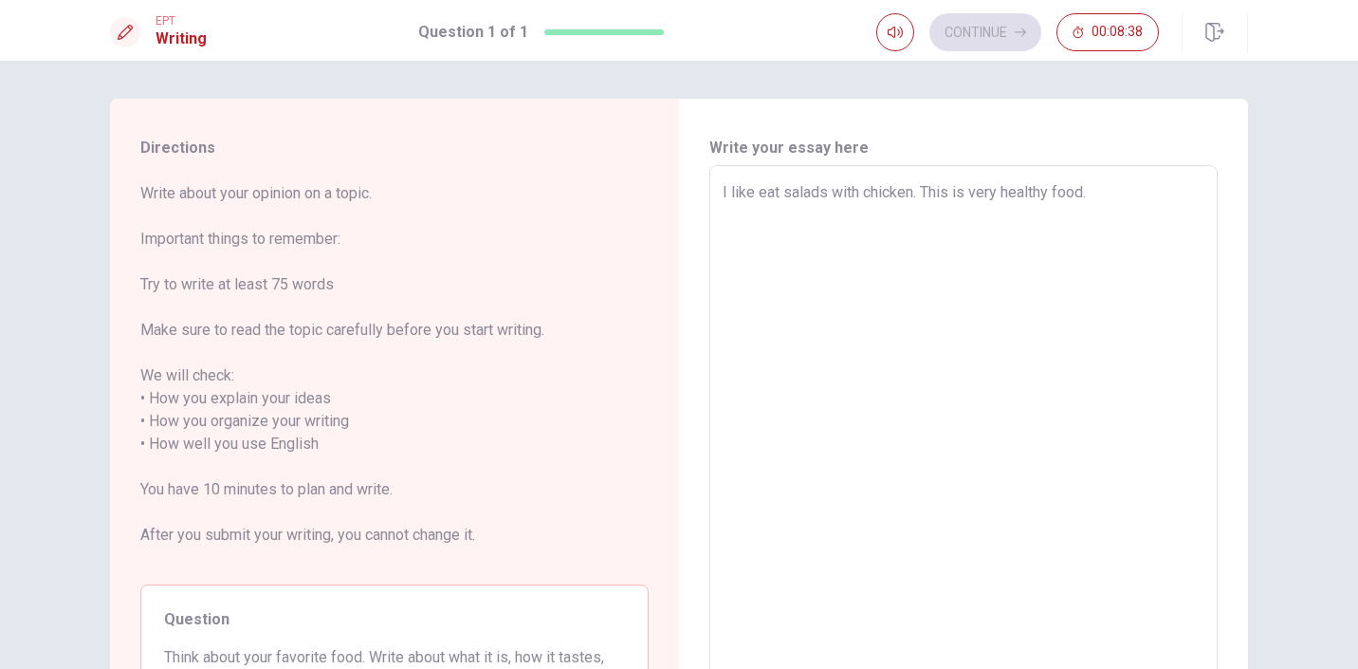
type textarea "I like eat salads with chicken. This is very healthy food."
type textarea "x"
type textarea "I like eat salads with chicken. This is very healthy food. T"
type textarea "x"
type textarea "I like eat salads with chicken. This is very healthy food. Th"
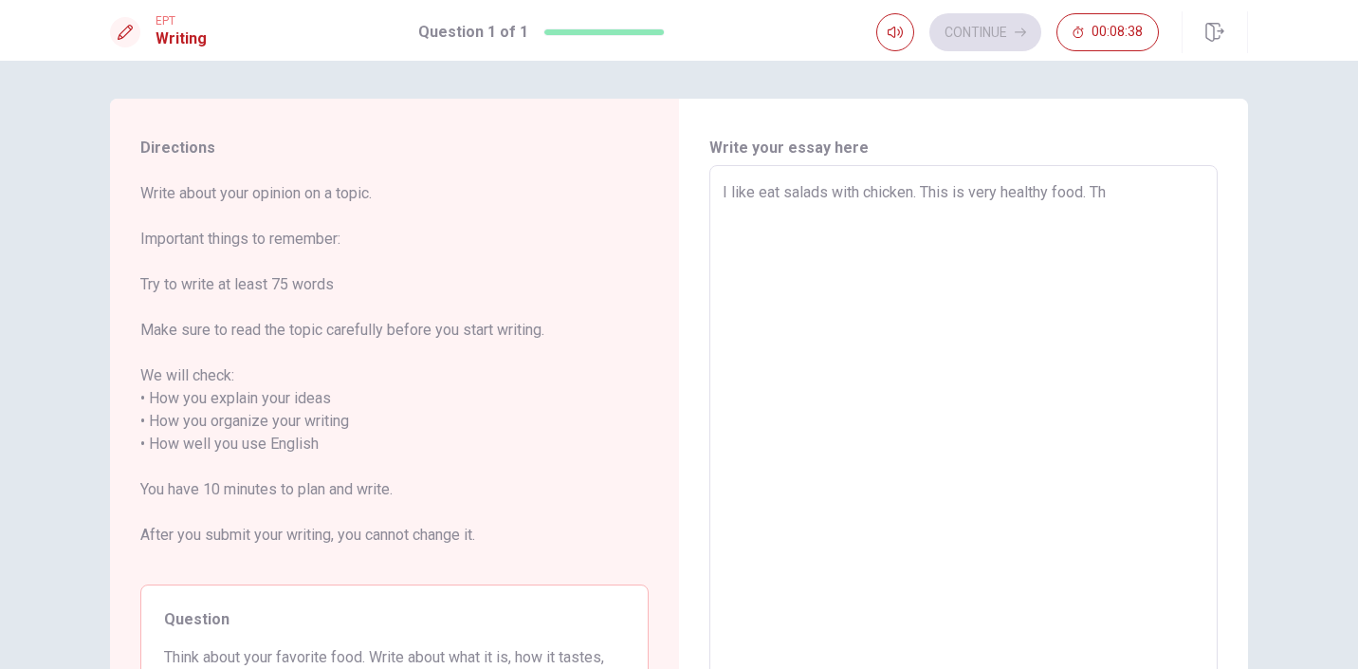
type textarea "x"
type textarea "I like eat salads with chicken. This is very healthy food. Thi"
type textarea "x"
type textarea "I like eat salads with chicken. This is very healthy food. This"
type textarea "x"
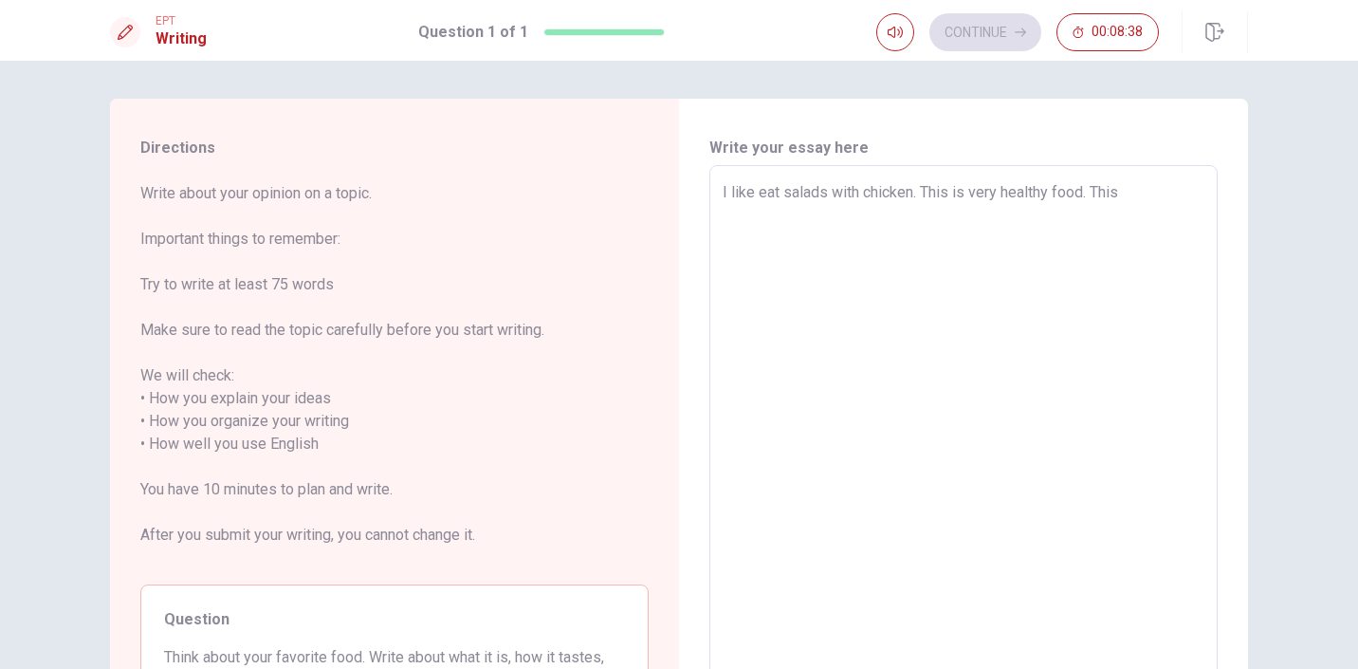
type textarea "I like eat salads with chicken. This is very healthy food. This"
type textarea "x"
type textarea "I like eat salads with chicken. This is very healthy food. This i"
type textarea "x"
type textarea "I like eat salads with chicken. This is very healthy food. This is"
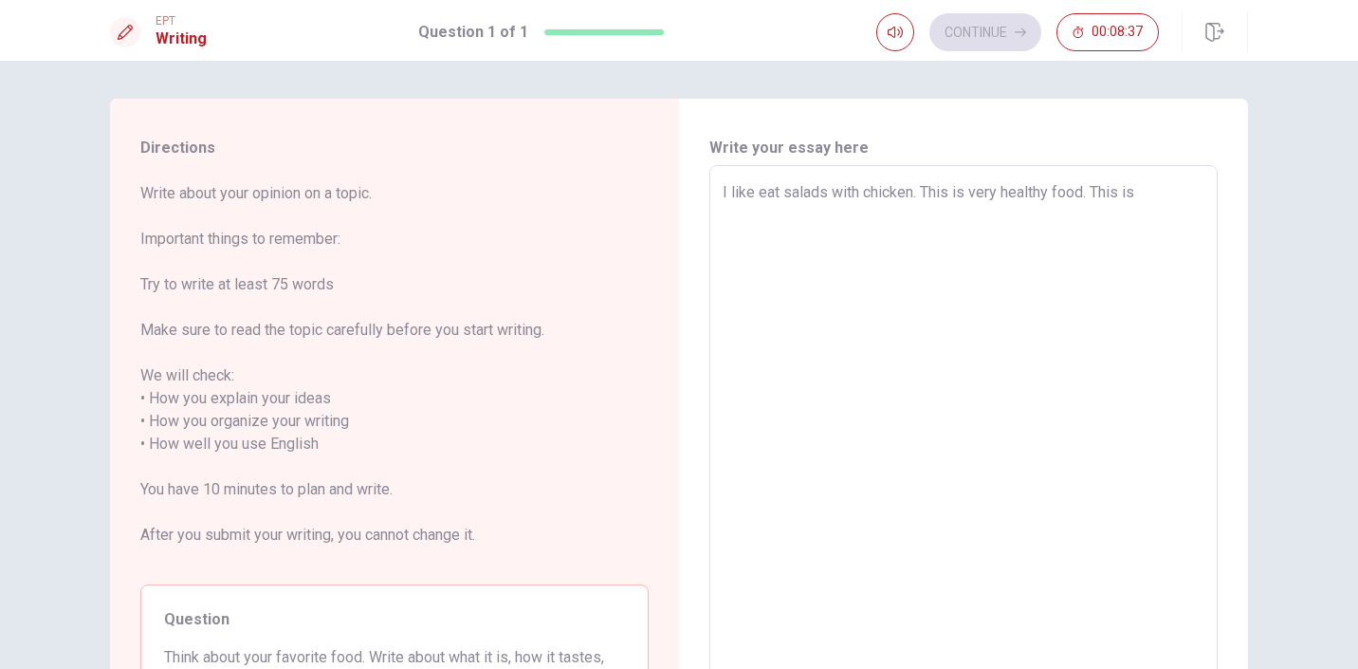
type textarea "x"
type textarea "I like eat salads with chicken. This is very healthy food. This is"
type textarea "x"
type textarea "I like eat salads with chicken. This is very healthy food. This is s"
type textarea "x"
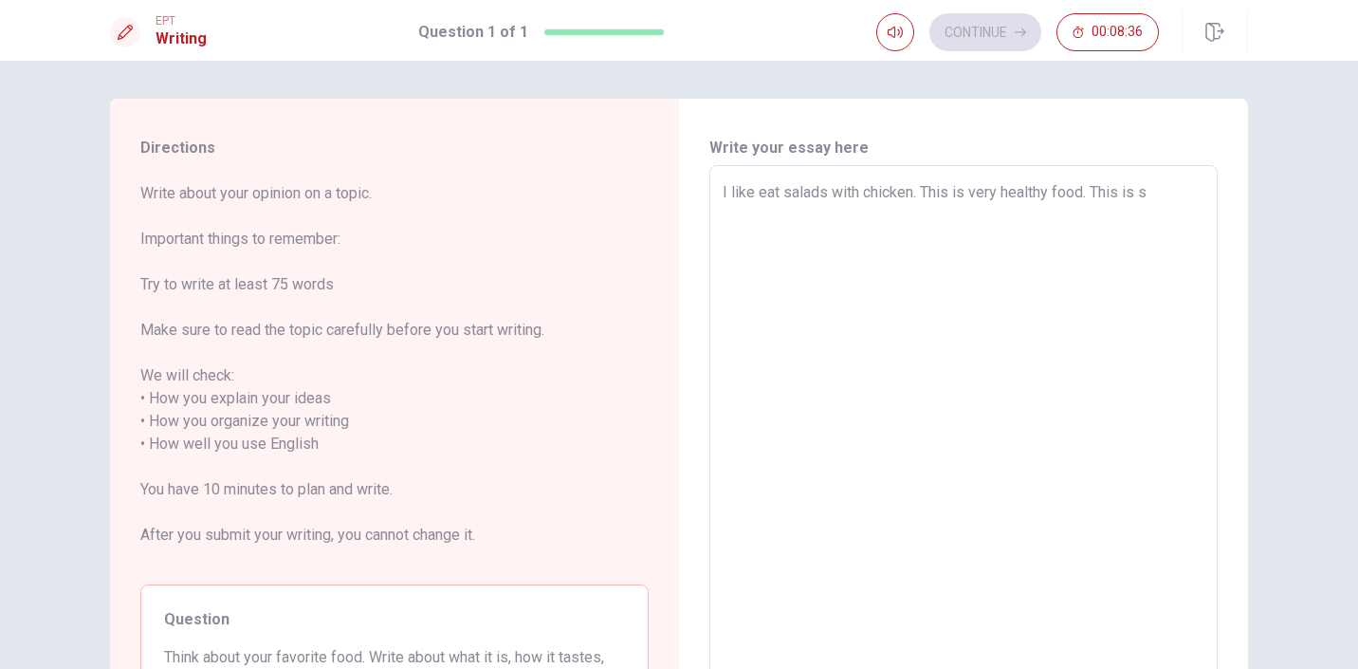
type textarea "I like eat salads with chicken. This is very healthy food. This is si"
type textarea "x"
type textarea "I like eat salads with chicken. This is very healthy food. This is sim"
type textarea "x"
type textarea "I like eat salads with chicken. This is very healthy food. This is simp"
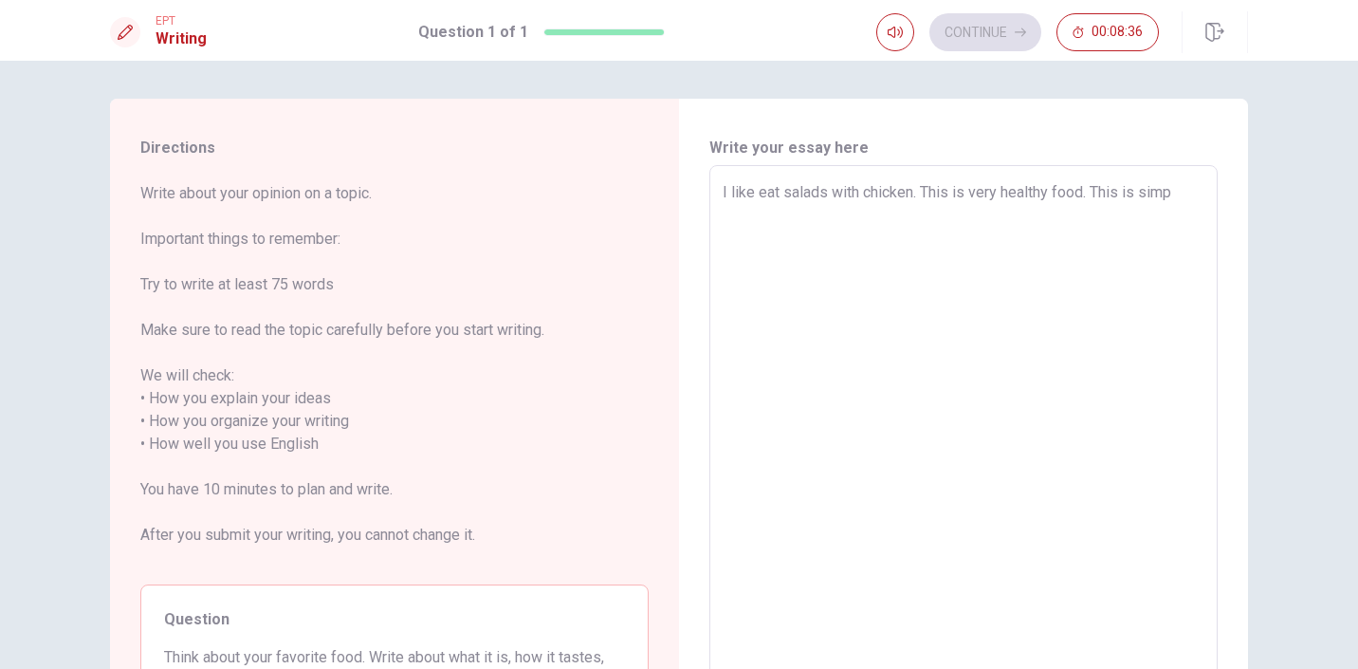
type textarea "x"
type textarea "I like eat salads with chicken. This is very healthy food. This is simpl"
type textarea "x"
type textarea "I like eat salads with chicken. This is very healthy food. This is simple"
type textarea "x"
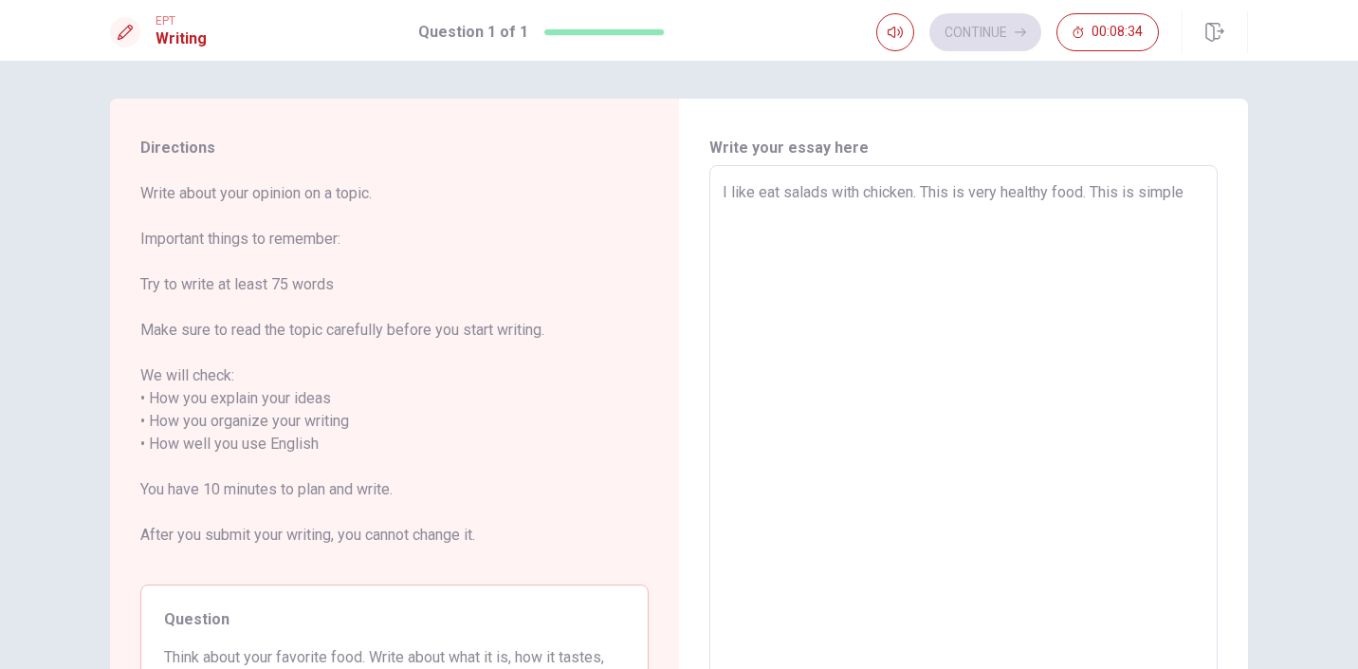
type textarea "I like eat salads with chicken. This is very healthy food. This is simple"
type textarea "x"
type textarea "I like eat salads with chicken. This is very healthy food. This is simple f"
type textarea "x"
type textarea "I like eat salads with chicken. This is very healthy food. This is simple fo"
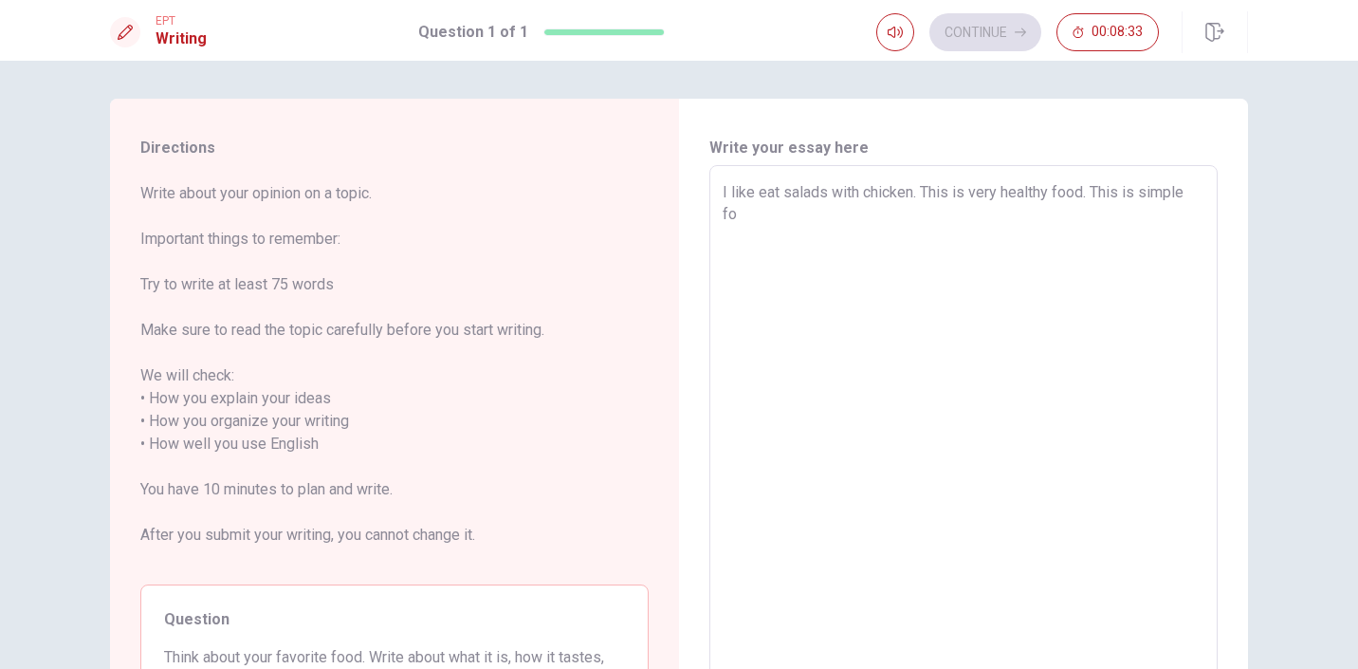
type textarea "x"
type textarea "I like eat salads with chicken. This is very healthy food. This is simple foo"
type textarea "x"
type textarea "I like eat salads with chicken. This is very healthy food. This is simple food"
type textarea "x"
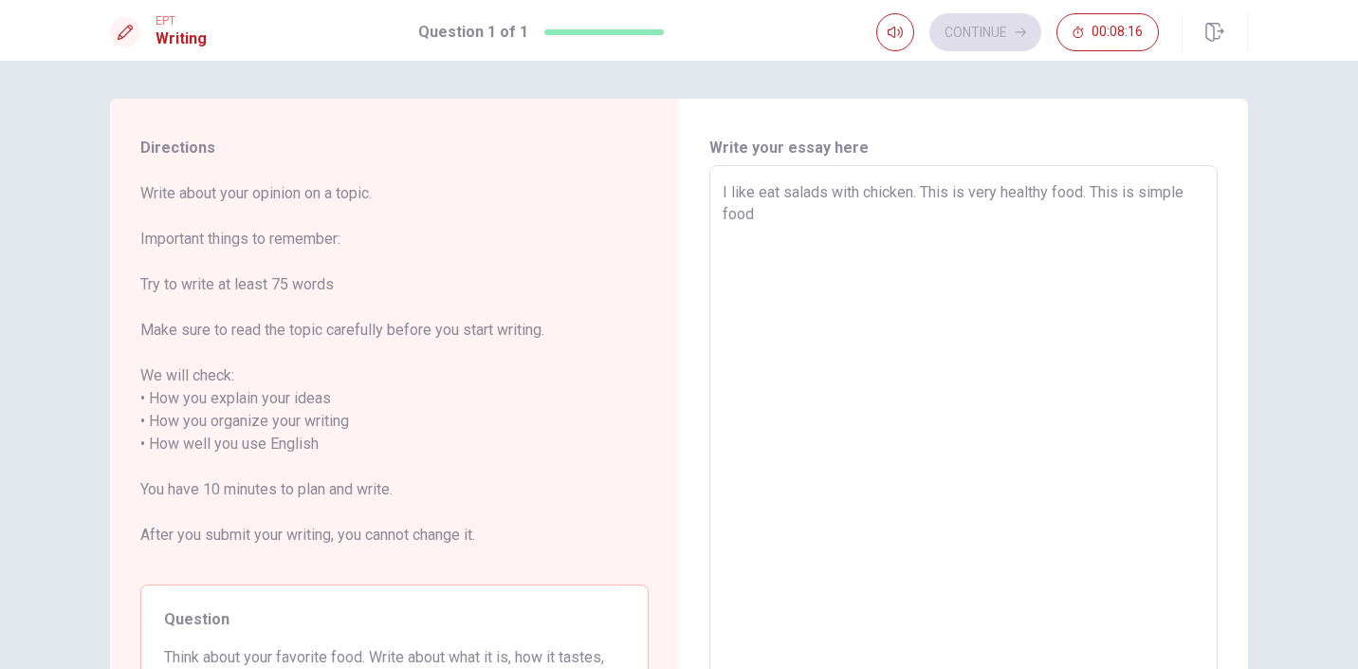
type textarea "I like eat salads with chicken. This is very healthy food. This is simple food."
type textarea "x"
type textarea "I like eat salads with chicken. This is very healthy food. This is simple food."
type textarea "x"
type textarea "I like eat salads with chicken. This is very healthy food. This is simple food.…"
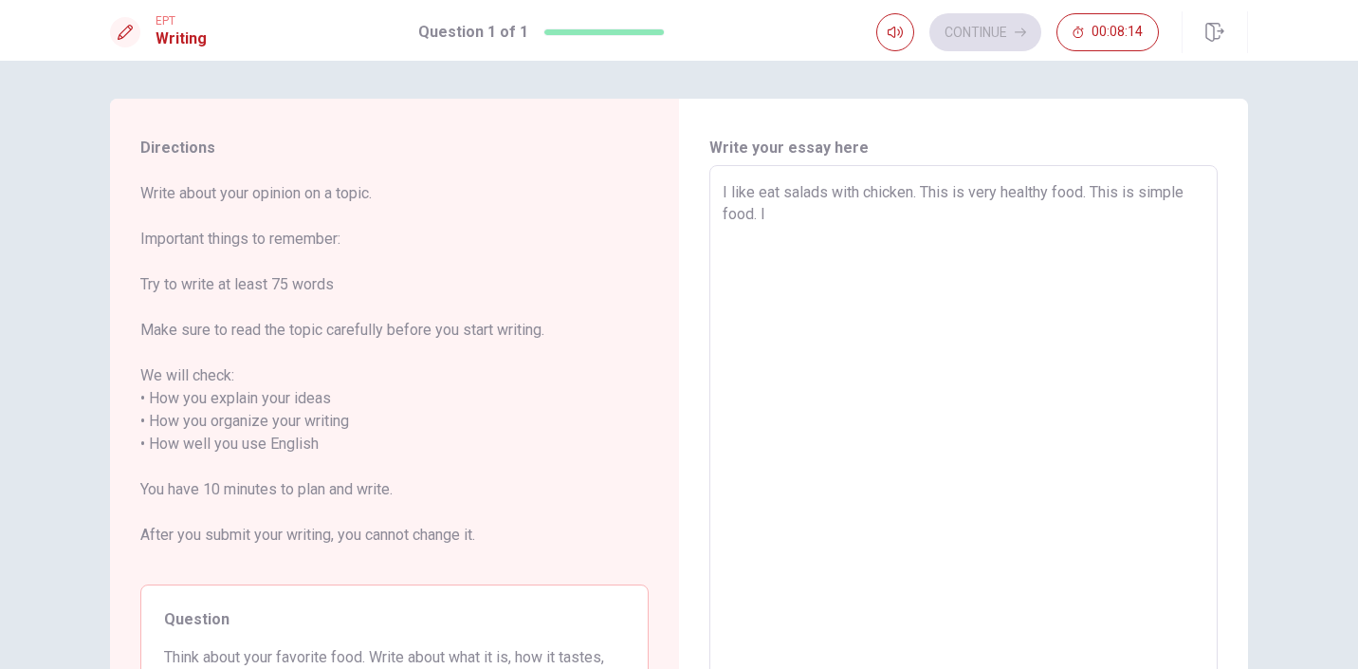
type textarea "x"
type textarea "I like eat salads with chicken. This is very healthy food. This is simple food.…"
type textarea "x"
type textarea "I like eat salads with chicken. This is very healthy food. This is simple food.…"
type textarea "x"
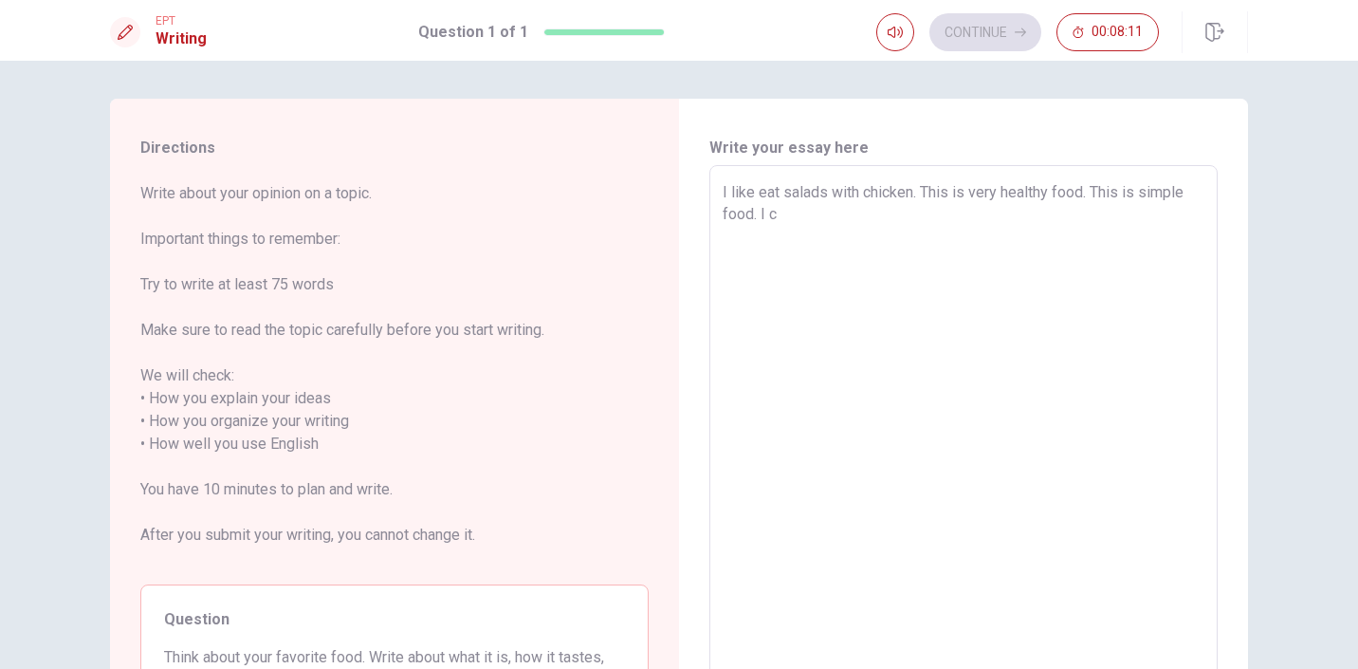
type textarea "I like eat salads with chicken. This is very healthy food. This is simple food.…"
type textarea "x"
type textarea "I like eat salads with chicken. This is very healthy food. This is simple food.…"
type textarea "x"
type textarea "I like eat salads with chicken. This is very healthy food. This is simple food.…"
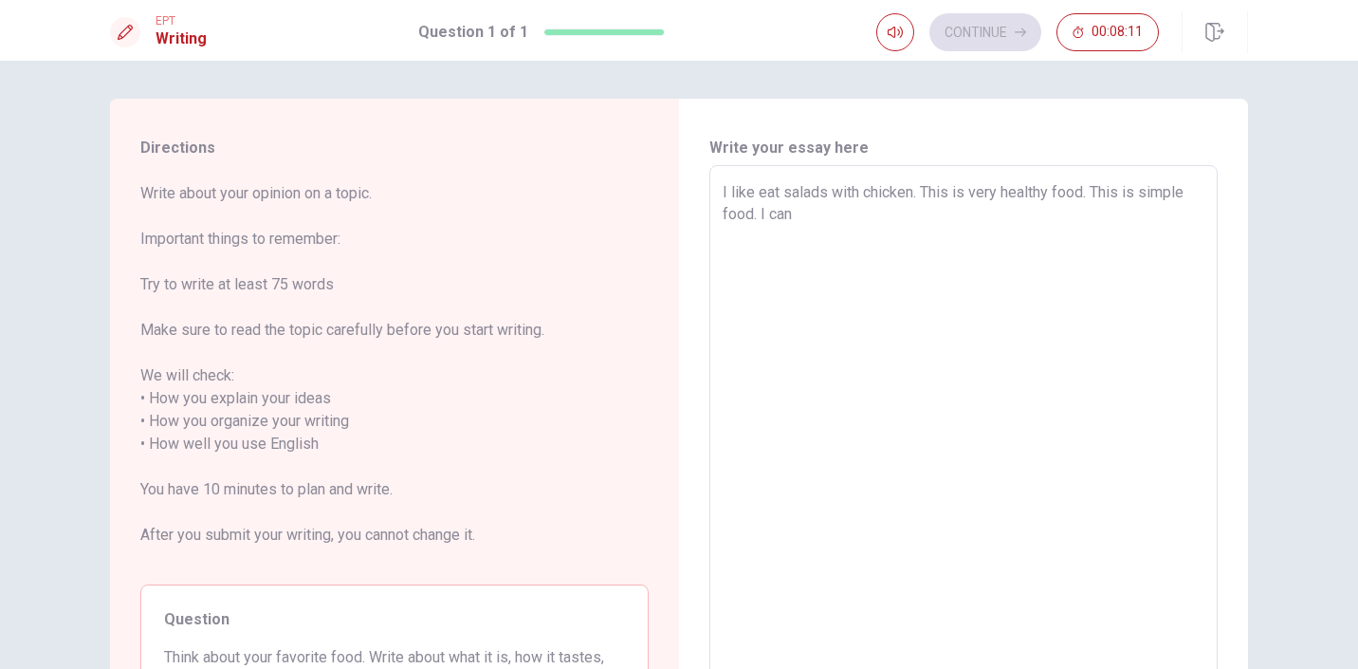
type textarea "x"
type textarea "I like eat salads with chicken. This is very healthy food. This is simple food.…"
type textarea "x"
type textarea "I like eat salads with chicken. This is very healthy food. This is simple food.…"
type textarea "x"
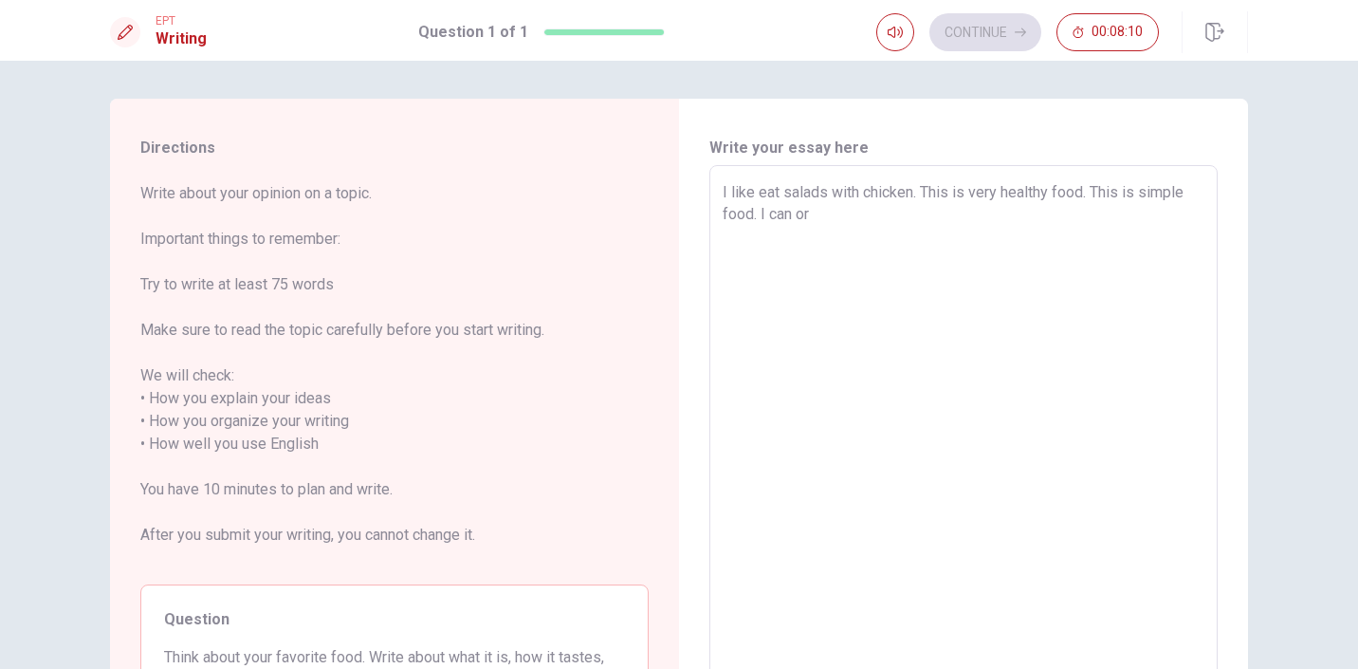
type textarea "I like eat salads with chicken. This is very healthy food. This is simple food.…"
type textarea "x"
type textarea "I like eat salads with chicken. This is very healthy food. This is simple food.…"
type textarea "x"
type textarea "I like eat salads with chicken. This is very healthy food. This is simple food.…"
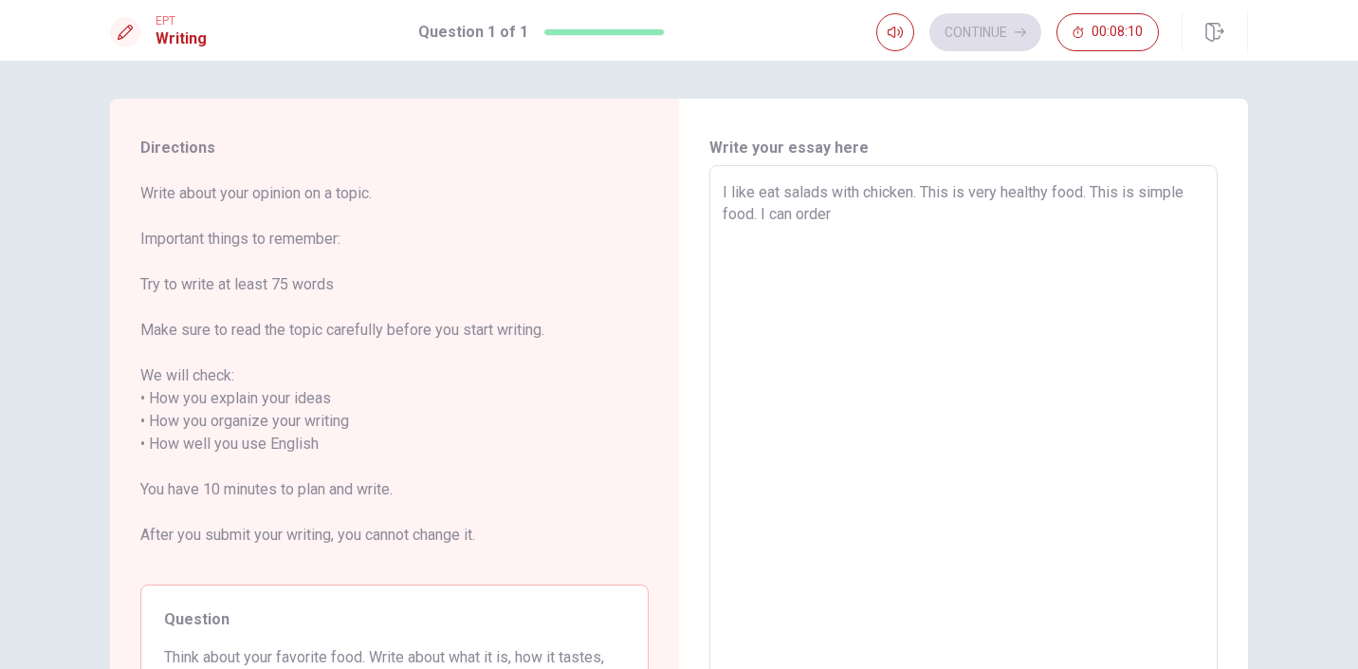
type textarea "x"
type textarea "I like eat salads with chicken. This is very healthy food. This is simple food.…"
type textarea "x"
type textarea "I like eat salads with chicken. This is very healthy food. This is simple food.…"
type textarea "x"
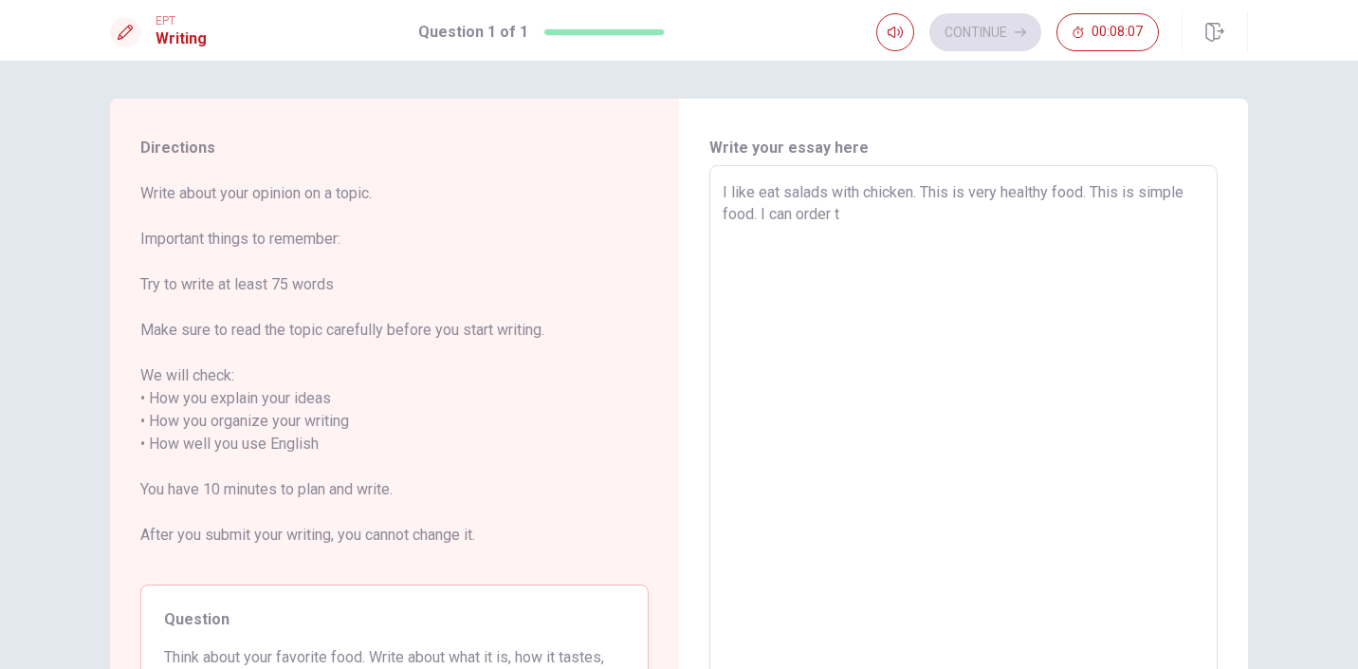
type textarea "I like eat salads with chicken. This is very healthy food. This is simple food.…"
type textarea "x"
type textarea "I like eat salads with chicken. This is very healthy food. This is simple food.…"
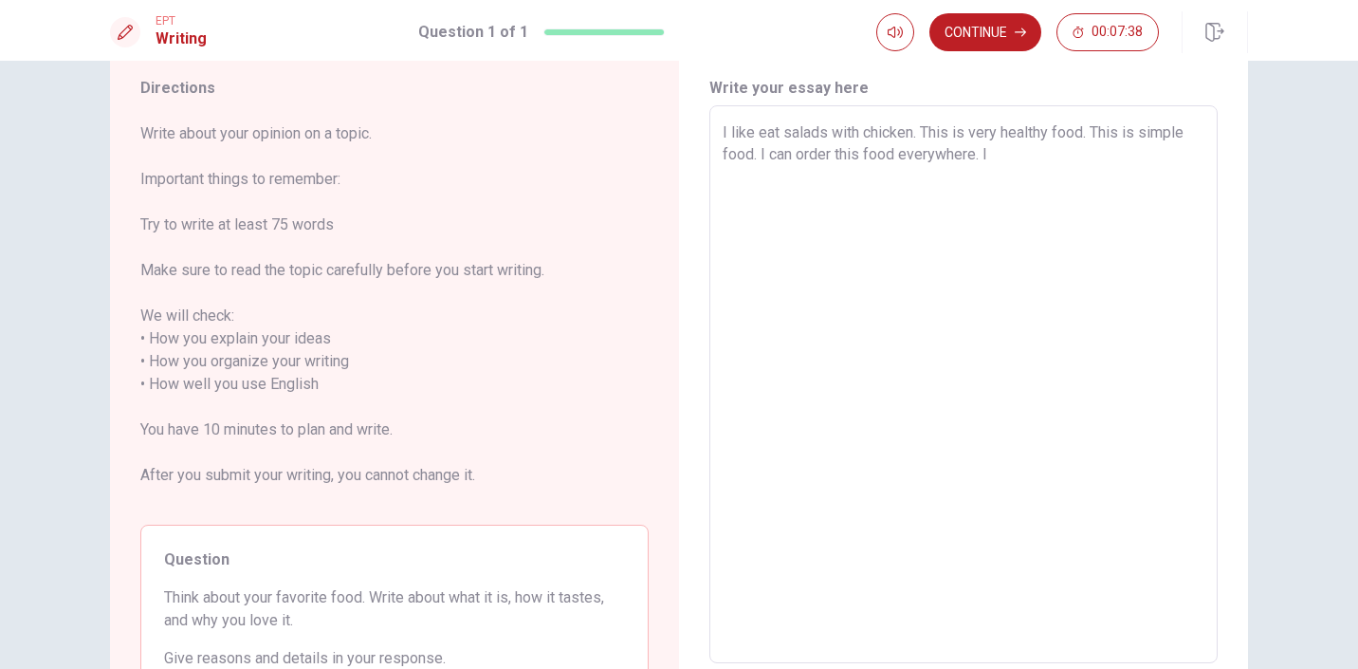
scroll to position [73, 0]
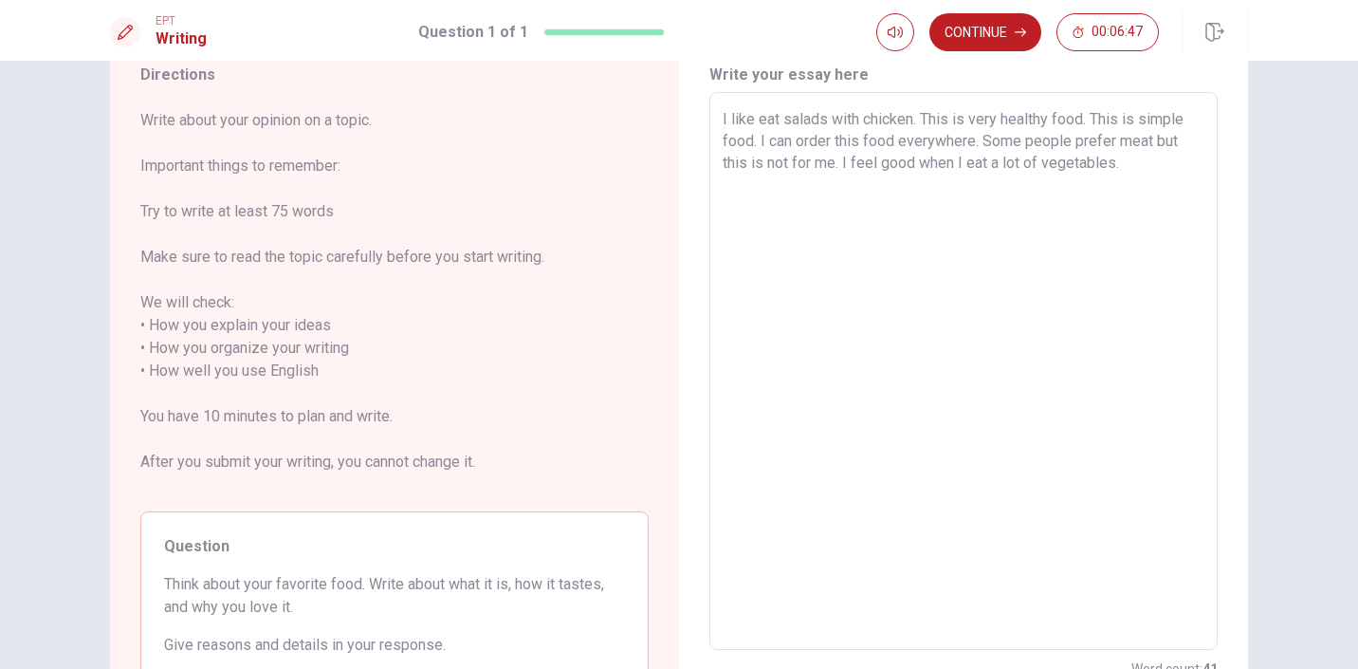
drag, startPoint x: 914, startPoint y: 116, endPoint x: 829, endPoint y: 118, distance: 85.4
click at [829, 118] on textarea "I like eat salads with chicken. This is very healthy food. This is simple food.…" at bounding box center [964, 371] width 482 height 526
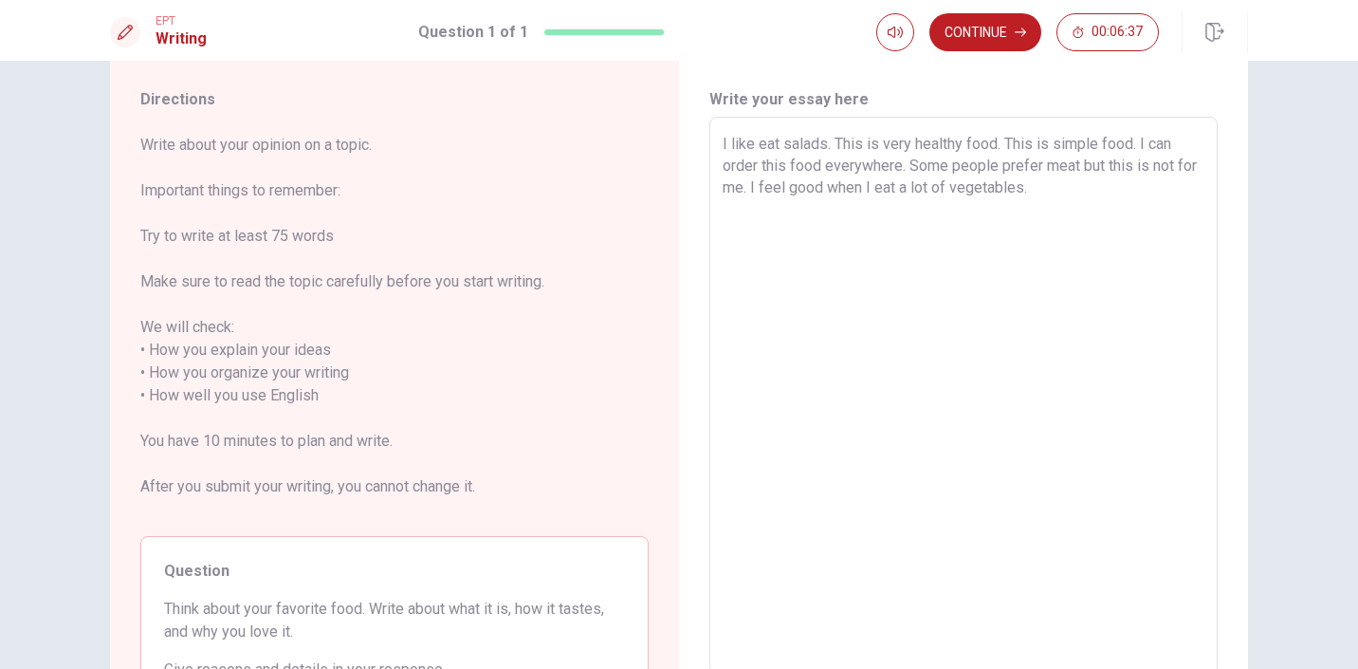
scroll to position [43, 0]
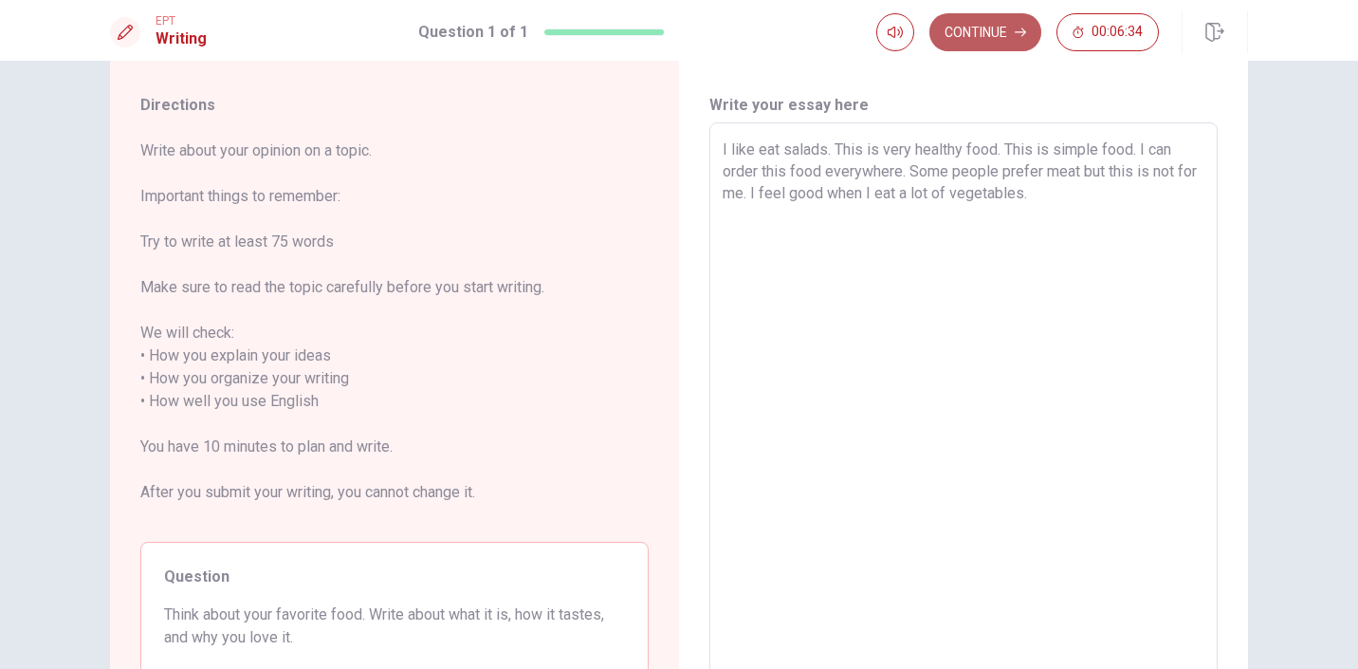
click at [1015, 37] on icon "button" at bounding box center [1020, 32] width 11 height 11
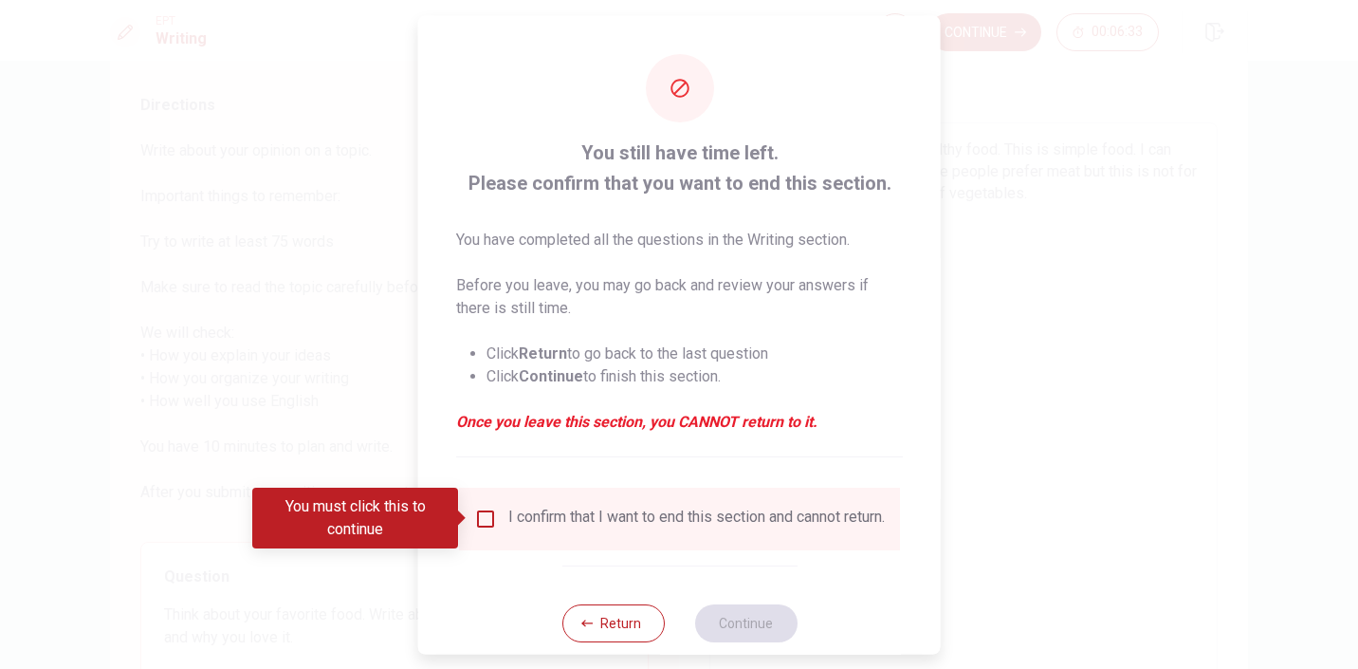
click at [487, 523] on input "You must click this to continue" at bounding box center [485, 517] width 23 height 23
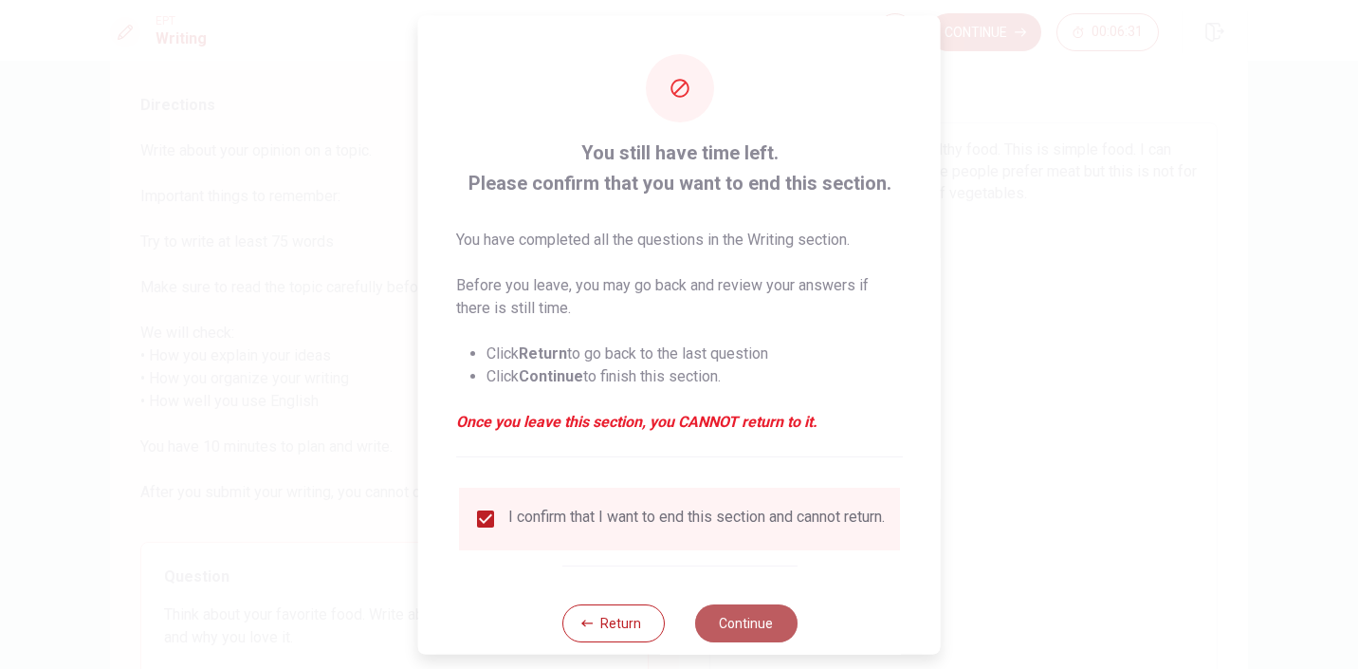
click at [763, 638] on button "Continue" at bounding box center [745, 622] width 102 height 38
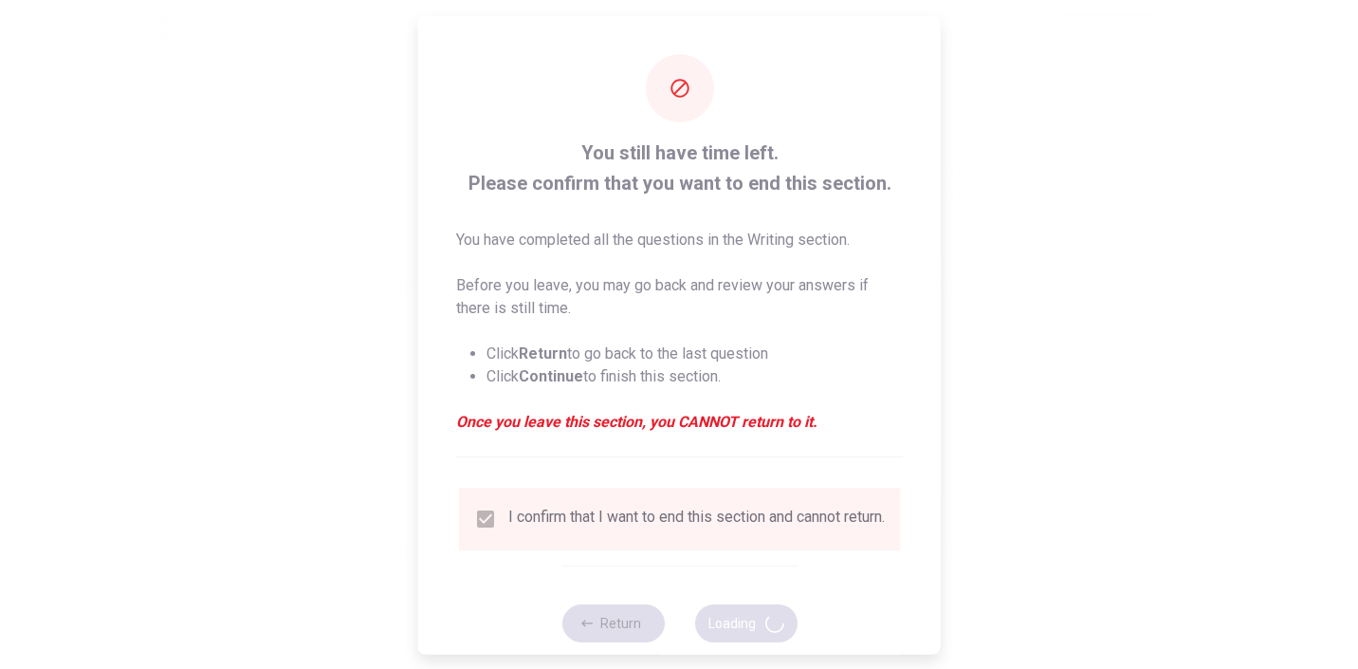
scroll to position [0, 0]
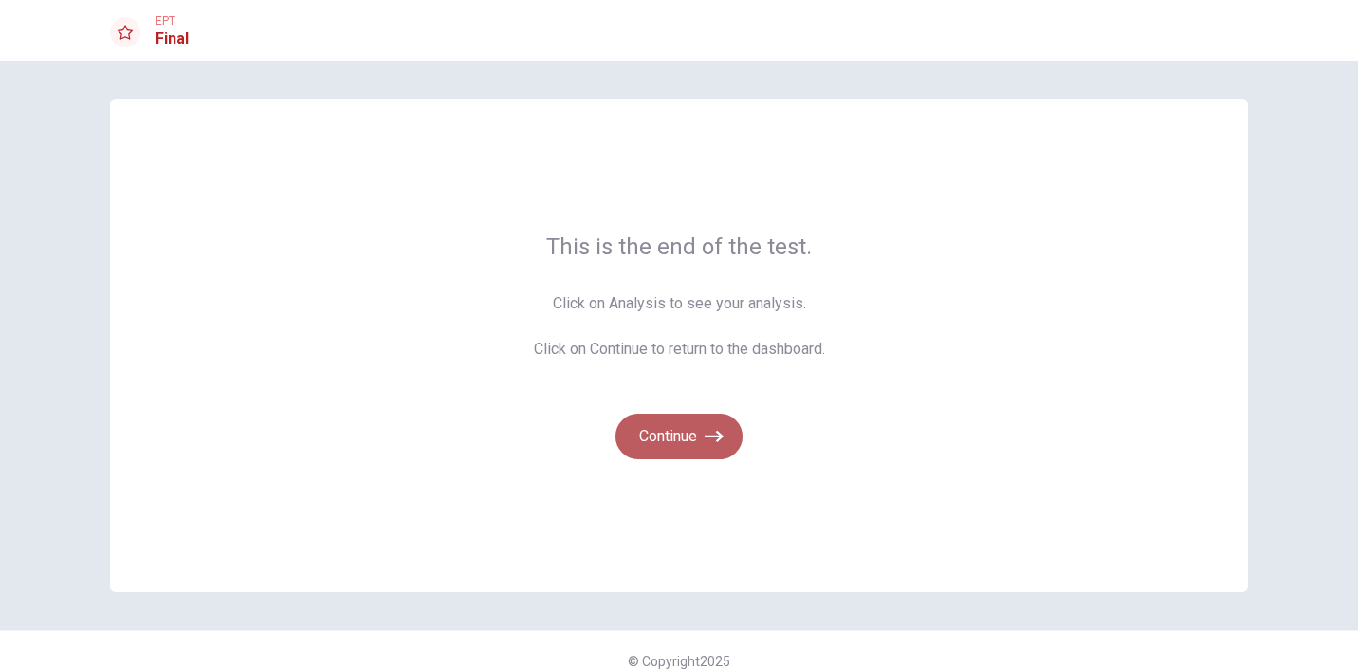
click at [694, 451] on button "Continue" at bounding box center [679, 436] width 127 height 46
